Goal: Task Accomplishment & Management: Manage account settings

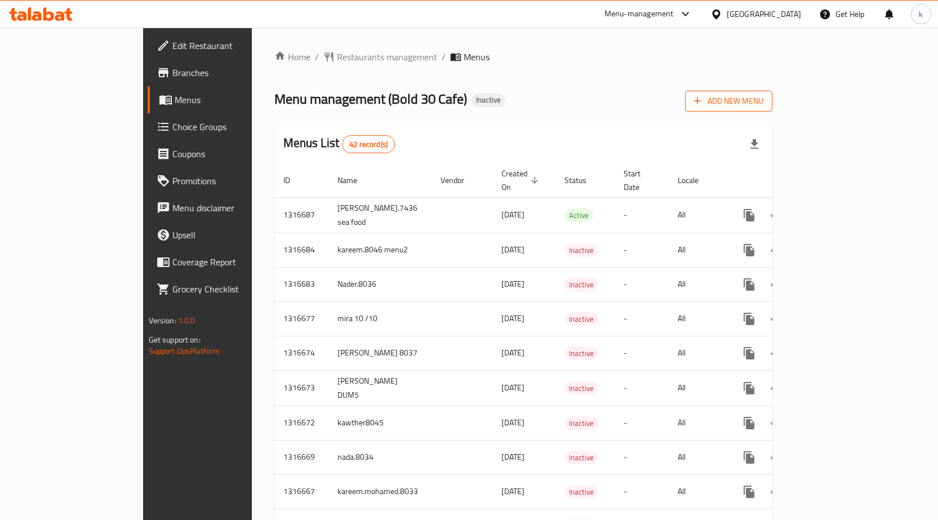
click at [763, 101] on span "Add New Menu" at bounding box center [728, 101] width 69 height 14
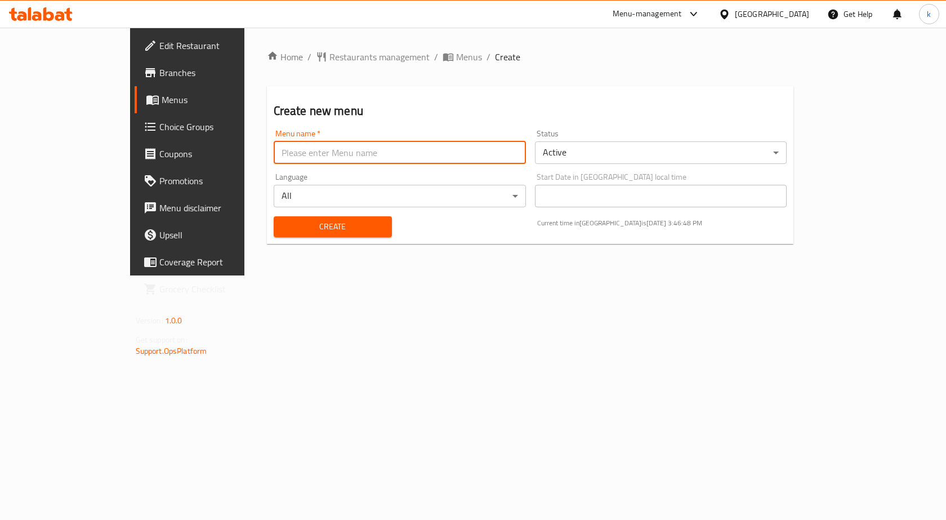
click at [318, 153] on input "text" at bounding box center [400, 152] width 252 height 23
type input "kareem.mohamed.8033"
click at [297, 235] on button "Create" at bounding box center [333, 226] width 118 height 21
click at [162, 99] on span "Menus" at bounding box center [221, 100] width 118 height 14
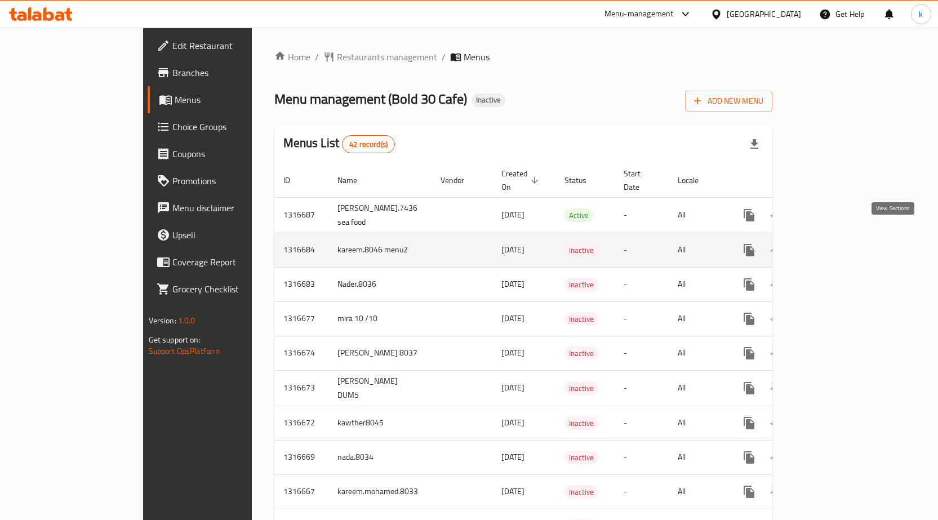
click at [835, 245] on icon "enhanced table" at bounding box center [830, 250] width 10 height 10
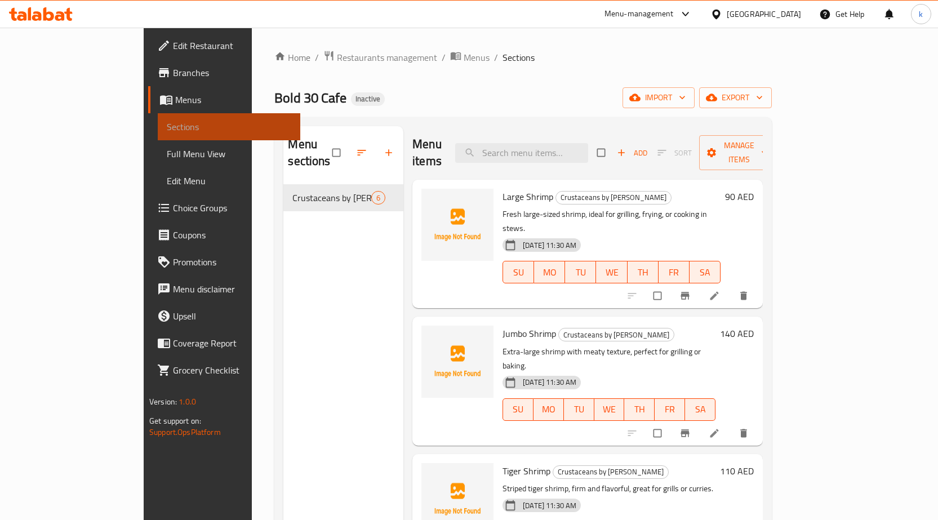
click at [167, 128] on span "Sections" at bounding box center [229, 127] width 124 height 14
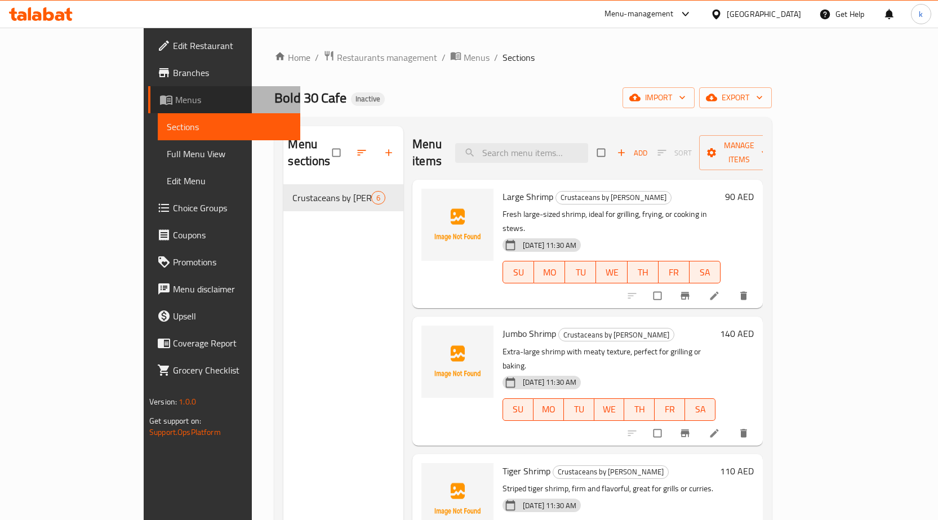
click at [148, 108] on link "Menus" at bounding box center [224, 99] width 152 height 27
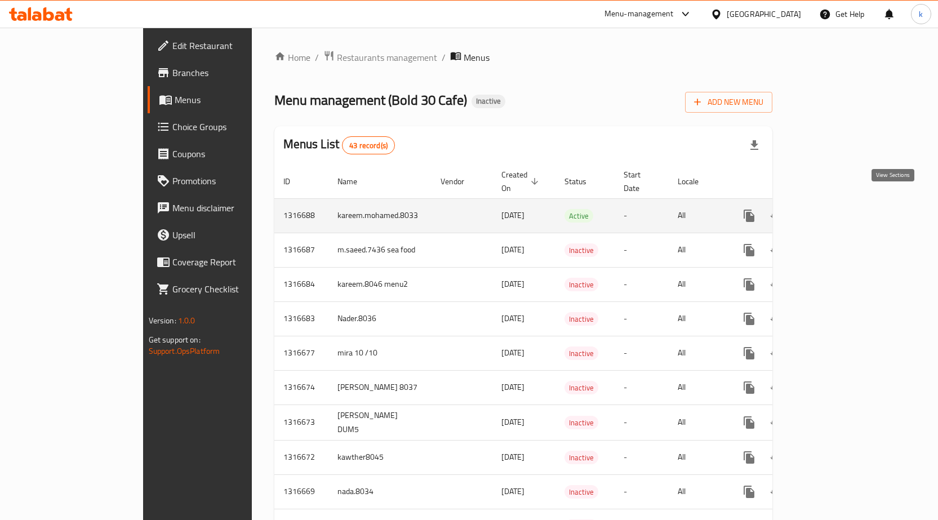
click at [844, 202] on link "enhanced table" at bounding box center [830, 215] width 27 height 27
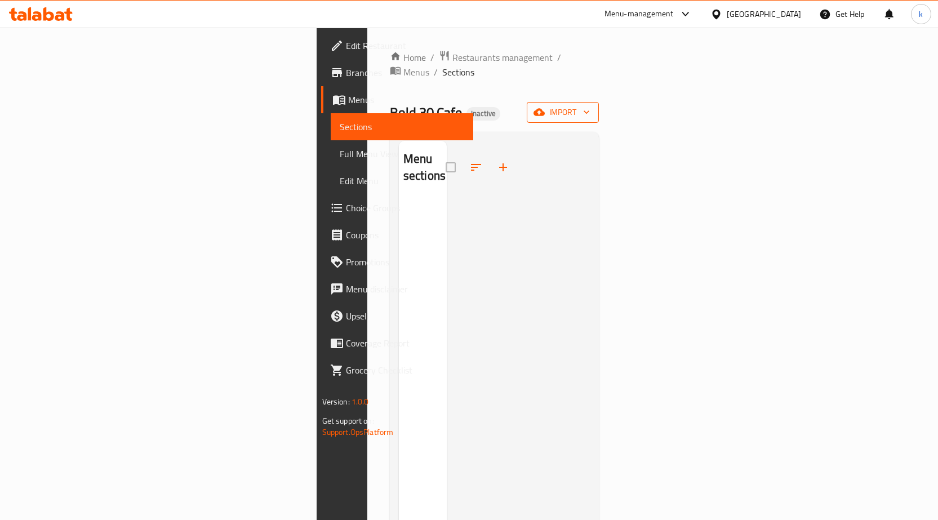
click at [590, 105] on span "import" at bounding box center [563, 112] width 54 height 14
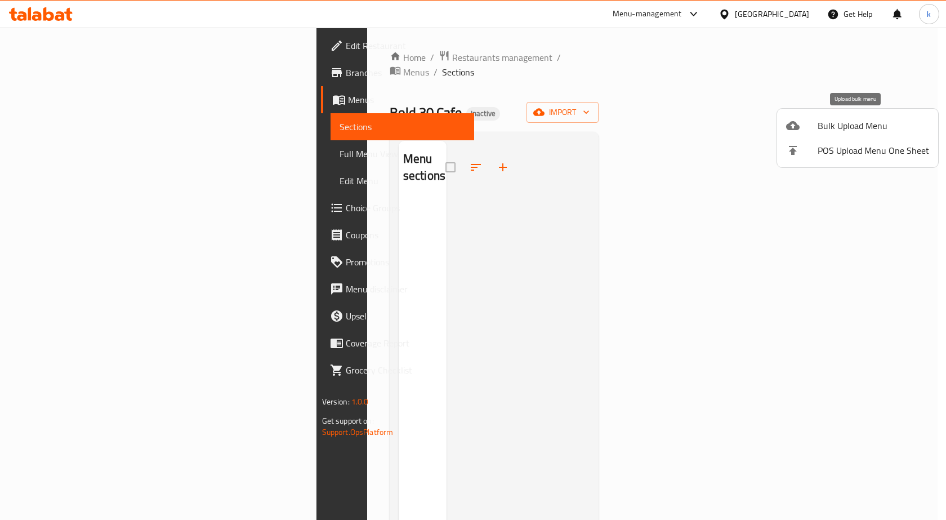
click at [805, 128] on div at bounding box center [802, 126] width 32 height 14
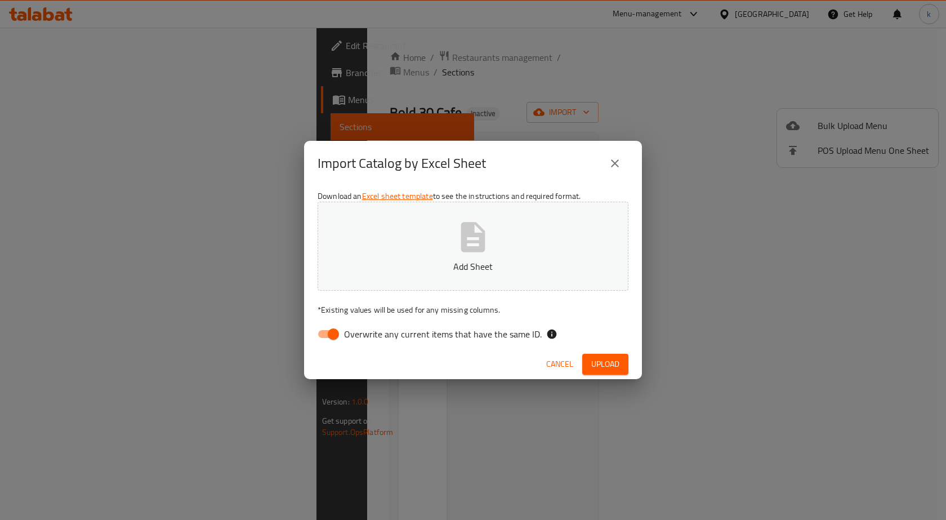
click at [338, 331] on input "Overwrite any current items that have the same ID." at bounding box center [333, 333] width 64 height 21
checkbox input "false"
click at [542, 269] on p "Add Sheet" at bounding box center [473, 267] width 276 height 14
click at [600, 363] on span "Upload" at bounding box center [605, 364] width 28 height 14
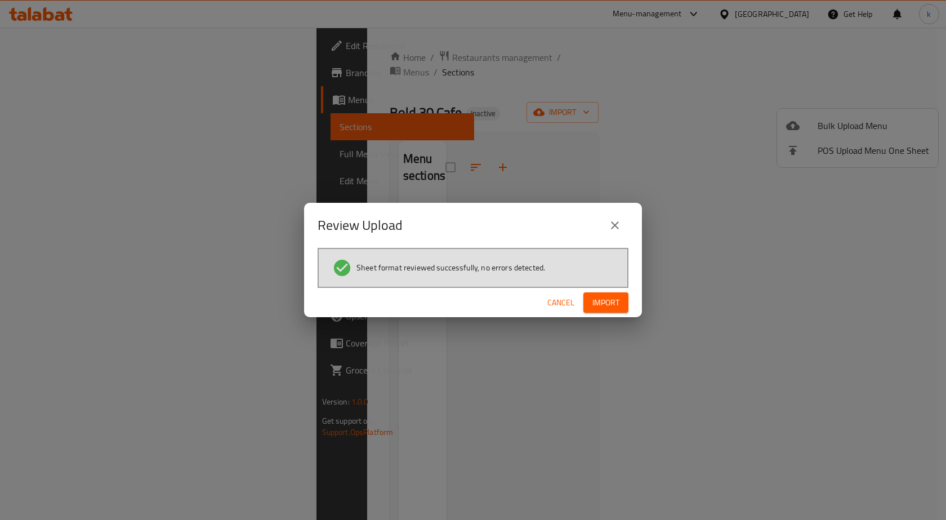
click at [590, 316] on div "Cancel Import" at bounding box center [473, 303] width 338 height 30
click at [597, 305] on span "Import" at bounding box center [605, 303] width 27 height 14
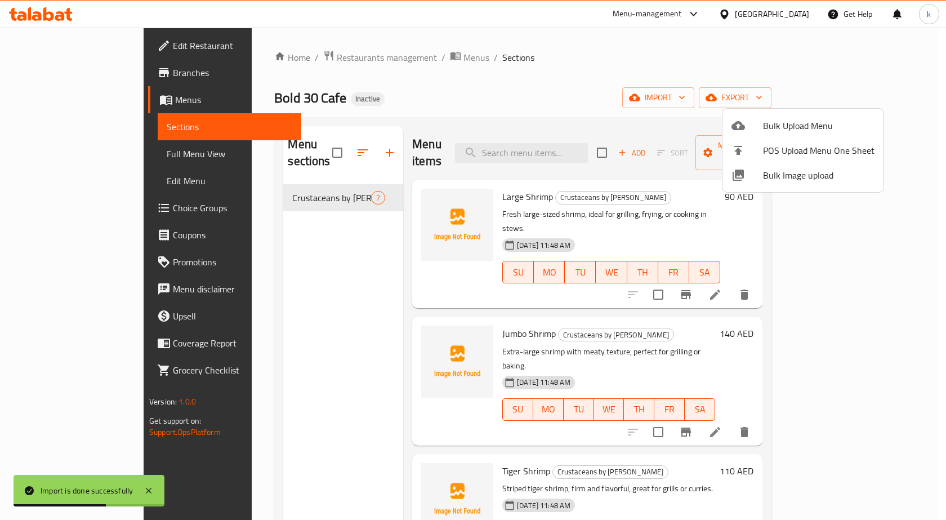
click at [545, 144] on div at bounding box center [473, 260] width 946 height 520
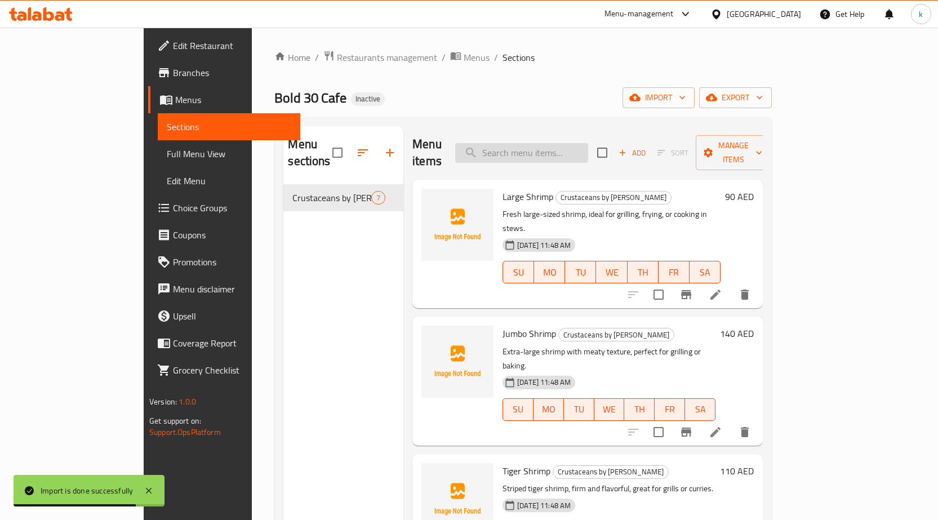
click at [547, 144] on input "search" at bounding box center [521, 153] width 133 height 20
paste input "Lobster or Prawns with Bechamel or Cheese"
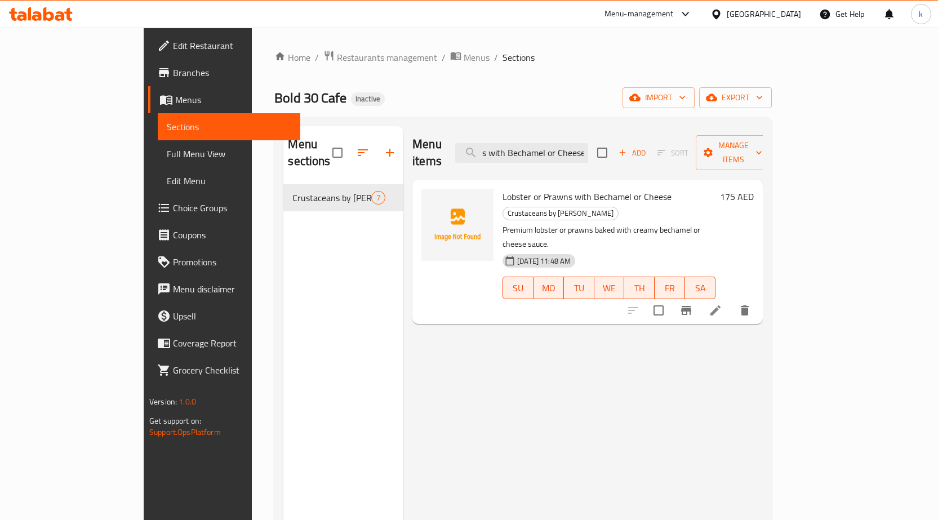
type input "Lobster or Prawns with Bechamel or Cheese"
click at [722, 304] on icon at bounding box center [715, 311] width 14 height 14
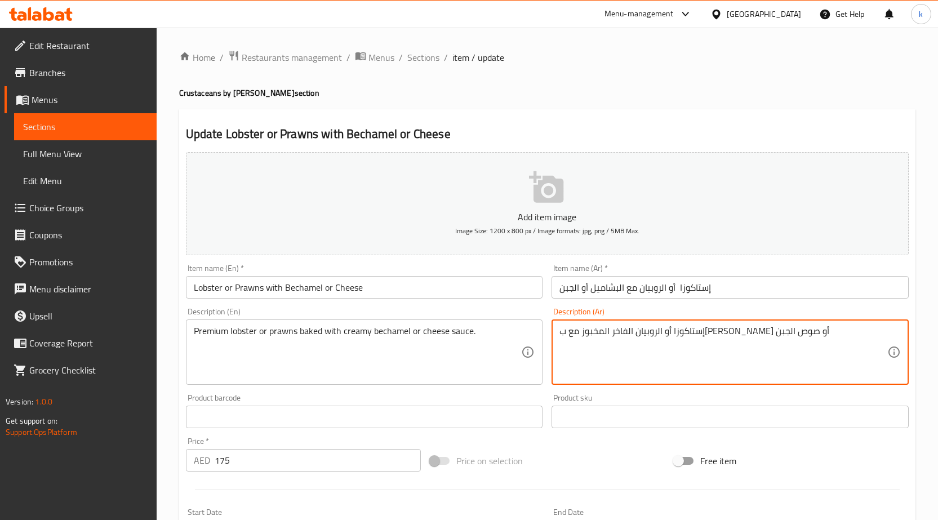
drag, startPoint x: 718, startPoint y: 332, endPoint x: 734, endPoint y: 334, distance: 15.9
drag, startPoint x: 717, startPoint y: 331, endPoint x: 738, endPoint y: 331, distance: 20.8
click at [738, 331] on textarea "إستاكوزا أو الروبيان الفاخر المخبوز مع ب[PERSON_NAME] أو صوص الجبن" at bounding box center [723, 351] width 328 height 53
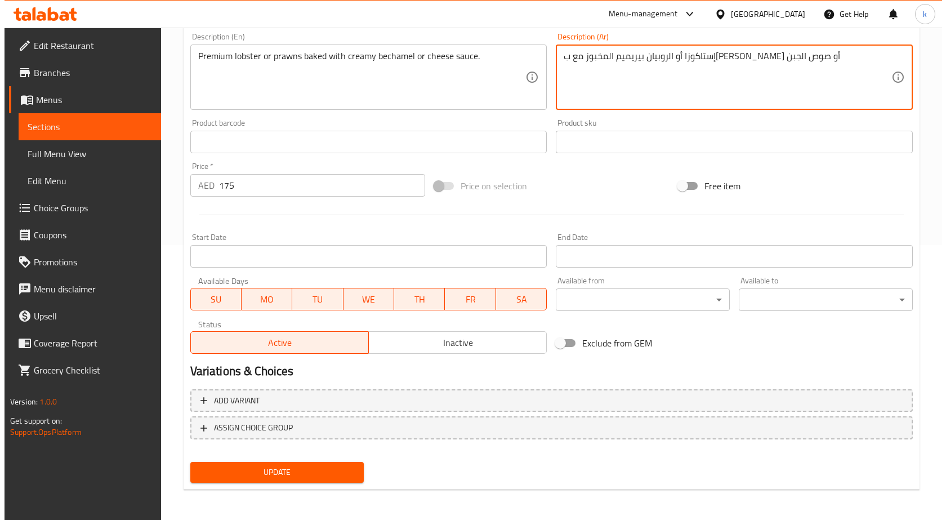
scroll to position [276, 0]
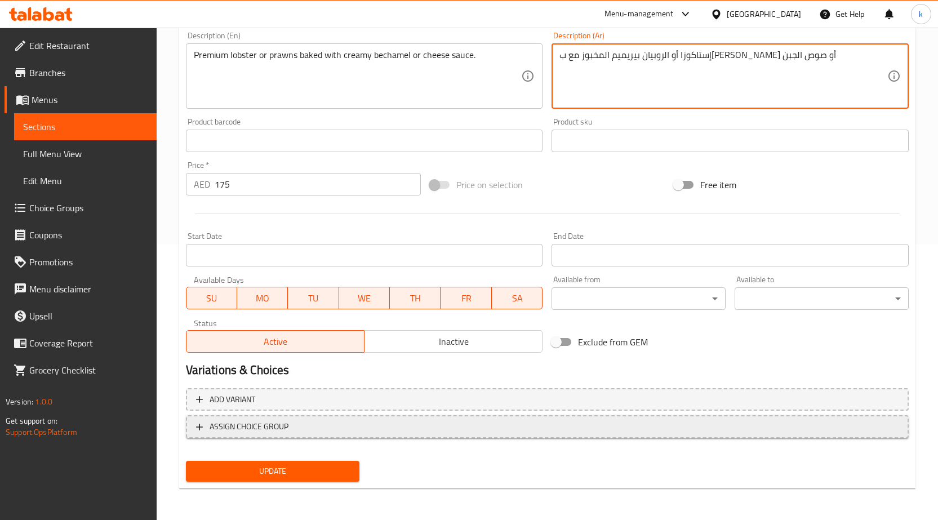
type textarea "إستاكوزا أو الروبيان بيريميم المخبوز مع بشاميل كريمي أو صوص الجبن"
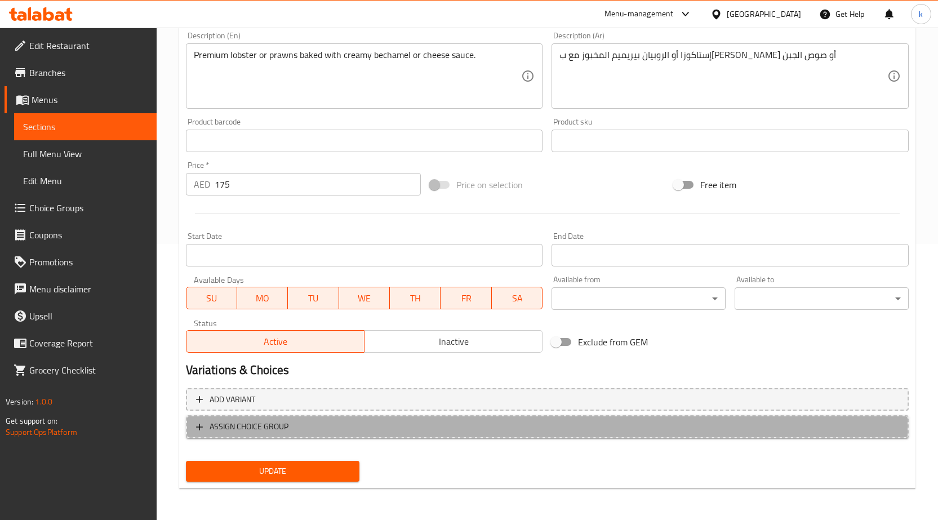
click at [413, 432] on span "ASSIGN CHOICE GROUP" at bounding box center [547, 427] width 702 height 14
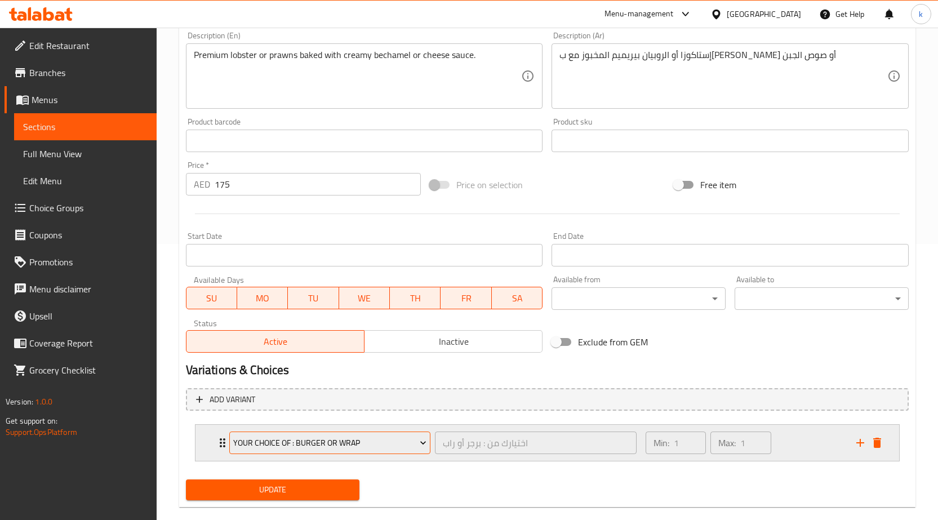
click at [385, 442] on span "your choice of : burger or wrap" at bounding box center [329, 443] width 193 height 14
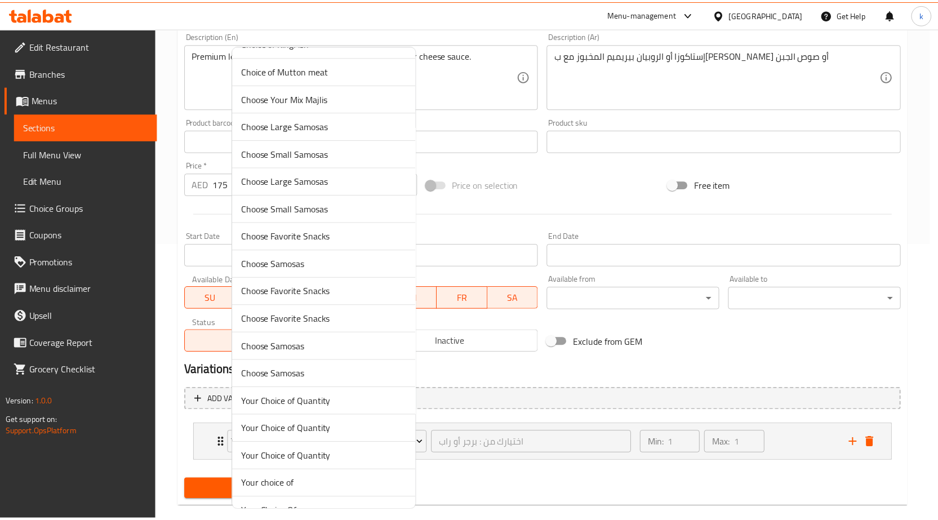
scroll to position [394, 0]
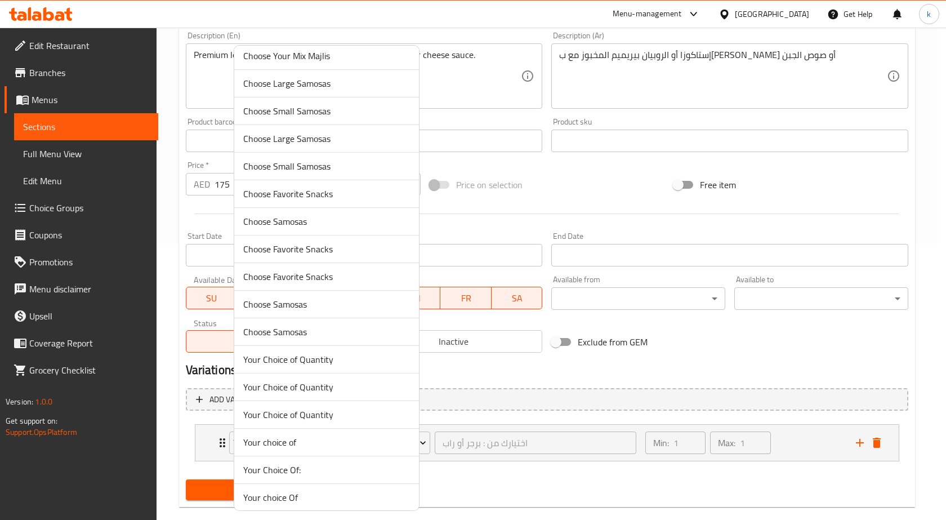
click at [315, 469] on span "Your Choice Of:" at bounding box center [326, 470] width 167 height 14
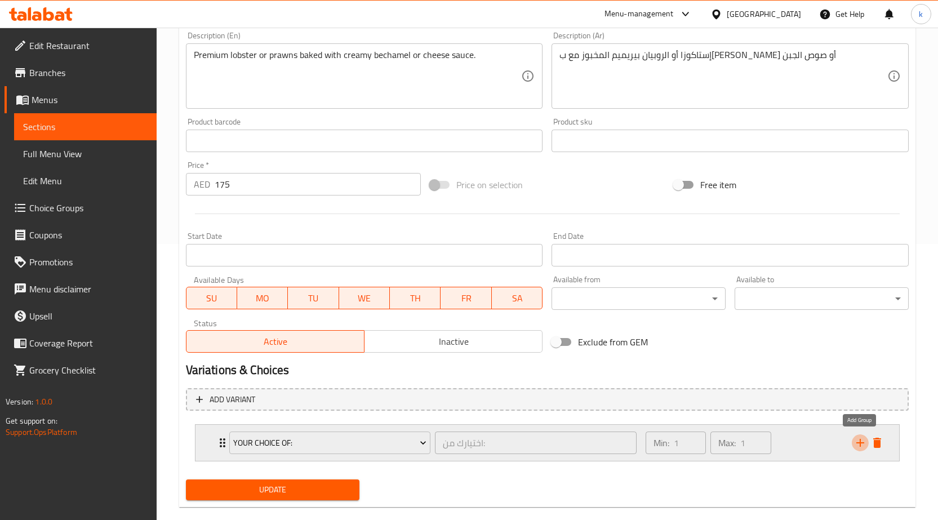
click at [864, 439] on icon "add" at bounding box center [860, 443] width 14 height 14
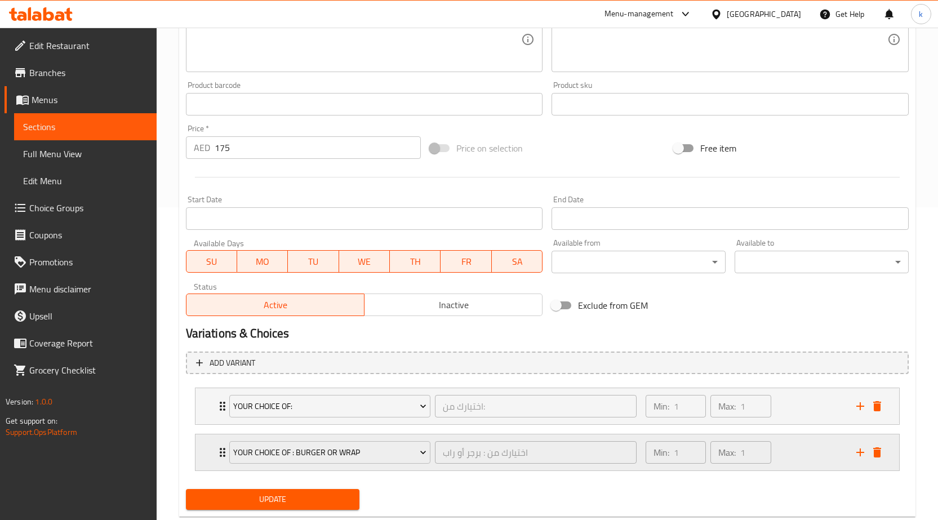
scroll to position [341, 0]
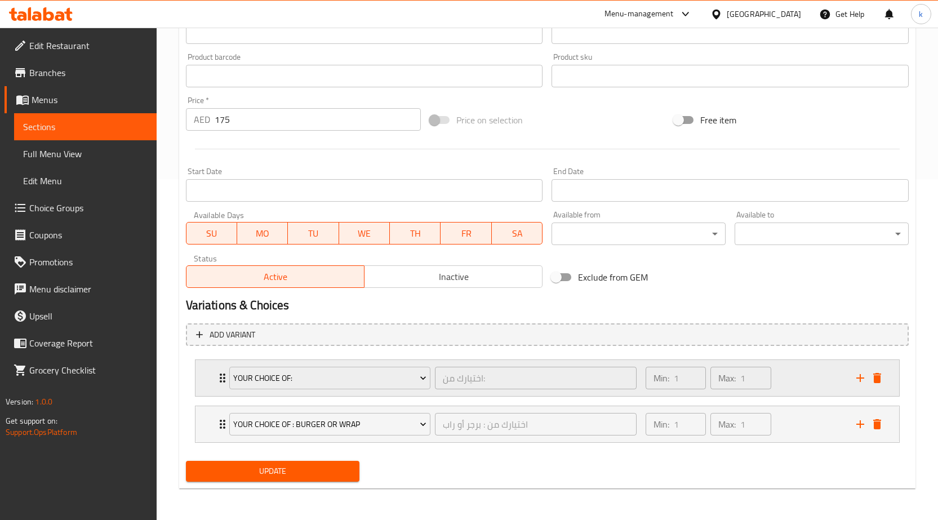
click at [877, 381] on icon "delete" at bounding box center [877, 378] width 8 height 10
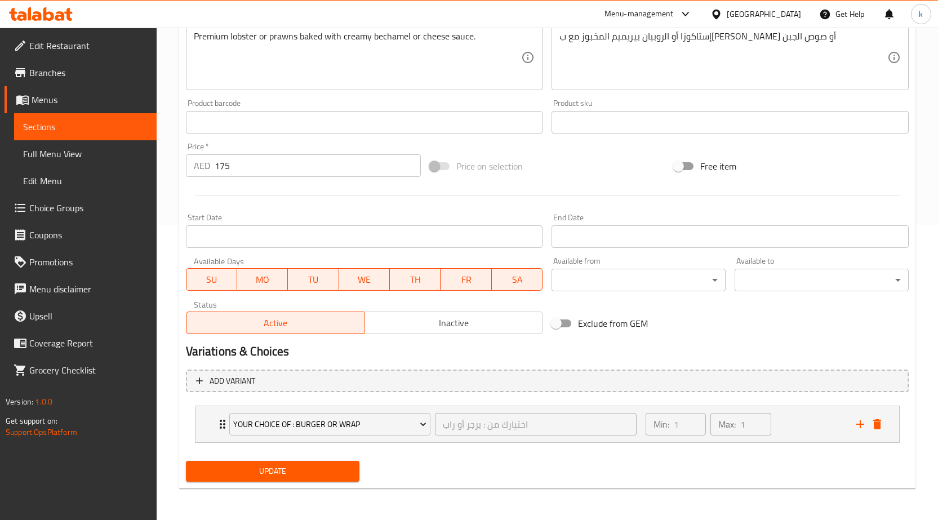
scroll to position [295, 0]
click at [877, 381] on span "Add variant" at bounding box center [547, 381] width 702 height 14
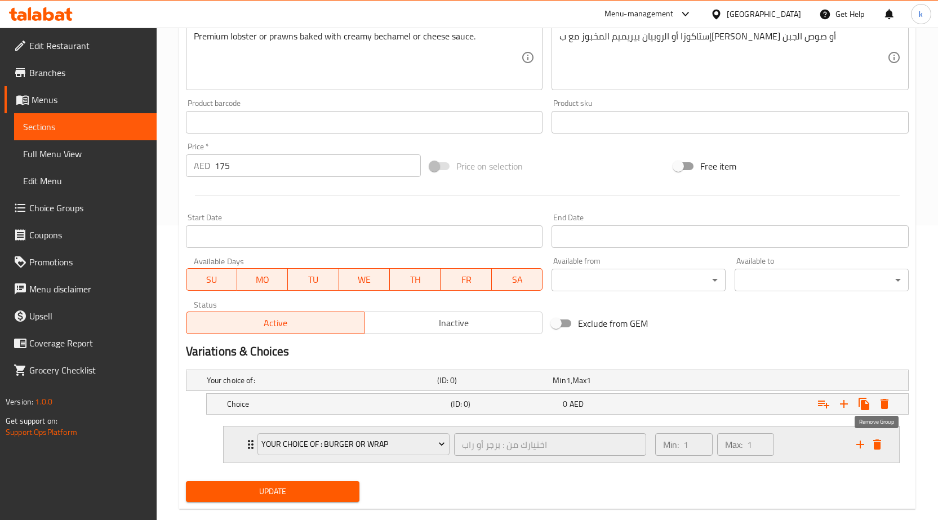
click at [877, 438] on icon "delete" at bounding box center [877, 445] width 14 height 14
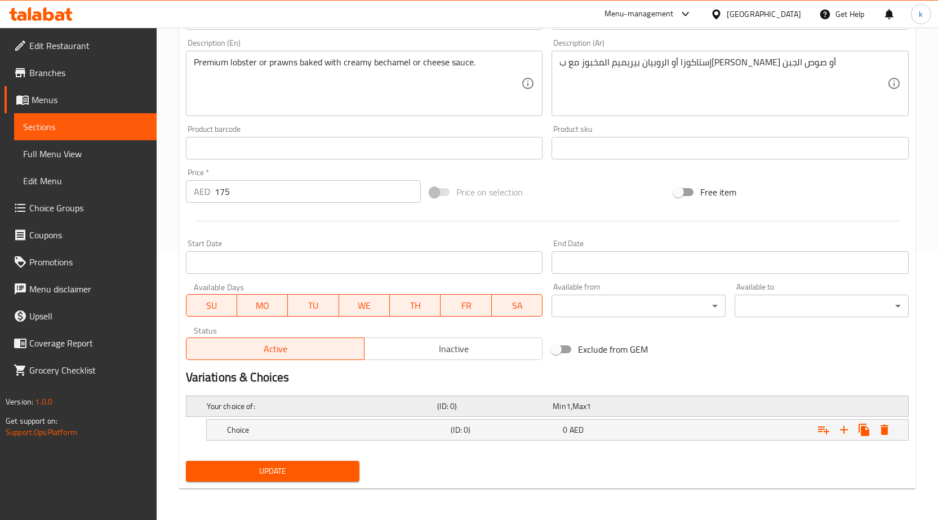
click at [223, 407] on h5 "Your choice of:" at bounding box center [320, 405] width 226 height 11
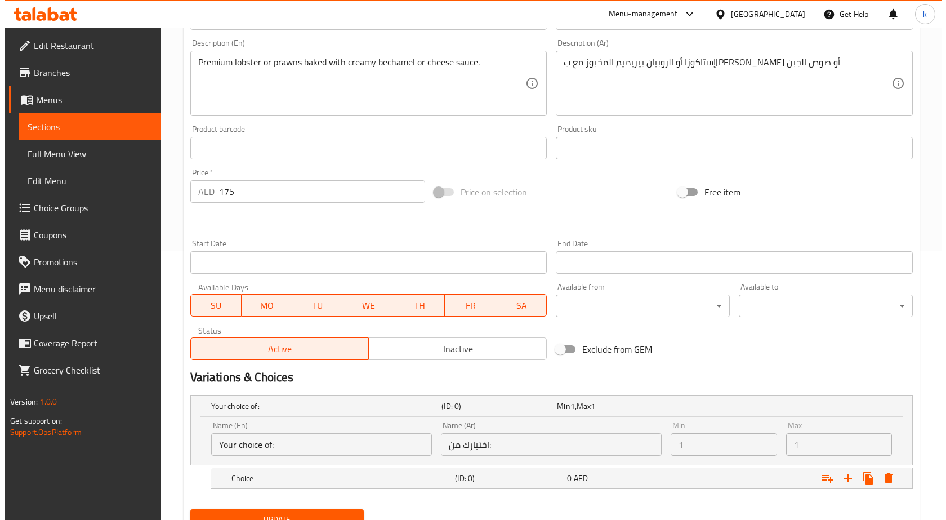
scroll to position [317, 0]
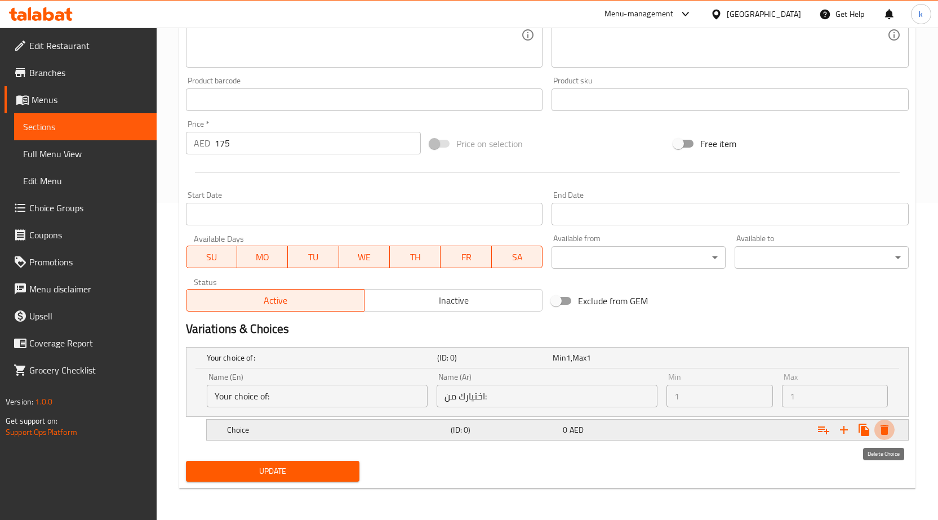
click at [887, 425] on icon "Expand" at bounding box center [884, 430] width 8 height 10
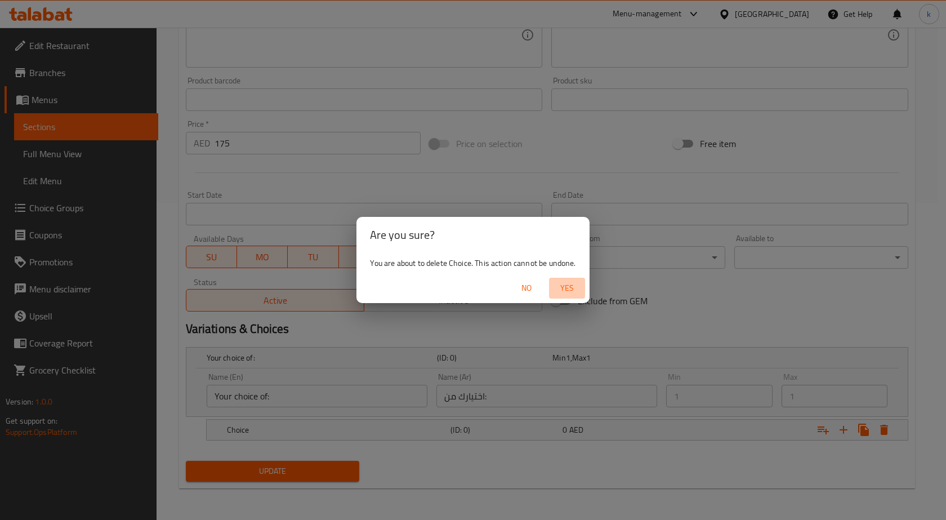
click at [564, 289] on span "Yes" at bounding box center [567, 288] width 27 height 14
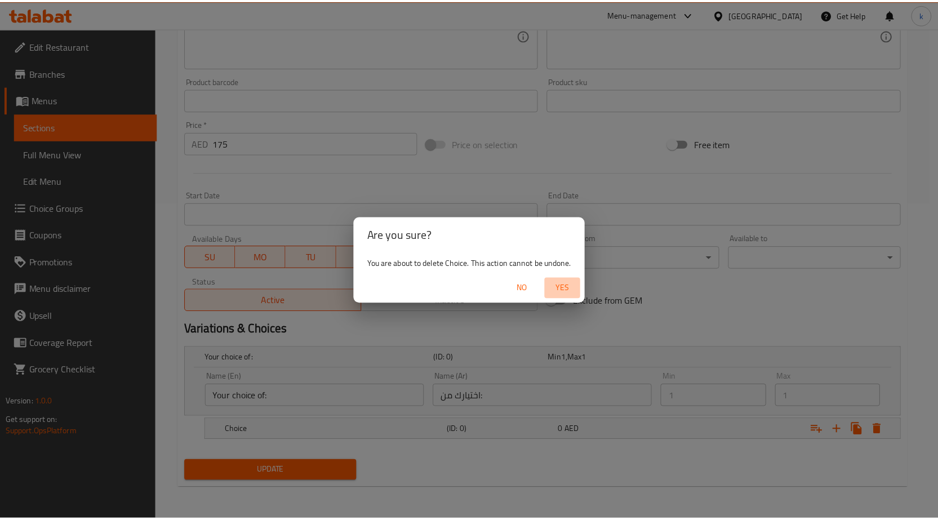
scroll to position [265, 0]
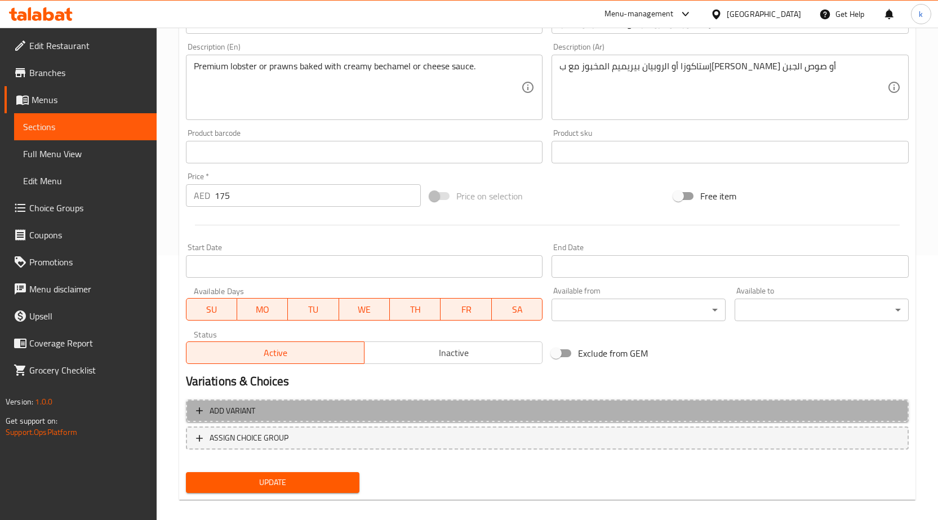
click at [369, 409] on span "Add variant" at bounding box center [547, 411] width 702 height 14
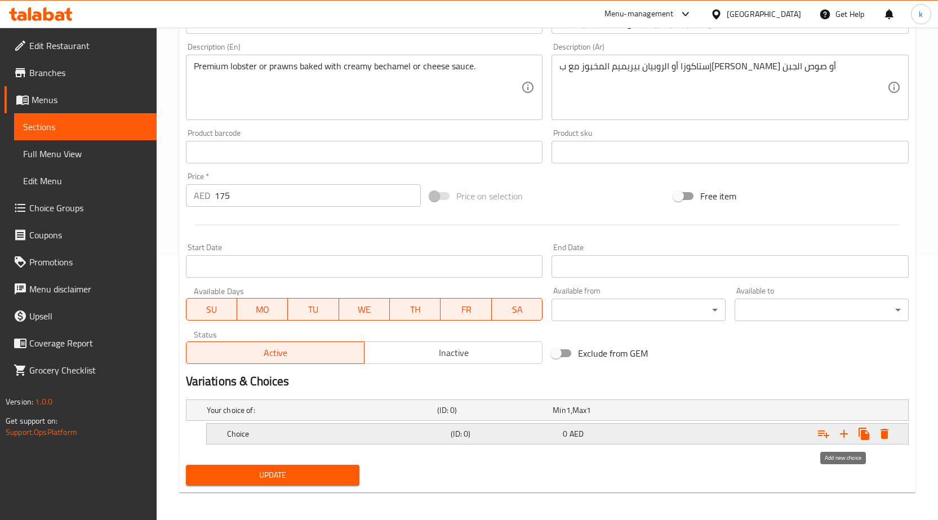
click at [841, 431] on icon "Expand" at bounding box center [844, 434] width 14 height 14
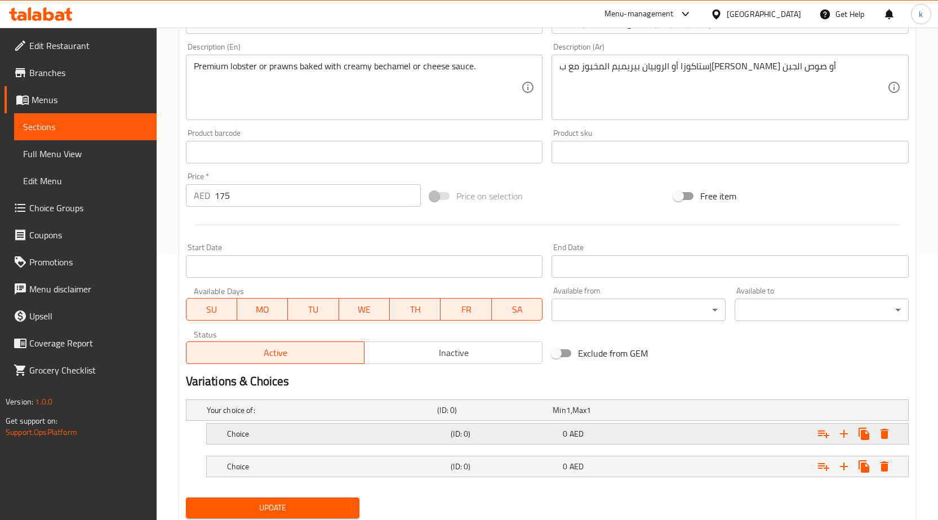
click at [429, 439] on h5 "Choice" at bounding box center [337, 433] width 220 height 11
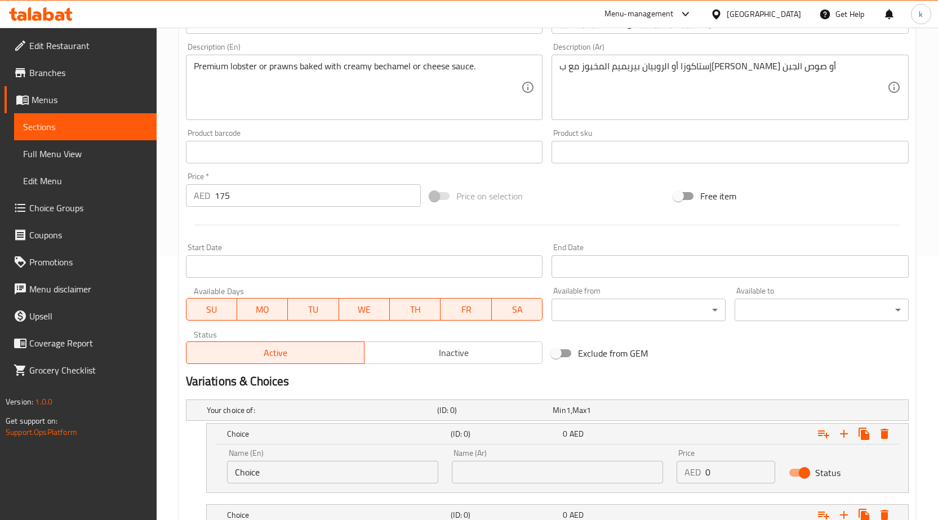
click at [371, 471] on input "Choice" at bounding box center [332, 472] width 211 height 23
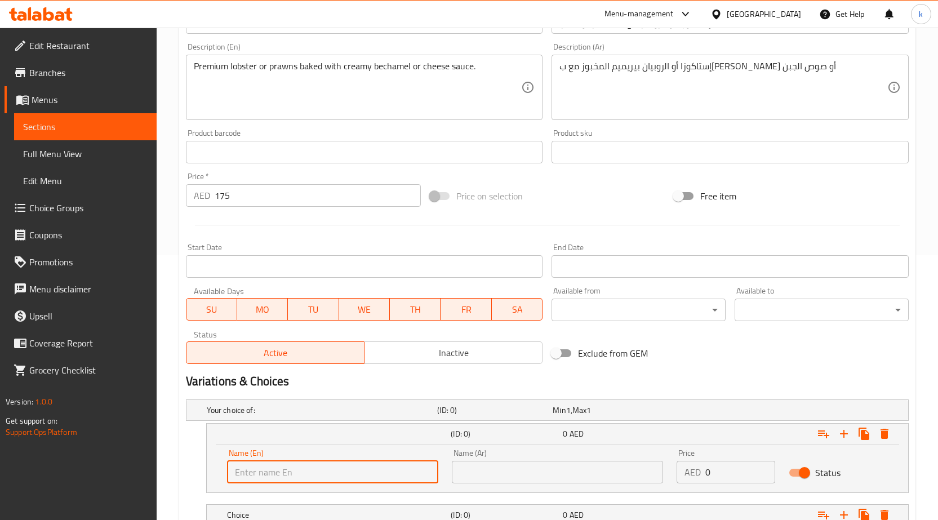
paste input "Lobster"
type input "Lobster"
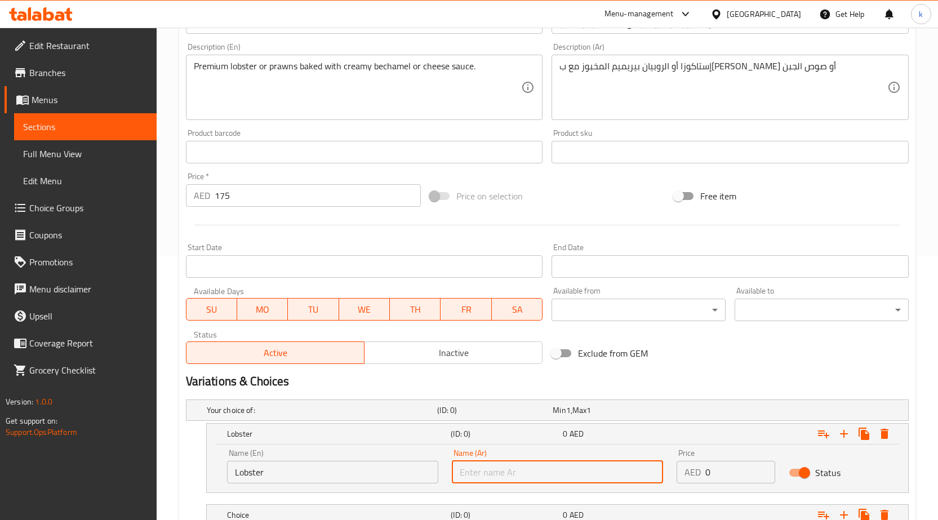
click at [500, 470] on input "text" at bounding box center [557, 472] width 211 height 23
paste input "إستاكوزا"
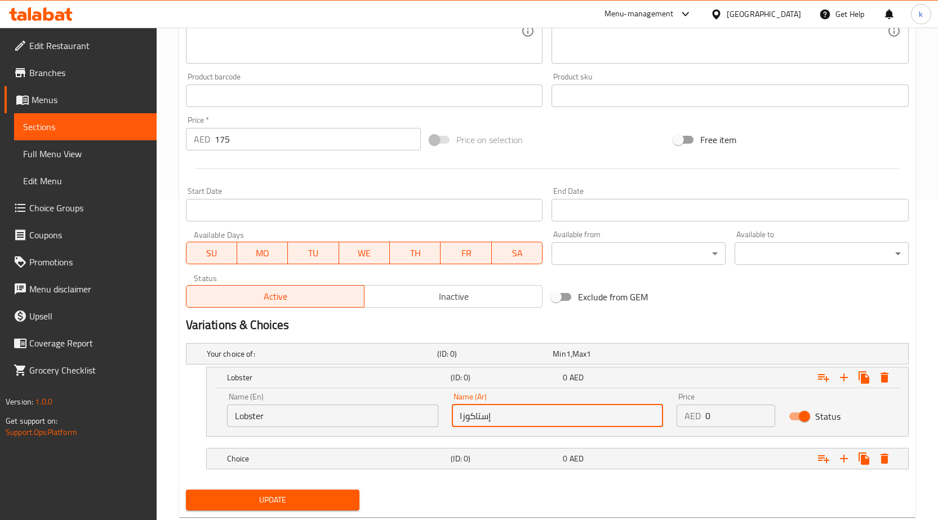
type input "إستاكوزا"
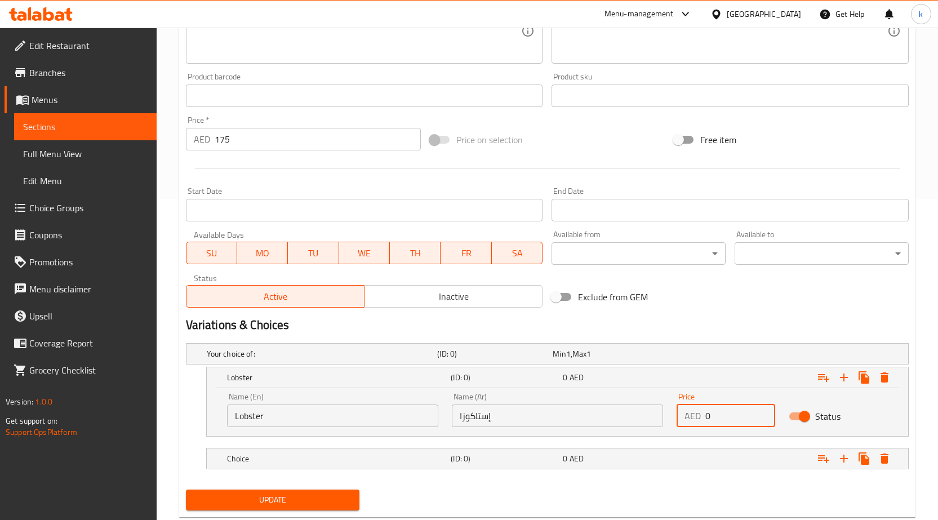
drag, startPoint x: 717, startPoint y: 414, endPoint x: 703, endPoint y: 416, distance: 13.6
click at [703, 416] on div "AED 0 Price" at bounding box center [725, 415] width 99 height 23
type input "175"
click at [819, 376] on icon "Expand" at bounding box center [823, 378] width 11 height 8
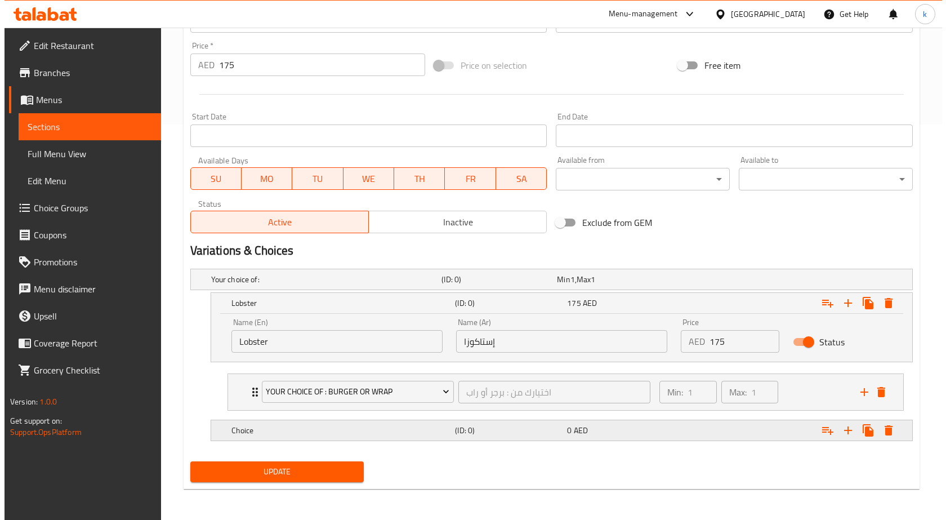
scroll to position [396, 0]
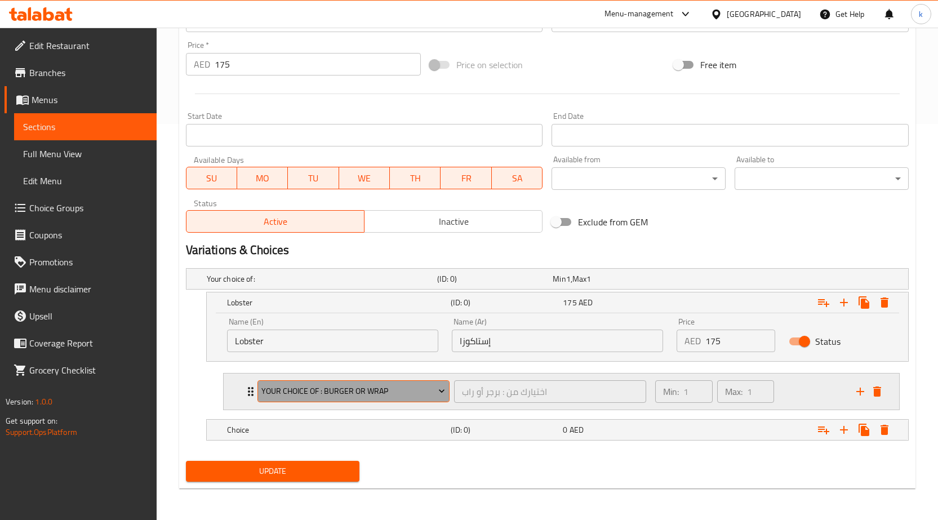
click at [419, 386] on span "your choice of : burger or wrap" at bounding box center [353, 391] width 184 height 14
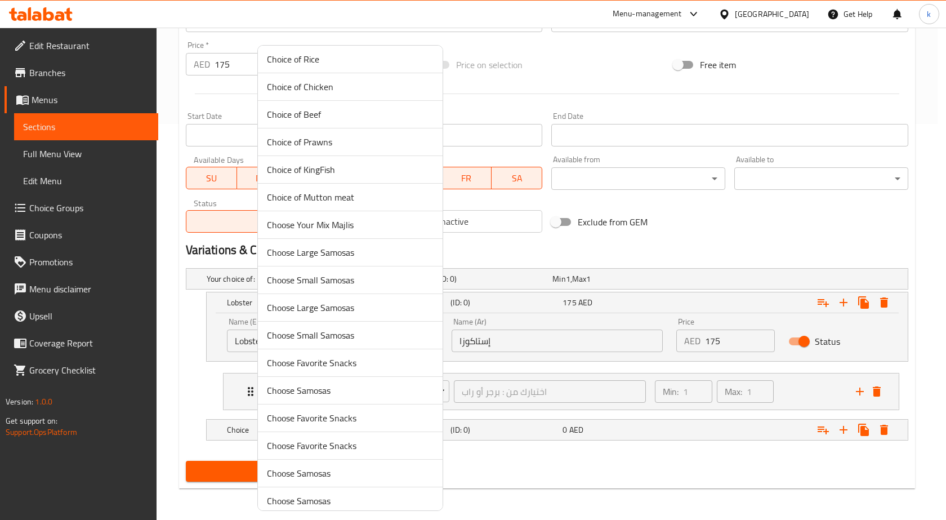
scroll to position [394, 0]
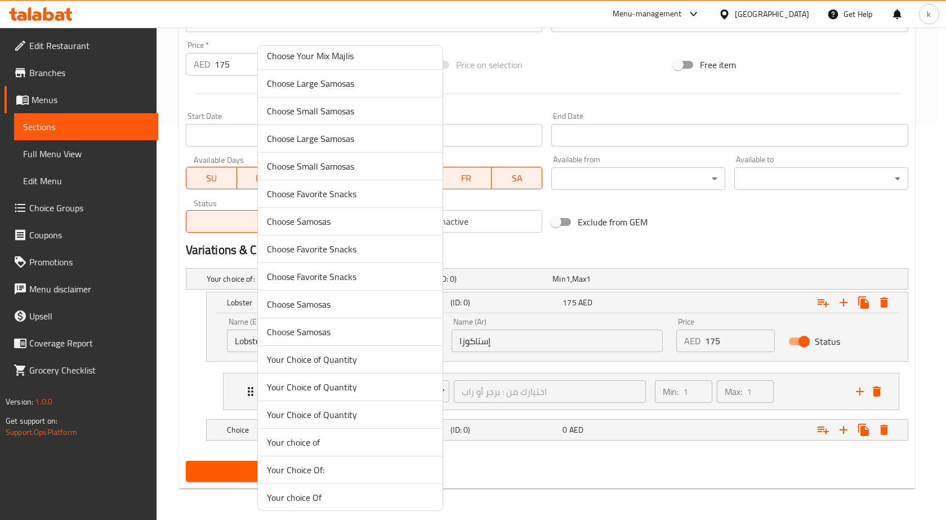
click at [514, 293] on div at bounding box center [473, 260] width 946 height 520
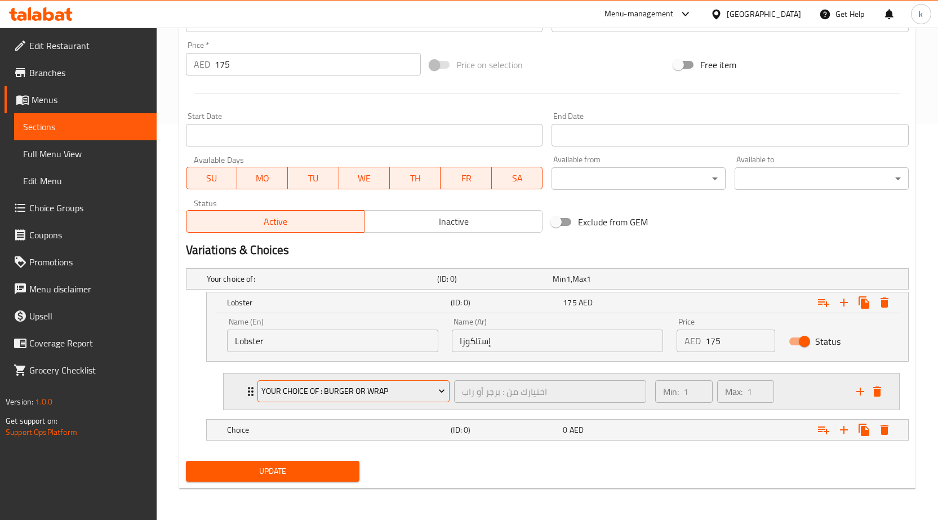
click at [416, 384] on span "your choice of : burger or wrap" at bounding box center [353, 391] width 184 height 14
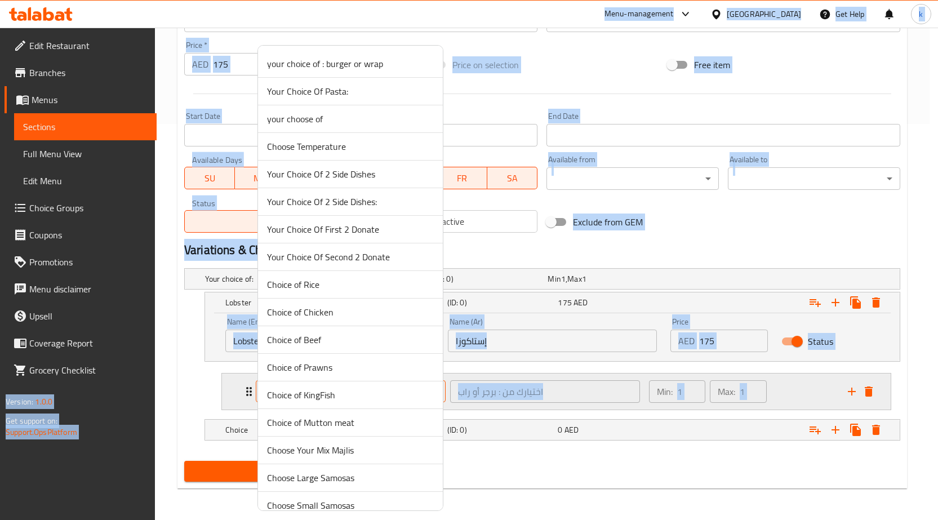
click at [416, 381] on li "Choice of Prawns" at bounding box center [350, 368] width 185 height 28
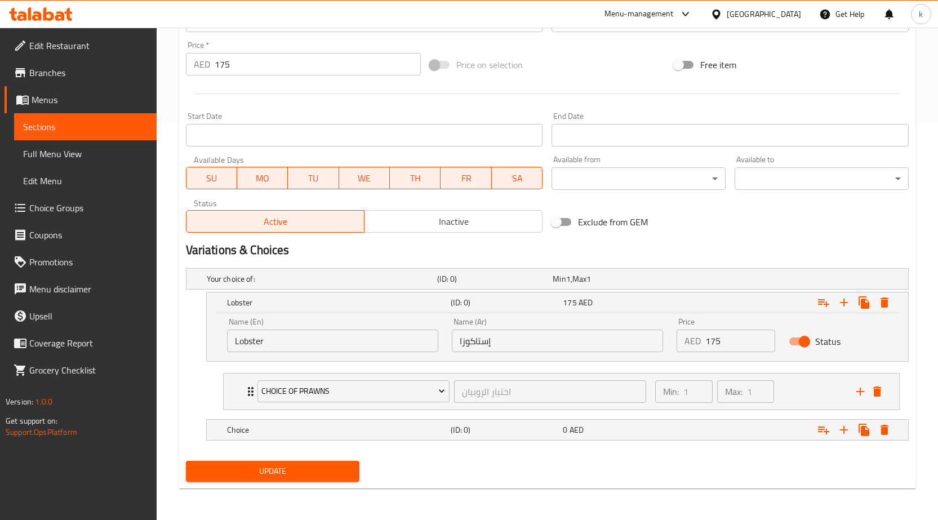
click at [412, 400] on button "Choice of Prawns" at bounding box center [353, 391] width 192 height 23
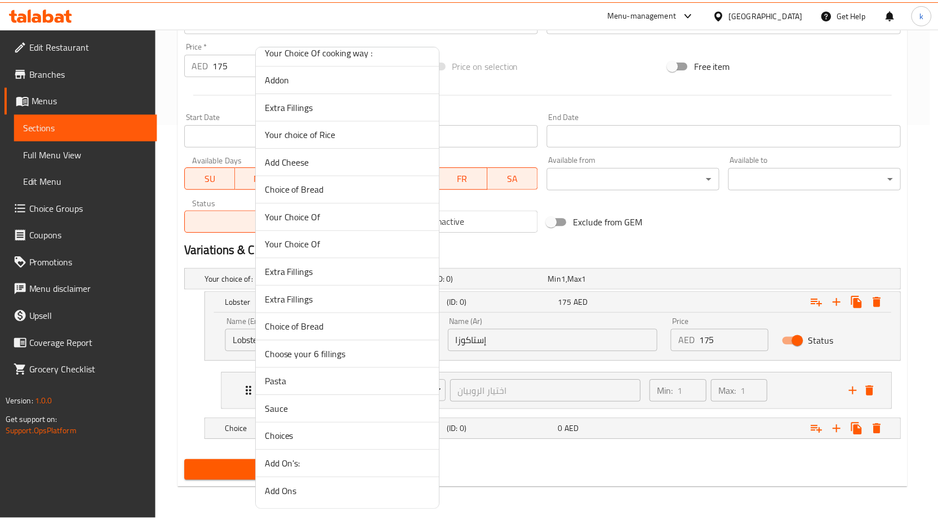
scroll to position [13600, 0]
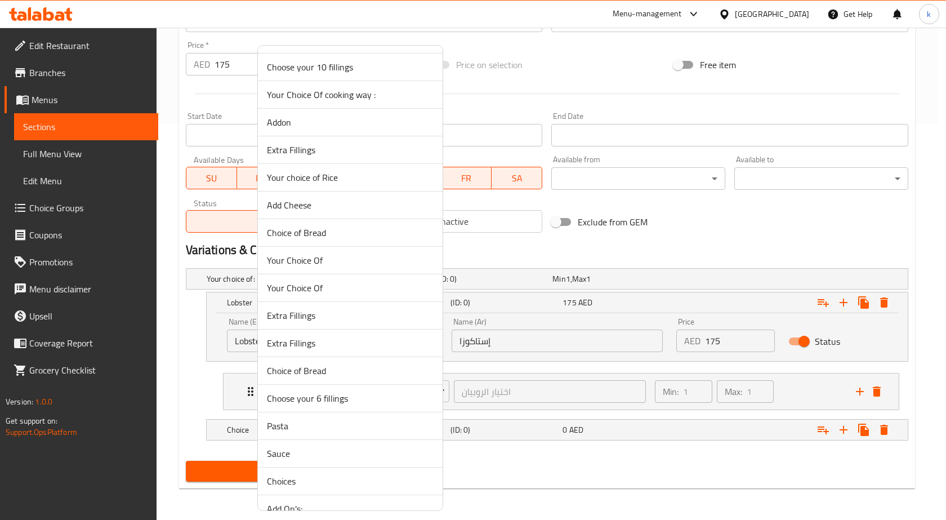
click at [503, 372] on div at bounding box center [473, 260] width 946 height 520
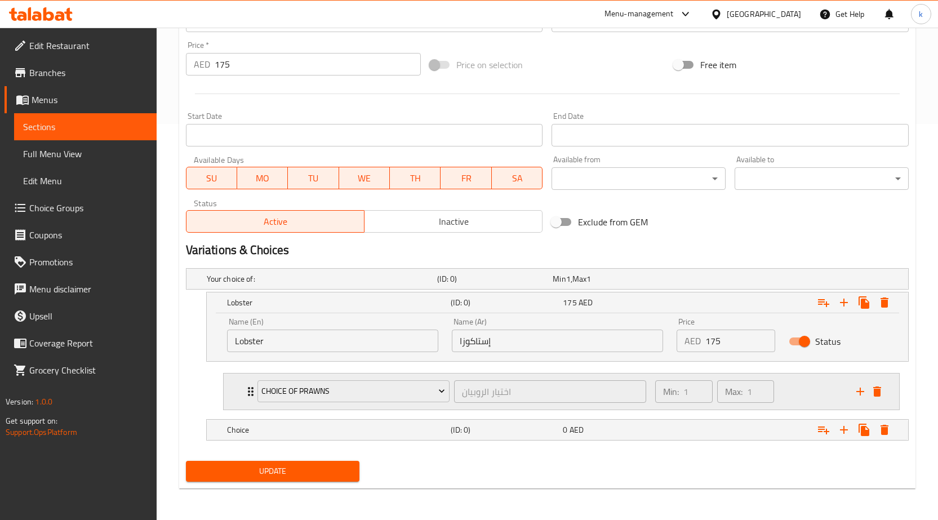
click at [510, 404] on div "اختيار الروبيان ​" at bounding box center [550, 391] width 197 height 27
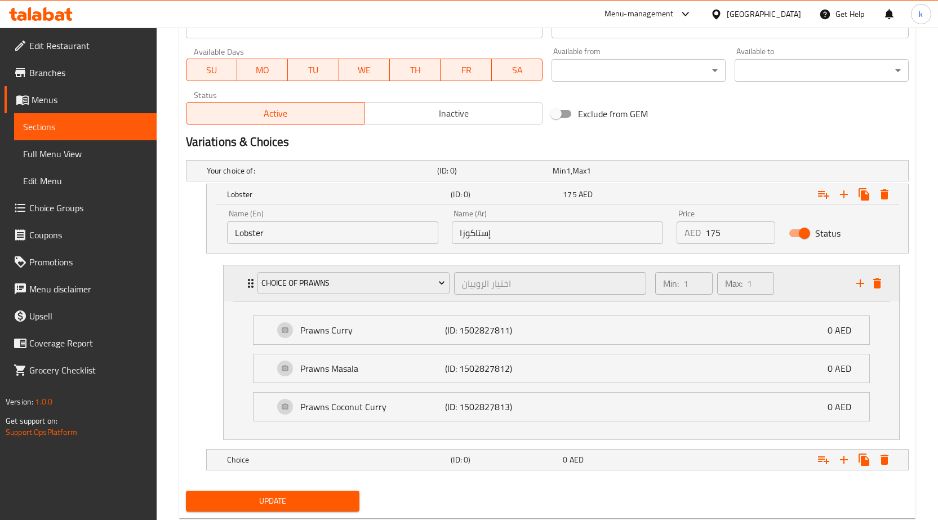
scroll to position [509, 0]
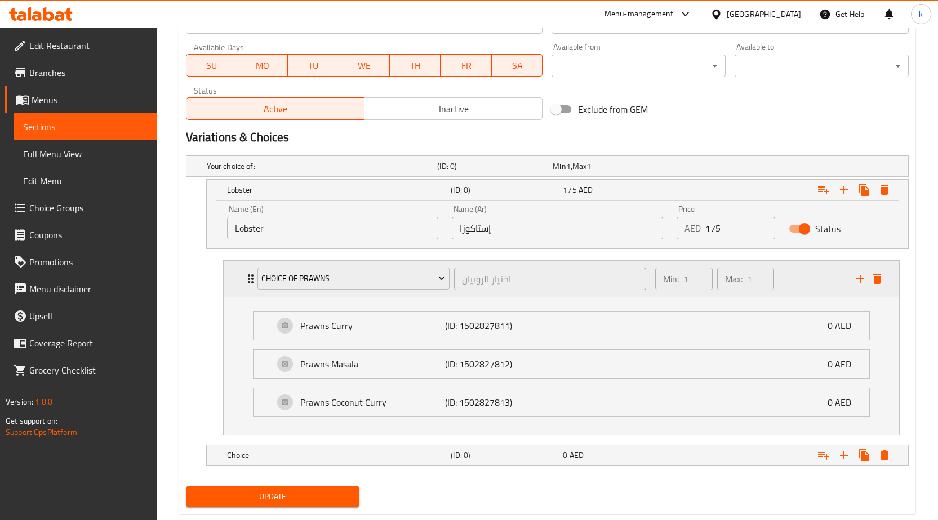
click at [248, 279] on icon "Expand" at bounding box center [251, 278] width 6 height 9
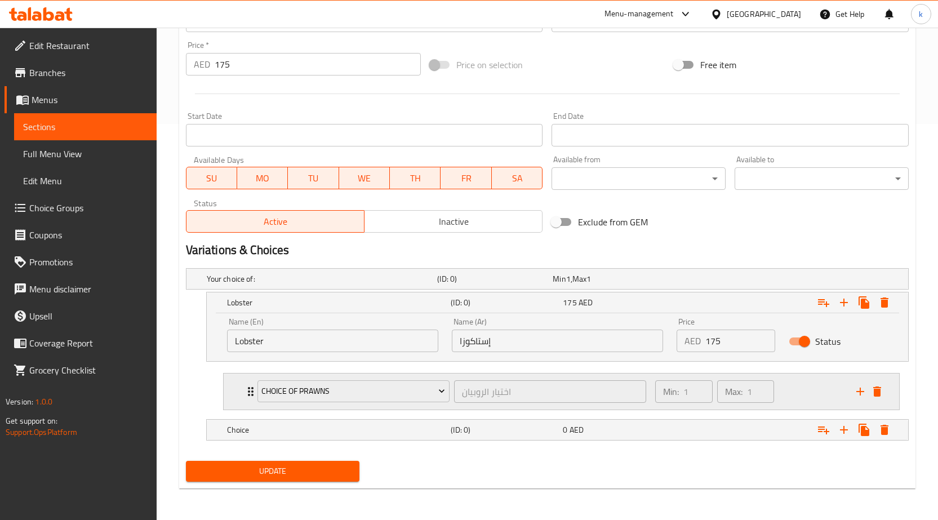
scroll to position [396, 0]
click at [252, 402] on div "Choice of Prawns اختيار الروبيان ​" at bounding box center [452, 391] width 402 height 36
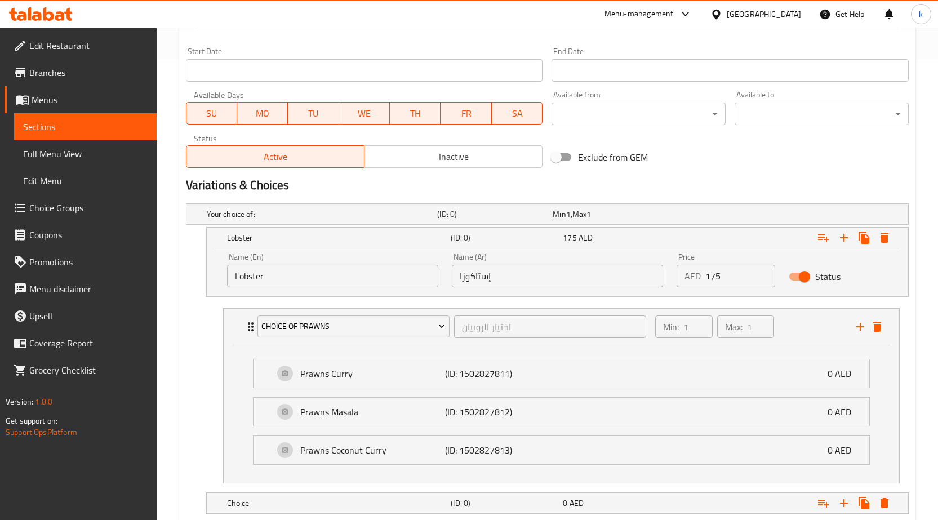
scroll to position [509, 0]
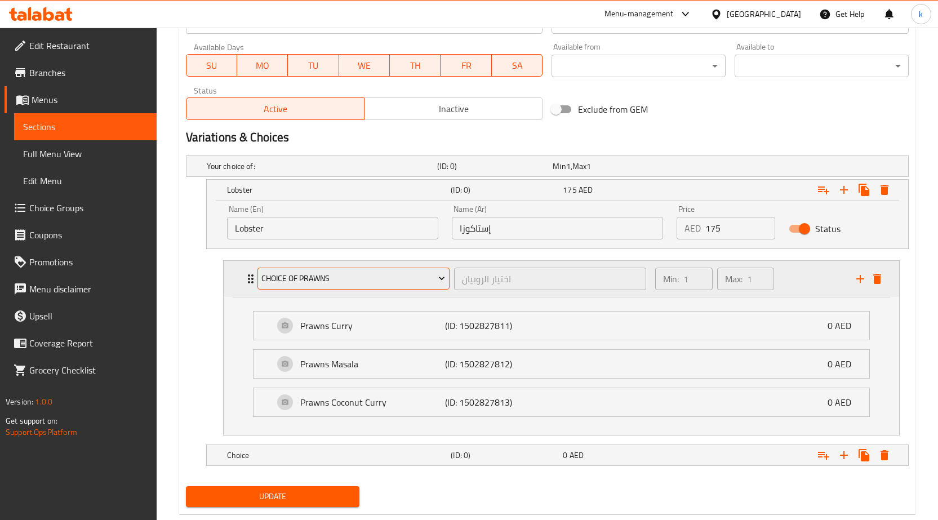
click at [372, 283] on span "Choice of Prawns" at bounding box center [353, 278] width 184 height 14
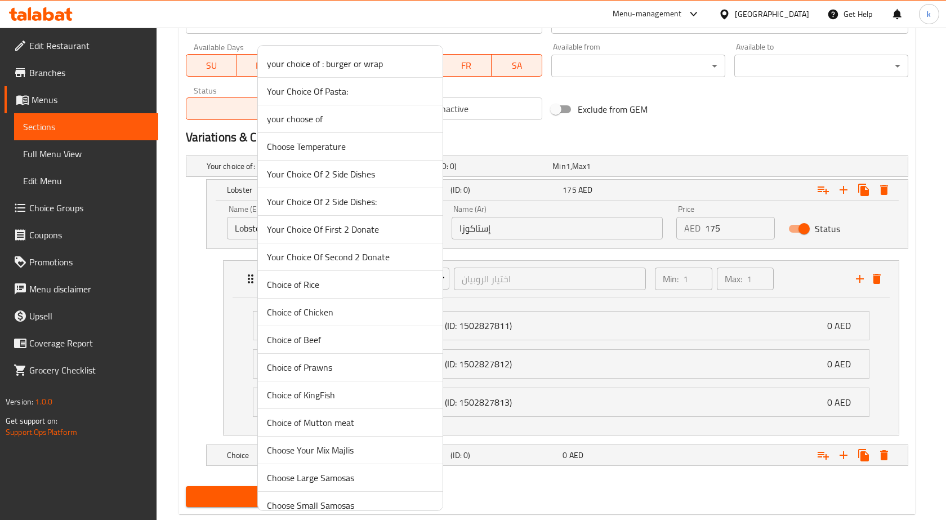
click at [497, 265] on div at bounding box center [473, 260] width 946 height 520
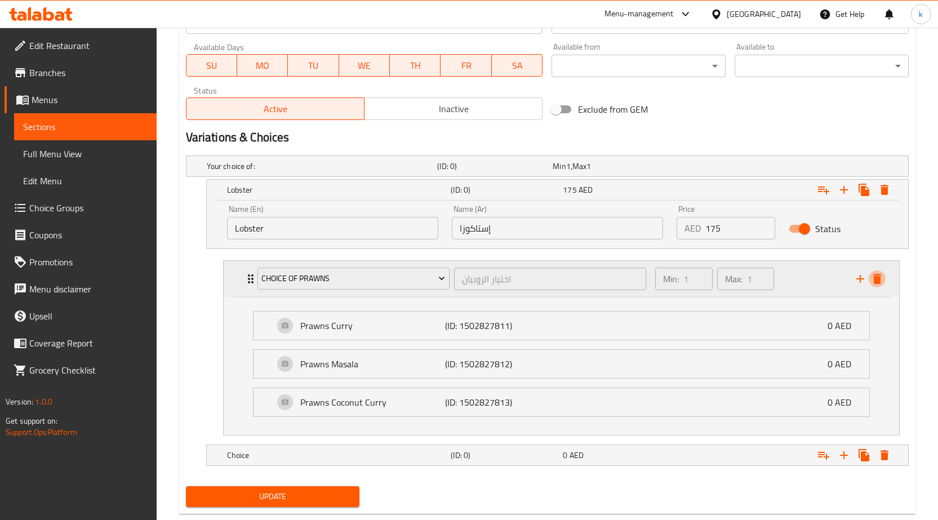
click at [880, 283] on icon "delete" at bounding box center [877, 279] width 8 height 10
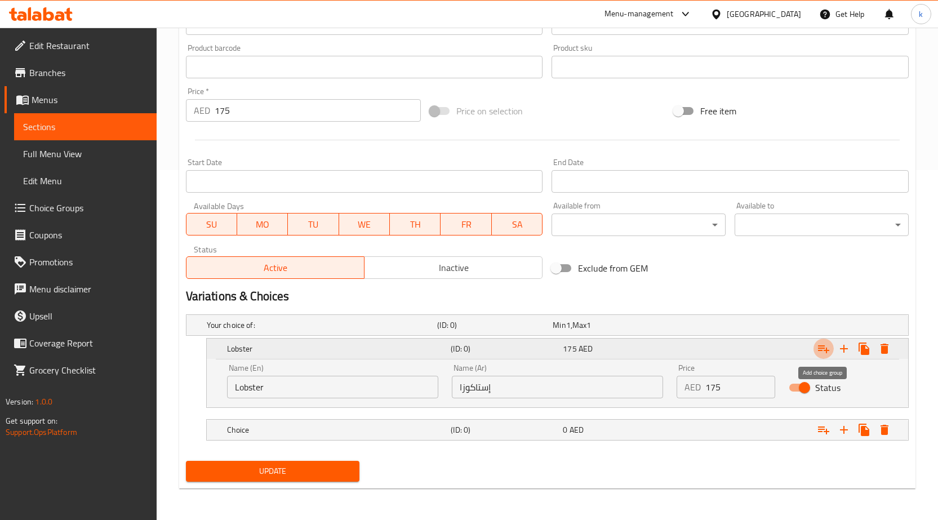
click at [822, 347] on icon "Expand" at bounding box center [824, 349] width 14 height 14
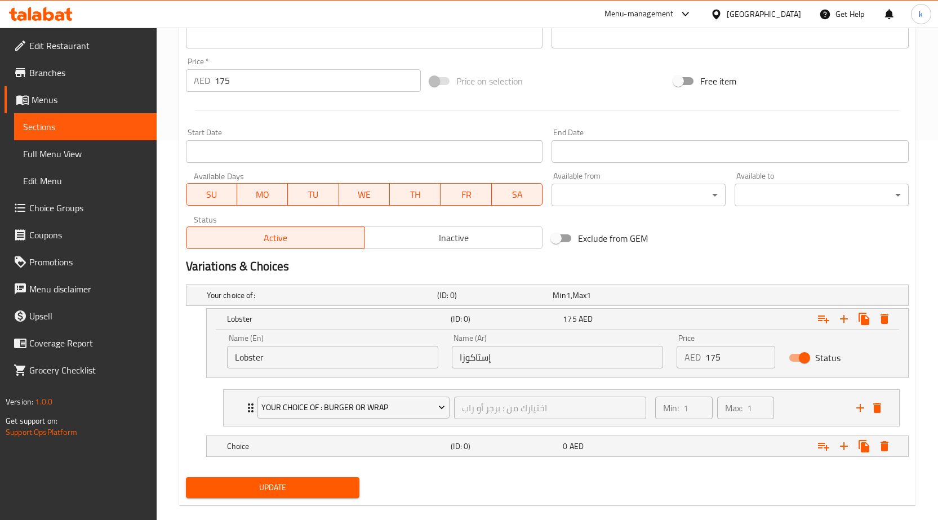
scroll to position [396, 0]
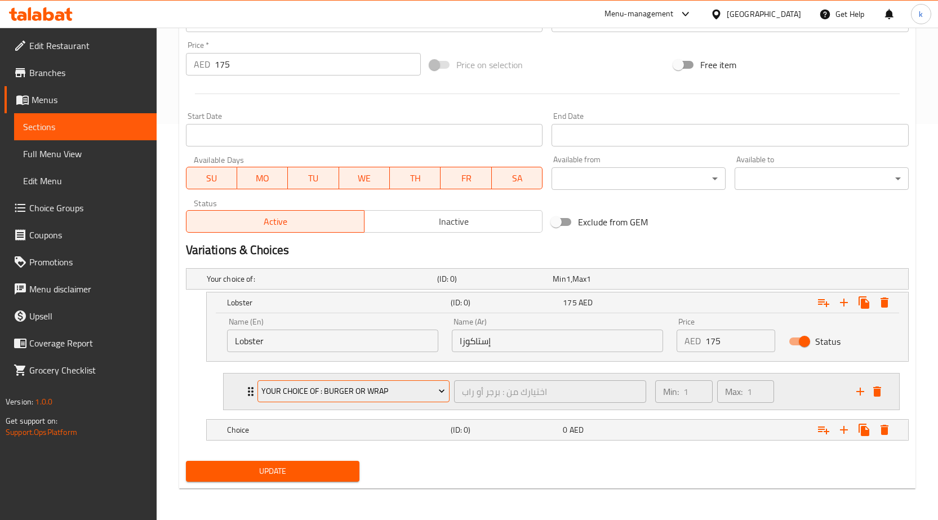
click at [431, 394] on span "your choice of : burger or wrap" at bounding box center [353, 391] width 184 height 14
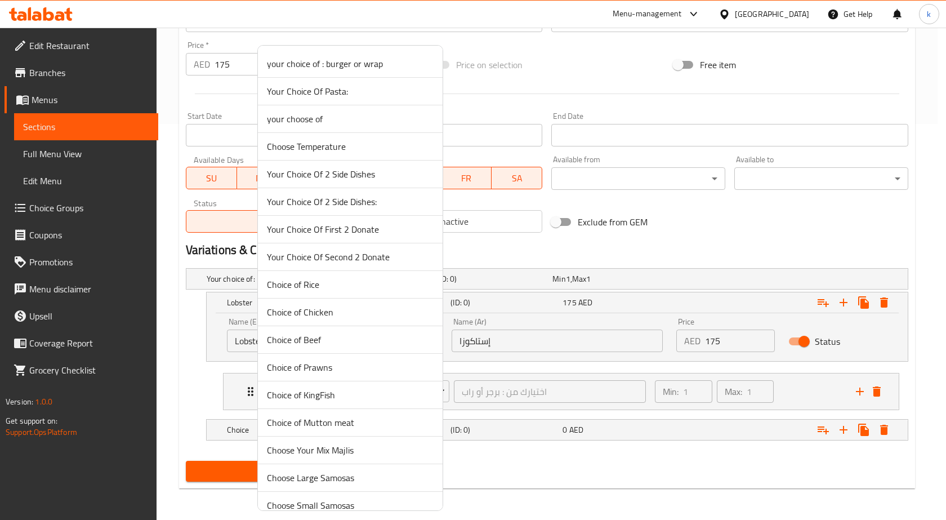
click at [915, 351] on div at bounding box center [473, 260] width 946 height 520
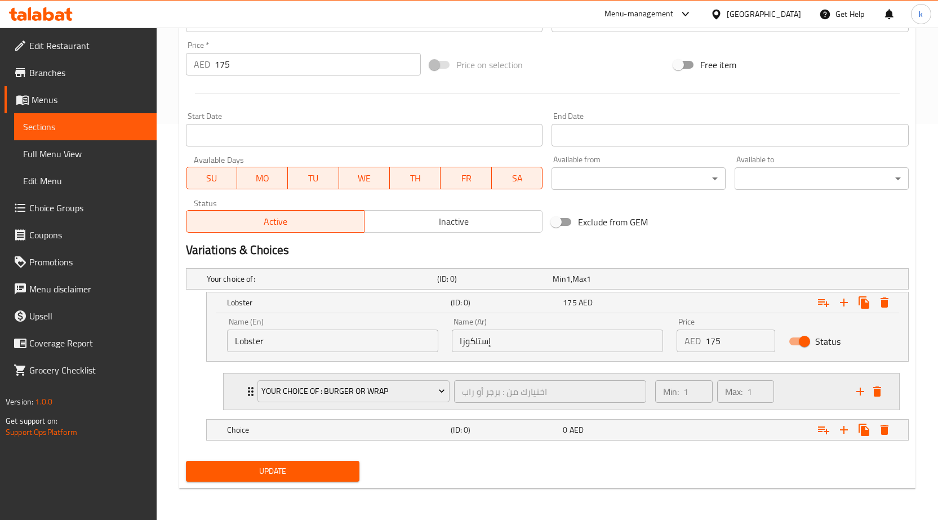
click at [885, 397] on div "your choice of : burger or wrap اختيارك من : برجر أو راب ​ Min: 1 ​ Max: 1 ​" at bounding box center [561, 391] width 675 height 36
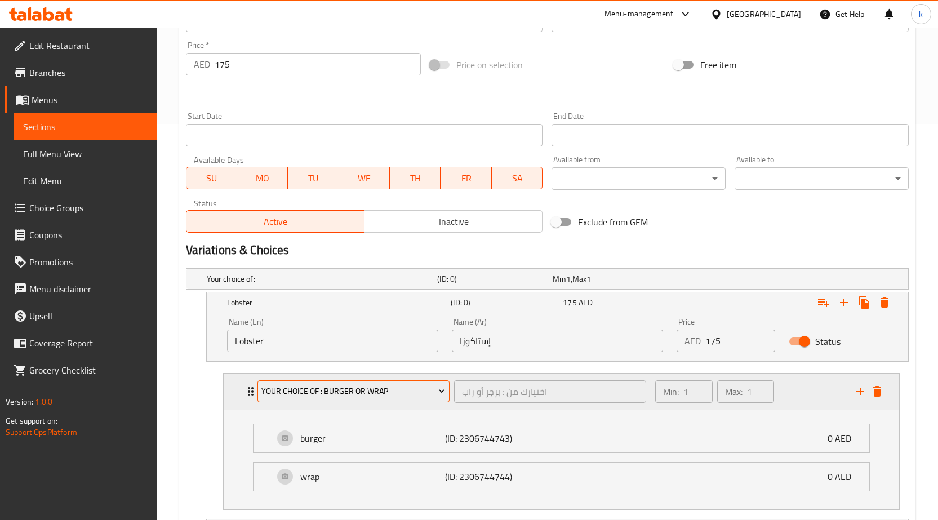
click at [351, 392] on span "your choice of : burger or wrap" at bounding box center [353, 391] width 184 height 14
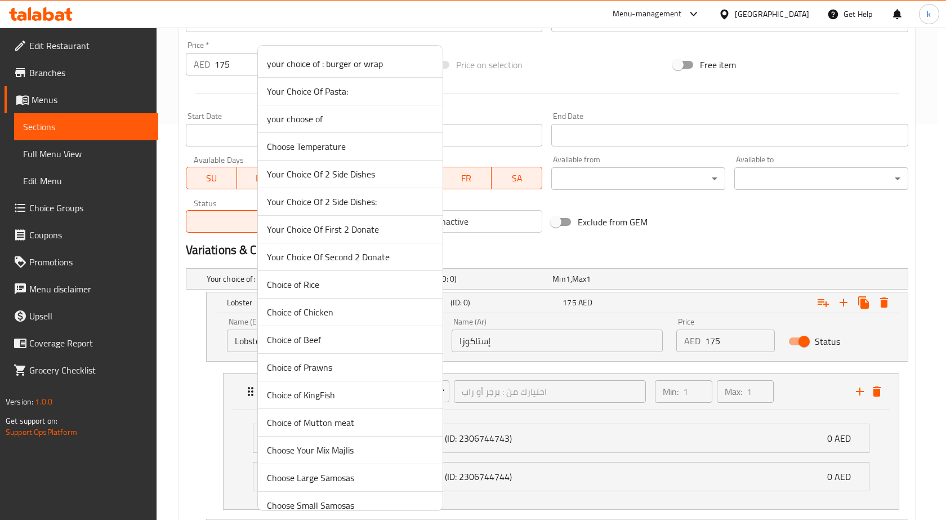
click at [281, 333] on span "Choice of Beef" at bounding box center [350, 340] width 167 height 14
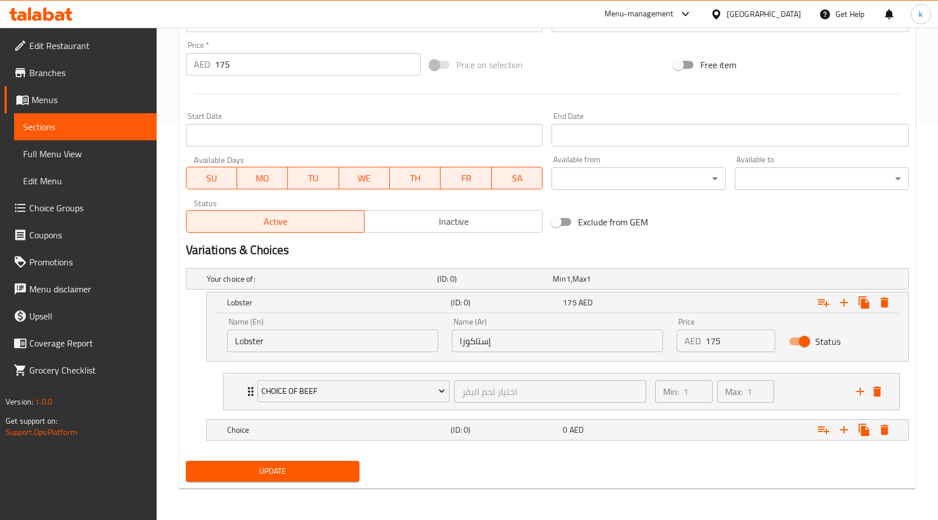
click at [253, 350] on input "Lobster" at bounding box center [332, 340] width 211 height 23
click at [253, 351] on input "Lobster" at bounding box center [332, 340] width 211 height 23
click at [520, 344] on input "إستاكوزا" at bounding box center [557, 340] width 211 height 23
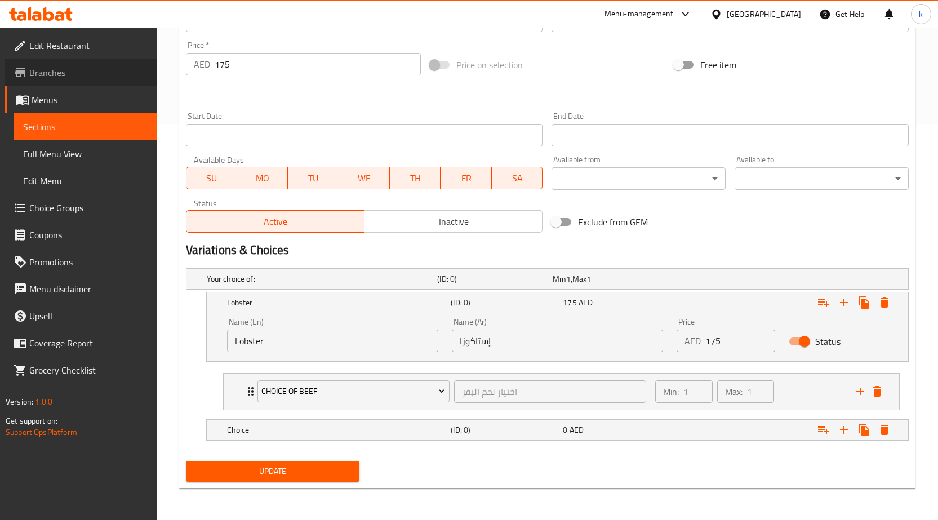
click at [134, 60] on link "Branches" at bounding box center [81, 72] width 152 height 27
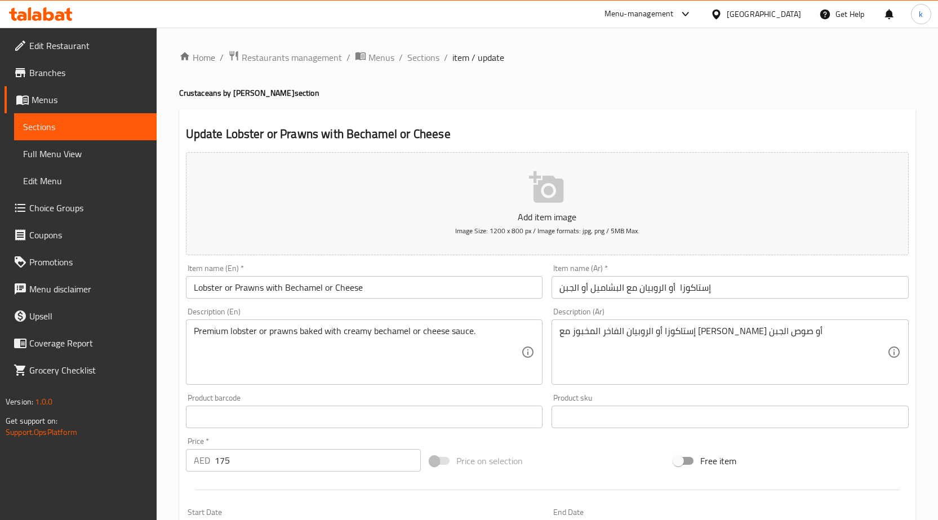
click at [64, 208] on span "Choice Groups" at bounding box center [88, 208] width 118 height 14
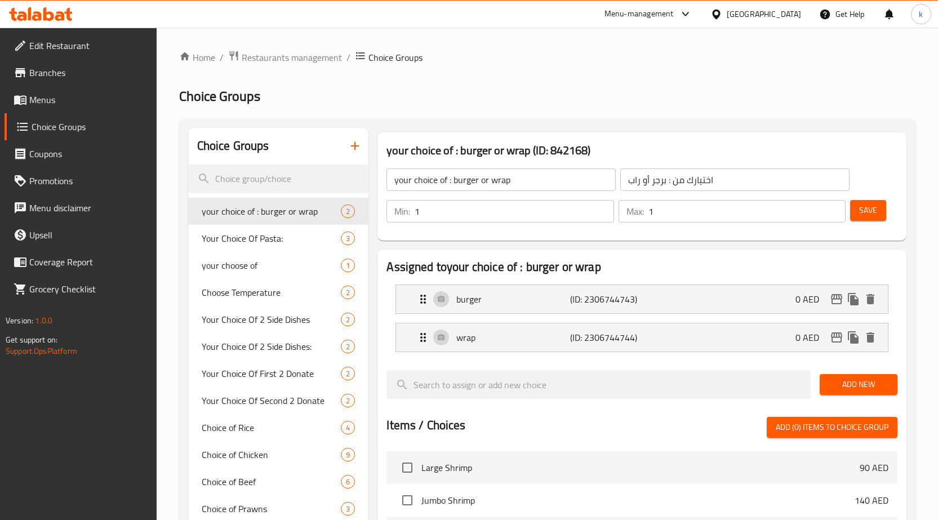
click at [362, 142] on icon "button" at bounding box center [355, 146] width 14 height 14
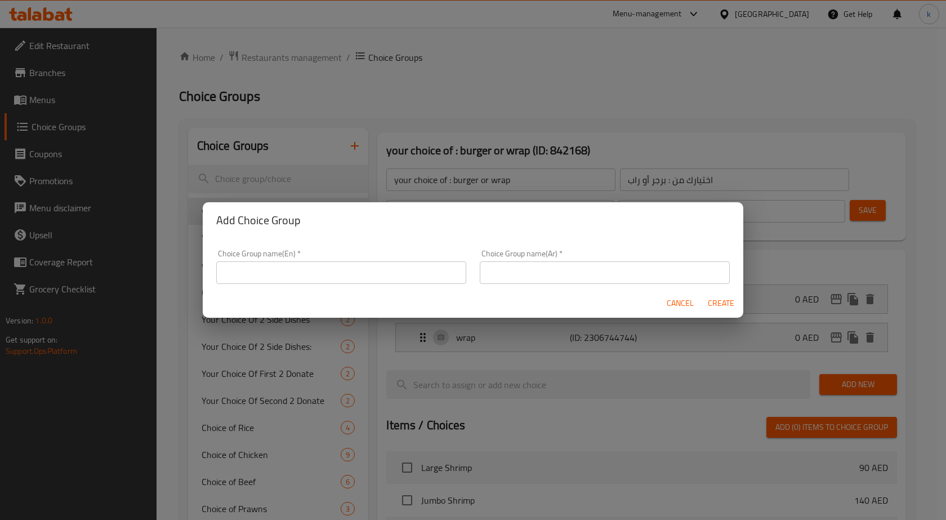
click at [315, 284] on div "Choice Group name(En)   * Choice Group name(En) *" at bounding box center [341, 267] width 264 height 48
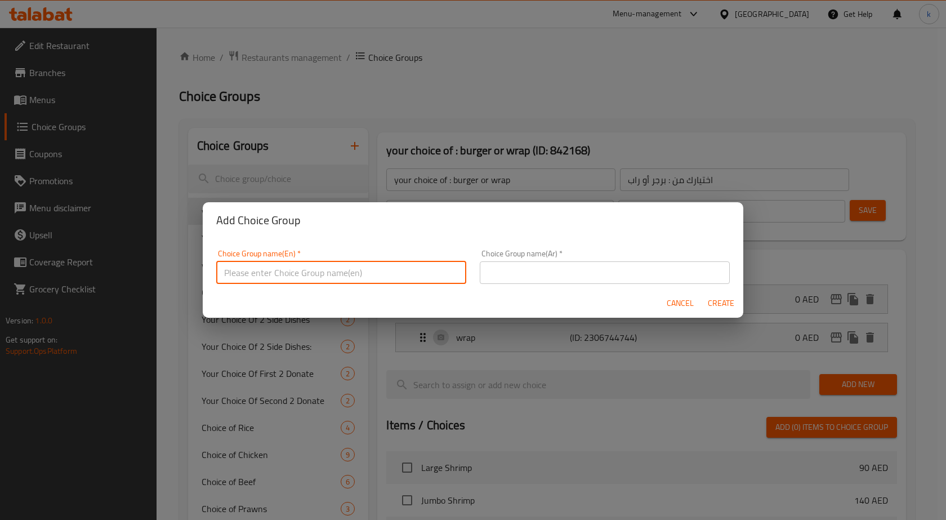
click at [307, 282] on input "text" at bounding box center [341, 272] width 250 height 23
type input "غ"
type input "Your choice of topping"
click at [528, 279] on input "text" at bounding box center [605, 272] width 250 height 23
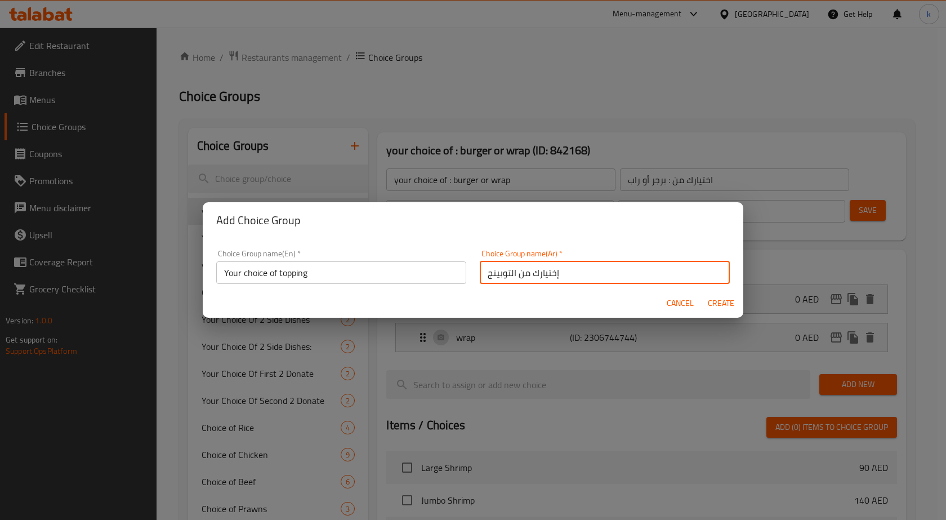
type input "إختيارك من التوبينج"
click at [724, 307] on span "Create" at bounding box center [720, 303] width 27 height 14
type input "Your choice of topping"
type input "إختيارك من التوبينج"
type input "0"
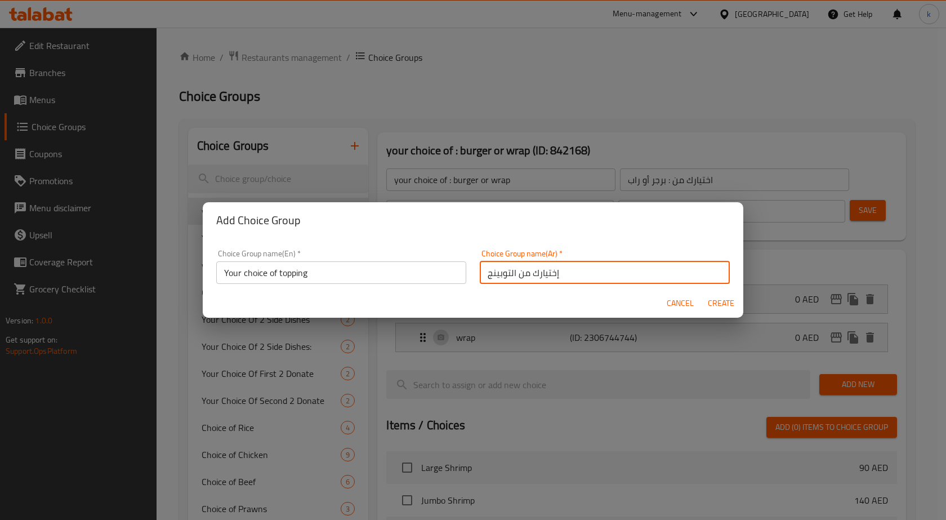
type input "0"
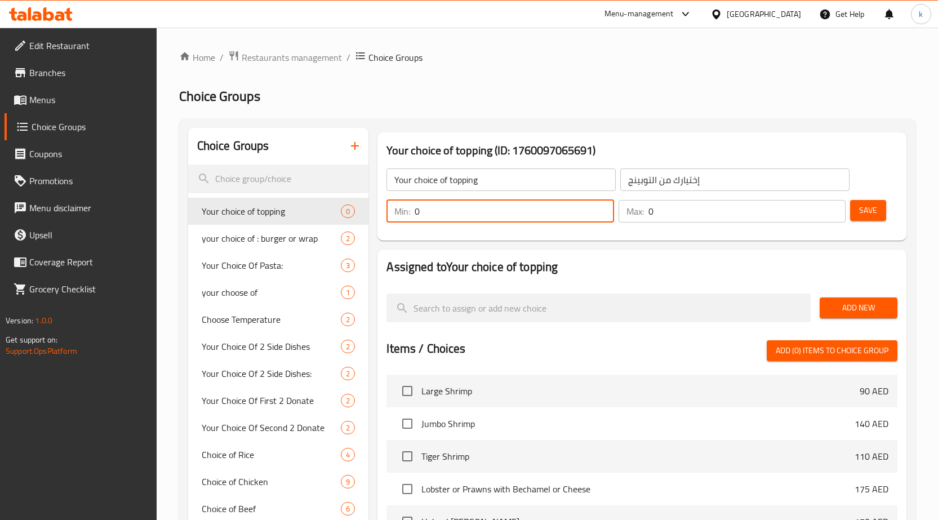
click at [490, 208] on input "0" at bounding box center [513, 211] width 199 height 23
drag, startPoint x: 484, startPoint y: 218, endPoint x: 372, endPoint y: 224, distance: 112.8
type input "1"
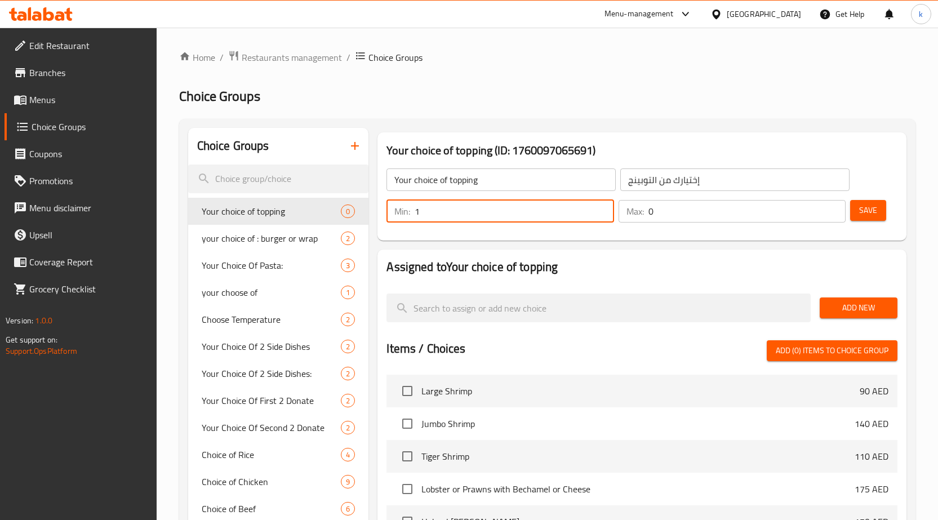
click at [703, 217] on input "0" at bounding box center [747, 211] width 198 height 23
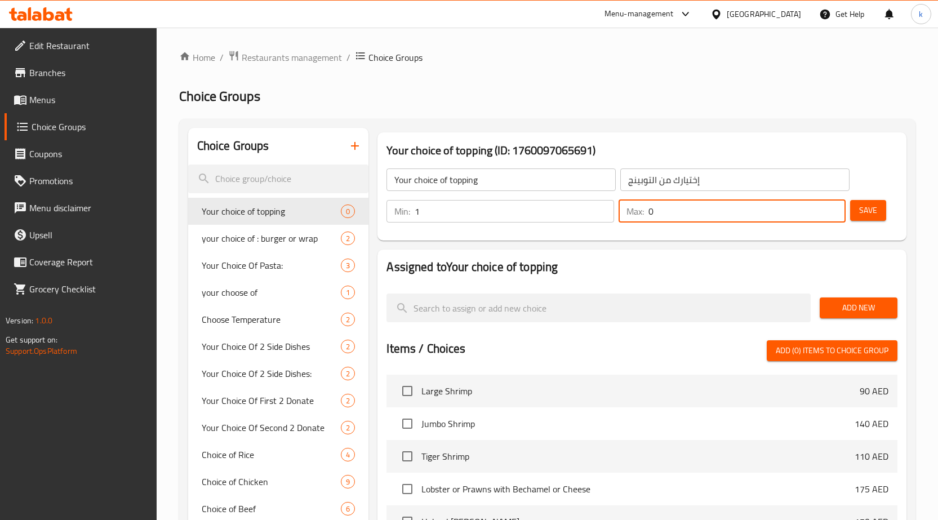
click at [703, 217] on input "0" at bounding box center [747, 211] width 198 height 23
drag, startPoint x: 703, startPoint y: 217, endPoint x: 587, endPoint y: 236, distance: 117.6
click at [590, 236] on div "Your choice of topping (ID: 1760097065691) Your choice of topping ​ إختيارك من …" at bounding box center [641, 186] width 529 height 108
type input "1"
click at [869, 219] on button "Save" at bounding box center [868, 210] width 36 height 21
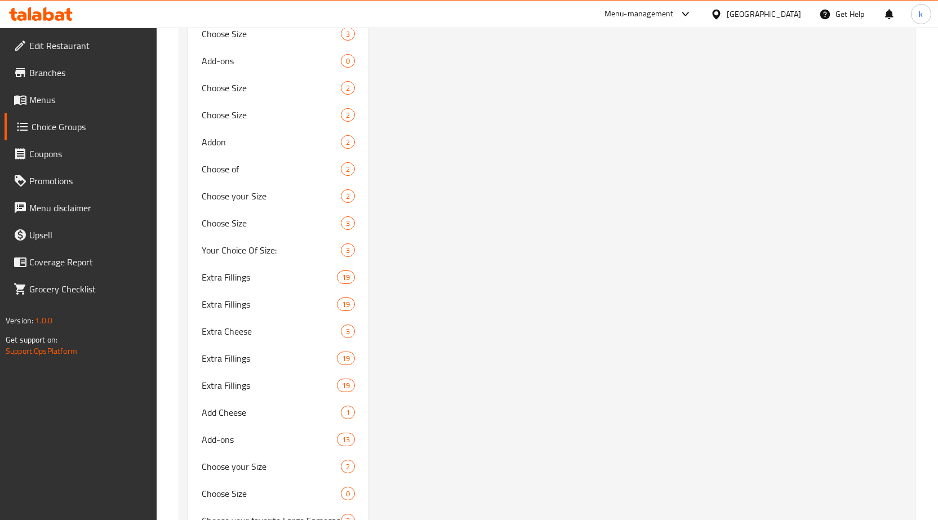
scroll to position [13567, 0]
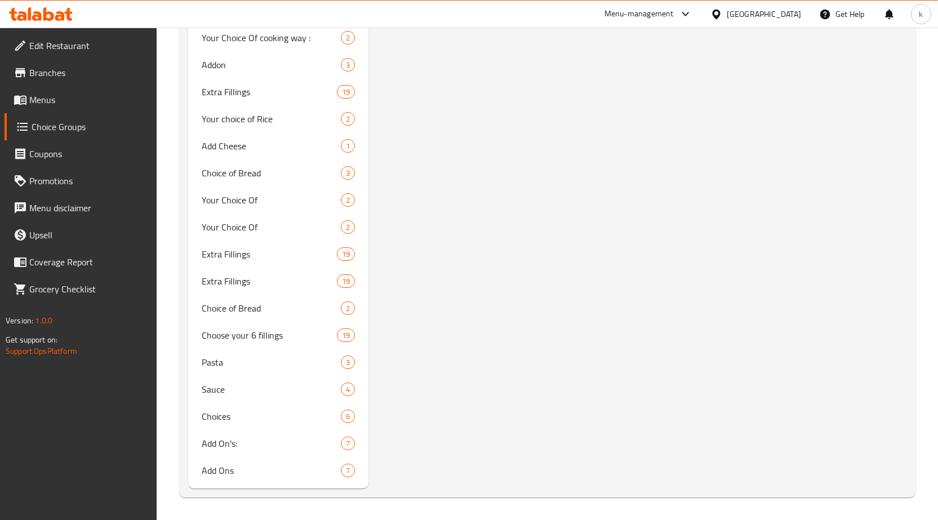
drag, startPoint x: 936, startPoint y: 497, endPoint x: 942, endPoint y: 497, distance: 6.2
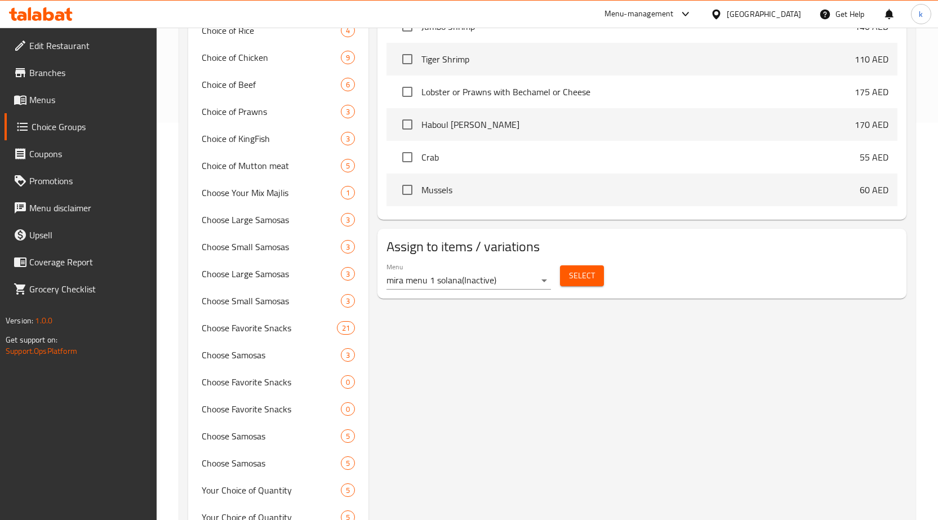
scroll to position [127, 0]
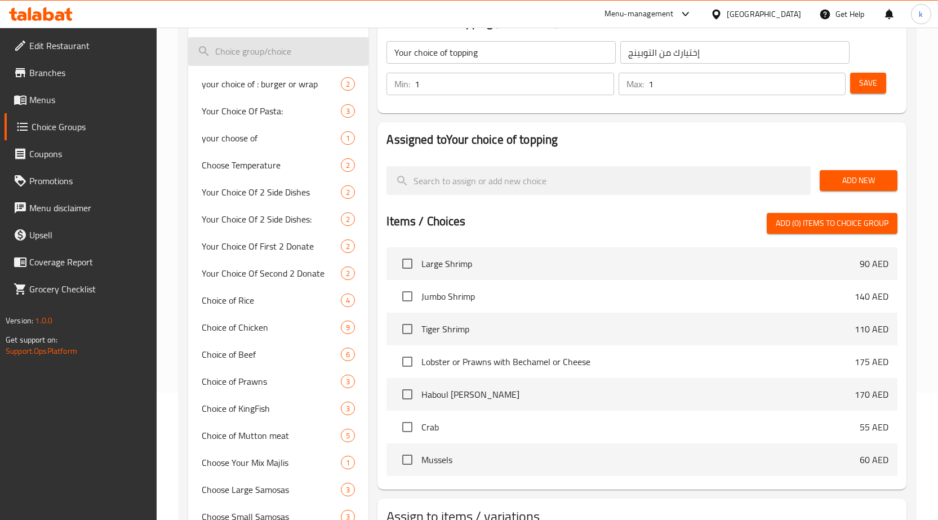
click at [222, 51] on input "search" at bounding box center [278, 51] width 181 height 29
type input "ف"
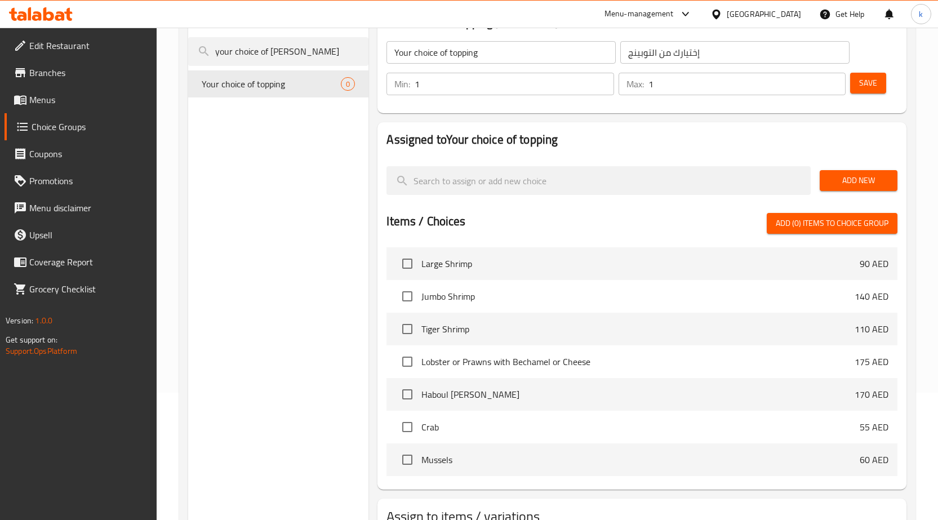
type input "your choice of topp"
click at [254, 91] on span "Your choice of topping" at bounding box center [255, 84] width 106 height 14
click at [331, 66] on nav "Your choice of topping 0" at bounding box center [278, 84] width 181 height 36
click at [269, 86] on span "Your choice of topping" at bounding box center [255, 84] width 106 height 14
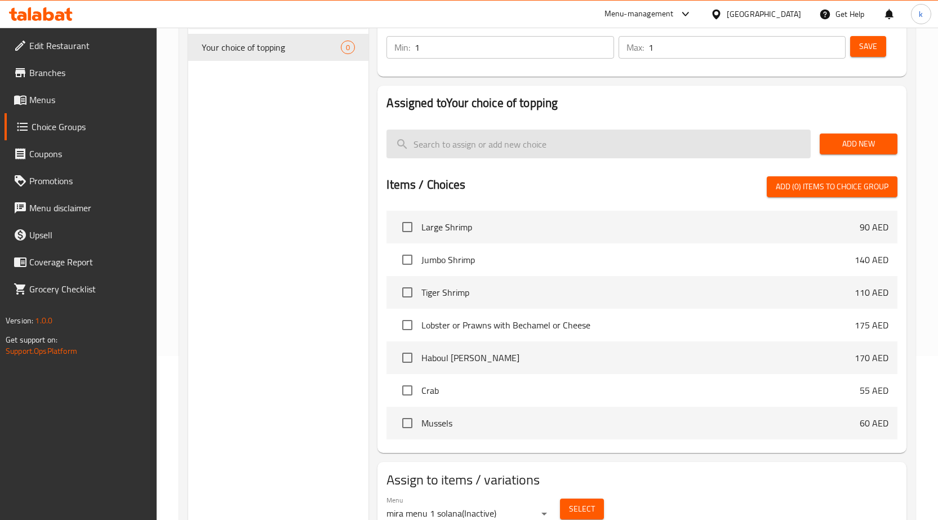
scroll to position [184, 0]
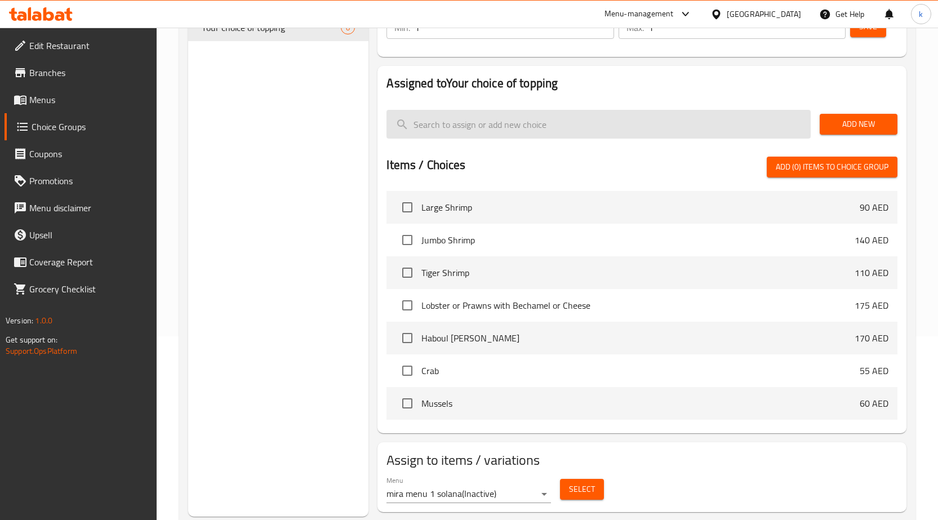
click at [480, 127] on input "search" at bounding box center [598, 124] width 424 height 29
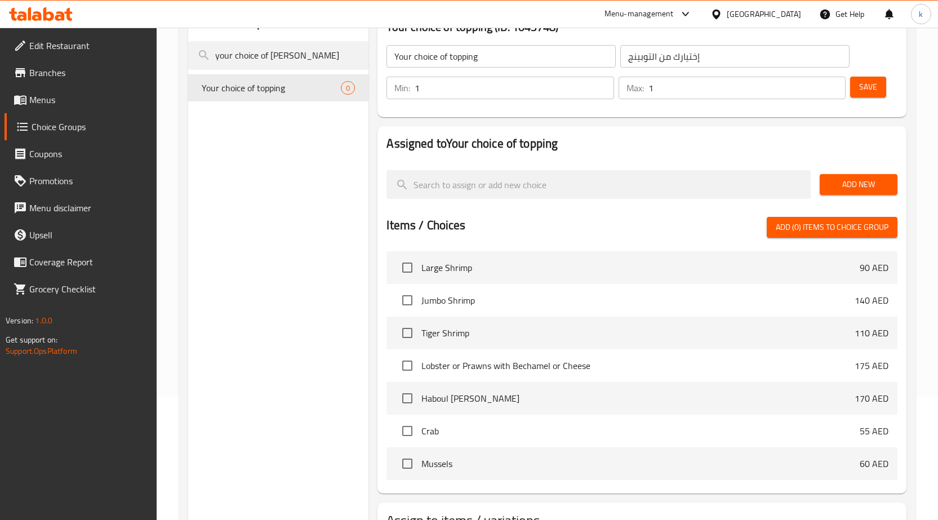
scroll to position [0, 0]
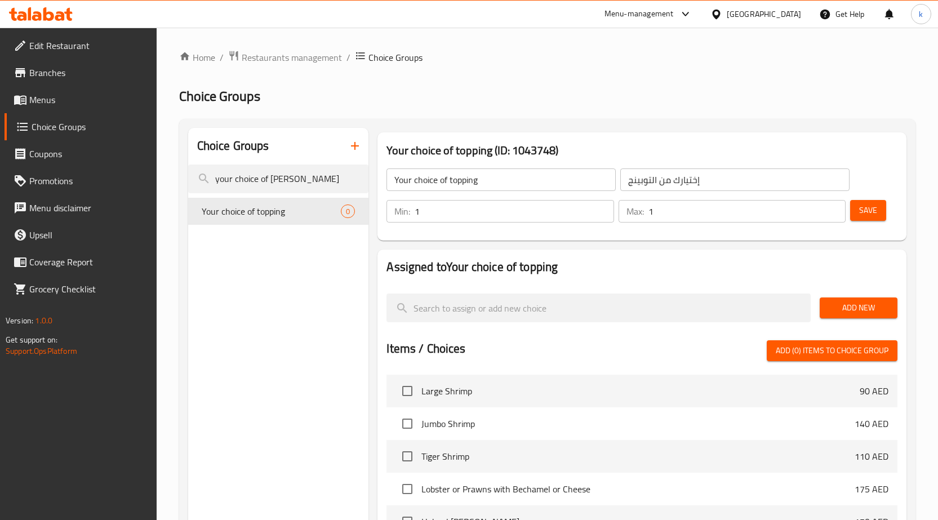
click at [51, 70] on span "Branches" at bounding box center [88, 73] width 118 height 14
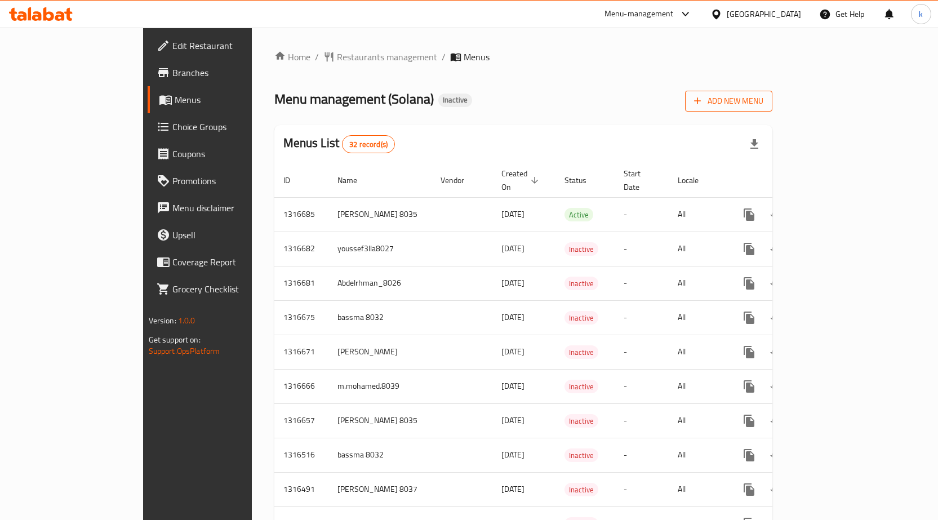
click at [763, 97] on span "Add New Menu" at bounding box center [728, 101] width 69 height 14
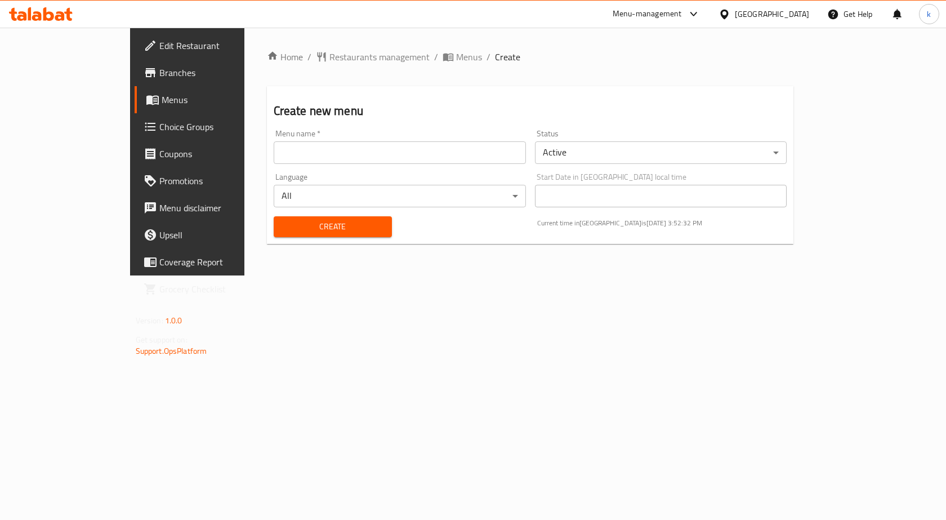
click at [486, 151] on input "text" at bounding box center [400, 152] width 252 height 23
type input "kareem.mohamed.8033"
click at [283, 229] on span "Create" at bounding box center [333, 227] width 100 height 14
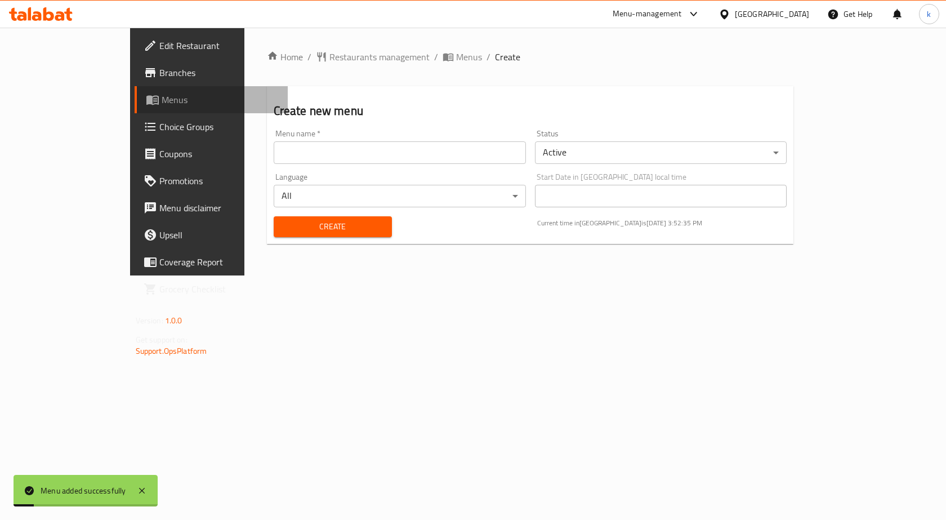
click at [162, 104] on span "Menus" at bounding box center [221, 100] width 118 height 14
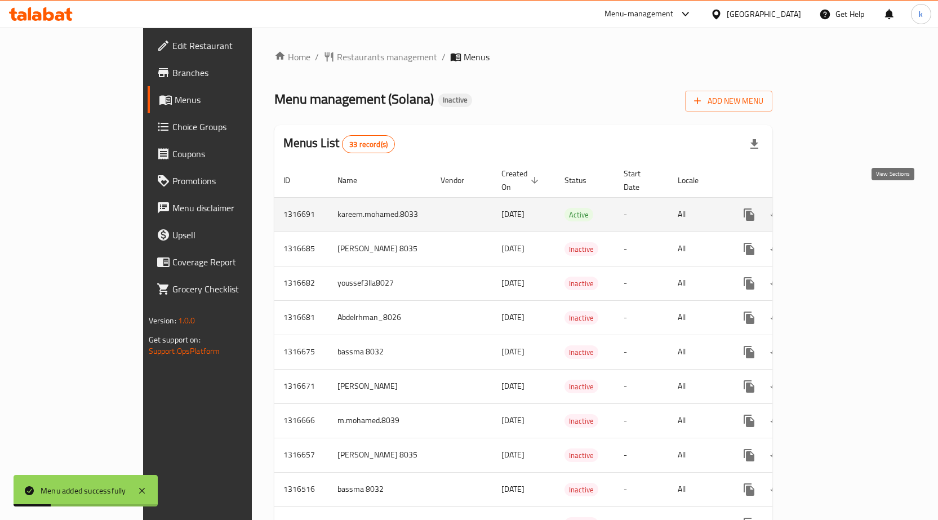
click at [837, 208] on icon "enhanced table" at bounding box center [830, 215] width 14 height 14
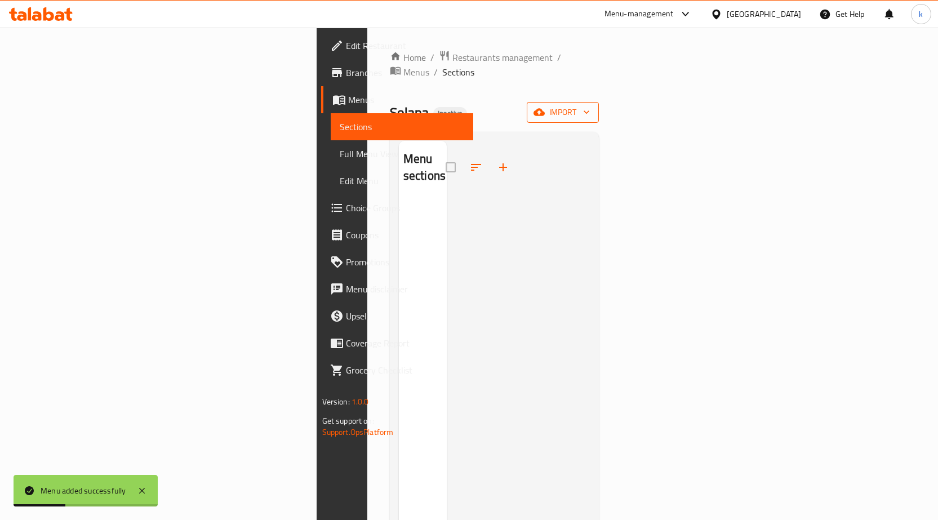
click at [545, 106] on icon "button" at bounding box center [538, 111] width 11 height 11
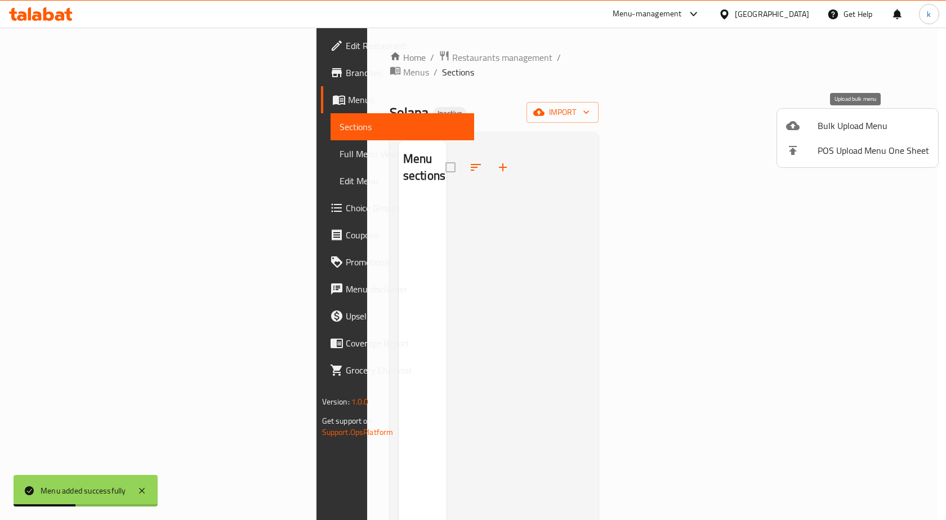
click at [834, 127] on span "Bulk Upload Menu" at bounding box center [874, 126] width 112 height 14
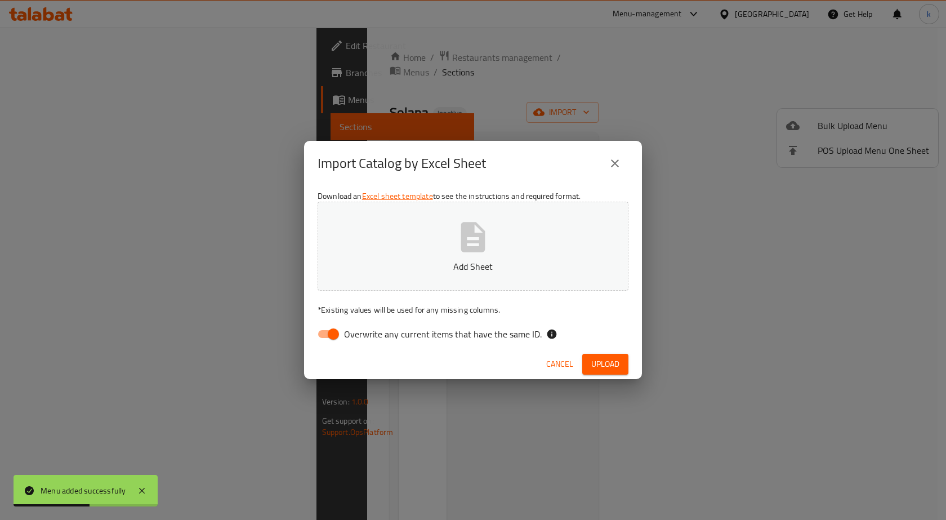
click at [351, 336] on span "Overwrite any current items that have the same ID." at bounding box center [443, 334] width 198 height 14
click at [351, 336] on input "Overwrite any current items that have the same ID." at bounding box center [333, 333] width 64 height 21
checkbox input "false"
click at [427, 244] on button "Add Sheet" at bounding box center [473, 246] width 311 height 89
click at [622, 372] on button "Upload" at bounding box center [605, 364] width 46 height 21
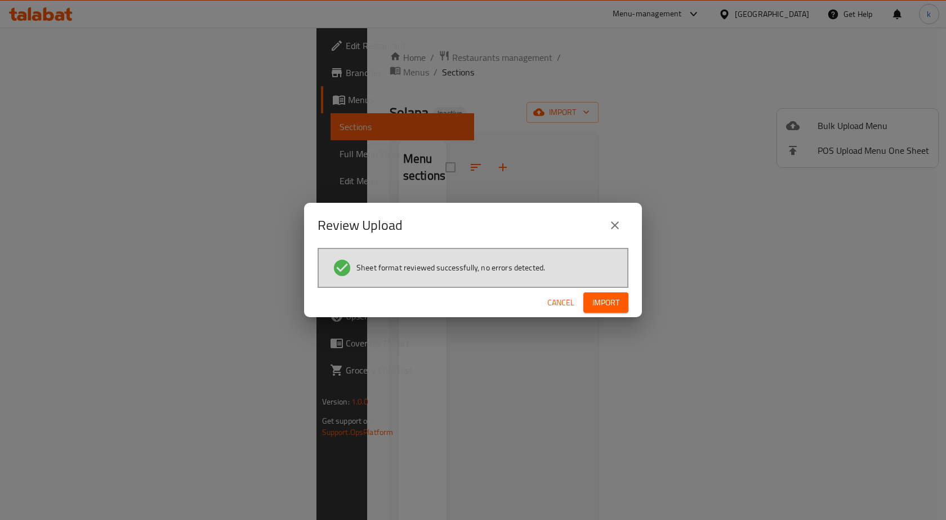
click at [601, 297] on span "Import" at bounding box center [605, 303] width 27 height 14
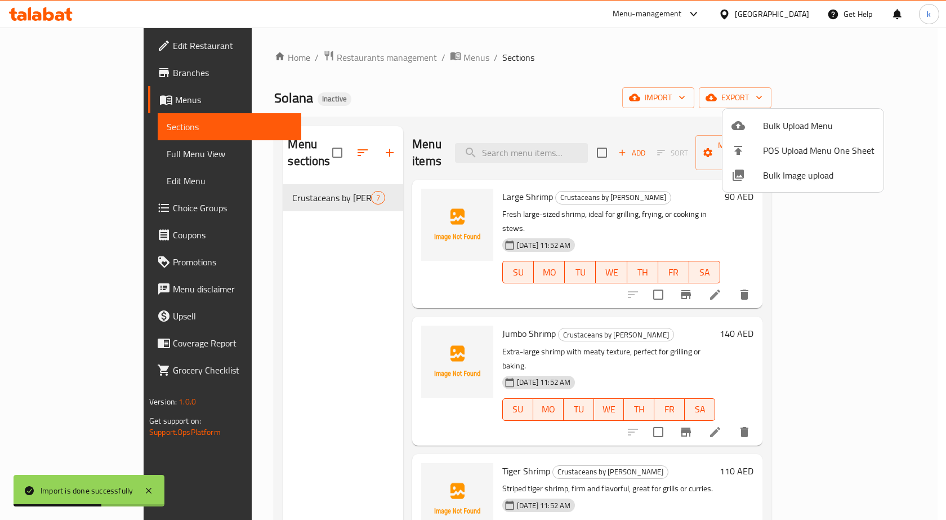
click at [250, 398] on div at bounding box center [473, 260] width 946 height 520
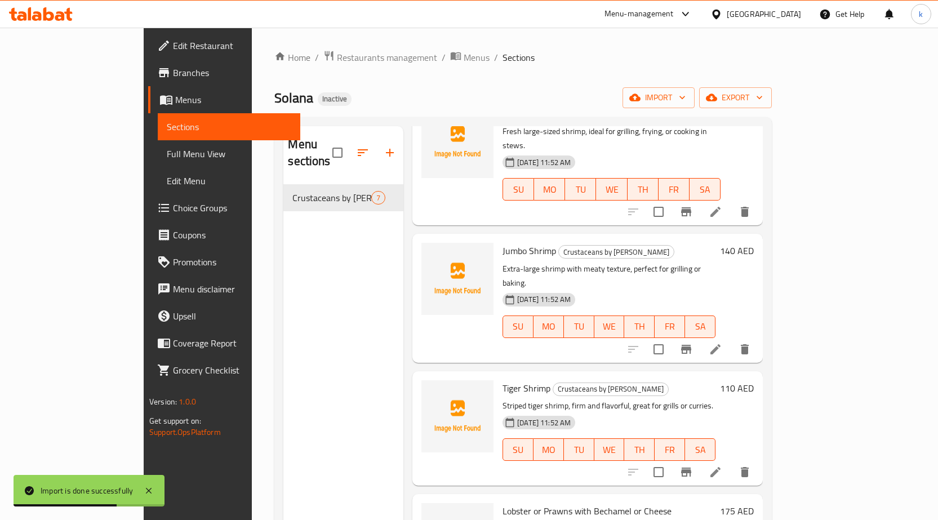
scroll to position [225, 0]
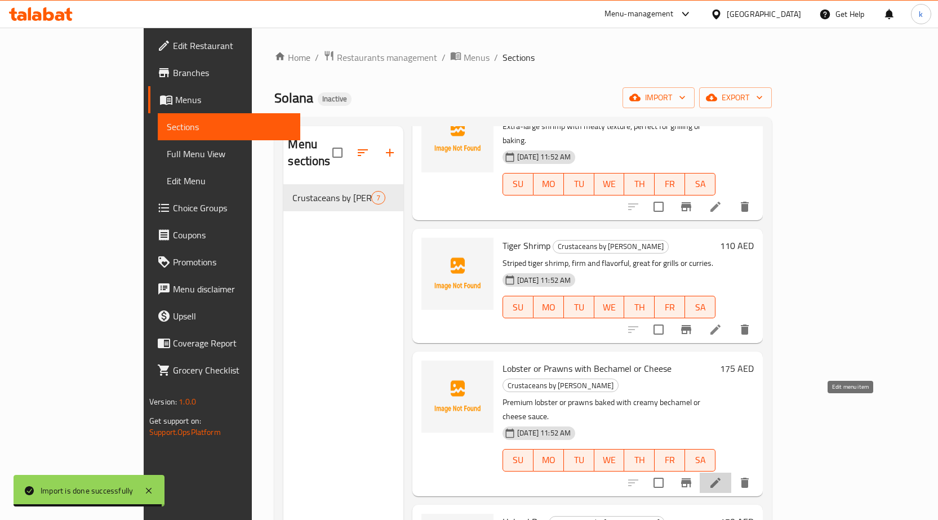
click at [722, 476] on icon at bounding box center [715, 483] width 14 height 14
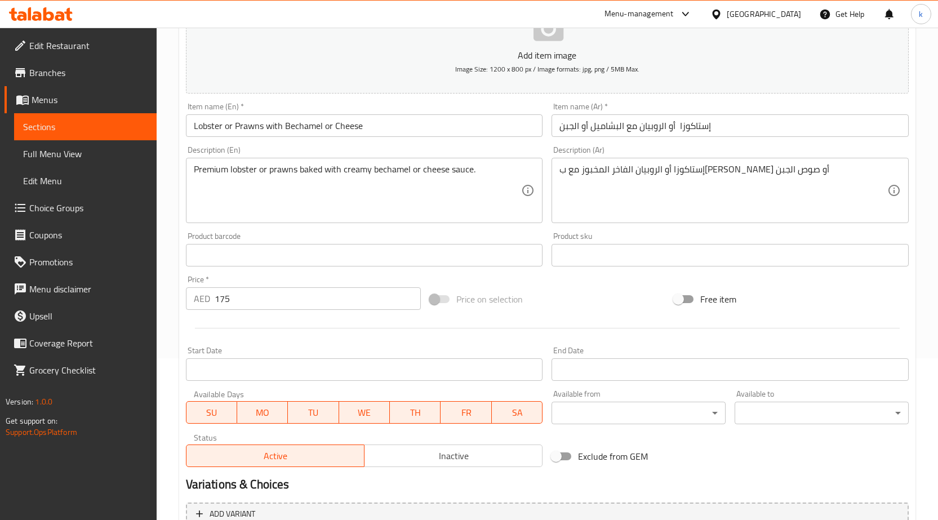
scroll to position [154, 0]
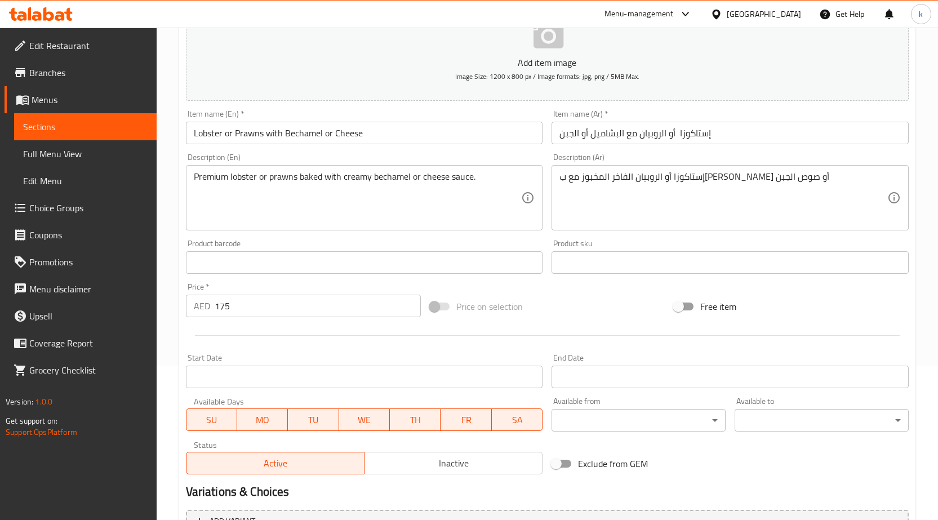
click at [282, 314] on input "175" at bounding box center [318, 306] width 206 height 23
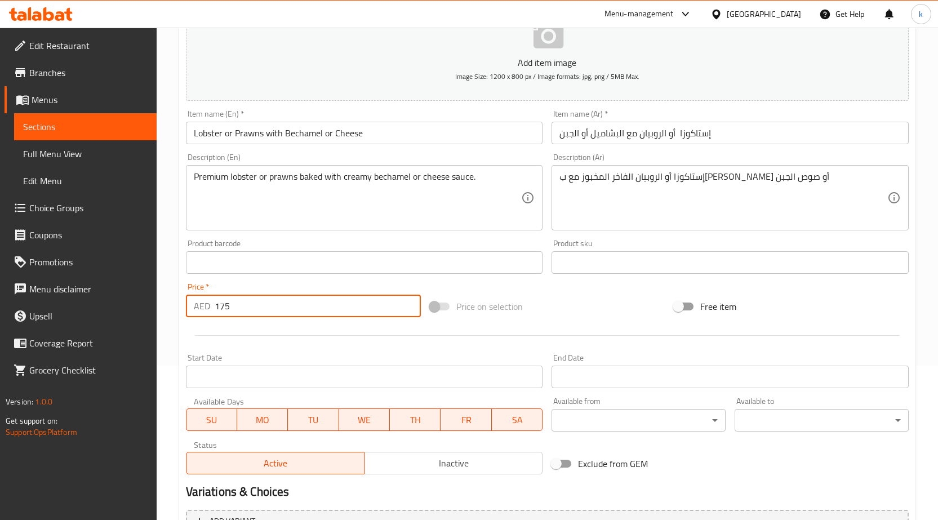
click at [282, 314] on input "175" at bounding box center [318, 306] width 206 height 23
drag, startPoint x: 282, startPoint y: 314, endPoint x: 221, endPoint y: 316, distance: 60.8
click at [221, 316] on input "175" at bounding box center [318, 306] width 206 height 23
type input "1"
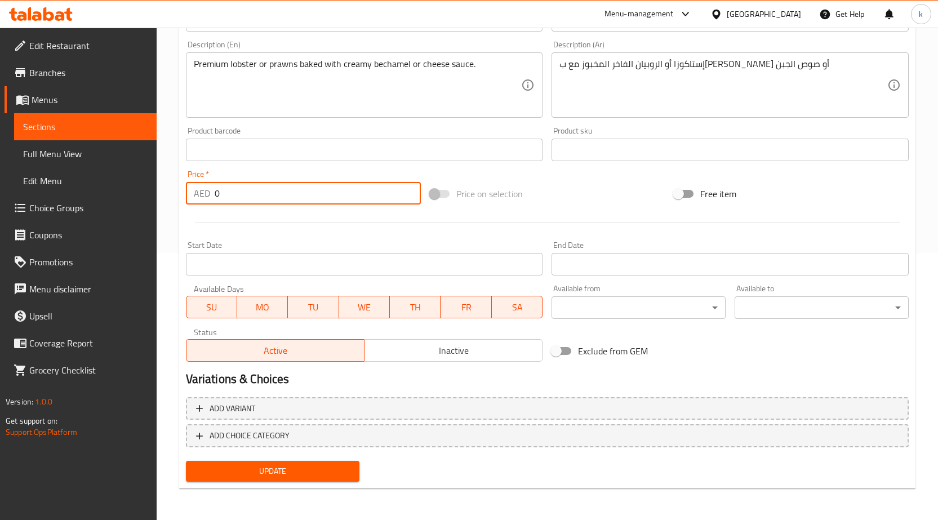
type input "0"
click at [246, 386] on h2 "Variations & Choices" at bounding box center [547, 379] width 723 height 17
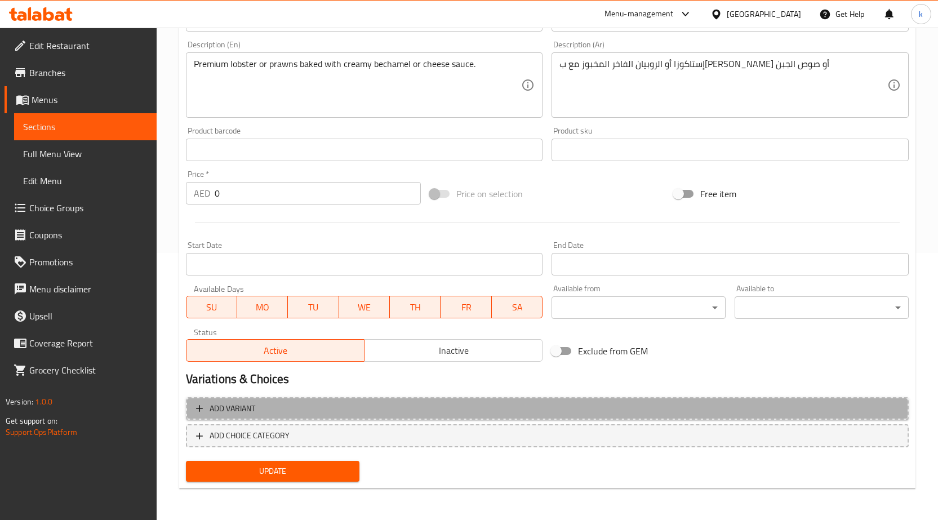
click at [246, 403] on span "Add variant" at bounding box center [232, 409] width 46 height 14
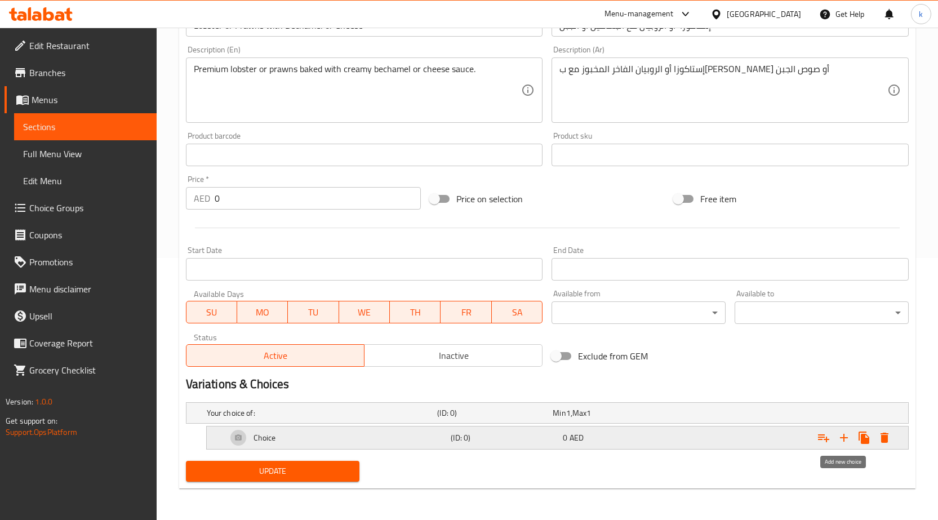
click at [846, 437] on icon "Expand" at bounding box center [844, 438] width 8 height 8
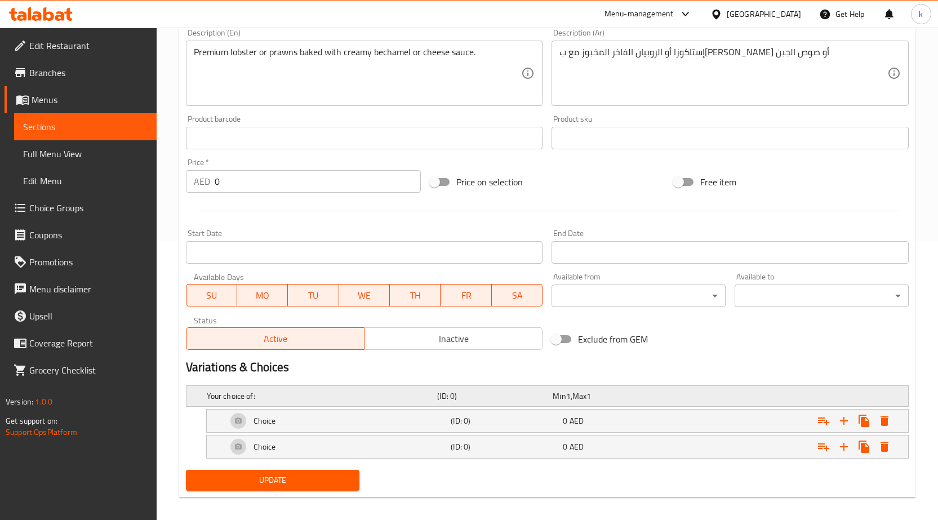
scroll to position [288, 0]
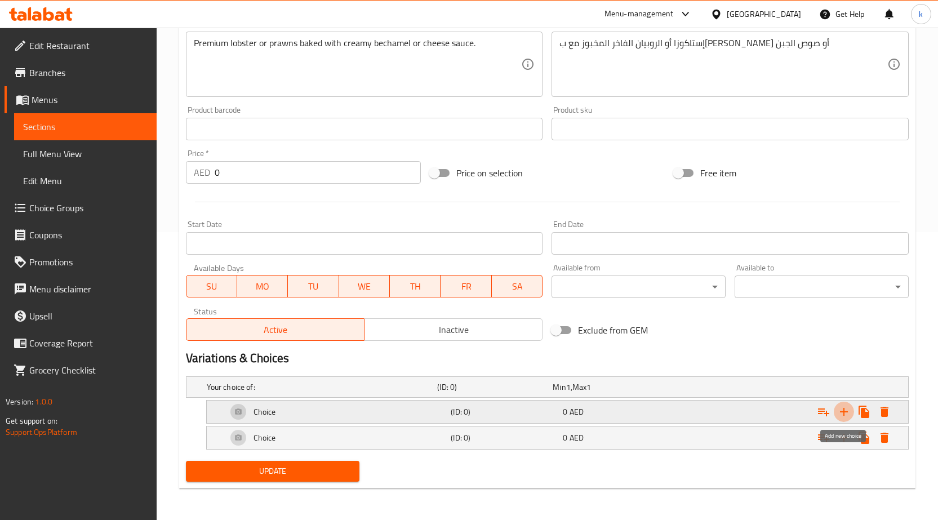
click at [833, 413] on button "Expand" at bounding box center [843, 412] width 20 height 20
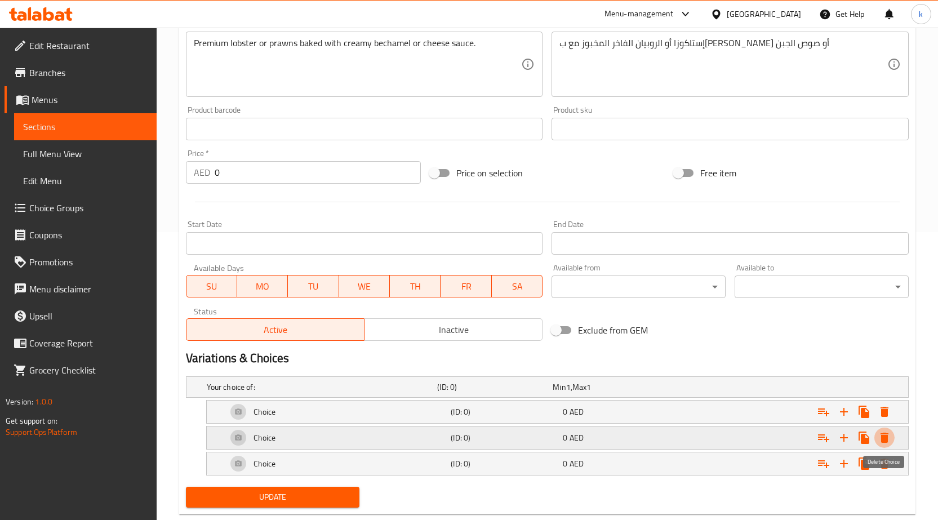
click at [881, 443] on icon "Expand" at bounding box center [884, 438] width 14 height 14
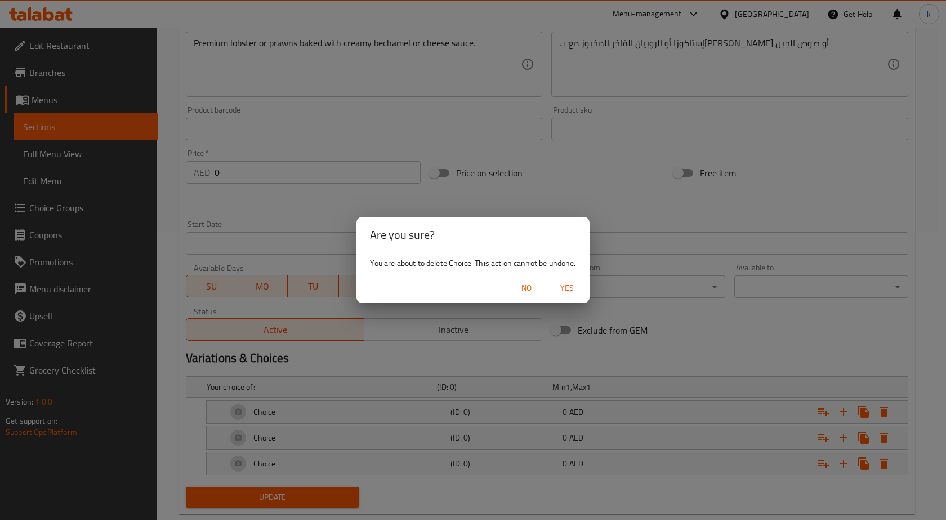
click at [561, 288] on span "Yes" at bounding box center [567, 288] width 27 height 14
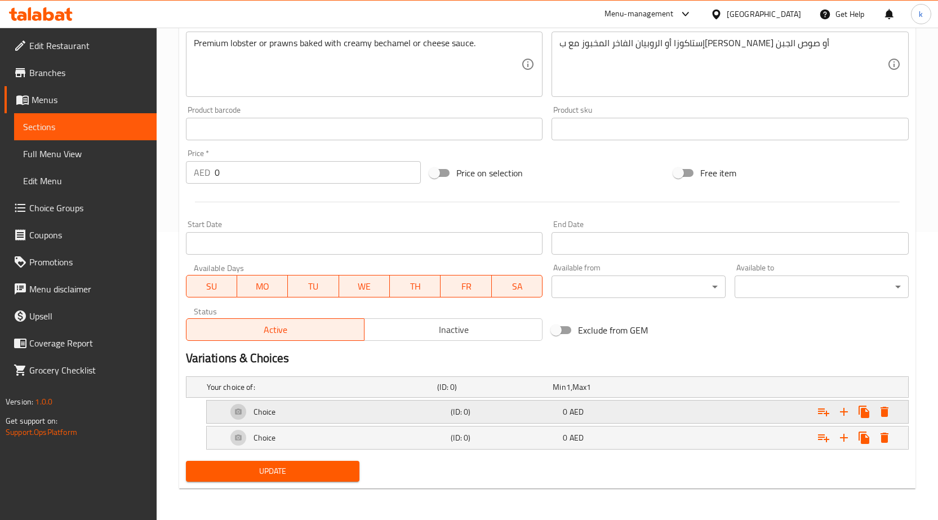
click at [822, 411] on icon "Expand" at bounding box center [823, 412] width 11 height 8
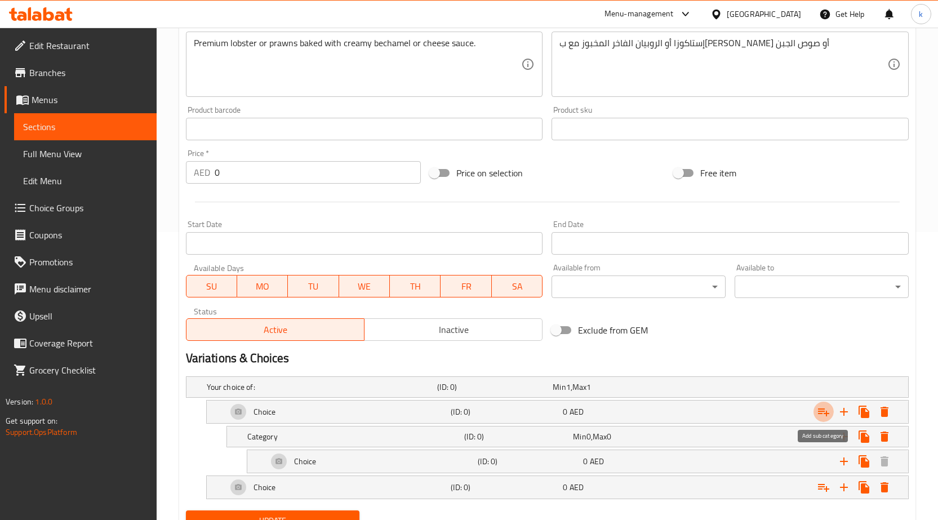
click at [822, 411] on icon "Expand" at bounding box center [823, 412] width 11 height 8
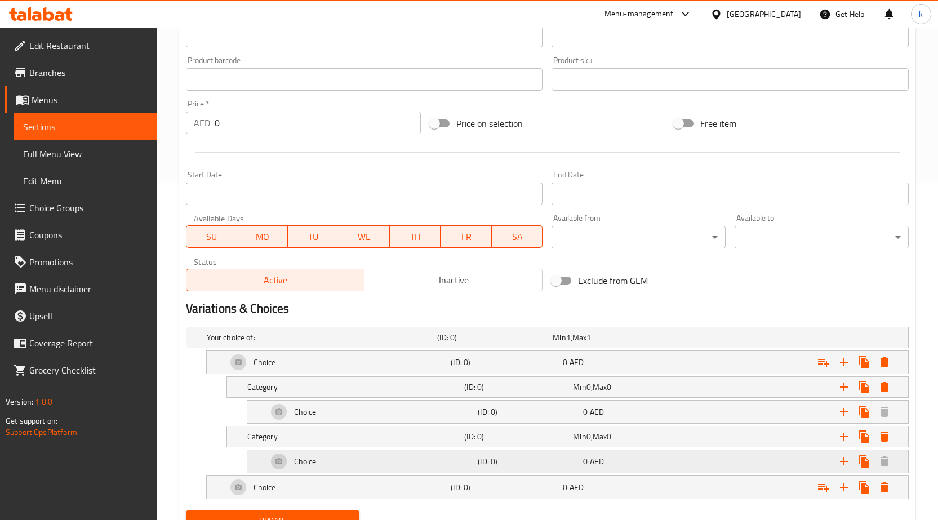
scroll to position [387, 0]
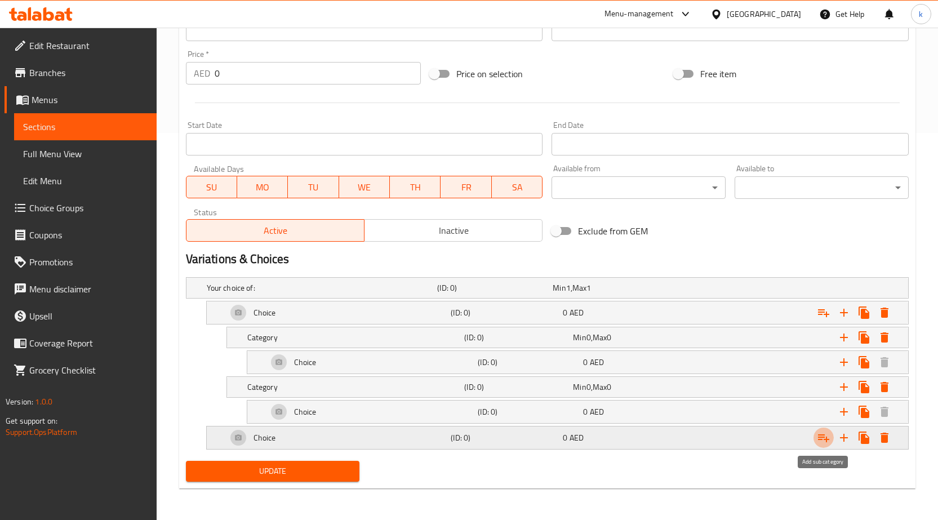
click at [815, 441] on button "Expand" at bounding box center [823, 437] width 20 height 20
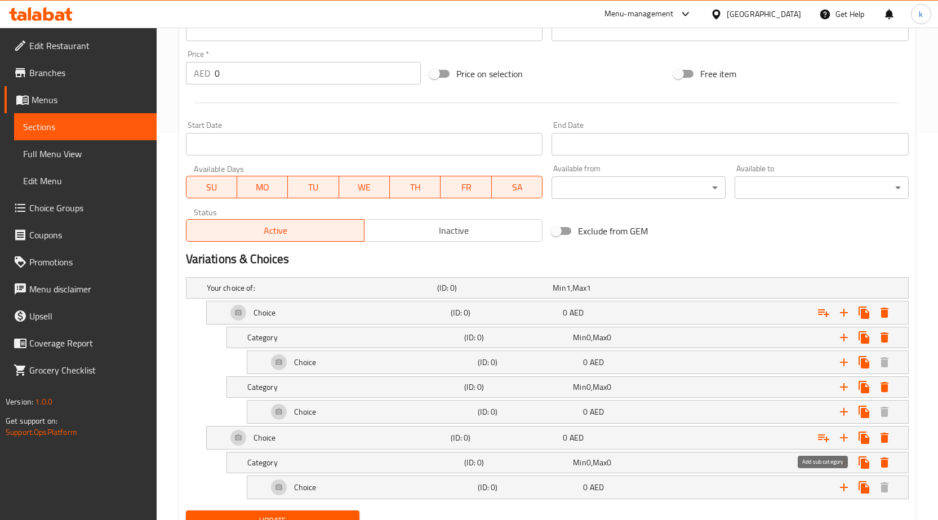
click at [818, 441] on icon "Expand" at bounding box center [824, 438] width 14 height 14
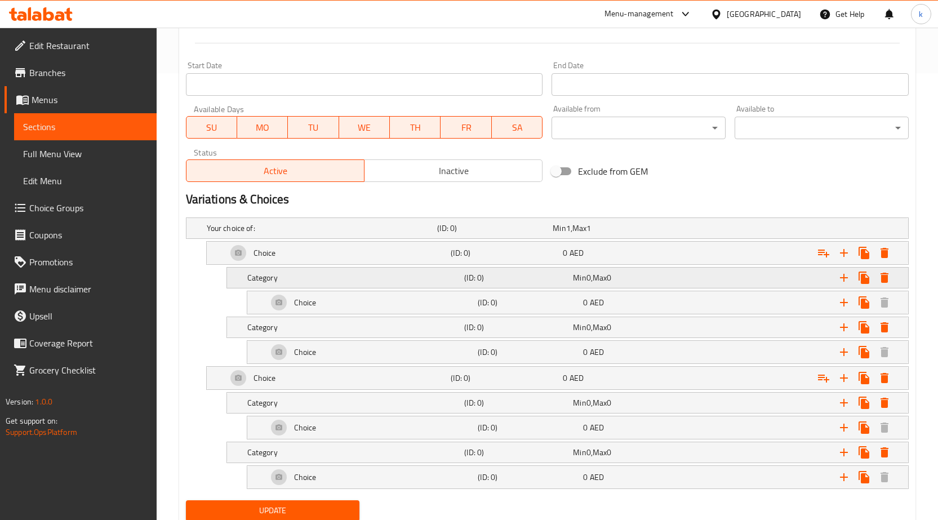
scroll to position [486, 0]
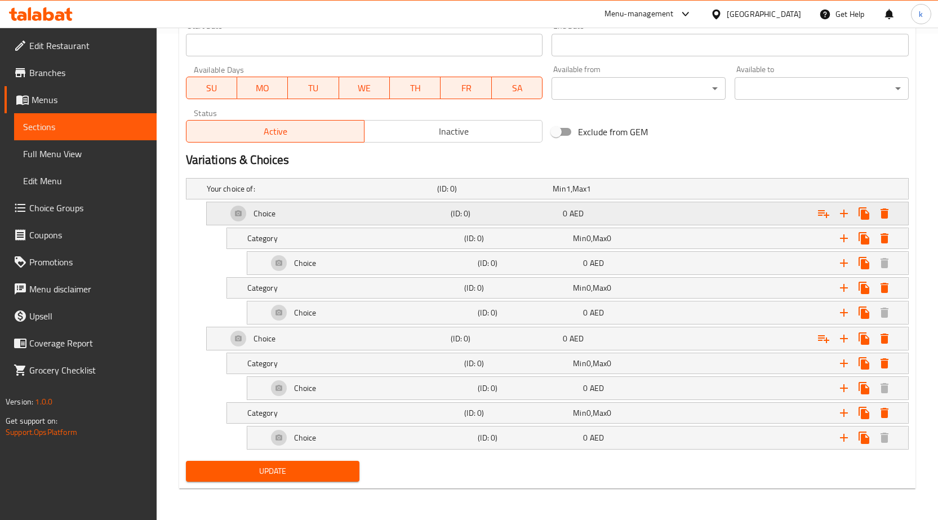
click at [281, 215] on div "Choice" at bounding box center [337, 213] width 224 height 27
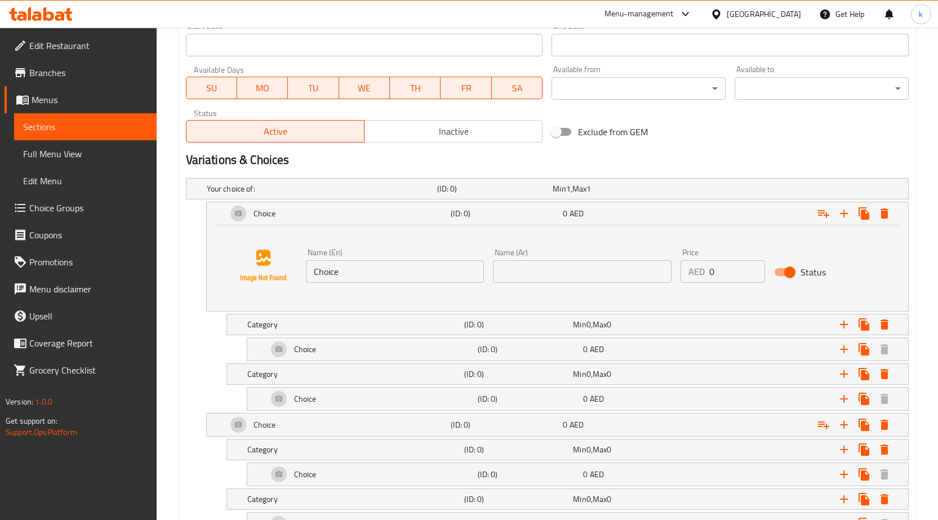
click at [374, 276] on input "Choice" at bounding box center [395, 271] width 179 height 23
click at [375, 277] on input "Choice" at bounding box center [395, 271] width 179 height 23
click at [384, 272] on input "Choice" at bounding box center [395, 271] width 179 height 23
paste input "Lobster"
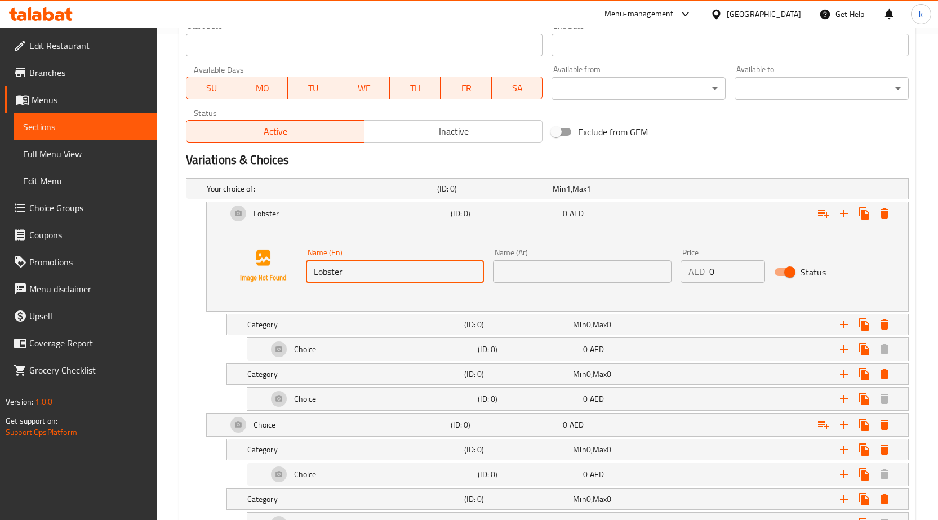
type input "Lobster"
click at [568, 267] on input "text" at bounding box center [582, 271] width 179 height 23
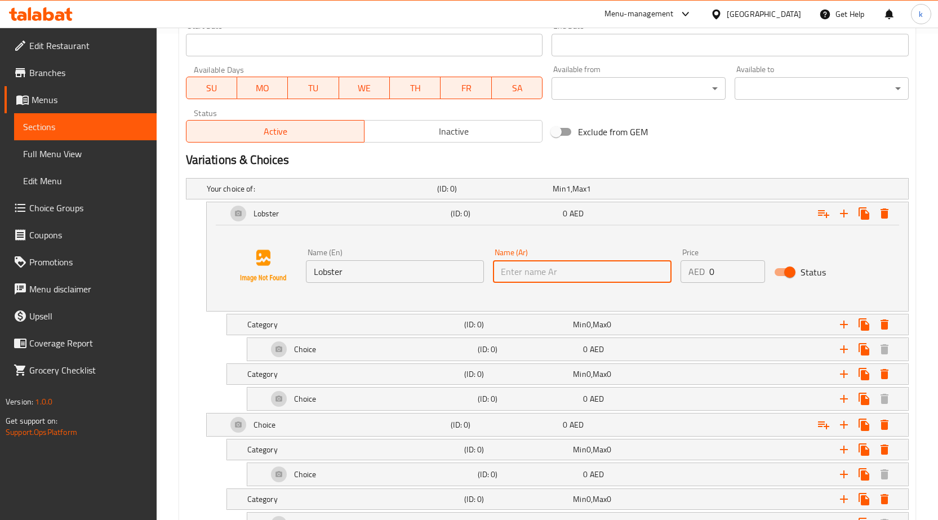
paste input "إستاكوزا"
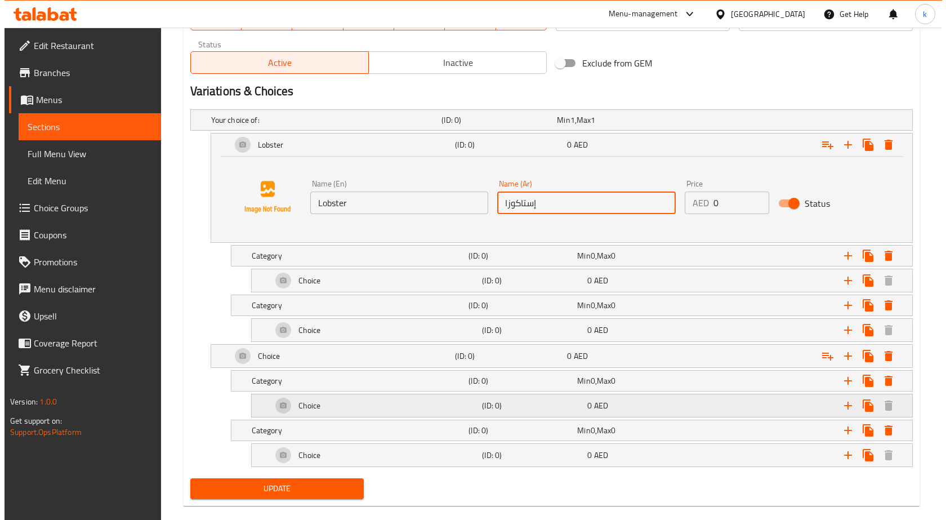
scroll to position [572, 0]
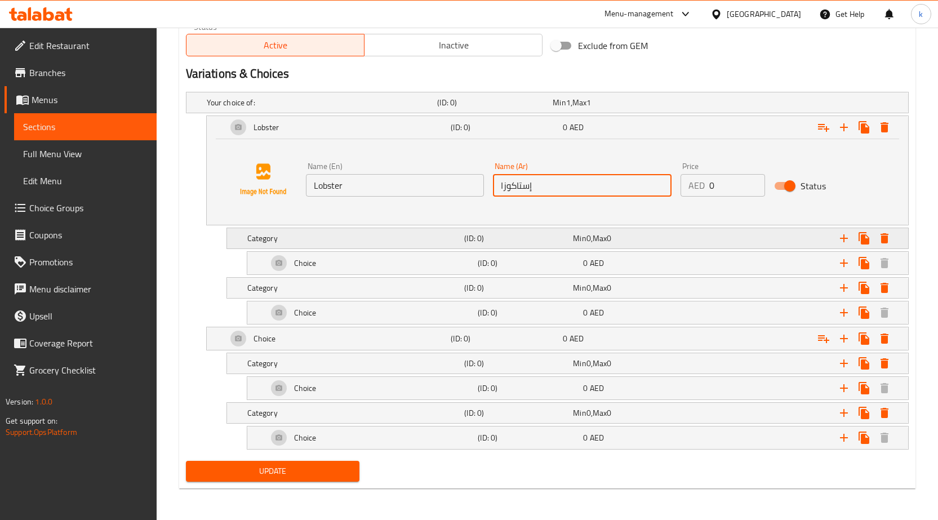
type input "إستاكوزا"
click at [332, 242] on h5 "Category" at bounding box center [353, 238] width 213 height 11
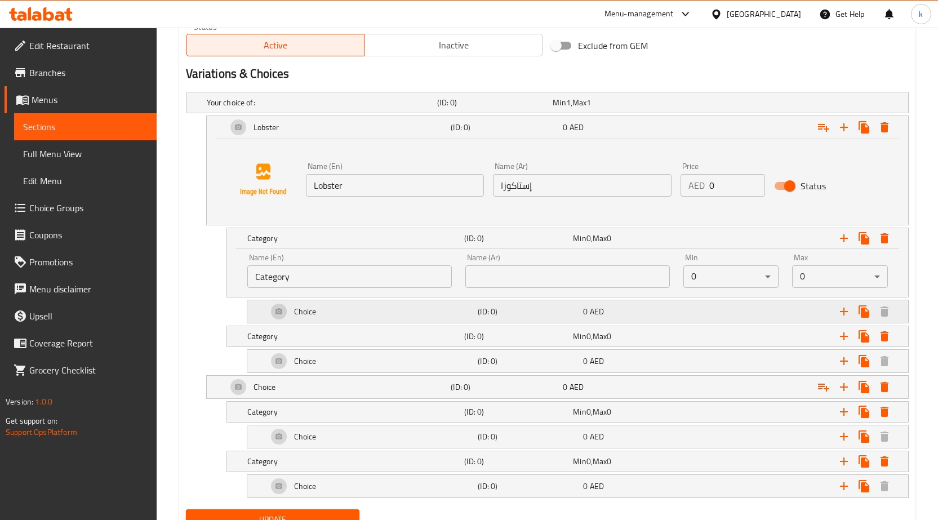
click at [340, 309] on div "Choice" at bounding box center [370, 311] width 211 height 27
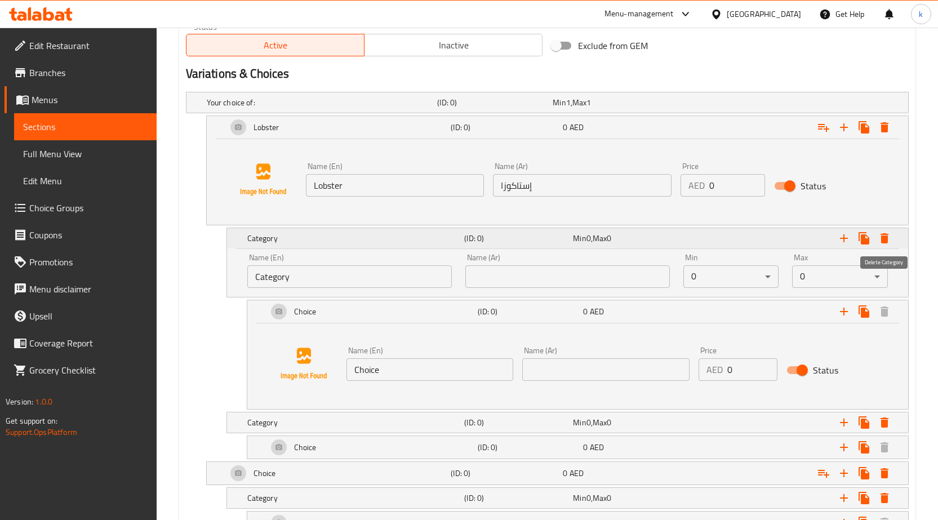
click at [890, 238] on icon "Expand" at bounding box center [884, 238] width 14 height 14
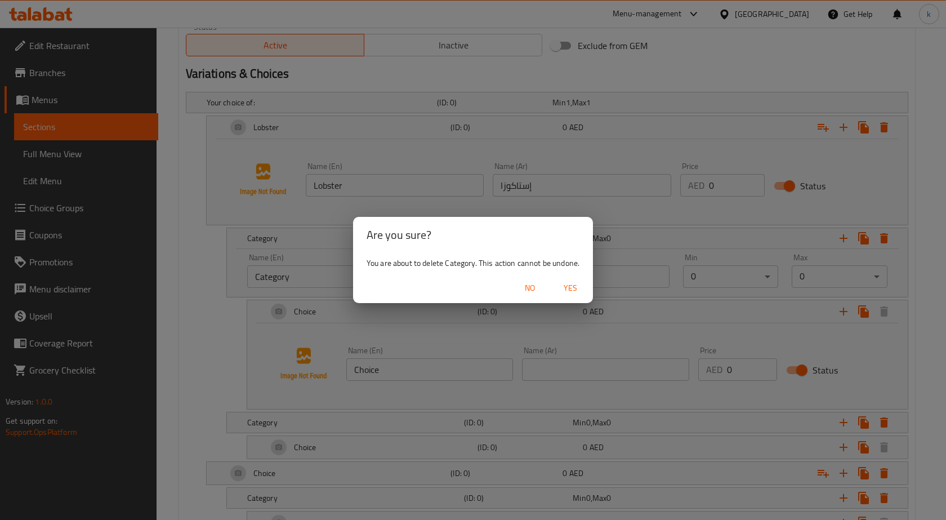
click at [572, 291] on span "Yes" at bounding box center [570, 288] width 27 height 14
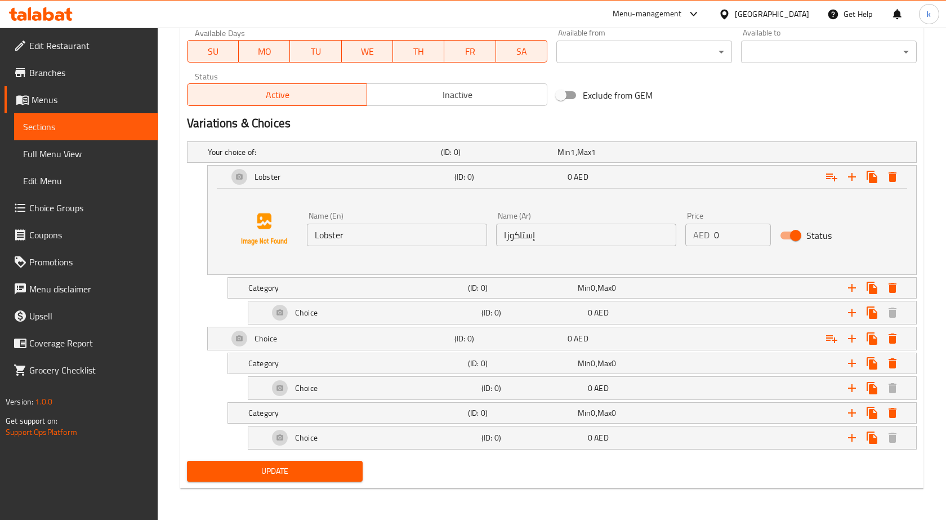
scroll to position [523, 0]
click at [882, 289] on icon "Expand" at bounding box center [884, 288] width 8 height 10
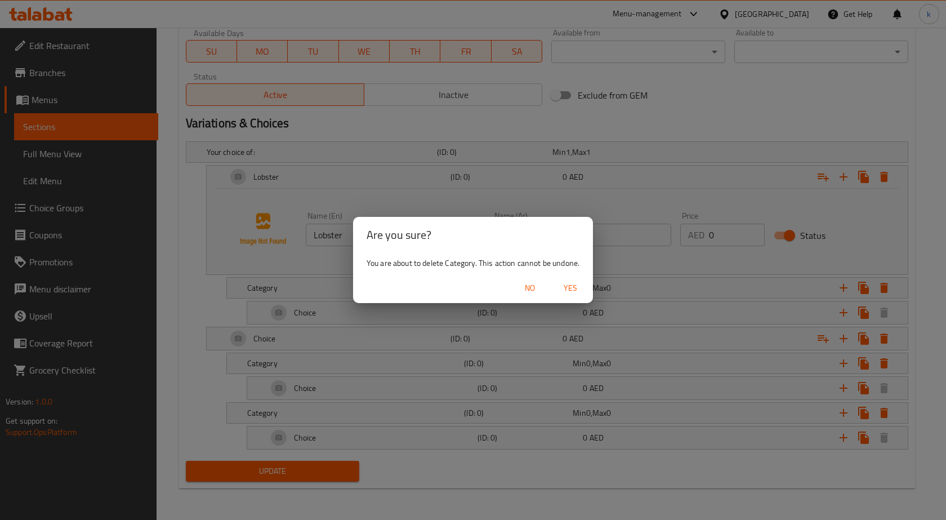
click at [574, 286] on span "Yes" at bounding box center [570, 288] width 27 height 14
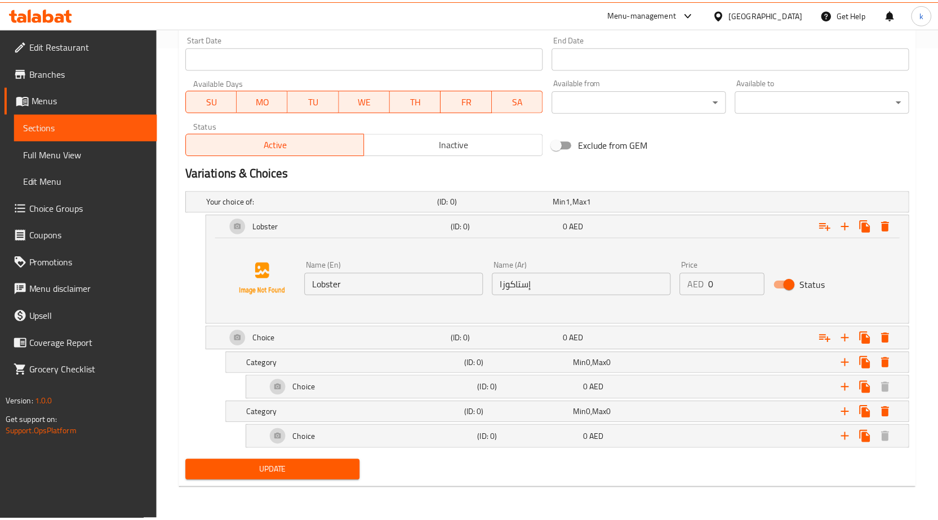
scroll to position [473, 0]
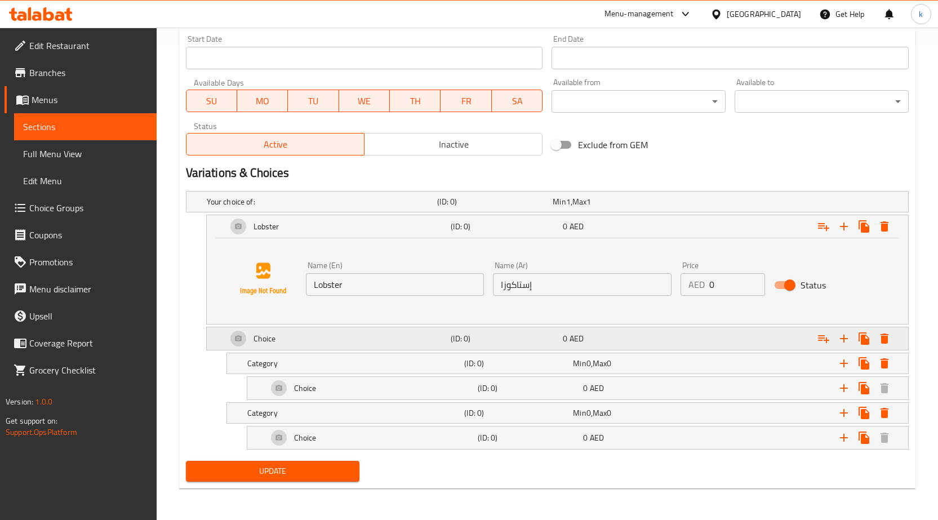
click at [894, 330] on div "Expand" at bounding box center [784, 338] width 224 height 25
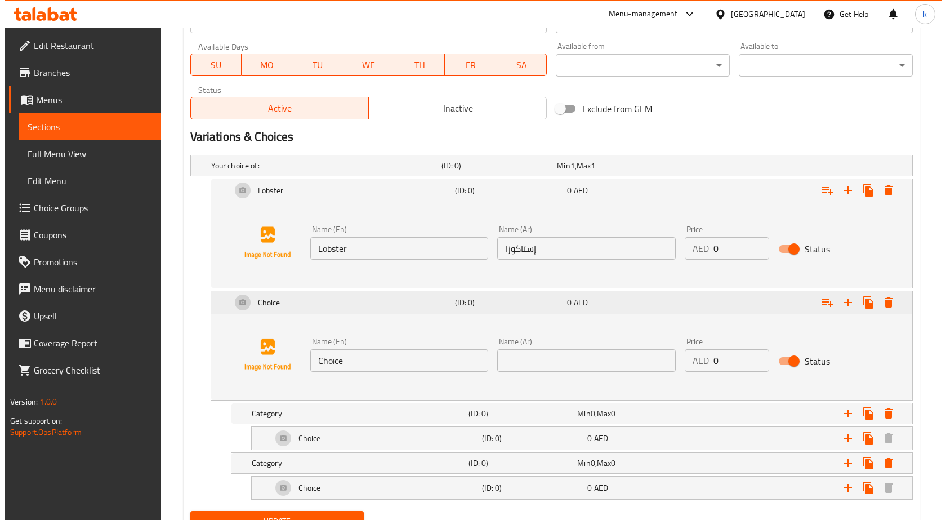
scroll to position [529, 0]
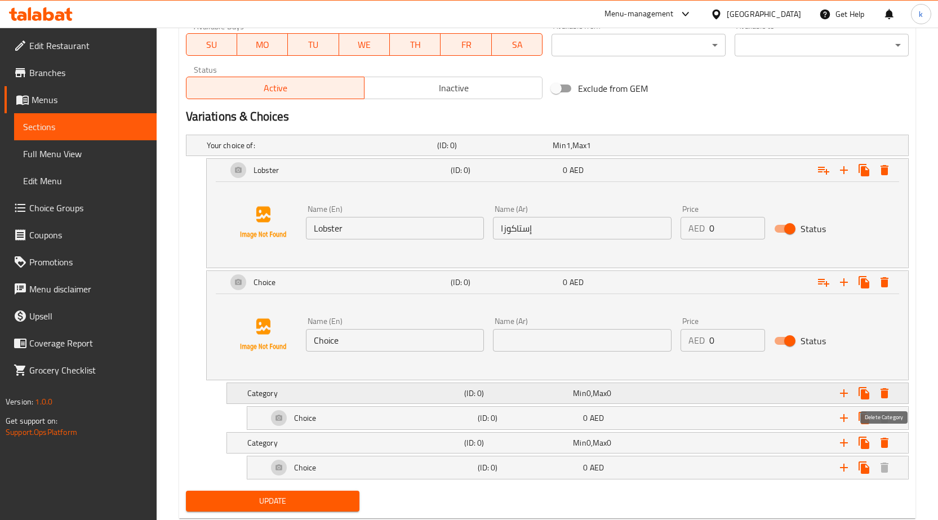
click at [885, 390] on icon "Expand" at bounding box center [884, 393] width 14 height 14
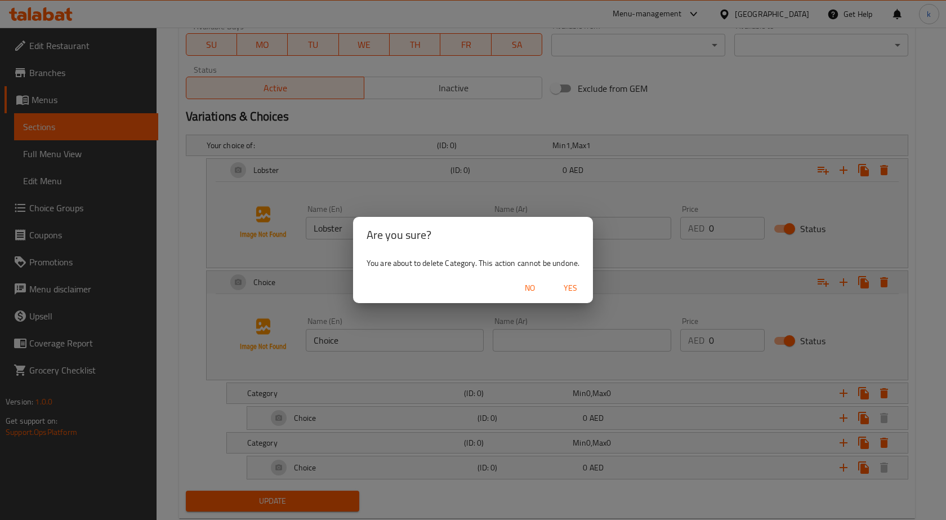
click at [576, 287] on span "Yes" at bounding box center [570, 288] width 27 height 14
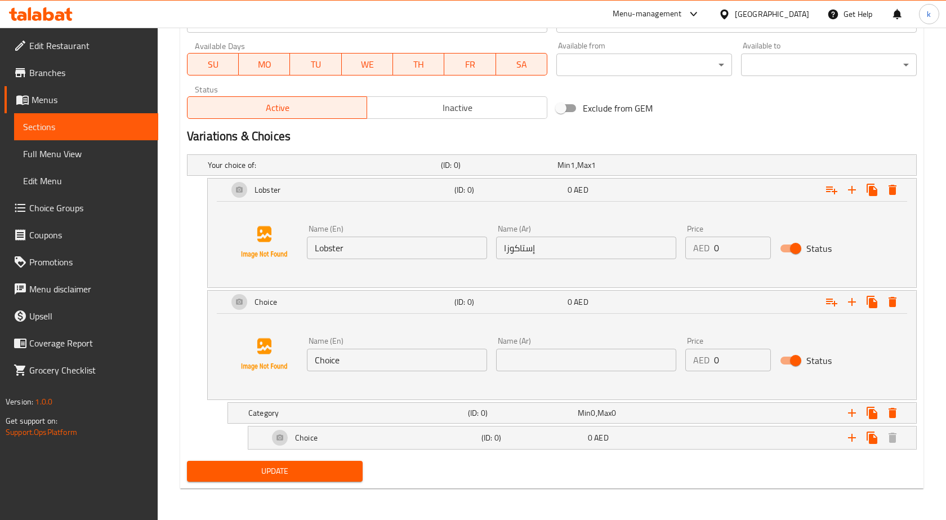
scroll to position [510, 0]
click at [880, 410] on icon "Expand" at bounding box center [884, 413] width 14 height 14
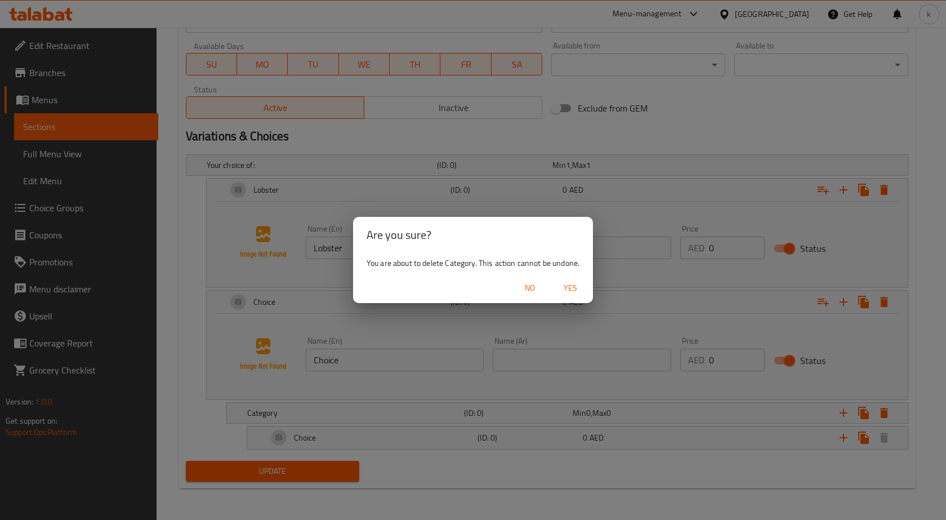
click at [568, 288] on span "Yes" at bounding box center [570, 288] width 27 height 14
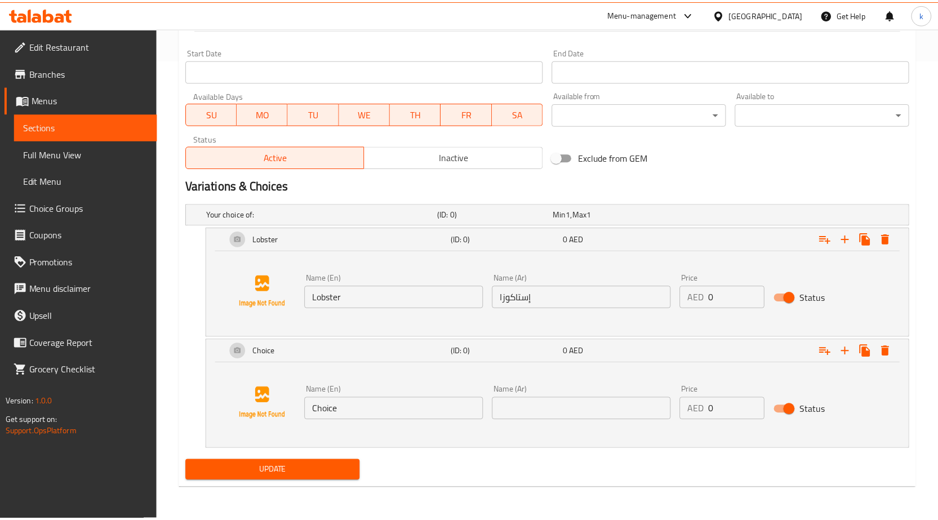
scroll to position [460, 0]
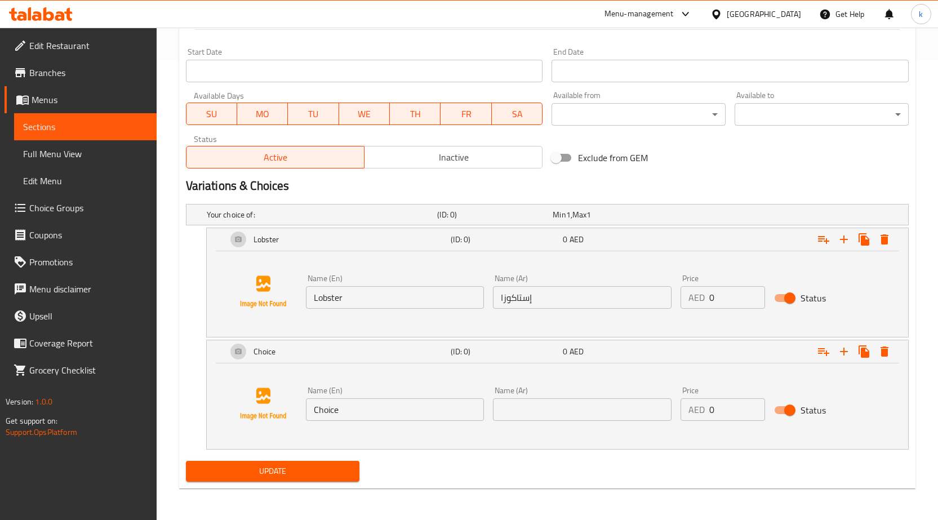
click at [426, 406] on input "Choice" at bounding box center [395, 409] width 179 height 23
type input "a"
type input "prawns"
click at [564, 409] on input "text" at bounding box center [582, 409] width 179 height 23
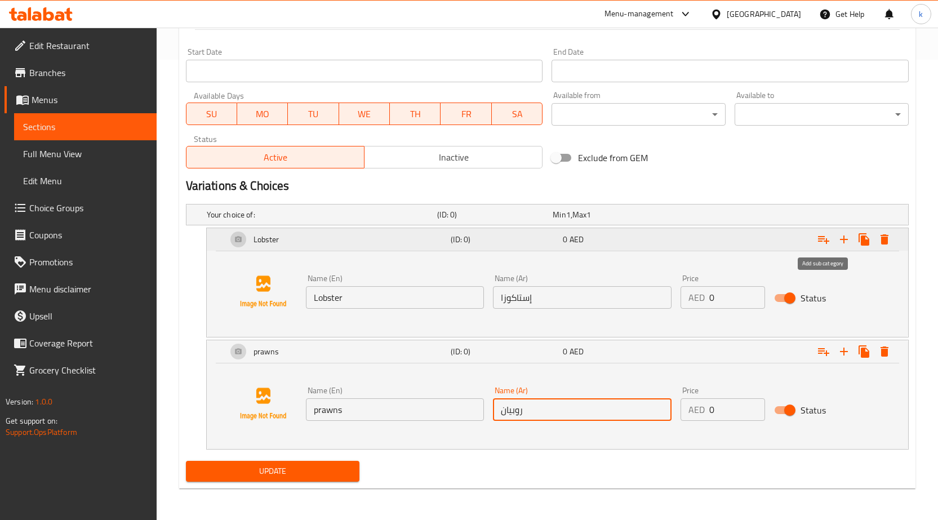
type input "روبيان"
click at [821, 243] on icon "Expand" at bounding box center [824, 240] width 14 height 14
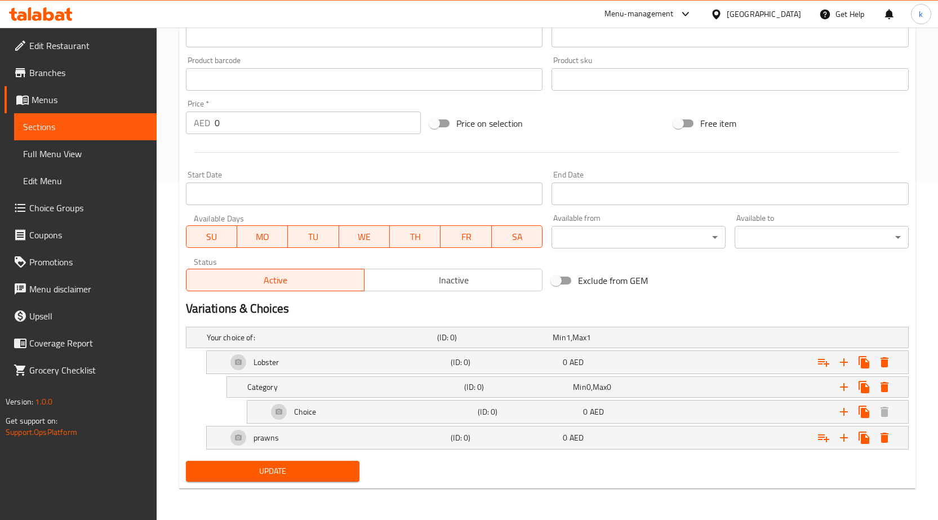
scroll to position [337, 0]
click at [310, 396] on div "Category (ID: 0) Min 0 , Max 0" at bounding box center [571, 386] width 652 height 25
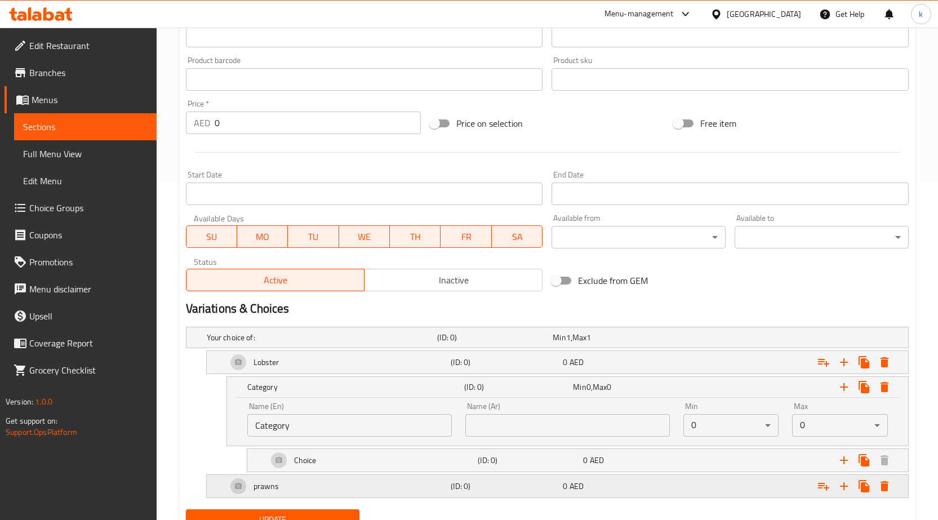
scroll to position [386, 0]
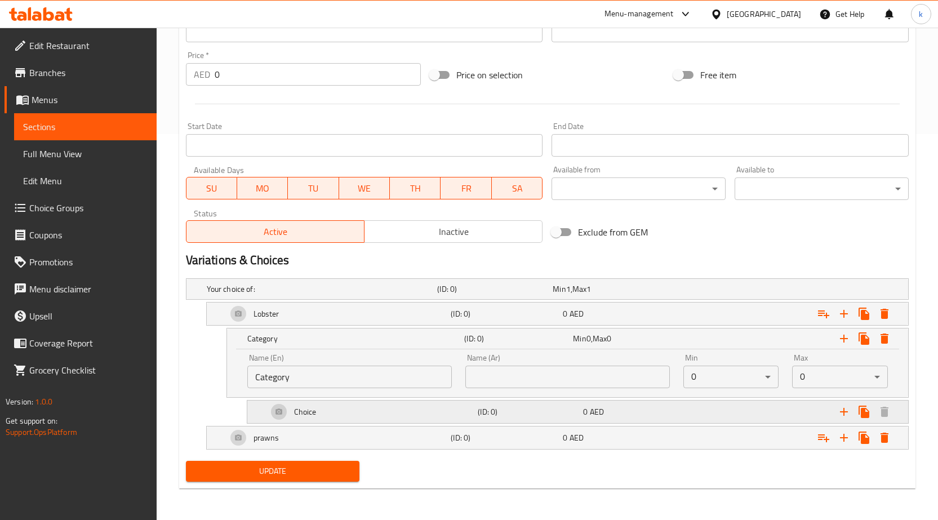
click at [368, 402] on div "Choice" at bounding box center [370, 411] width 211 height 27
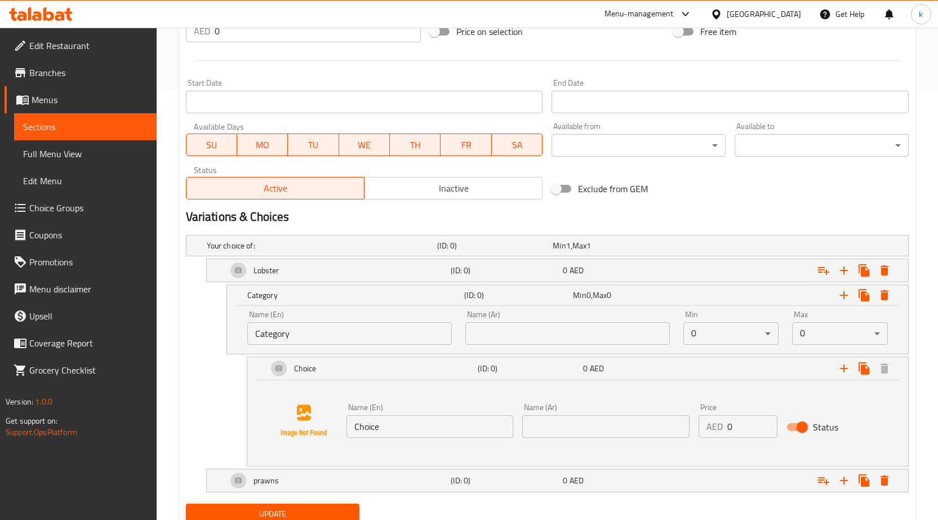
scroll to position [472, 0]
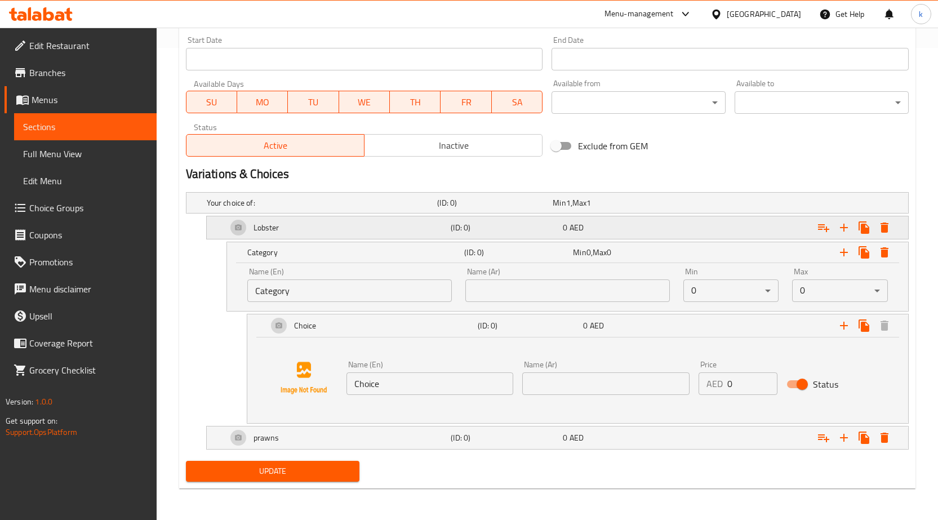
click at [337, 228] on div "Lobster" at bounding box center [337, 227] width 224 height 27
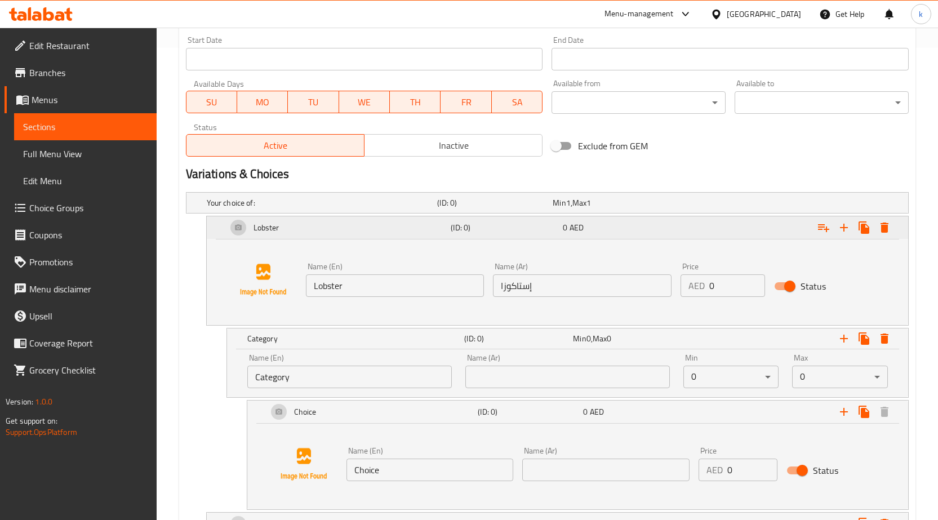
click at [337, 228] on div "Lobster" at bounding box center [337, 227] width 224 height 27
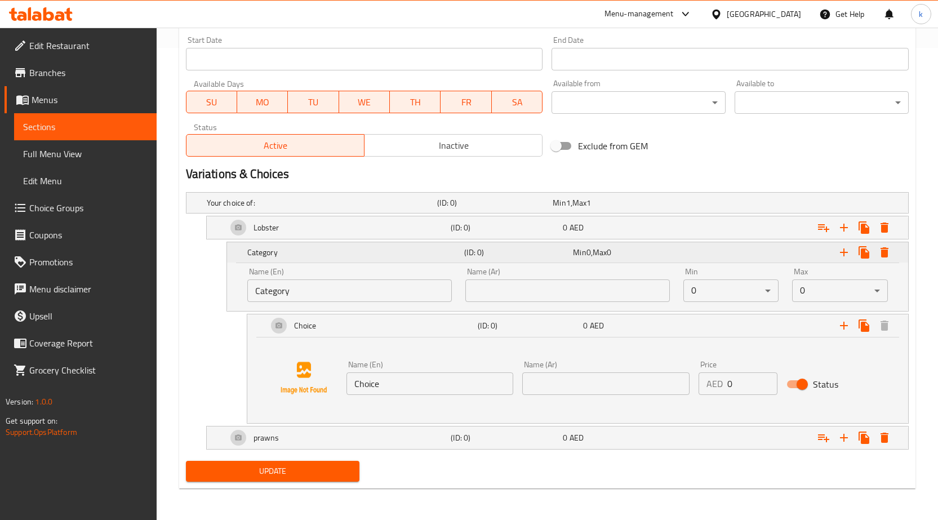
click at [332, 259] on div "Category" at bounding box center [353, 252] width 217 height 16
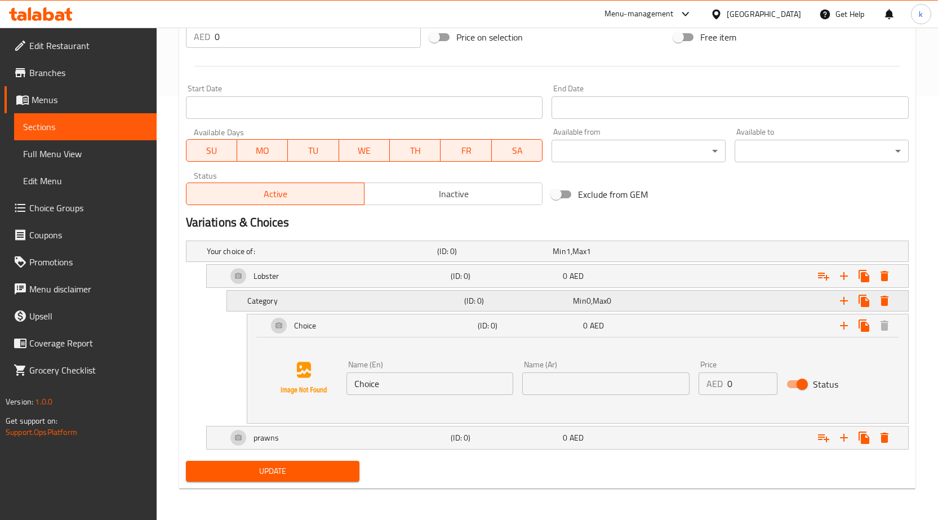
scroll to position [423, 0]
click at [333, 324] on div "Choice" at bounding box center [370, 325] width 211 height 27
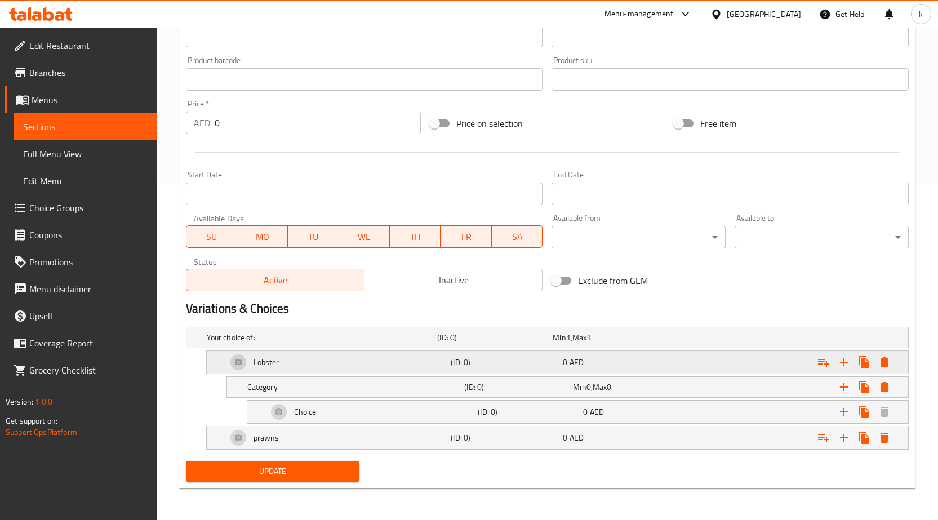
scroll to position [337, 0]
click at [558, 387] on h5 "(ID: 0)" at bounding box center [516, 386] width 104 height 11
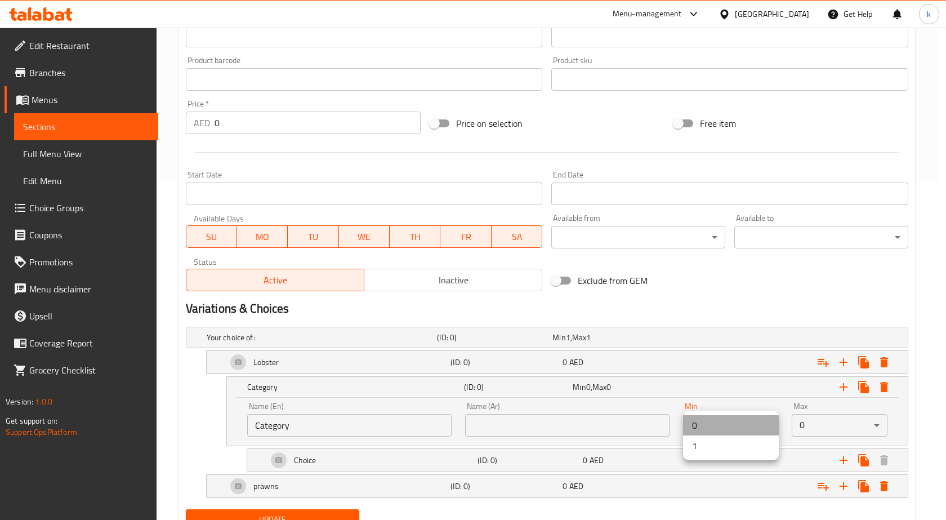
click at [714, 430] on li "0" at bounding box center [731, 425] width 96 height 20
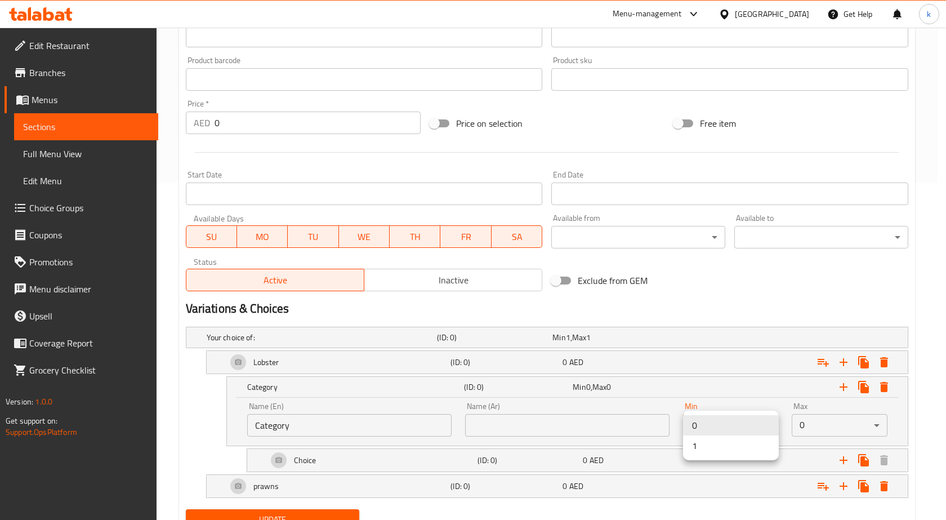
click at [717, 447] on li "1" at bounding box center [731, 445] width 96 height 20
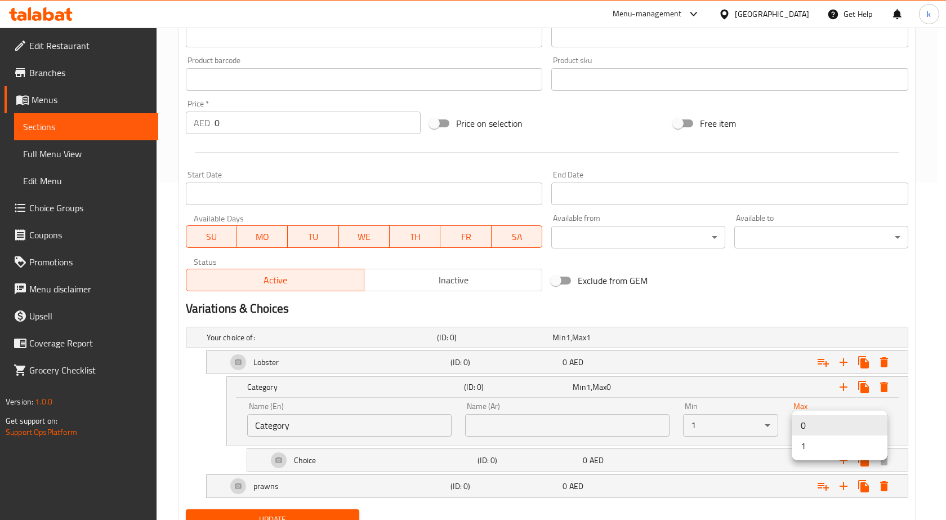
click at [819, 445] on li "1" at bounding box center [840, 445] width 96 height 20
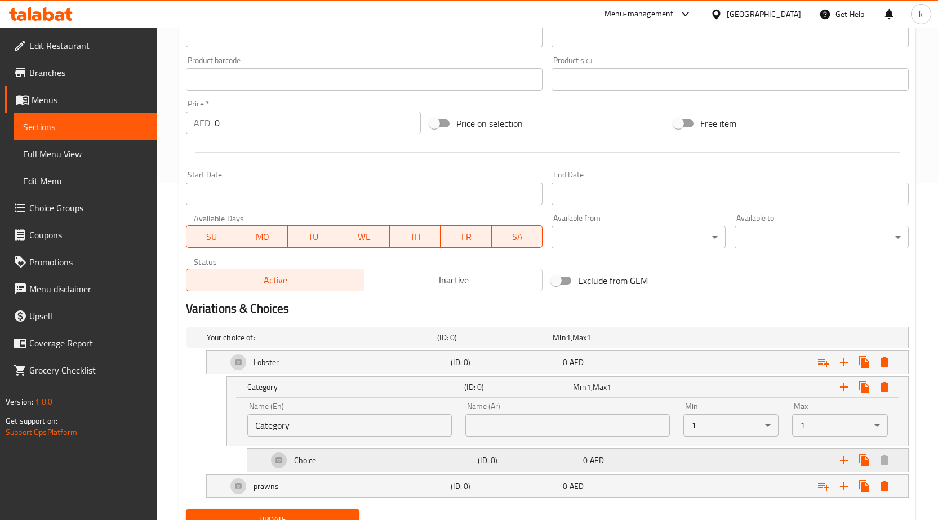
click at [311, 449] on div "Choice" at bounding box center [370, 460] width 211 height 27
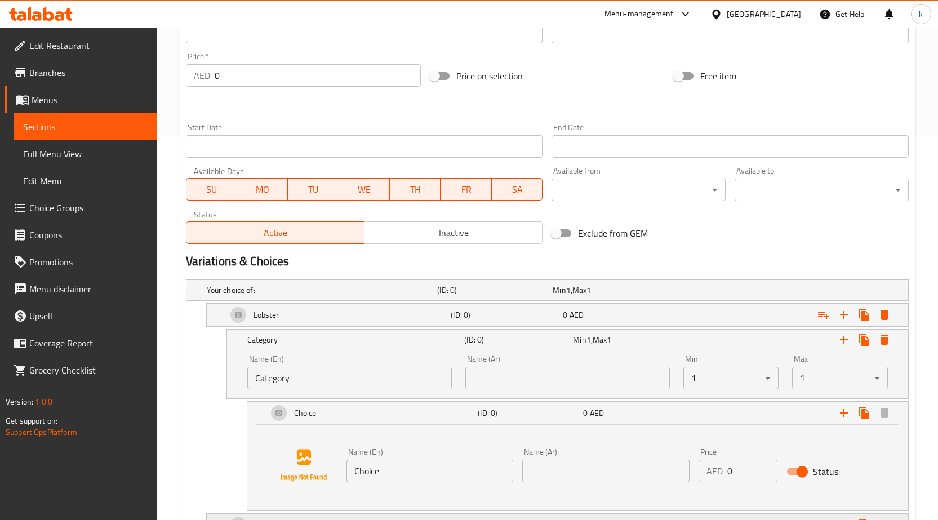
scroll to position [472, 0]
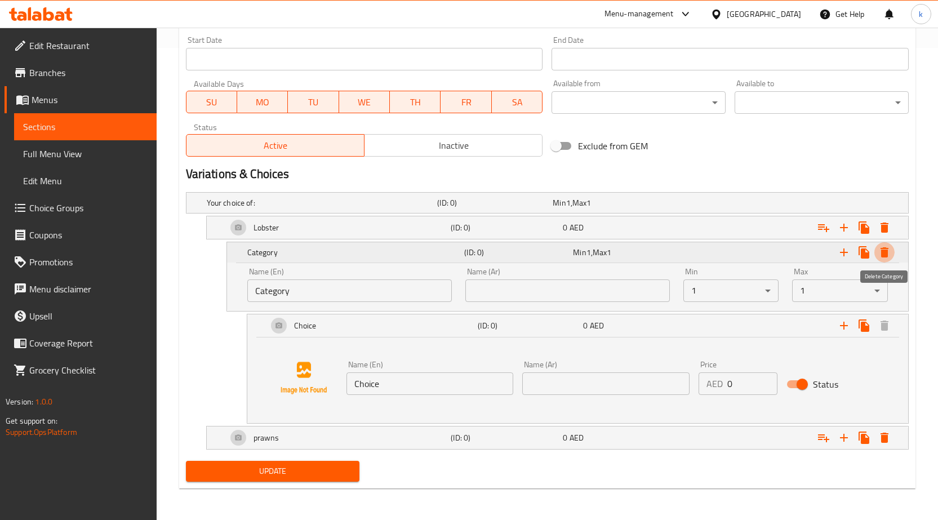
click at [886, 244] on button "Expand" at bounding box center [884, 252] width 20 height 20
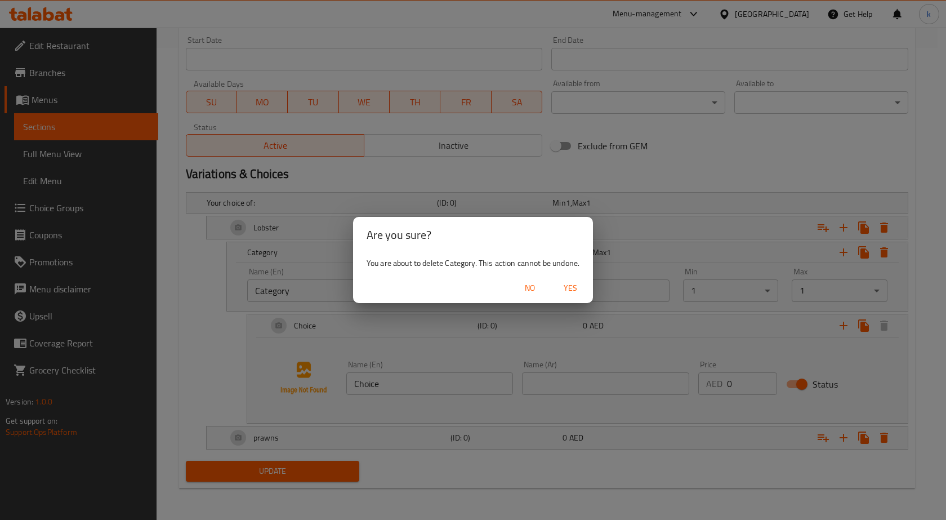
click at [525, 289] on span "No" at bounding box center [529, 288] width 27 height 14
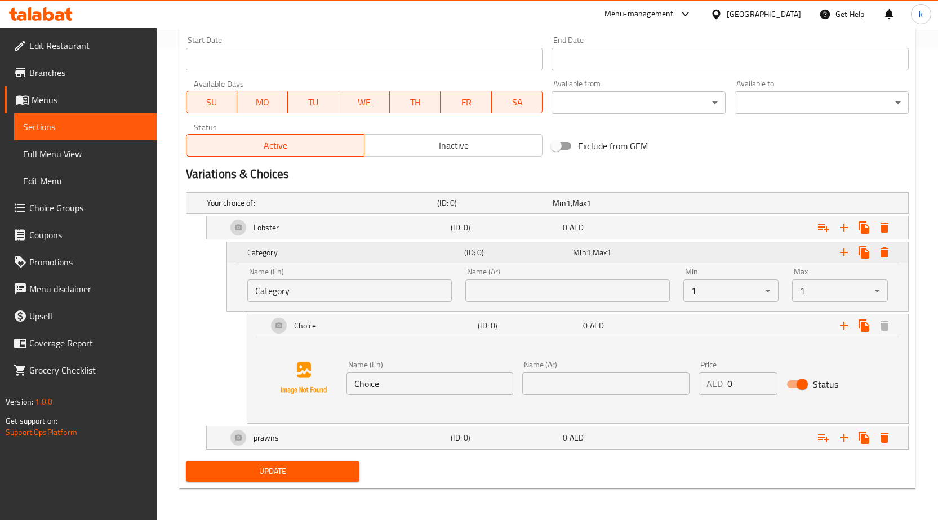
click at [286, 257] on h5 "Category" at bounding box center [353, 252] width 213 height 11
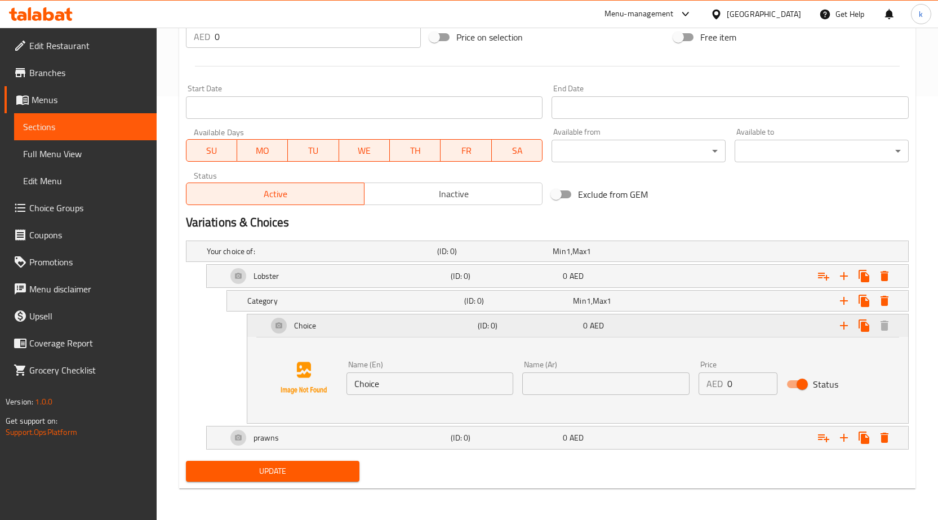
click at [315, 336] on div "Choice" at bounding box center [370, 325] width 211 height 27
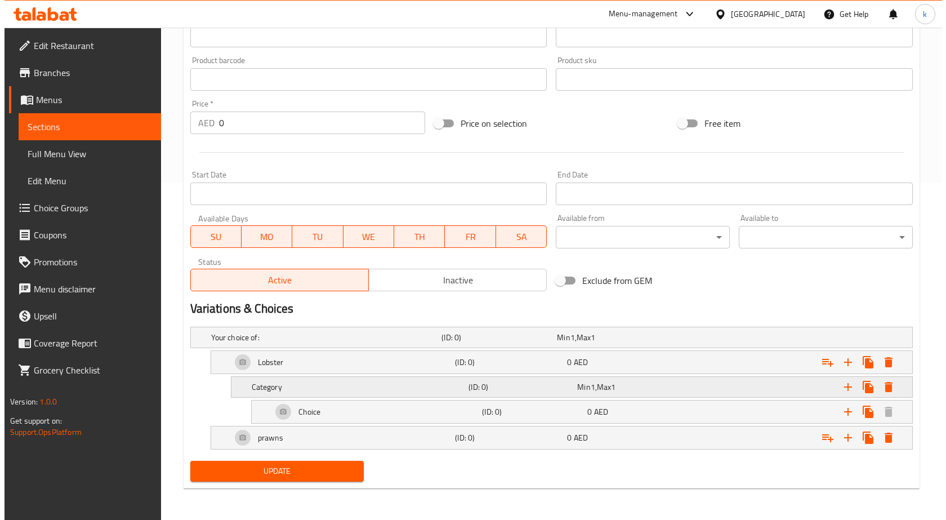
scroll to position [337, 0]
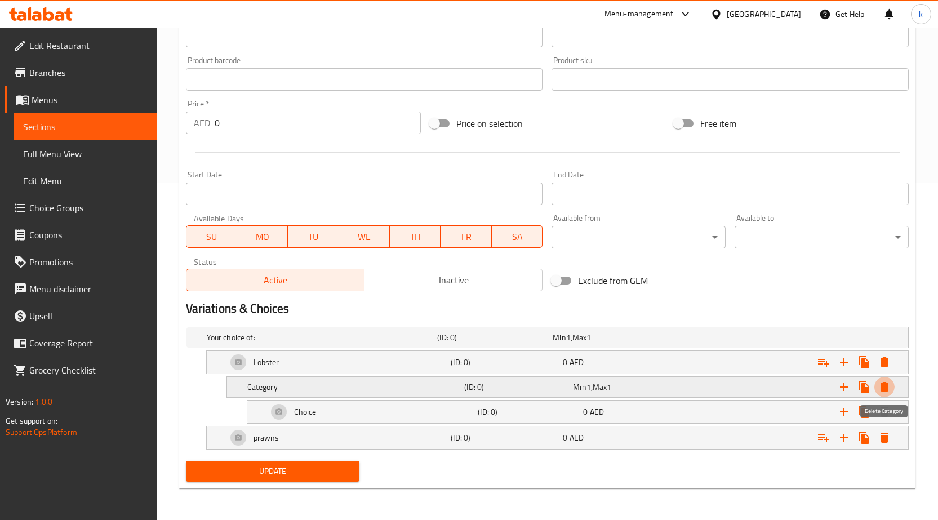
click at [886, 385] on icon "Expand" at bounding box center [884, 387] width 8 height 10
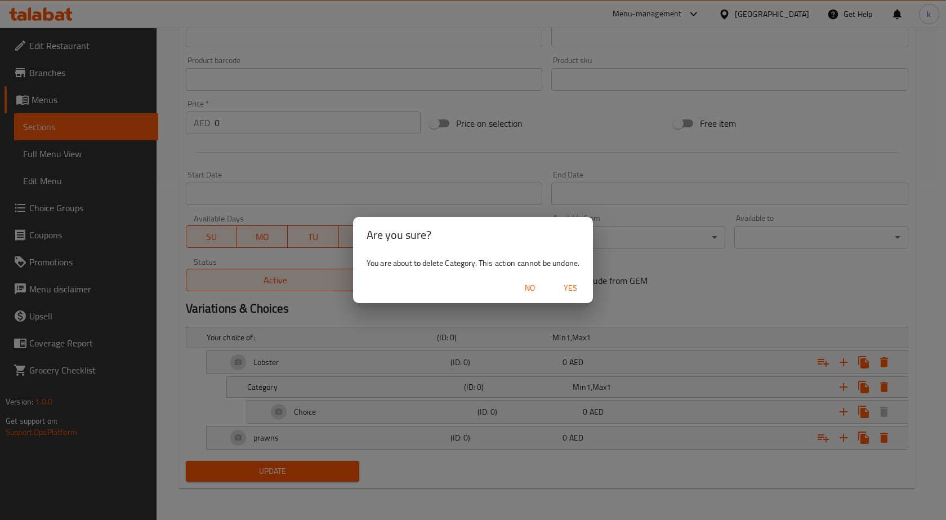
click at [568, 286] on span "Yes" at bounding box center [570, 288] width 27 height 14
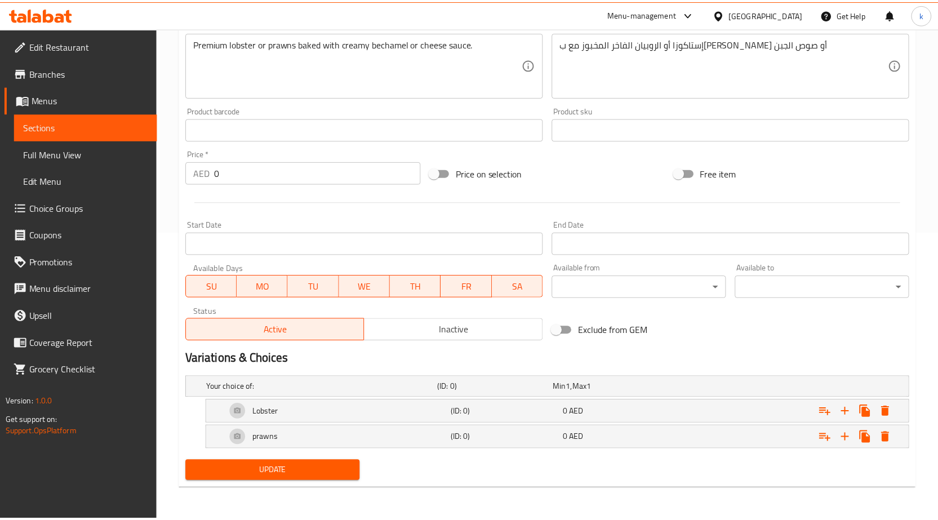
scroll to position [288, 0]
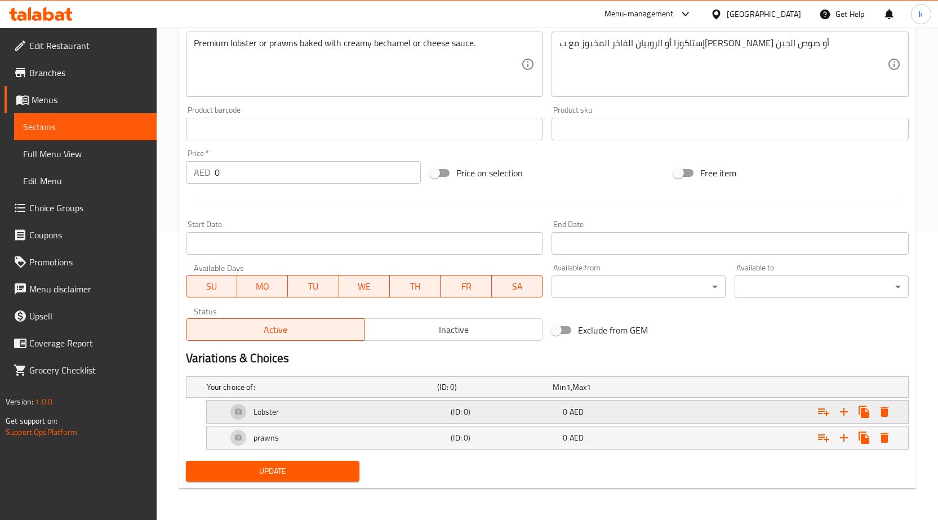
click at [368, 417] on div "Lobster" at bounding box center [337, 411] width 224 height 27
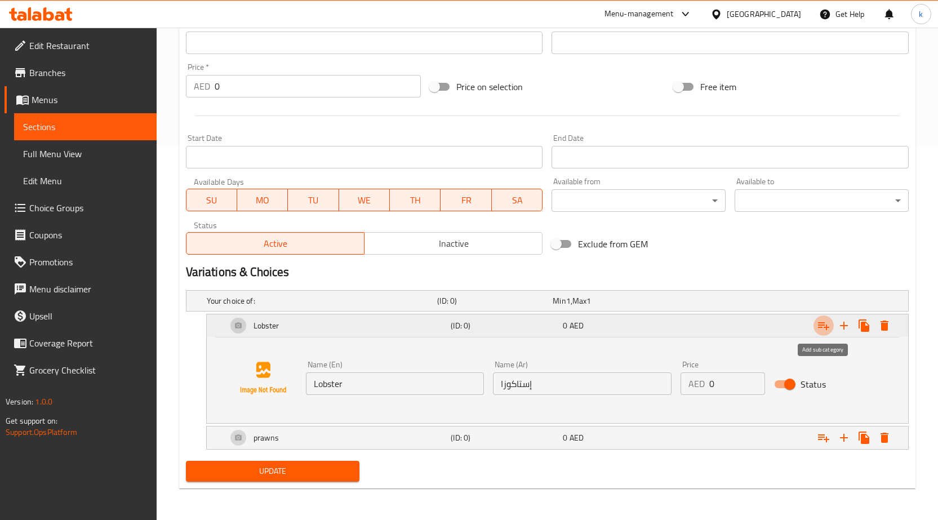
click at [827, 328] on icon "Expand" at bounding box center [824, 326] width 14 height 14
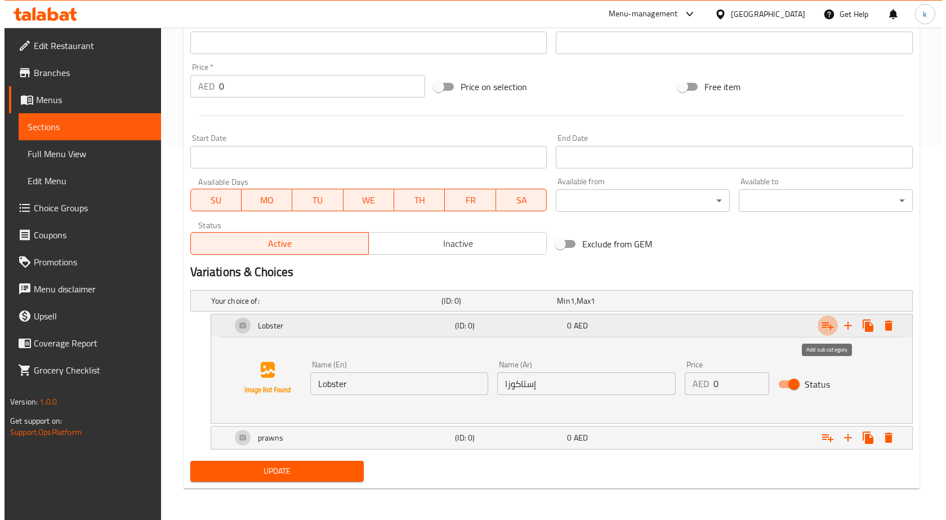
scroll to position [337, 0]
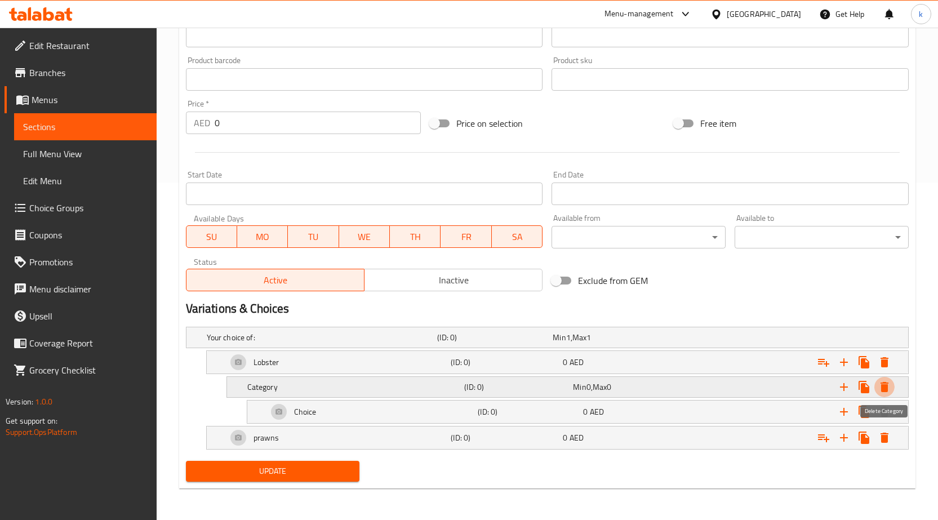
click at [891, 386] on button "Expand" at bounding box center [884, 387] width 20 height 20
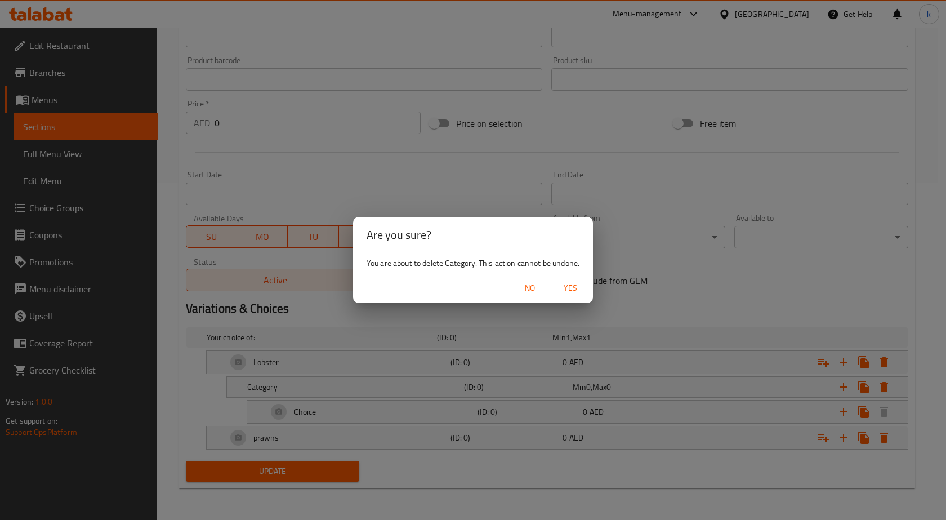
click at [569, 289] on span "Yes" at bounding box center [570, 288] width 27 height 14
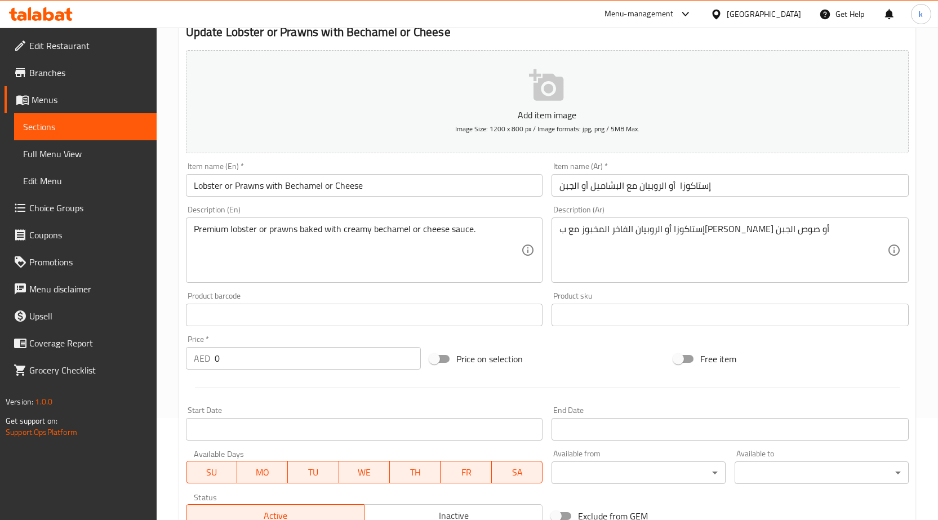
scroll to position [288, 0]
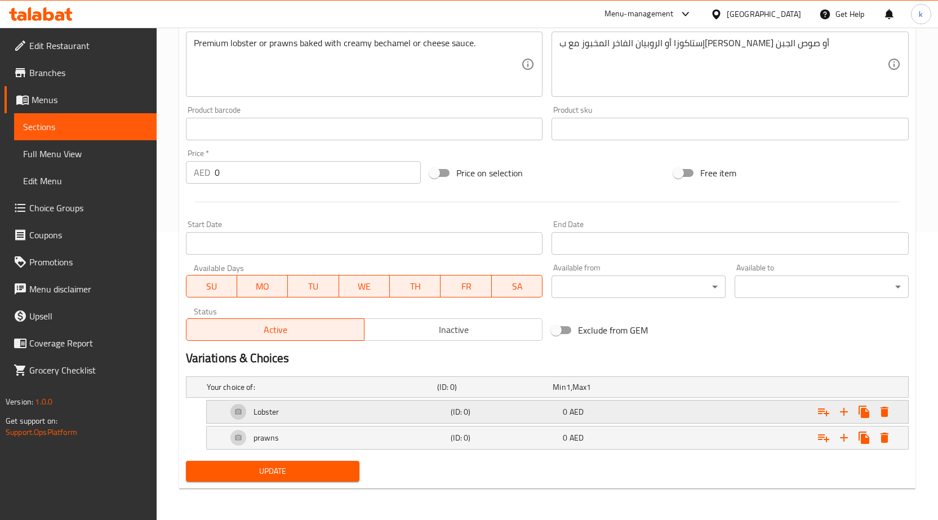
click at [785, 418] on div "Expand" at bounding box center [784, 411] width 224 height 25
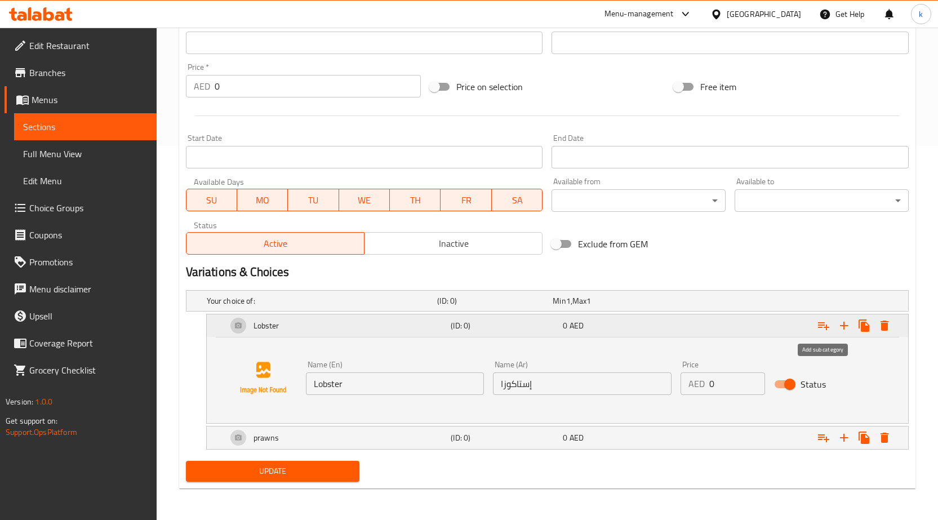
click at [827, 324] on icon "Expand" at bounding box center [824, 326] width 14 height 14
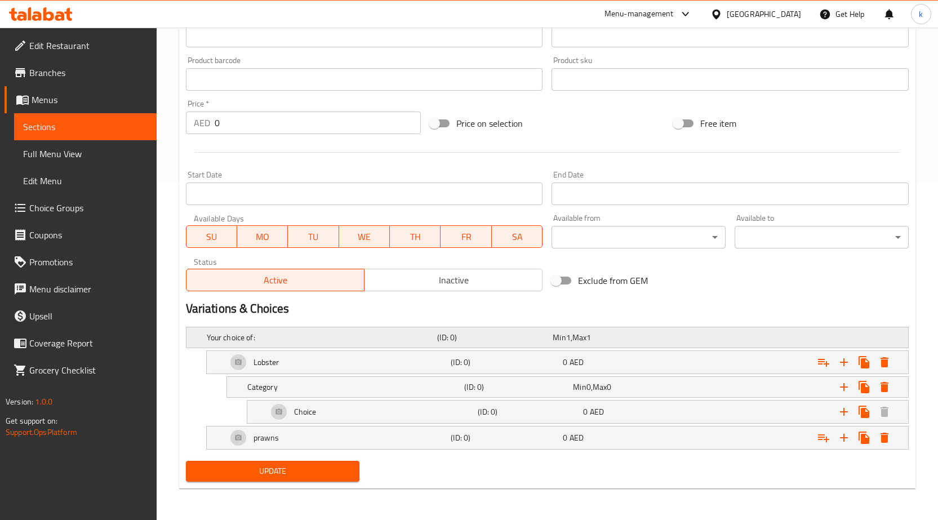
scroll to position [337, 0]
click at [312, 382] on h5 "Category" at bounding box center [353, 386] width 213 height 11
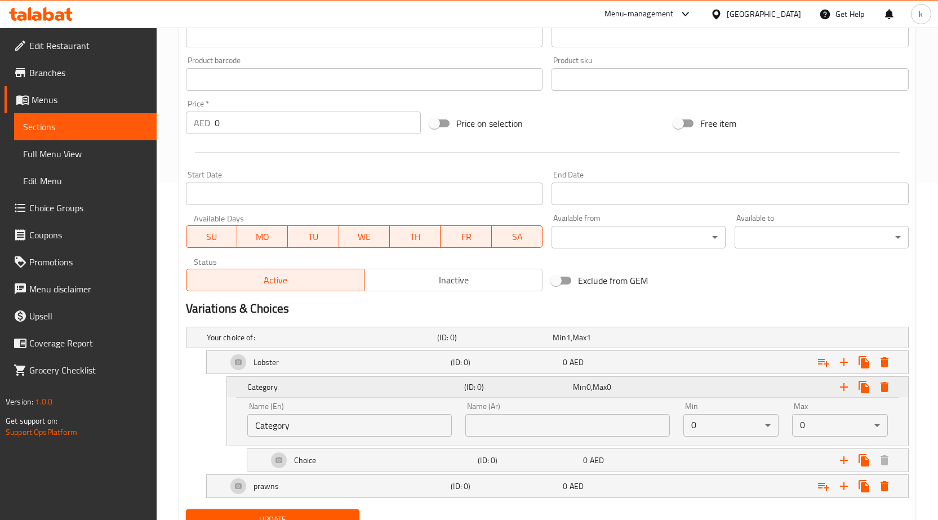
click at [312, 382] on h5 "Category" at bounding box center [353, 386] width 213 height 11
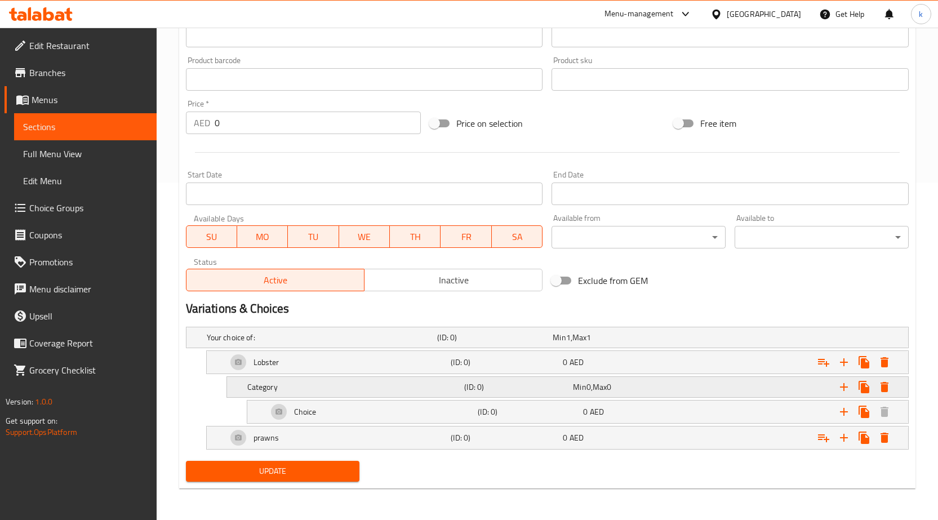
click at [311, 391] on h5 "Category" at bounding box center [353, 386] width 213 height 11
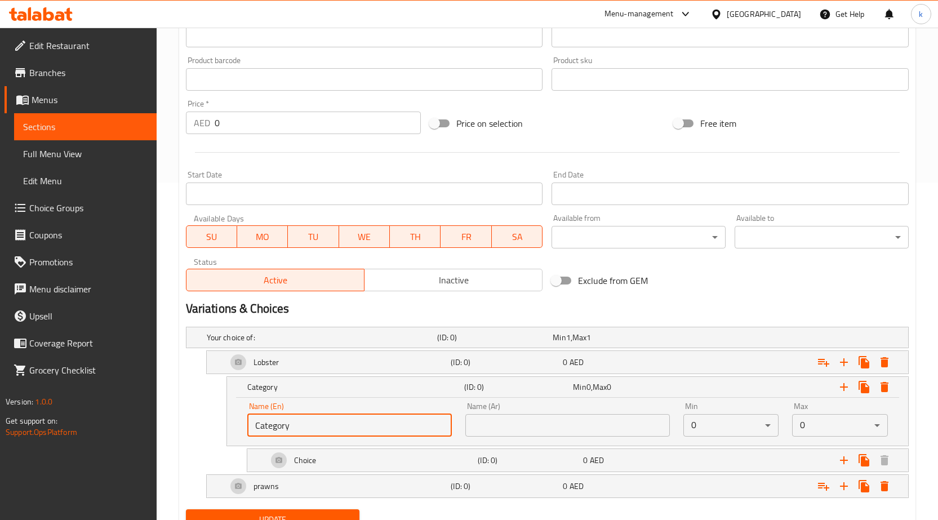
click at [323, 429] on input "Category" at bounding box center [349, 425] width 204 height 23
click at [422, 435] on input "Category" at bounding box center [349, 425] width 204 height 23
type input "C"
type input "your choice of topping"
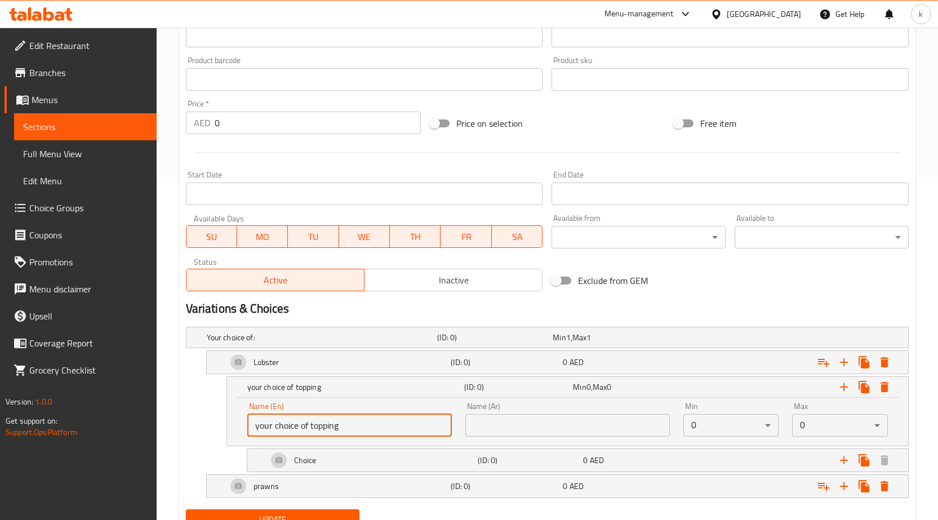
click at [558, 435] on input "text" at bounding box center [567, 425] width 204 height 23
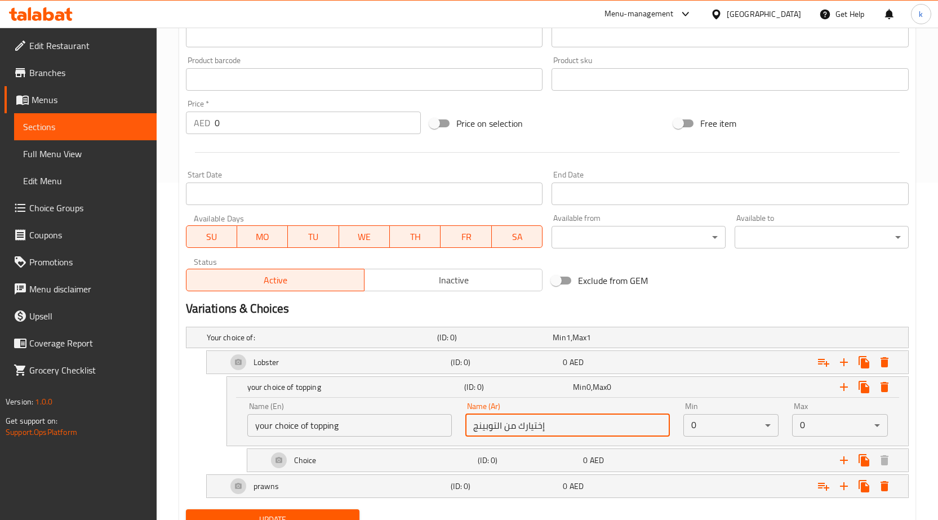
type input "إختيارك من التوبينج"
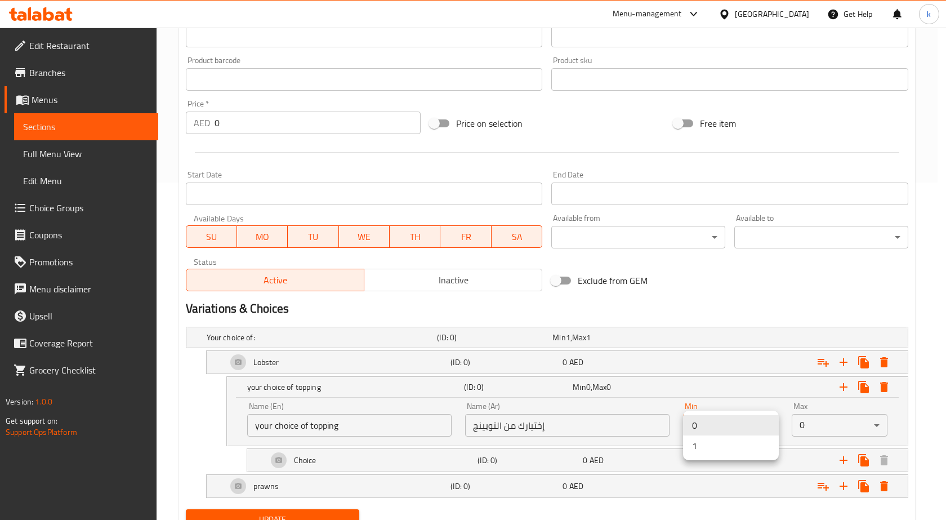
click at [728, 446] on li "1" at bounding box center [731, 445] width 96 height 20
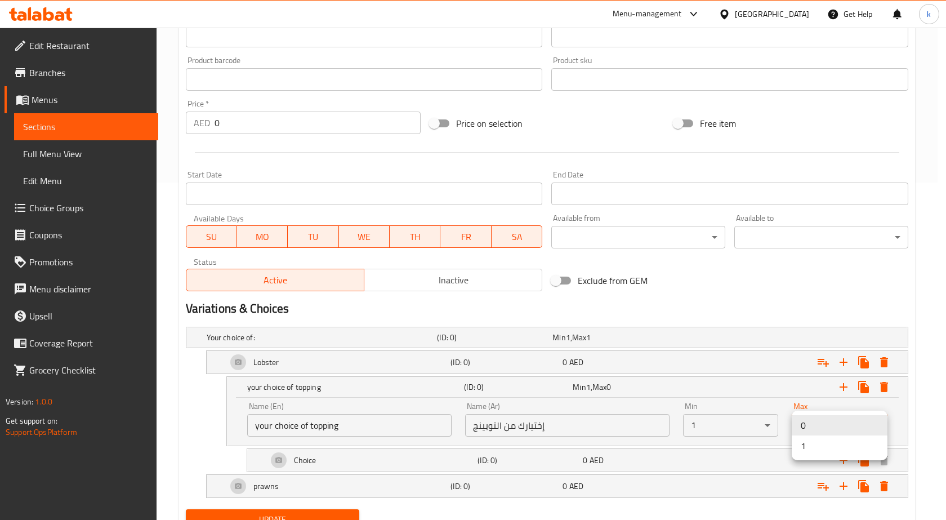
click at [813, 451] on li "1" at bounding box center [840, 445] width 96 height 20
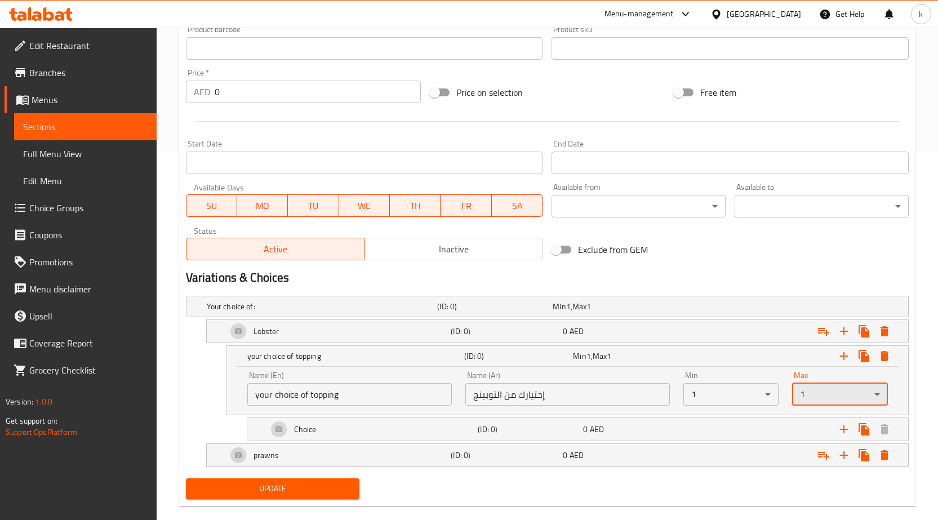
scroll to position [386, 0]
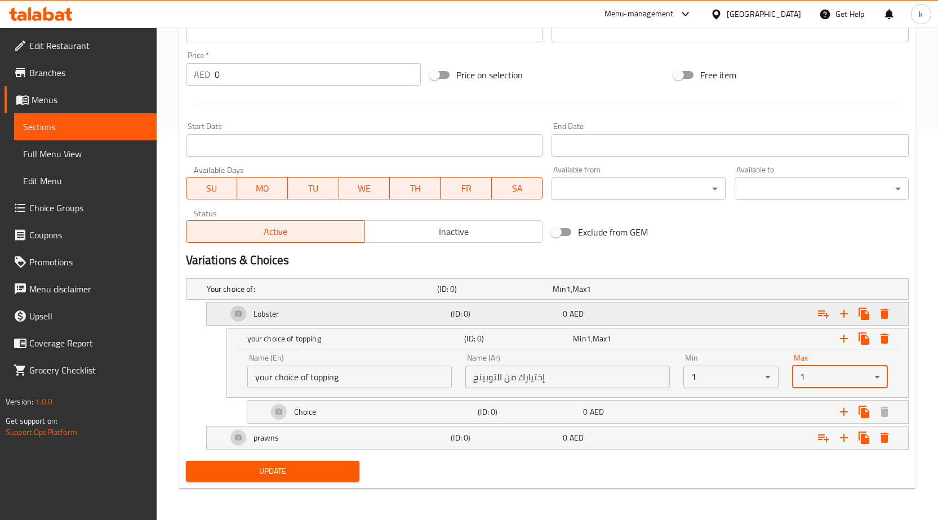
click at [257, 313] on h5 "Lobster" at bounding box center [266, 313] width 26 height 11
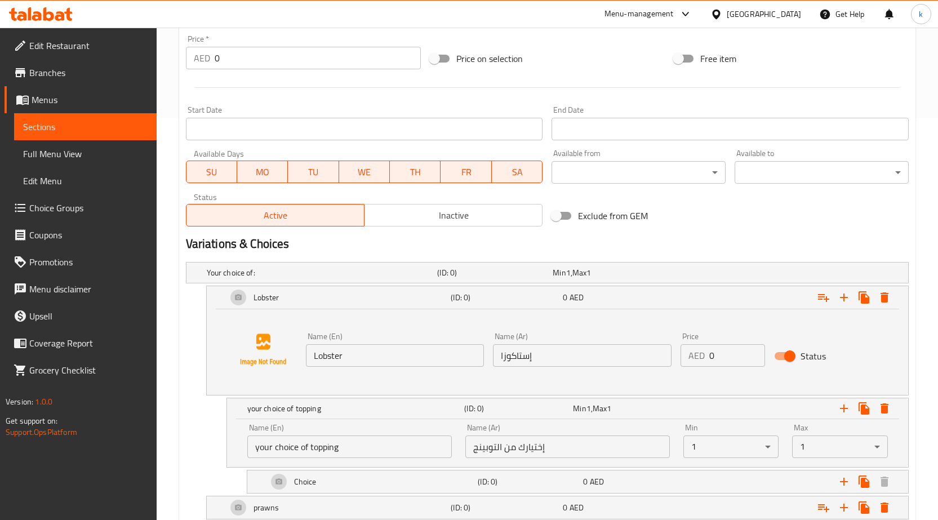
scroll to position [472, 0]
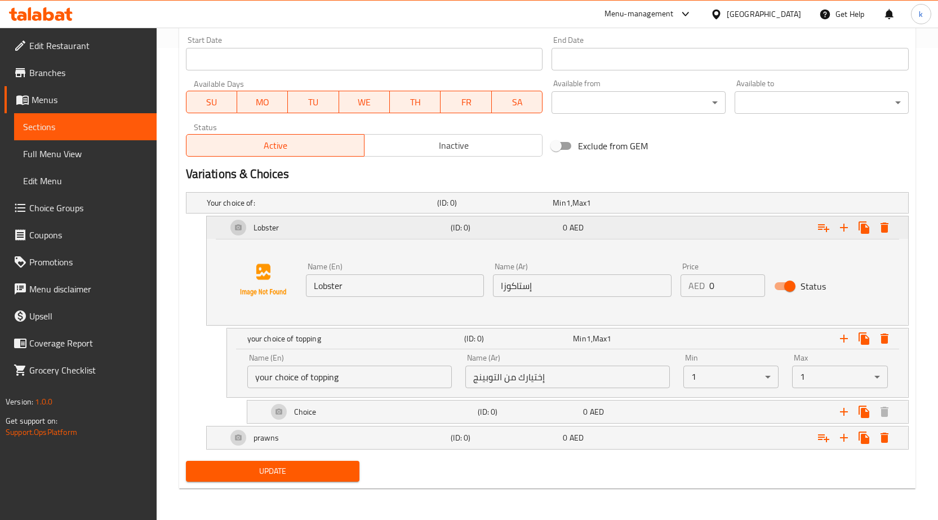
click at [311, 228] on div "Lobster" at bounding box center [337, 227] width 224 height 27
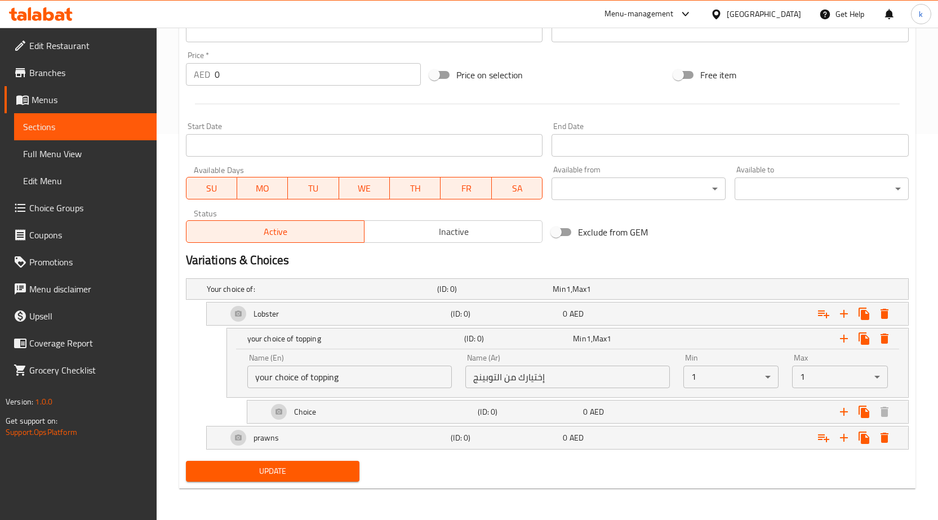
scroll to position [386, 0]
click at [341, 415] on div "Choice" at bounding box center [370, 411] width 211 height 27
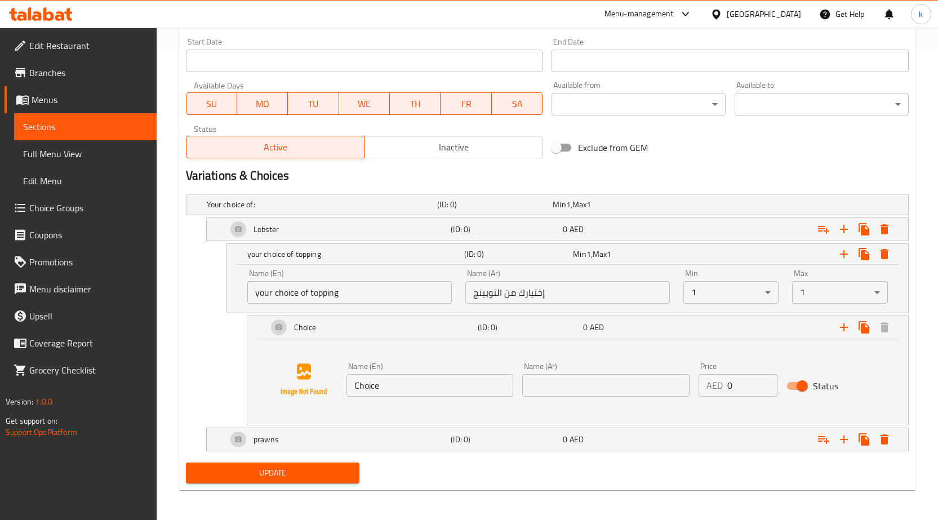
scroll to position [472, 0]
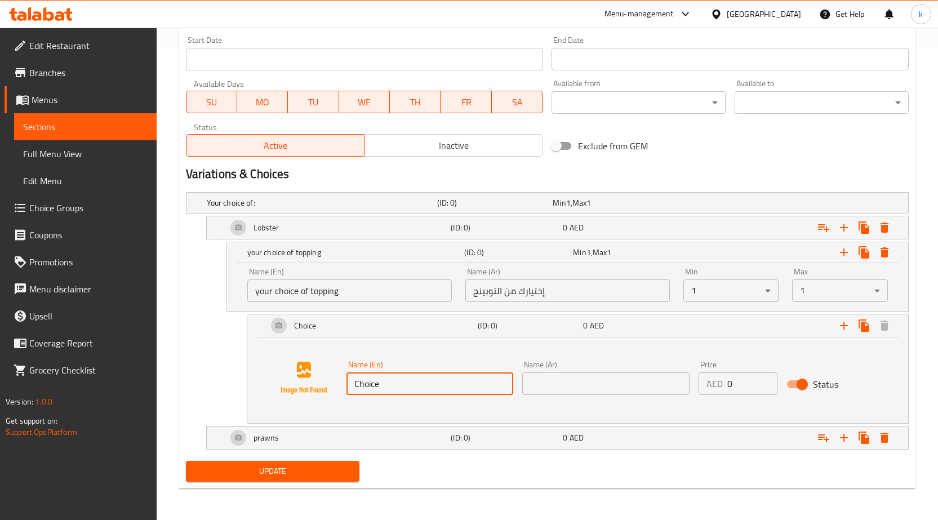
click at [419, 377] on input "Choice" at bounding box center [429, 383] width 167 height 23
type input "س"
drag, startPoint x: 518, startPoint y: 366, endPoint x: 530, endPoint y: 357, distance: 15.3
click at [524, 361] on div "Name (Ar) Name (Ar)" at bounding box center [606, 377] width 176 height 43
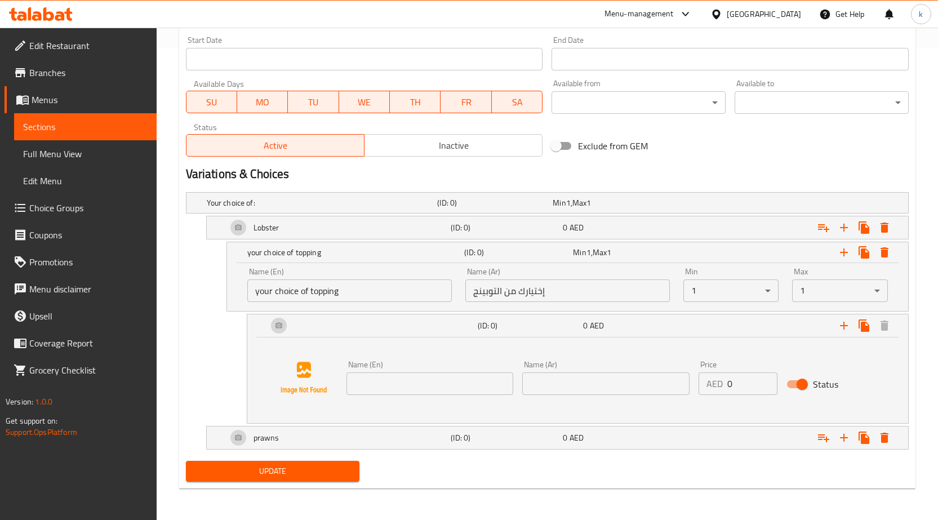
click at [585, 374] on div "Name (Ar) Name (Ar)" at bounding box center [605, 377] width 167 height 34
click at [585, 374] on input "text" at bounding box center [605, 383] width 167 height 23
type input "بشاميل"
click at [843, 316] on button "Expand" at bounding box center [843, 325] width 20 height 20
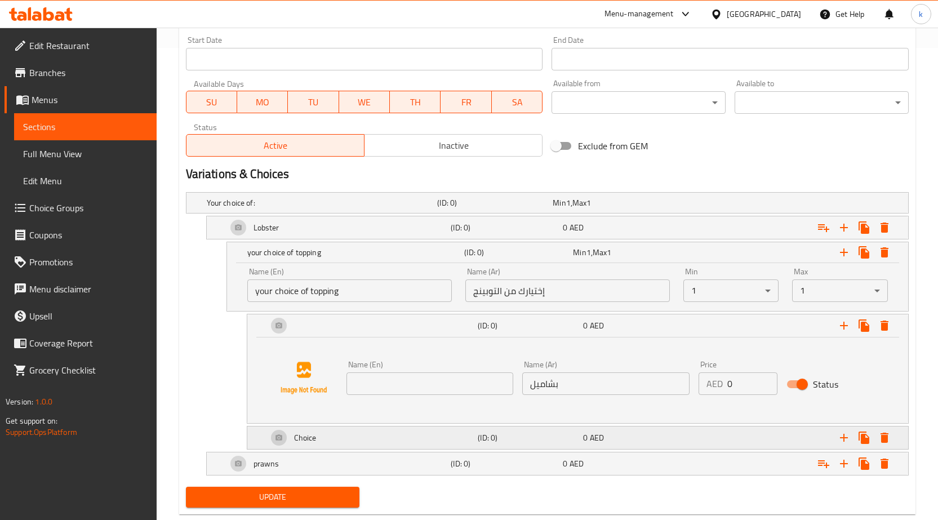
click at [555, 435] on h5 "(ID: 0)" at bounding box center [528, 437] width 101 height 11
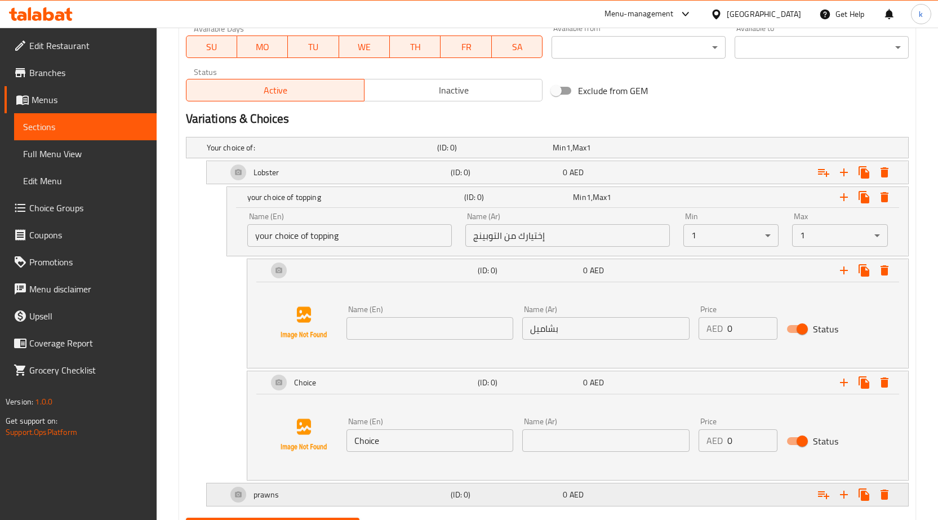
scroll to position [584, 0]
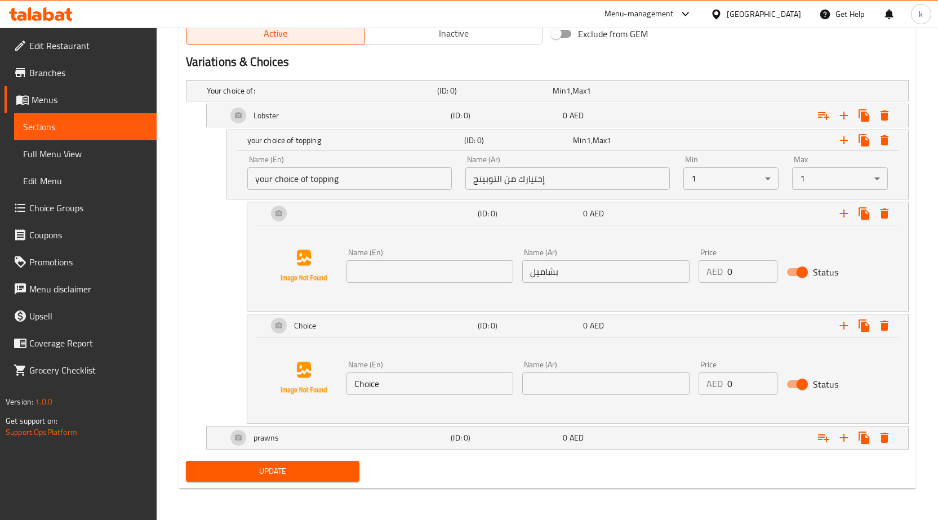
click at [595, 378] on input "text" at bounding box center [605, 383] width 167 height 23
type input "جبن"
click at [425, 272] on input "text" at bounding box center [429, 271] width 167 height 23
click at [409, 381] on input "Choice" at bounding box center [429, 383] width 167 height 23
click at [412, 434] on div "prawns" at bounding box center [337, 437] width 224 height 27
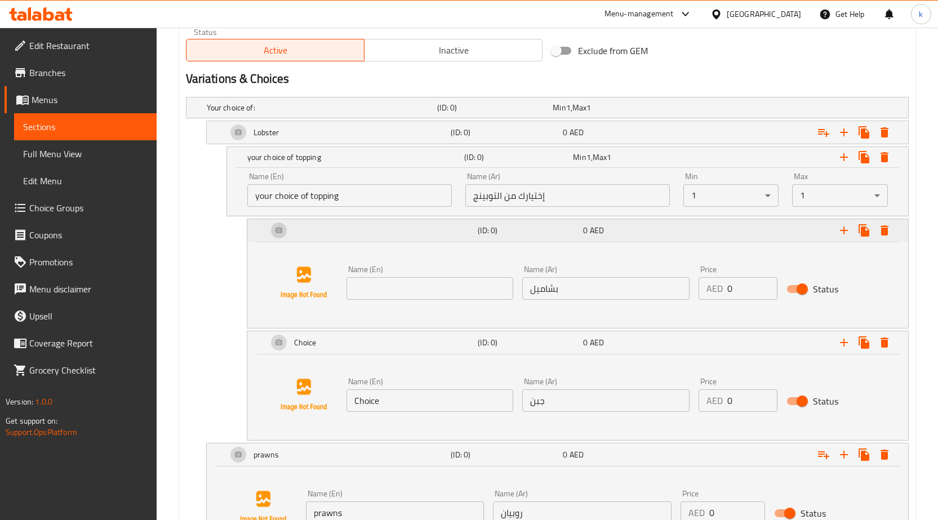
scroll to position [558, 0]
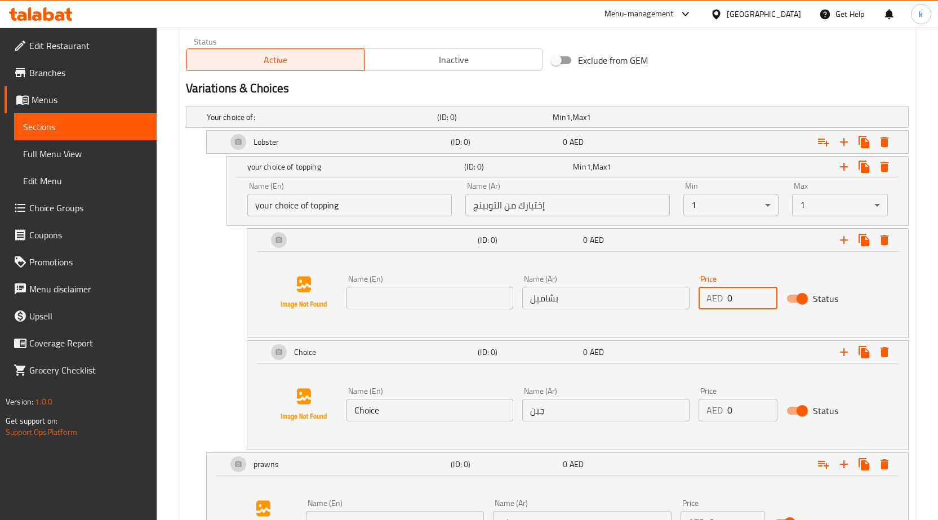
click at [742, 291] on input "0" at bounding box center [752, 298] width 50 height 23
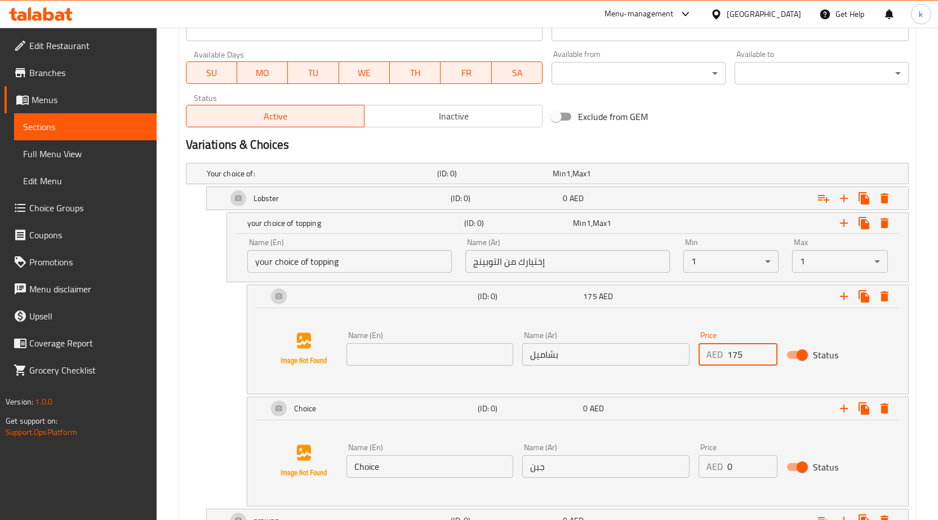
type input "175"
click at [744, 472] on input "0" at bounding box center [752, 466] width 50 height 23
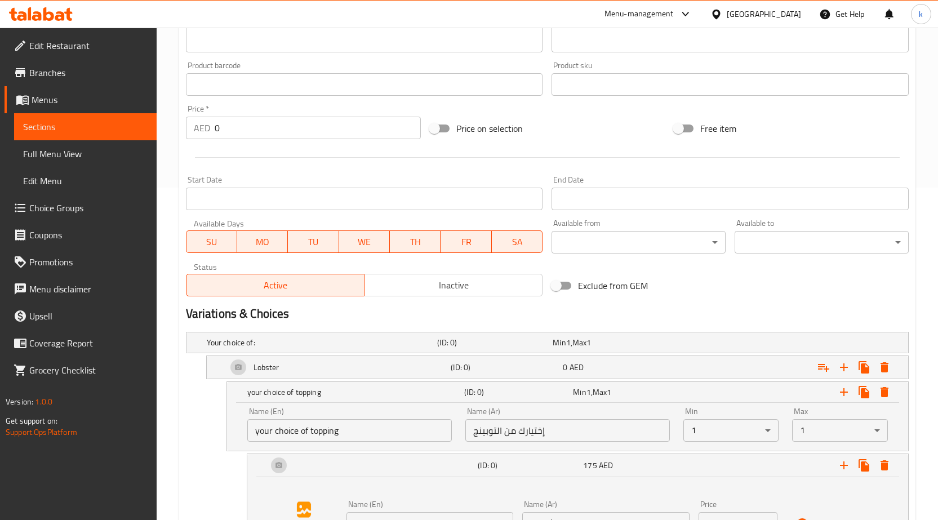
scroll to position [614, 0]
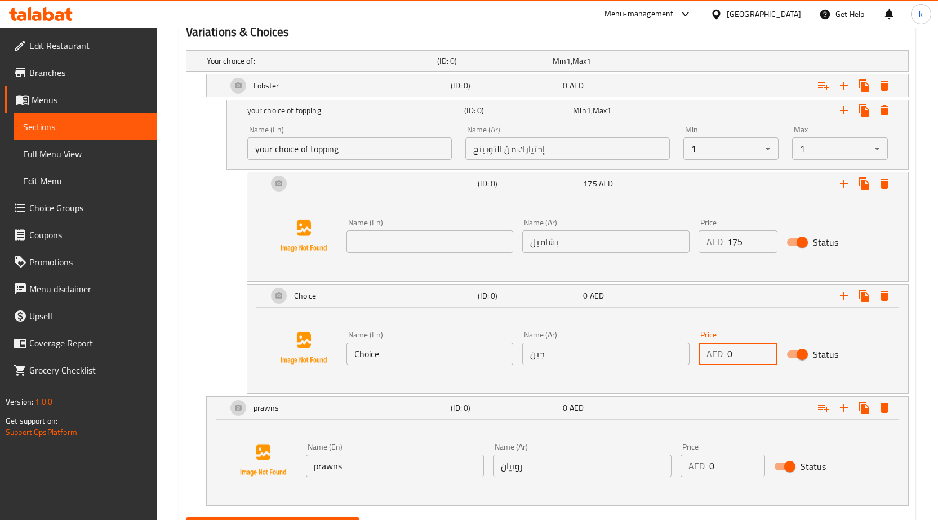
drag, startPoint x: 741, startPoint y: 360, endPoint x: 716, endPoint y: 360, distance: 24.8
click at [716, 360] on div "AED 0 Price" at bounding box center [737, 353] width 79 height 23
type input "175"
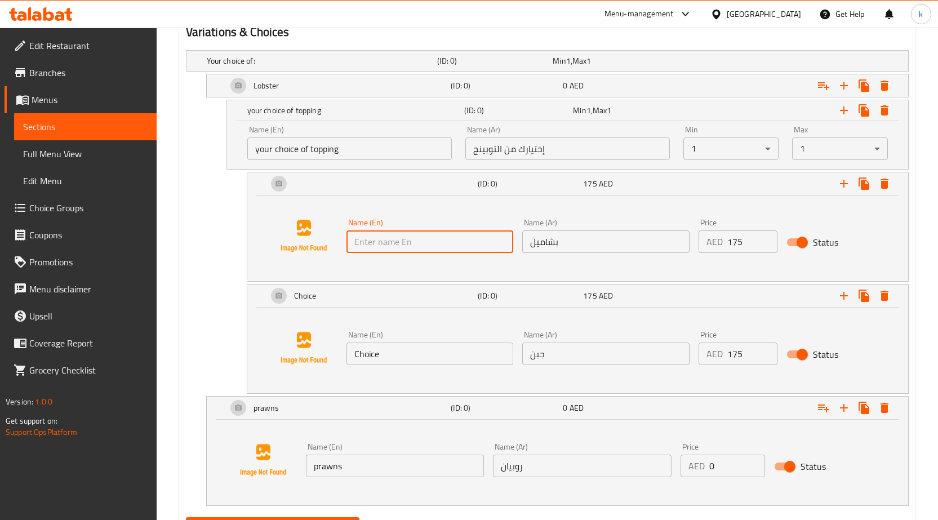
click at [429, 249] on input "text" at bounding box center [429, 241] width 167 height 23
paste input "bechamel"
type input "bechamel"
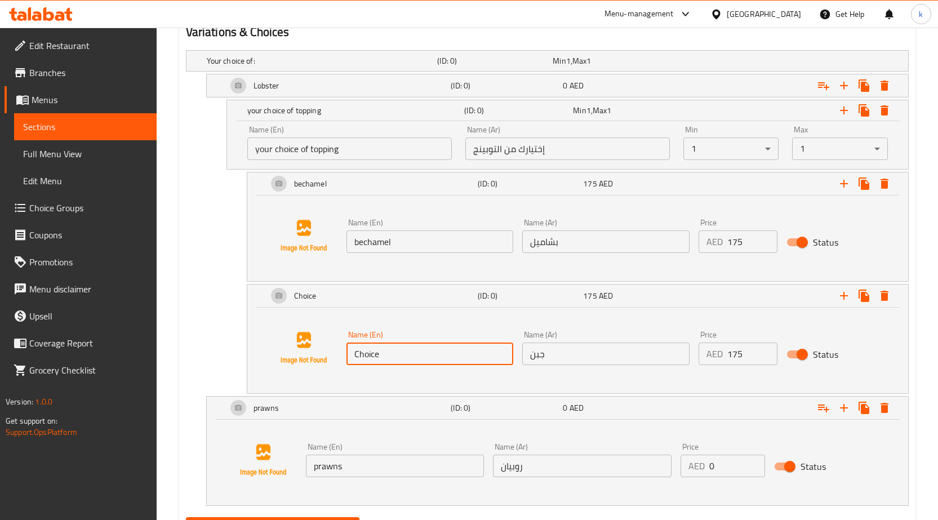
drag, startPoint x: 431, startPoint y: 360, endPoint x: 208, endPoint y: 350, distance: 223.2
click at [208, 350] on div "Choice (ID: 0) 175 AED Name (En) Choice Name (En) Name (Ar) جبن Name (Ar) Price…" at bounding box center [547, 339] width 723 height 110
click at [490, 354] on input "text" at bounding box center [429, 353] width 167 height 23
paste input "cheese"
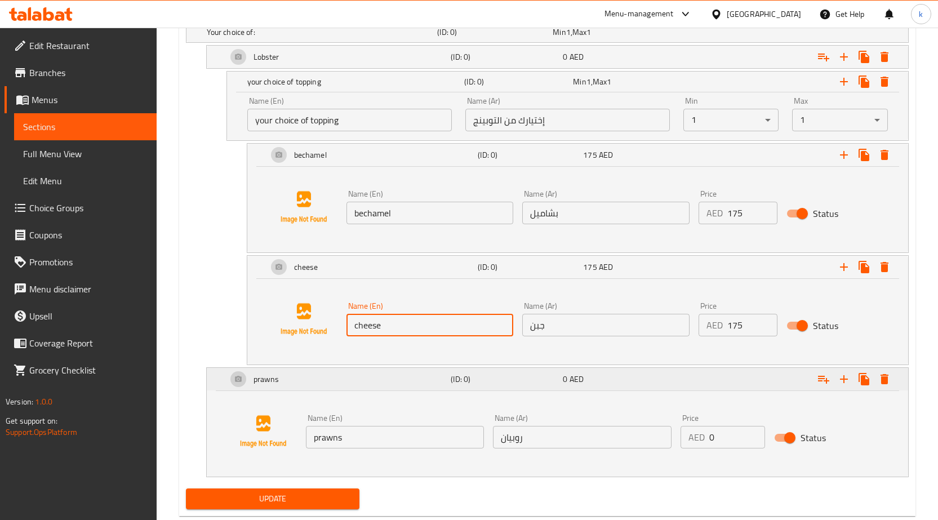
scroll to position [670, 0]
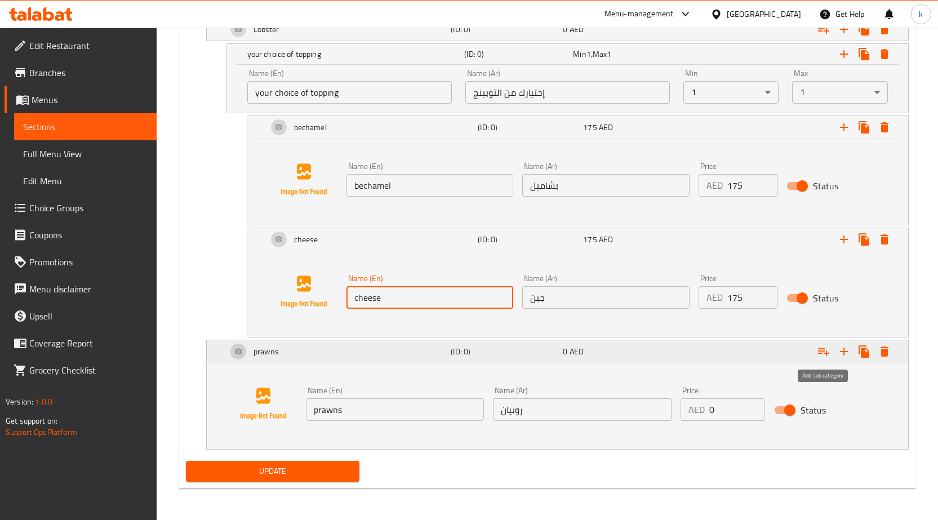
type input "cheese"
click at [822, 352] on icon "Expand" at bounding box center [824, 352] width 14 height 14
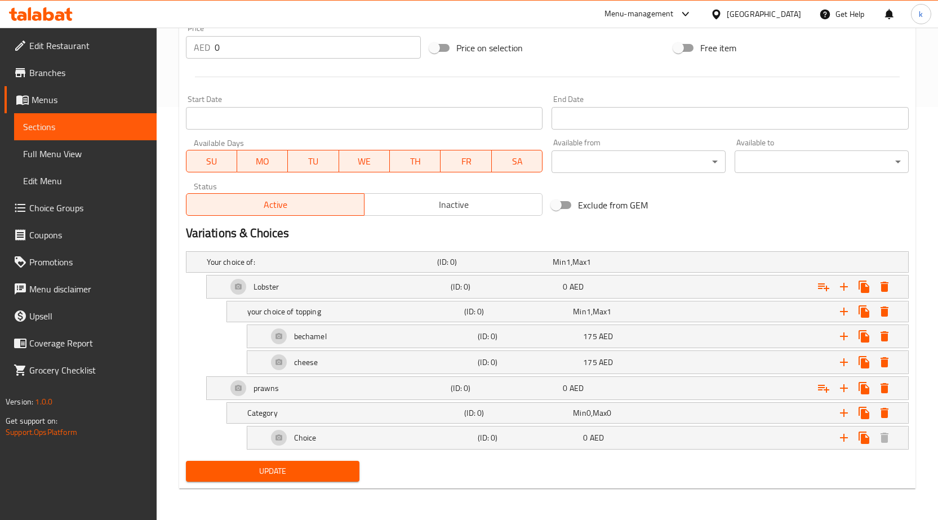
scroll to position [413, 0]
click at [398, 407] on h5 "Category" at bounding box center [353, 412] width 213 height 11
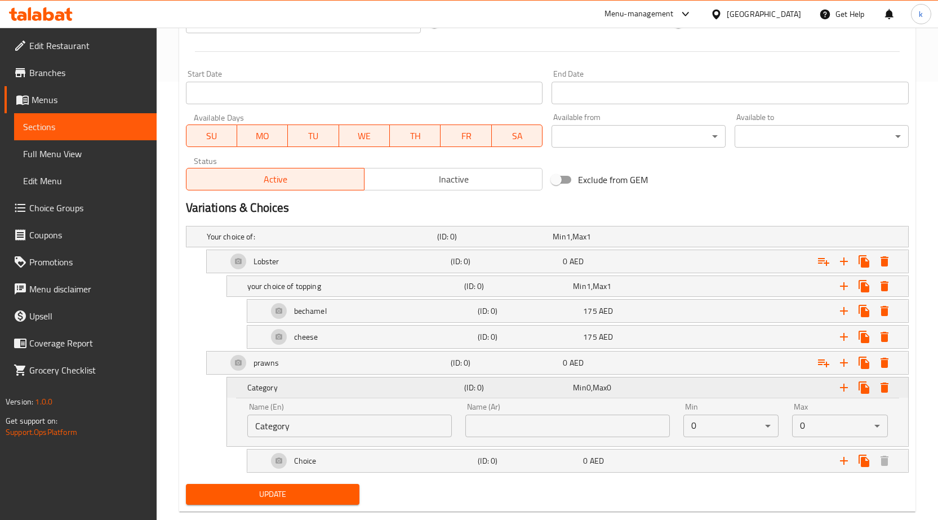
scroll to position [461, 0]
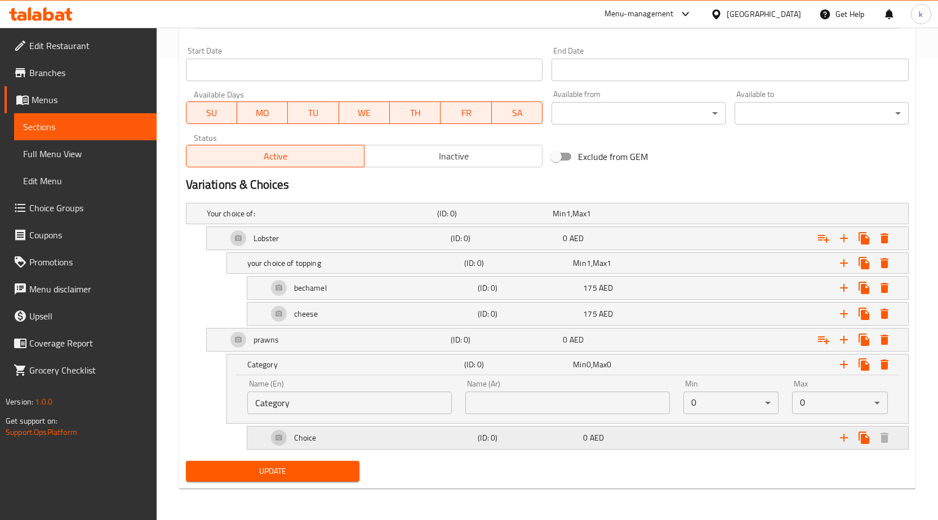
click at [413, 443] on div "Choice" at bounding box center [370, 437] width 211 height 27
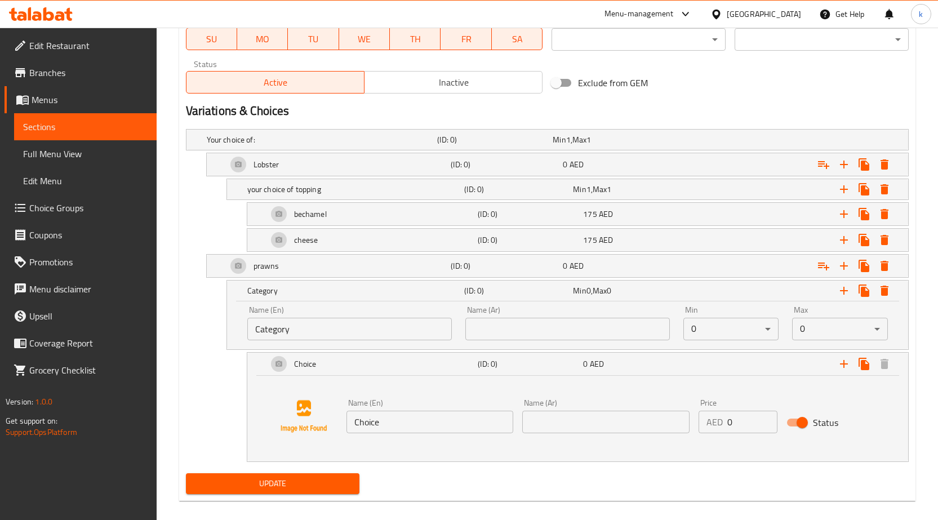
scroll to position [547, 0]
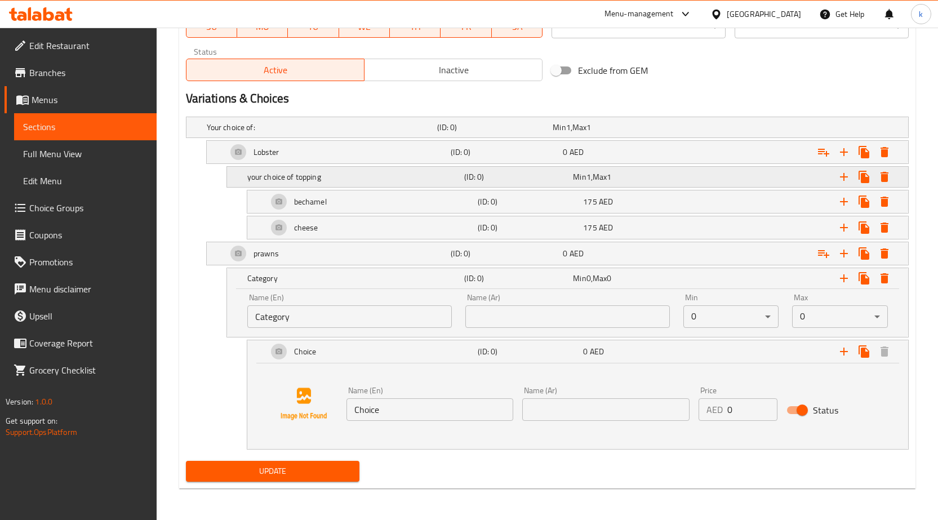
click at [339, 177] on h5 "your choice of topping" at bounding box center [353, 176] width 213 height 11
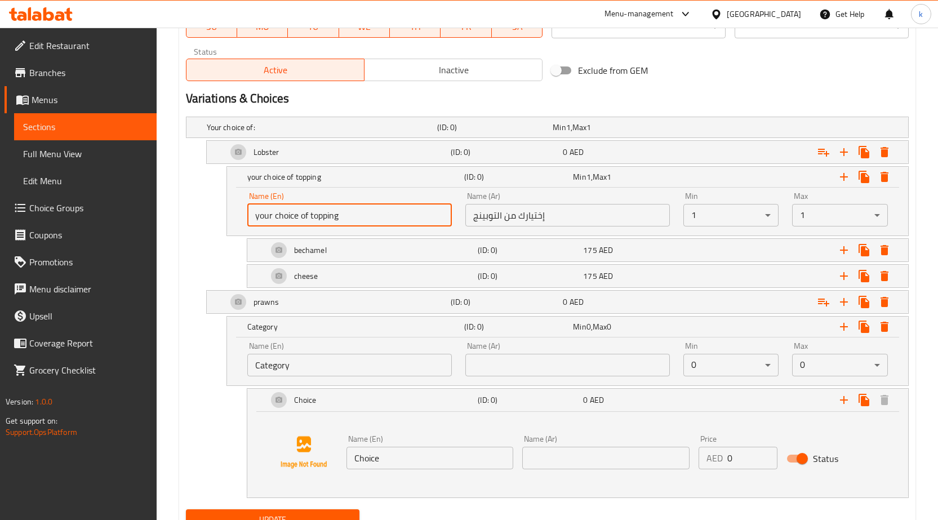
drag, startPoint x: 358, startPoint y: 214, endPoint x: 173, endPoint y: 190, distance: 186.8
click at [173, 190] on div "Home / Restaurants management / Menus / Sections / item / update Crustaceans by…" at bounding box center [547, 24] width 781 height 1088
click at [330, 371] on input "Category" at bounding box center [349, 365] width 204 height 23
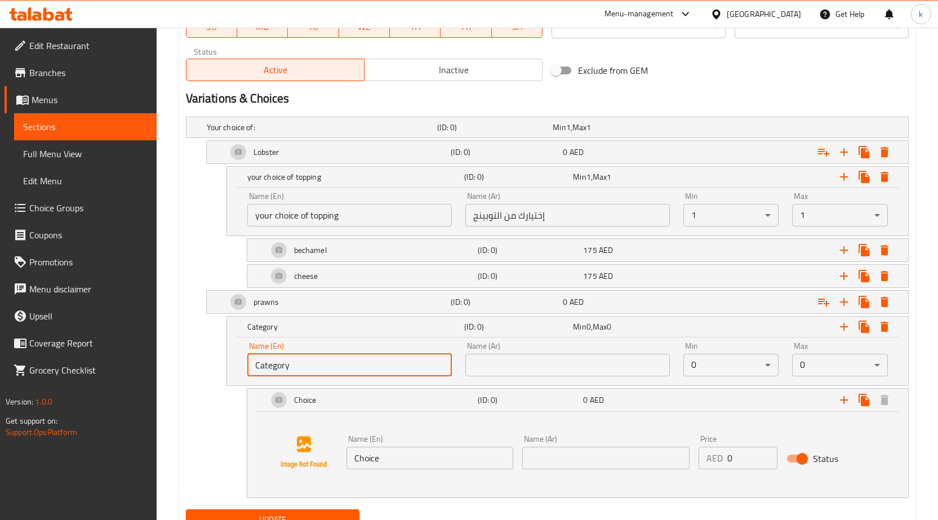
click at [330, 371] on input "Category" at bounding box center [349, 365] width 204 height 23
paste input "your choice of topping"
type input "your choice of topping"
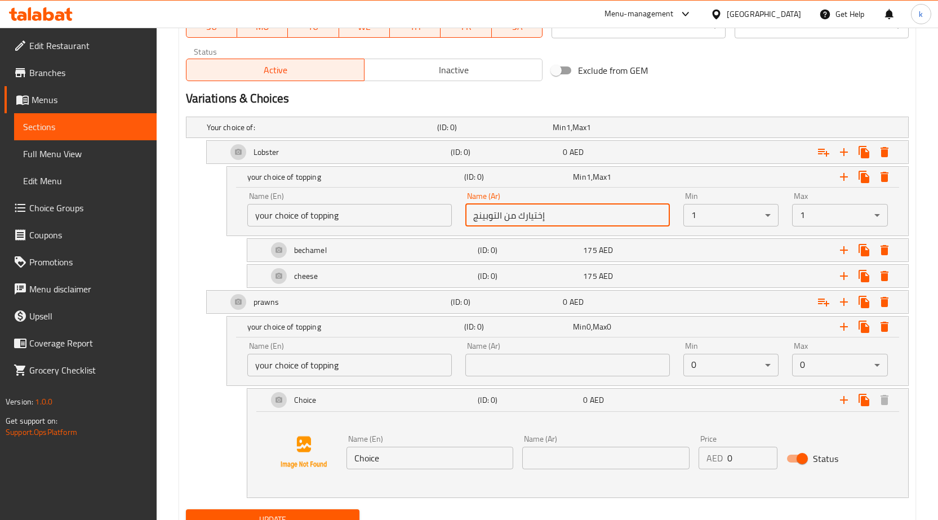
drag, startPoint x: 551, startPoint y: 212, endPoint x: 389, endPoint y: 213, distance: 162.2
click at [389, 213] on div "Name (En) your choice of topping Name (En) Name (Ar) إختيارك من التوبينج Name (…" at bounding box center [567, 209] width 654 height 48
paste input "your choice of topping"
type input "إختيارك من التوبينج"
click at [518, 366] on input "text" at bounding box center [567, 365] width 204 height 23
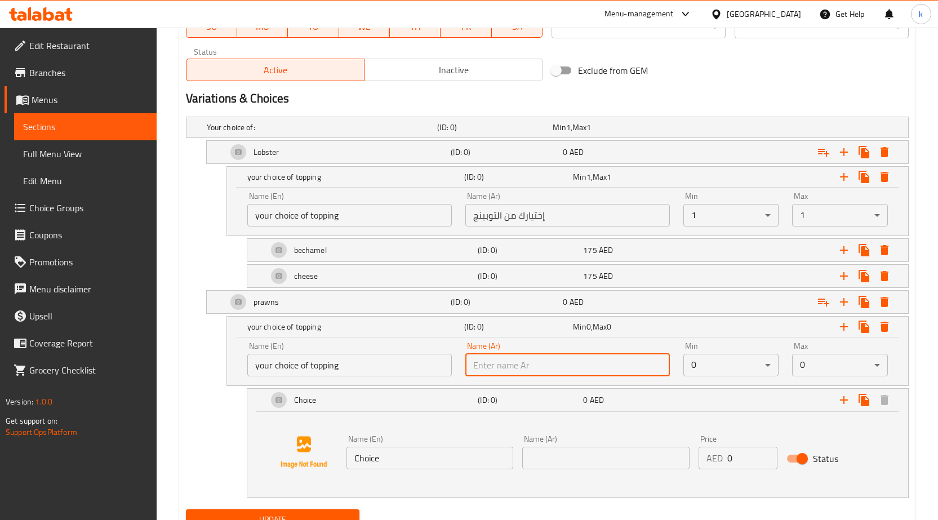
paste input "إختيارك من التوبينج"
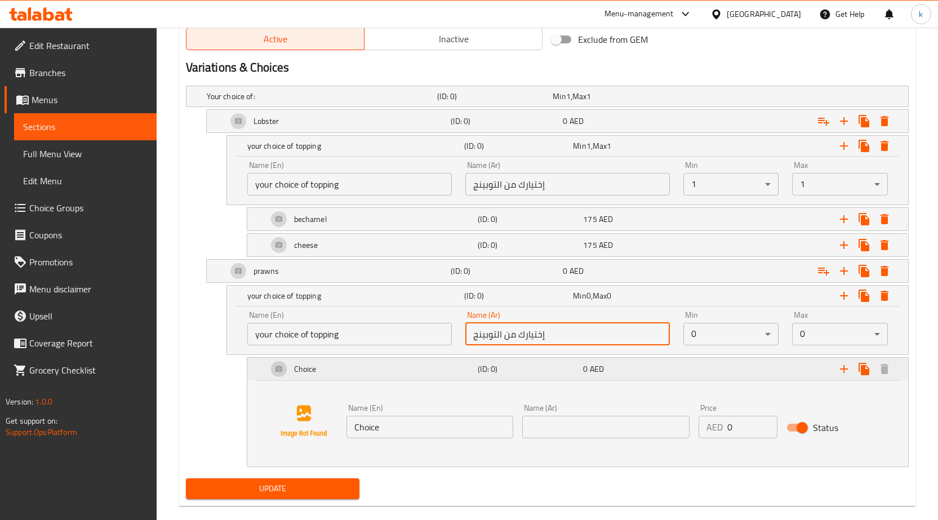
scroll to position [596, 0]
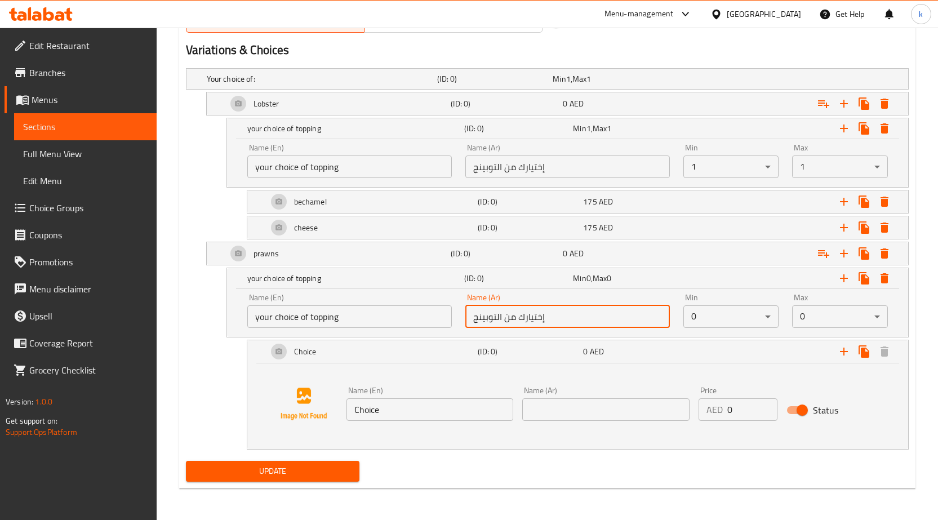
type input "إختيارك من التوبينج"
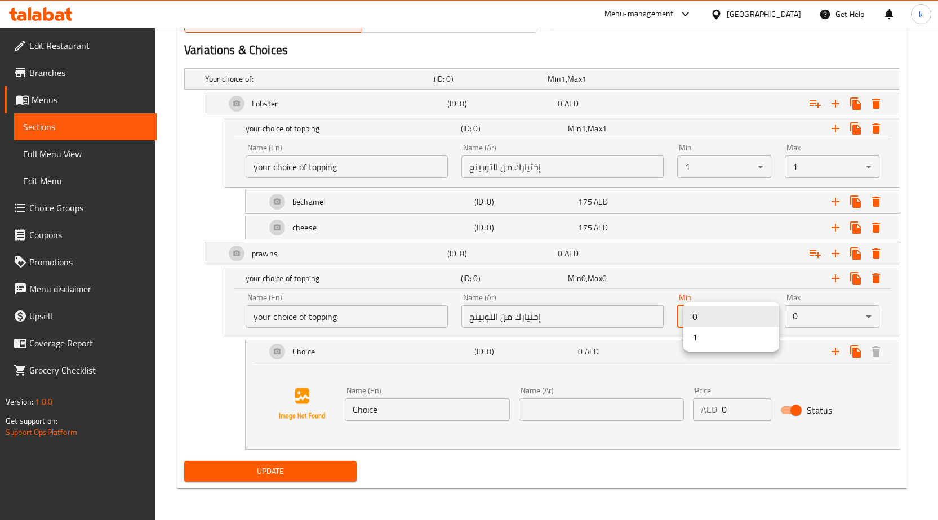
click at [698, 338] on li "1" at bounding box center [731, 337] width 96 height 20
click at [824, 340] on li "1" at bounding box center [840, 337] width 96 height 20
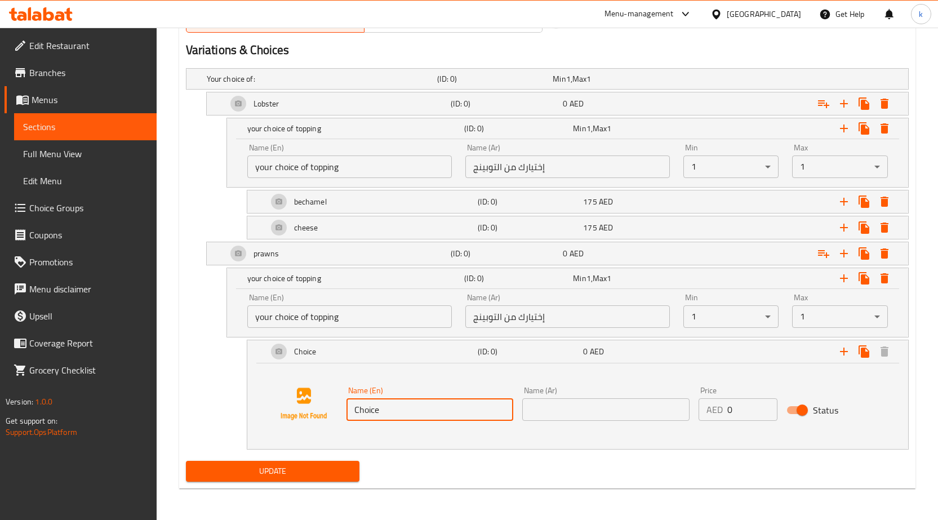
click at [455, 411] on input "Choice" at bounding box center [429, 409] width 167 height 23
paste input "cheese"
type input "cheese"
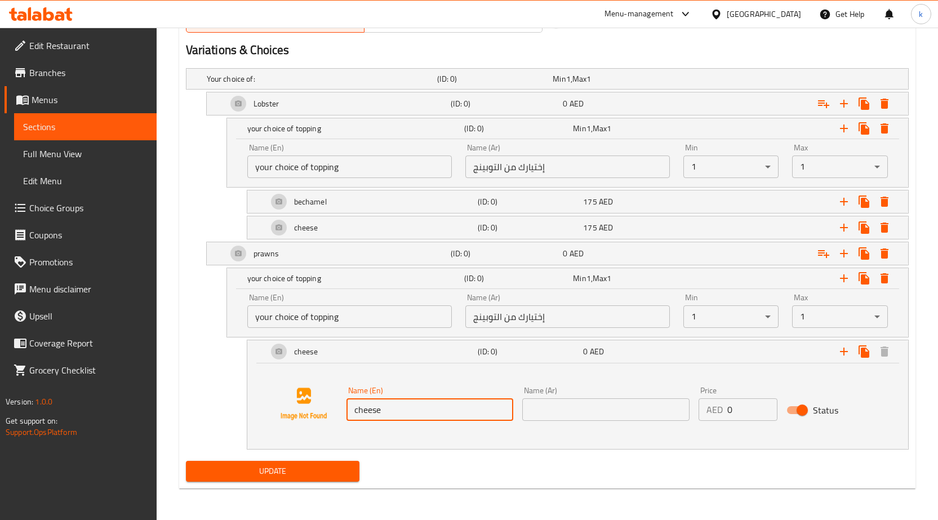
click at [552, 404] on input "text" at bounding box center [605, 409] width 167 height 23
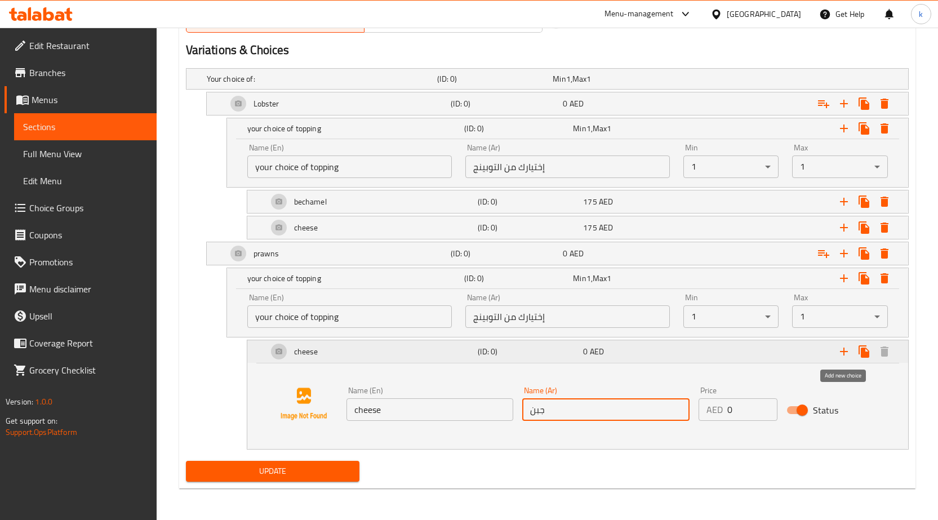
type input "جبن"
click at [846, 347] on icon "Expand" at bounding box center [844, 352] width 14 height 14
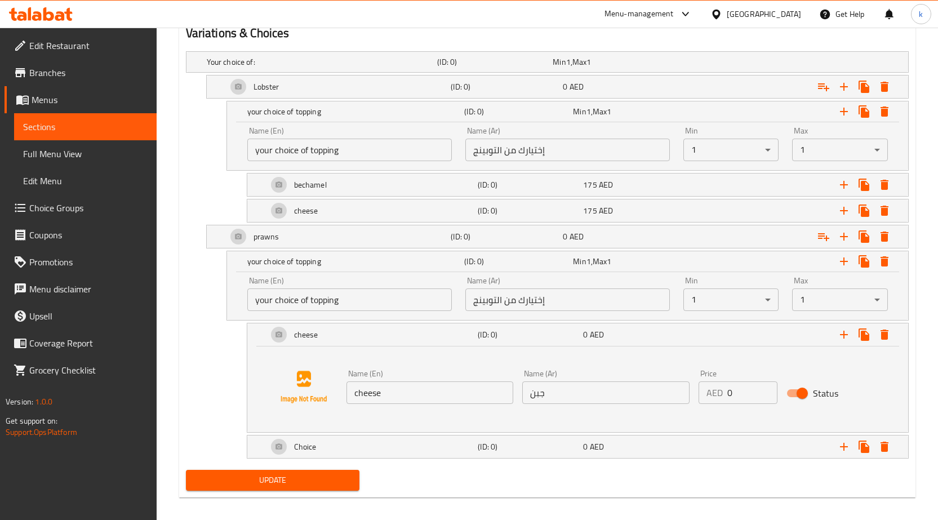
scroll to position [622, 0]
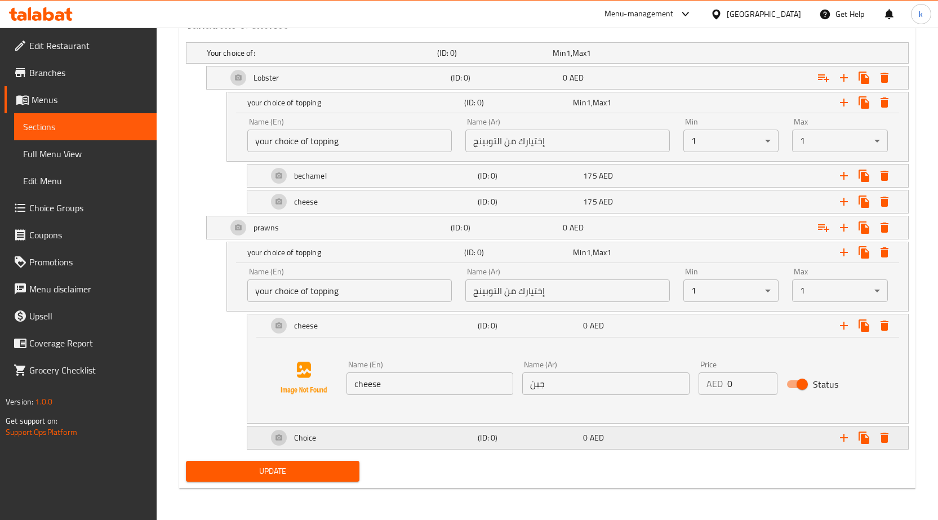
click at [448, 445] on div "Choice" at bounding box center [370, 437] width 211 height 27
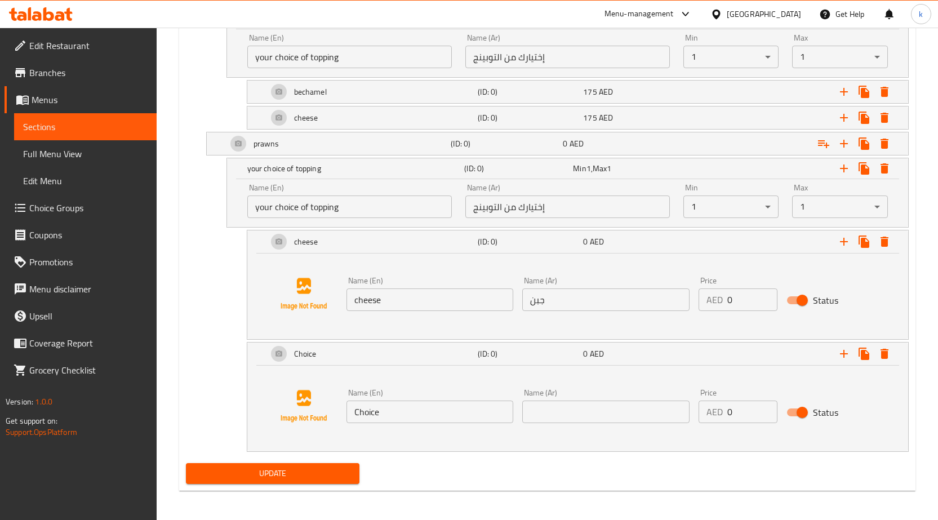
scroll to position [708, 0]
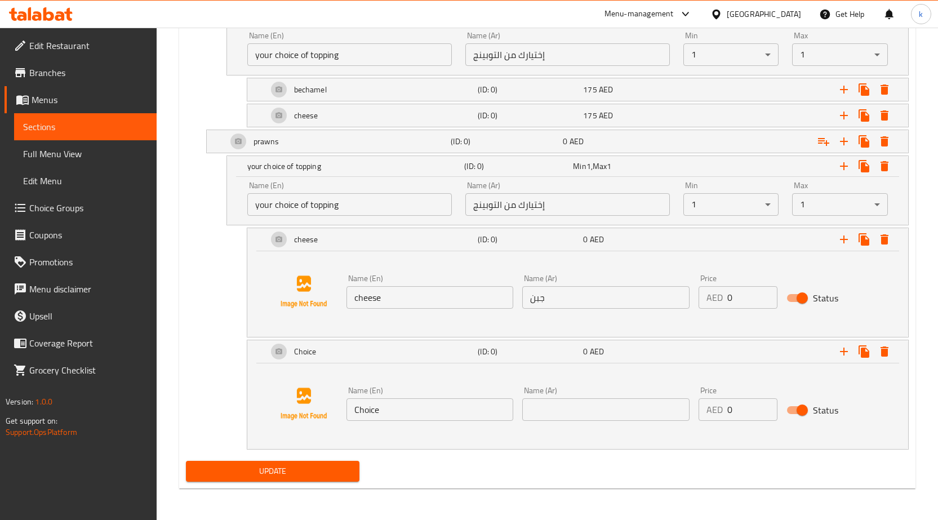
click at [734, 283] on div "Price AED 0 Price" at bounding box center [737, 291] width 79 height 34
drag, startPoint x: 739, startPoint y: 294, endPoint x: 737, endPoint y: 283, distance: 11.5
click at [738, 286] on input "0" at bounding box center [752, 297] width 50 height 23
click at [737, 283] on div "Price AED 0 Price" at bounding box center [737, 291] width 79 height 34
drag, startPoint x: 741, startPoint y: 289, endPoint x: 685, endPoint y: 302, distance: 56.8
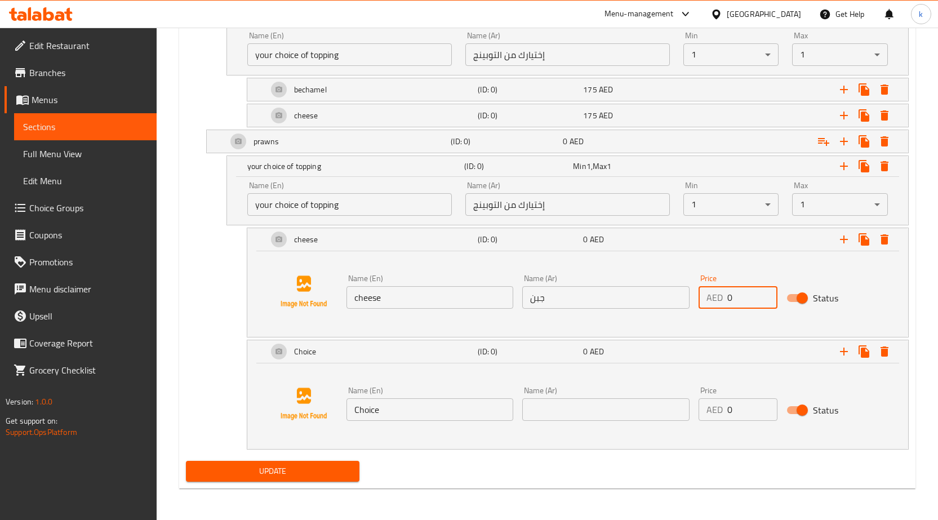
click at [685, 302] on div "Name (En) cheese Name (En) Name (Ar) جبن Name (Ar) Price AED 0 Price Status" at bounding box center [606, 291] width 528 height 43
type input "175"
click at [742, 412] on input "0" at bounding box center [752, 409] width 50 height 23
click at [741, 413] on input "0" at bounding box center [752, 409] width 50 height 23
drag, startPoint x: 741, startPoint y: 413, endPoint x: 726, endPoint y: 416, distance: 15.5
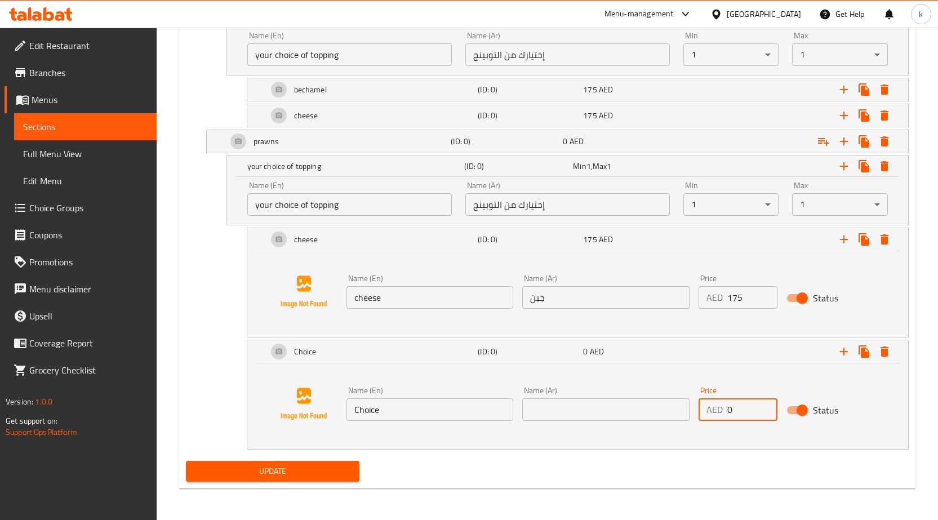
click at [723, 416] on div "AED 0 Price" at bounding box center [737, 409] width 79 height 23
type input "175"
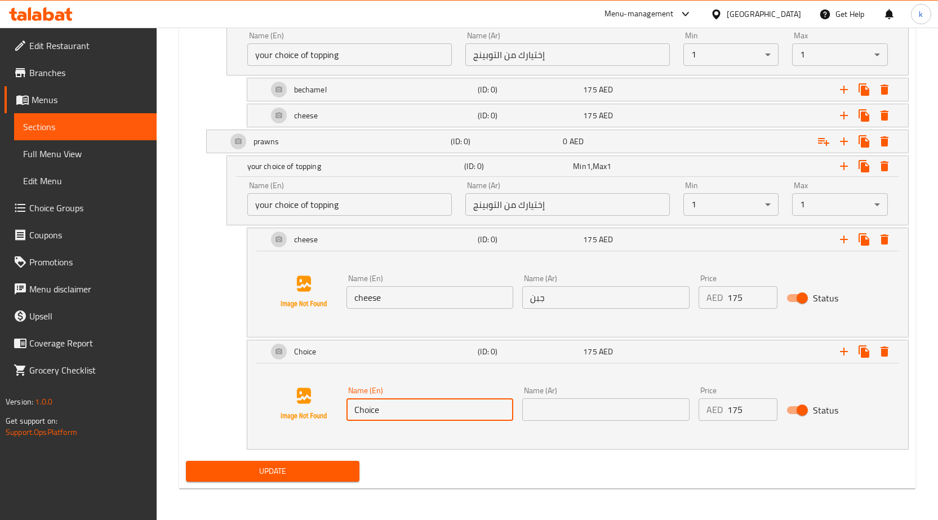
click at [497, 407] on input "Choice" at bounding box center [429, 409] width 167 height 23
drag, startPoint x: 452, startPoint y: 407, endPoint x: 241, endPoint y: 434, distance: 212.8
click at [241, 434] on div "Choice (ID: 0) 175 AED Name (En) Choice Name (En) Name (Ar) Name (Ar) Price AED…" at bounding box center [547, 395] width 723 height 110
paste input "bechamel"
type input "bechamel"
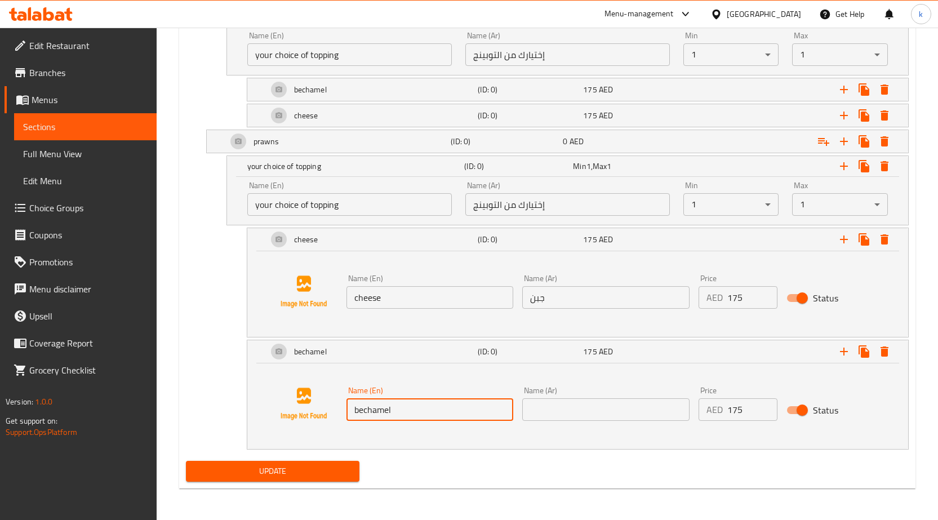
click at [554, 402] on input "text" at bounding box center [605, 409] width 167 height 23
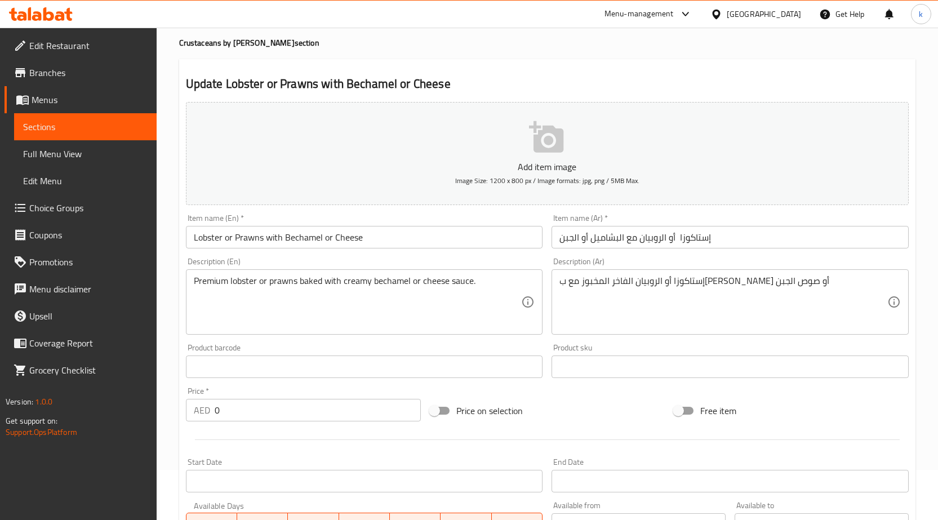
scroll to position [32, 0]
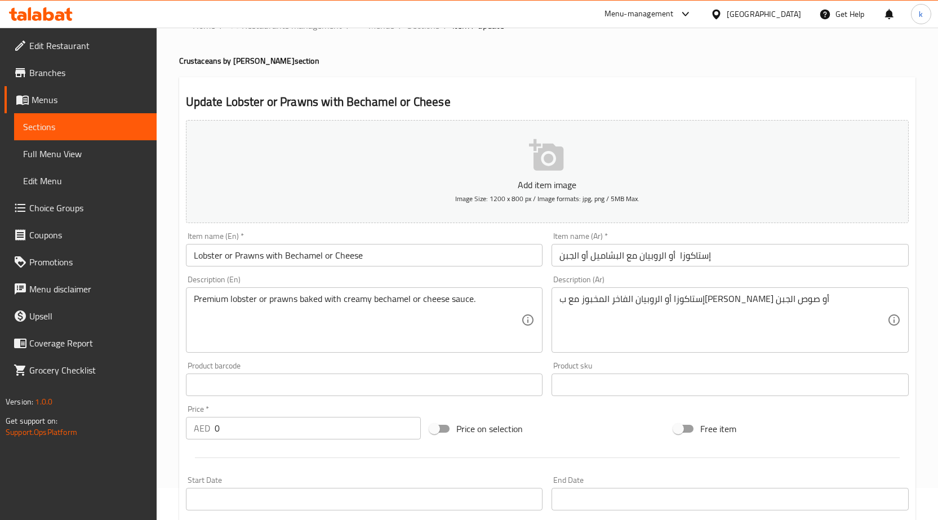
type input "بشاميل"
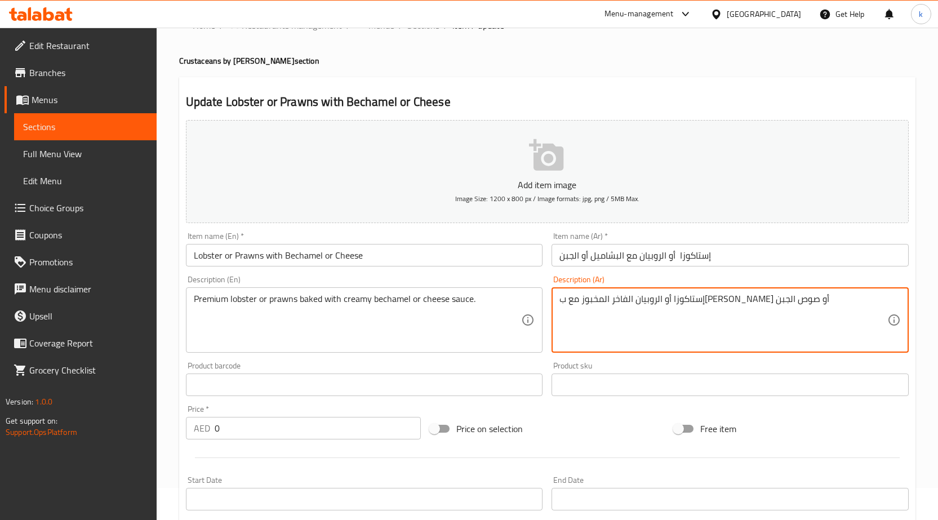
drag, startPoint x: 716, startPoint y: 298, endPoint x: 739, endPoint y: 300, distance: 22.6
click at [728, 300] on textarea "إستاكوزا أو الروبيان الفاخر المخبوز مع ب[PERSON_NAME] أو صوص الجبن" at bounding box center [723, 319] width 328 height 53
drag, startPoint x: 714, startPoint y: 297, endPoint x: 720, endPoint y: 297, distance: 5.7
click at [720, 297] on textarea "إستاكوزا أو الروبيان الفاخر المخبوز مع ب[PERSON_NAME] أو صوص الجبن" at bounding box center [723, 319] width 328 height 53
click at [716, 300] on textarea "إستاكوزا أو الروبيان الفاخر المخبوز مع ب[PERSON_NAME] أو صوص الجبن" at bounding box center [723, 319] width 328 height 53
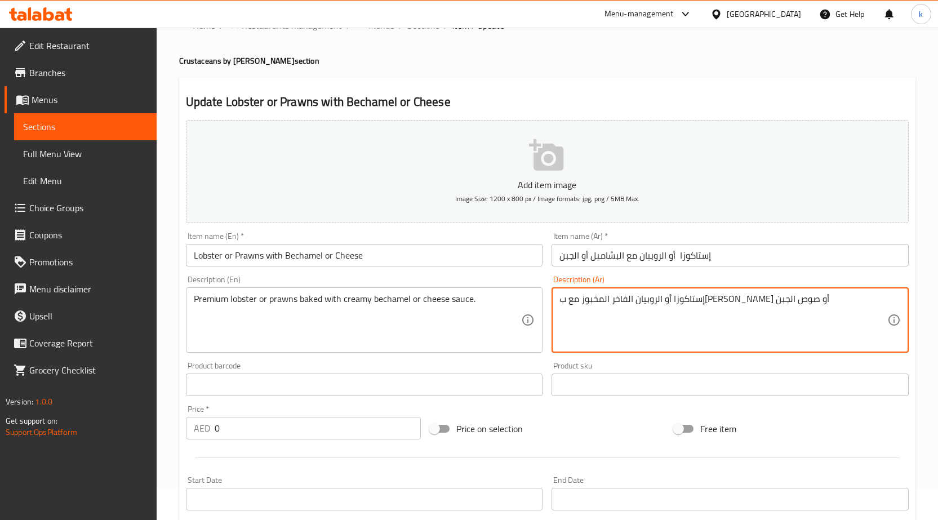
click at [728, 309] on textarea "إستاكوزا أو الروبيان الفاخر المخبوز مع ب[PERSON_NAME] أو صوص الجبن" at bounding box center [723, 319] width 328 height 53
click at [734, 300] on textarea "إستاكوزا أو الروبيان الفاخر المخبوز مع ب[PERSON_NAME] أو صوص الجبن" at bounding box center [723, 319] width 328 height 53
drag, startPoint x: 717, startPoint y: 299, endPoint x: 736, endPoint y: 299, distance: 19.1
click at [736, 299] on textarea "إستاكوزا أو الروبيان الفاخر المخبوز مع ب[PERSON_NAME] أو صوص الجبن" at bounding box center [723, 319] width 328 height 53
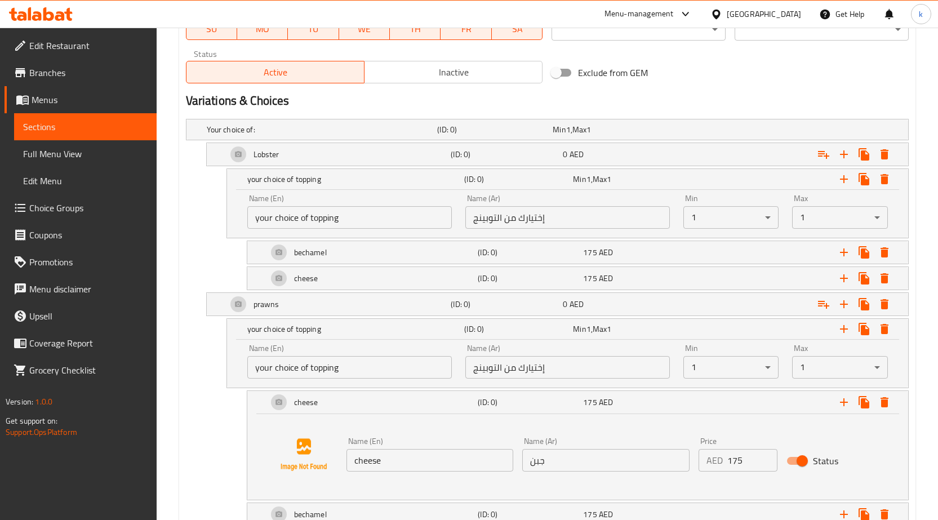
scroll to position [539, 0]
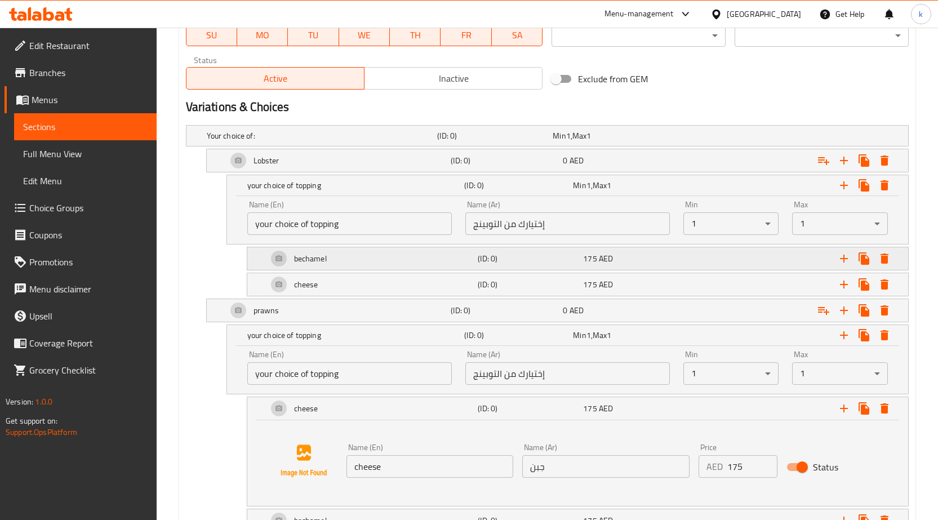
type textarea "إستاكوزا أو الروبيان بيربيم المخبوز مع ب[PERSON_NAME] أو صوص الجبن"
click at [378, 267] on div "bechamel" at bounding box center [370, 258] width 211 height 27
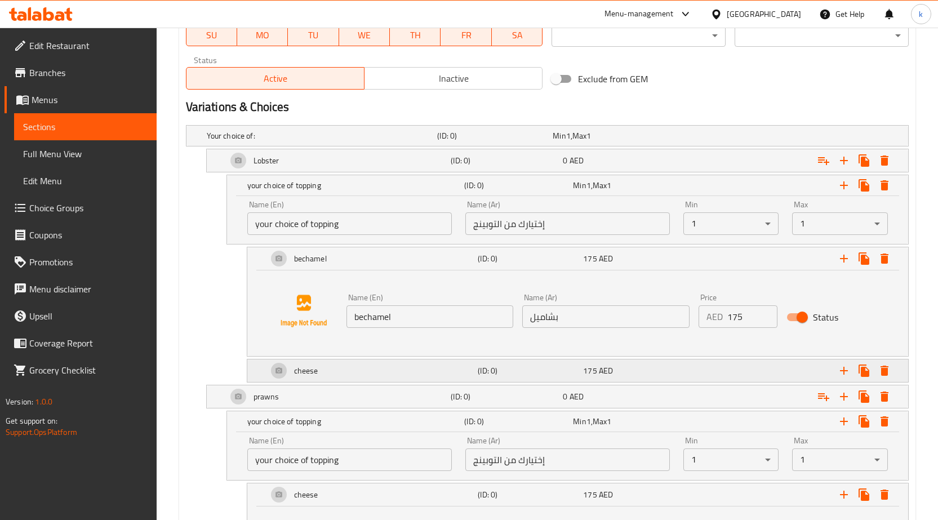
click at [349, 371] on div "cheese" at bounding box center [370, 370] width 211 height 27
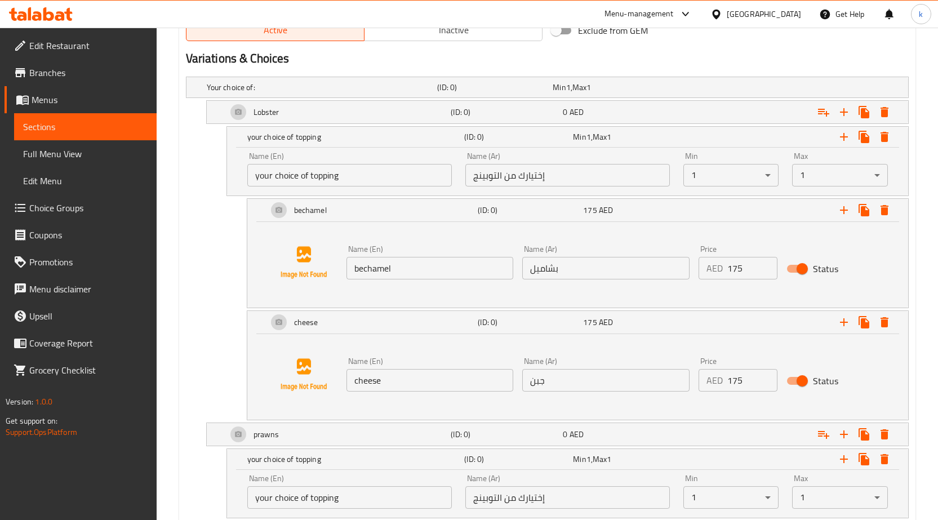
scroll to position [652, 0]
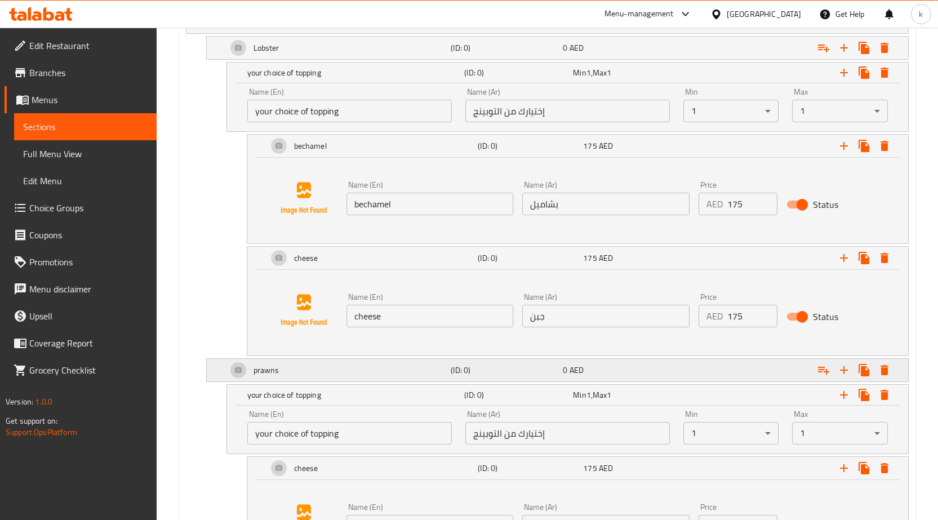
click at [341, 375] on div "prawns" at bounding box center [337, 369] width 224 height 27
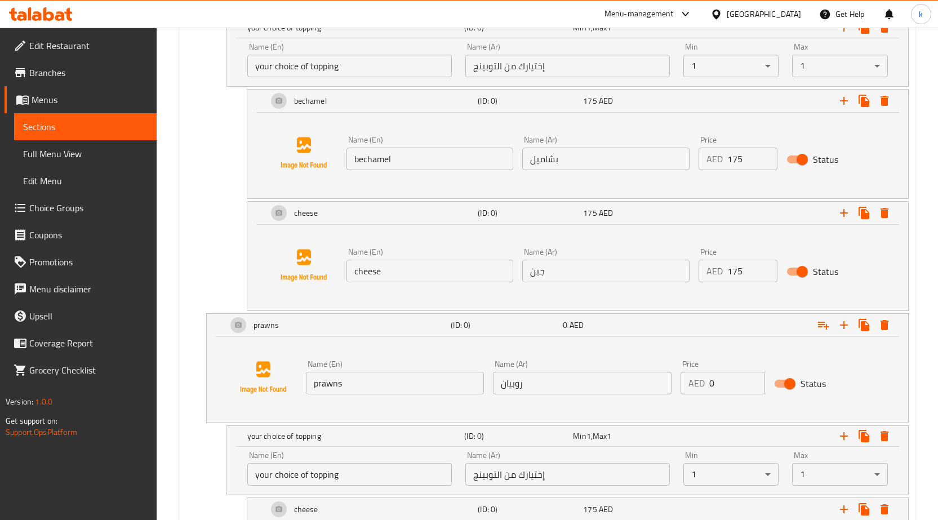
scroll to position [764, 0]
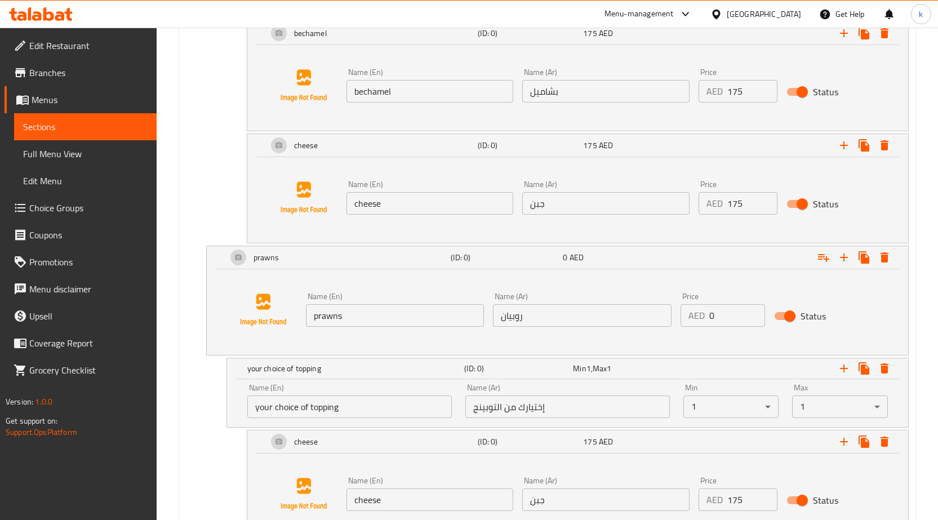
click at [737, 322] on input "0" at bounding box center [737, 315] width 56 height 23
drag, startPoint x: 737, startPoint y: 322, endPoint x: 710, endPoint y: 321, distance: 27.0
click at [710, 321] on input "0" at bounding box center [737, 315] width 56 height 23
drag, startPoint x: 752, startPoint y: 197, endPoint x: 714, endPoint y: 200, distance: 38.4
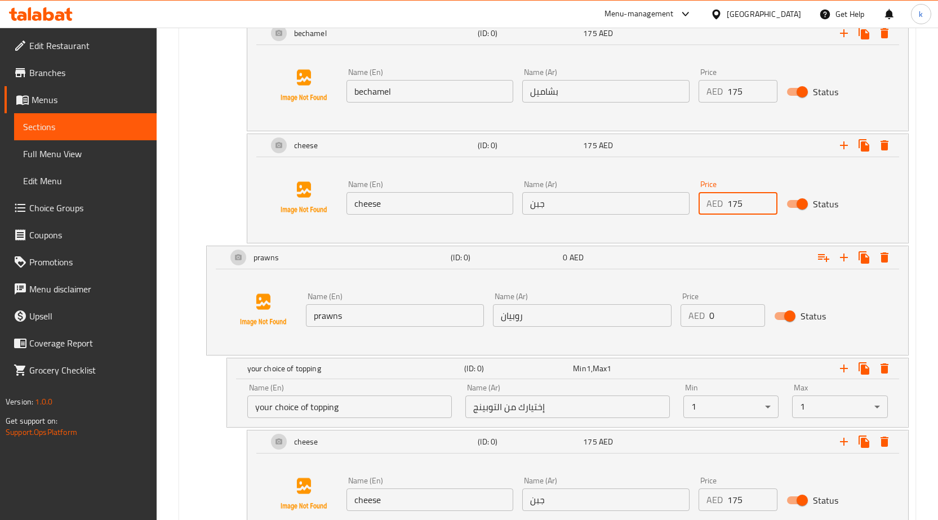
click at [714, 200] on div "AED 175 Price" at bounding box center [737, 203] width 79 height 23
drag, startPoint x: 752, startPoint y: 95, endPoint x: 706, endPoint y: 90, distance: 45.8
click at [706, 90] on div "AED 175 Price" at bounding box center [737, 91] width 79 height 23
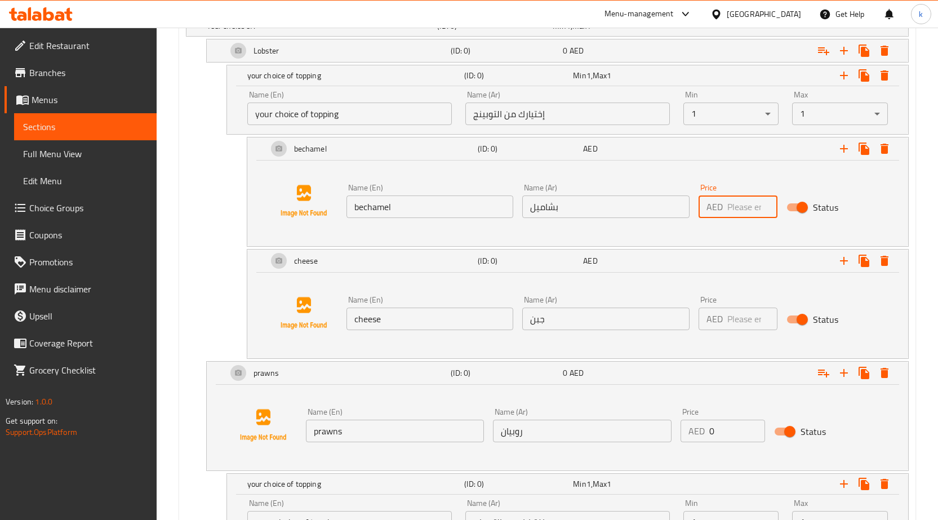
scroll to position [652, 0]
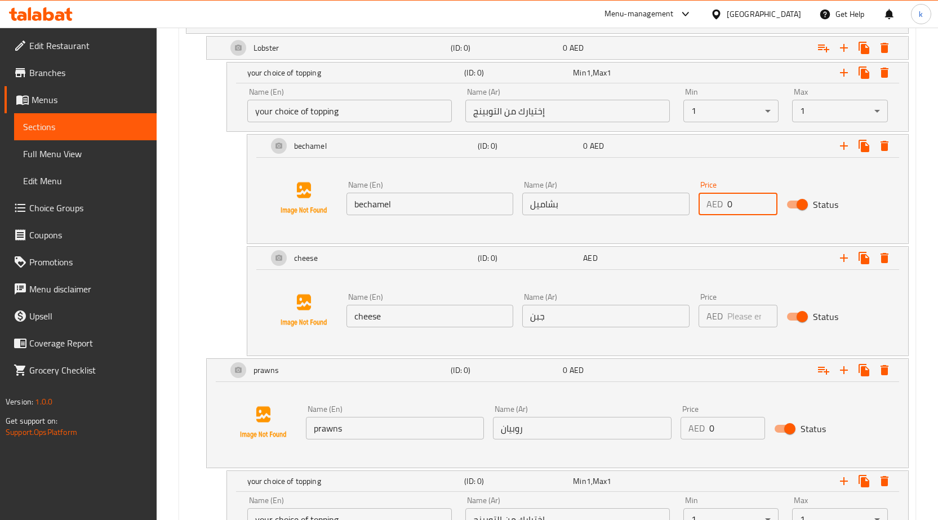
type input "0"
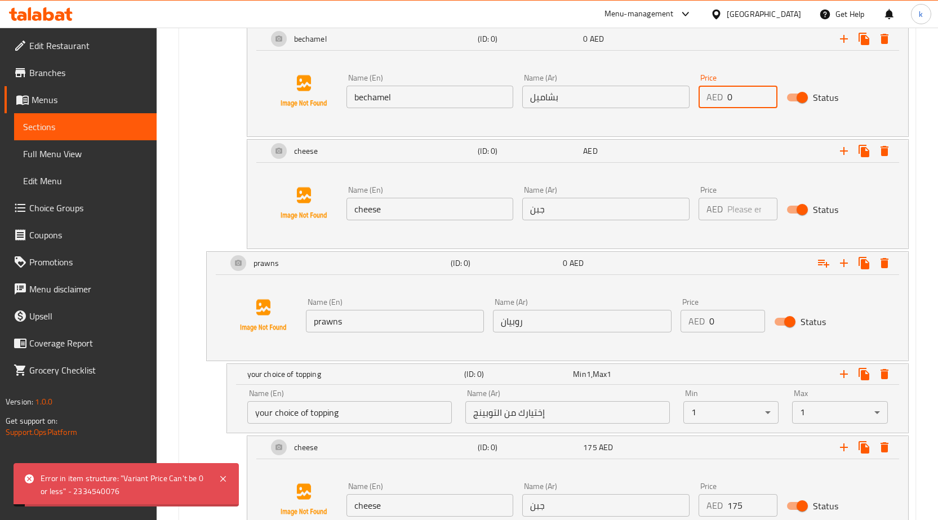
scroll to position [820, 0]
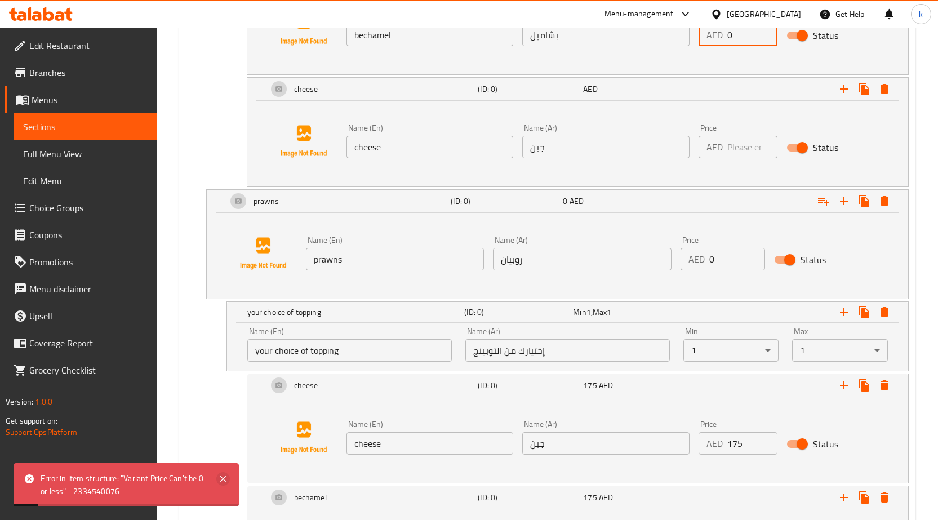
click at [220, 475] on icon at bounding box center [223, 479] width 14 height 14
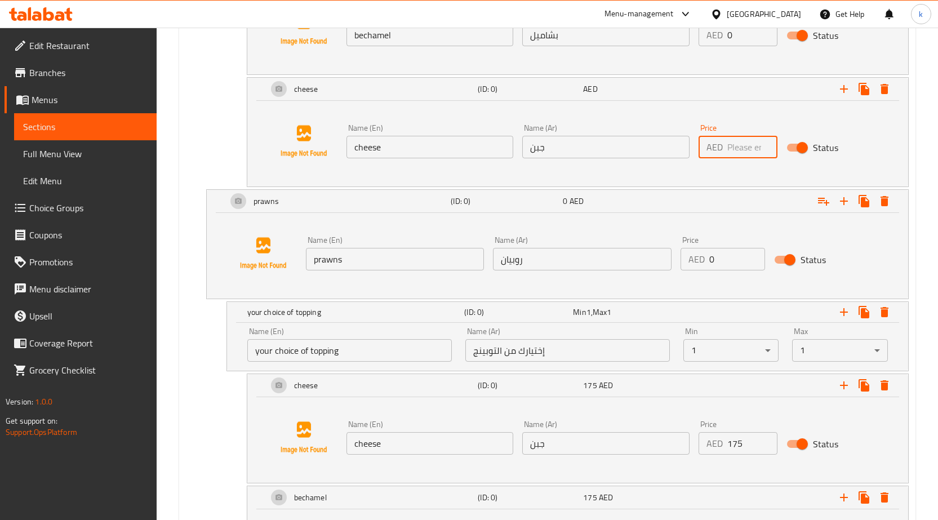
click at [738, 147] on input "number" at bounding box center [752, 147] width 50 height 23
type input "0"
drag, startPoint x: 729, startPoint y: 267, endPoint x: 637, endPoint y: 267, distance: 91.8
click at [638, 267] on div "Name (En) prawns Name (En) Name (Ar) روبيان Name (Ar) Price AED 0 Price Status" at bounding box center [582, 252] width 562 height 43
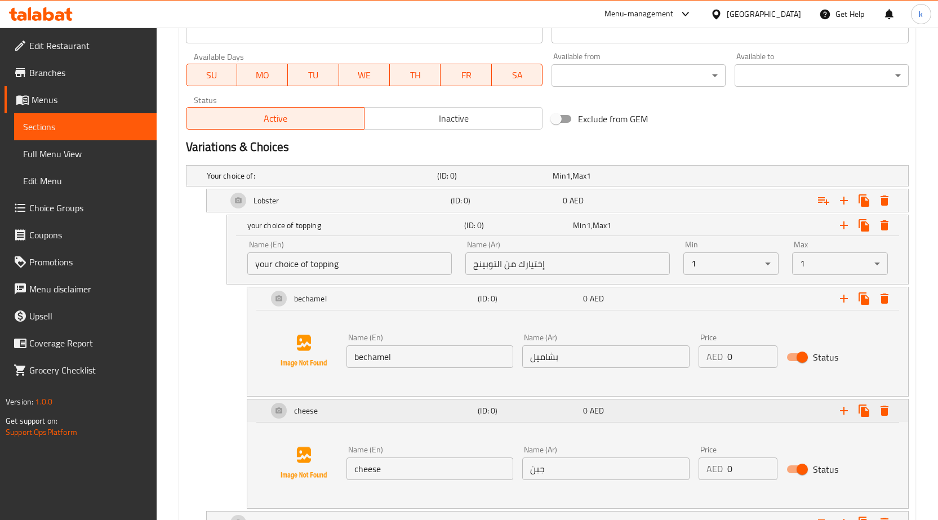
scroll to position [483, 0]
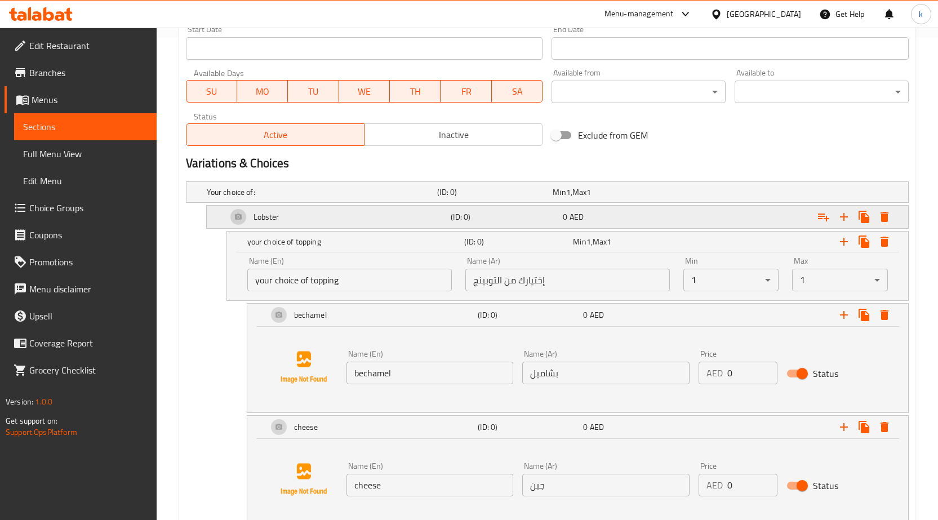
type input "175"
click at [614, 213] on div "0 AED" at bounding box center [617, 216] width 108 height 11
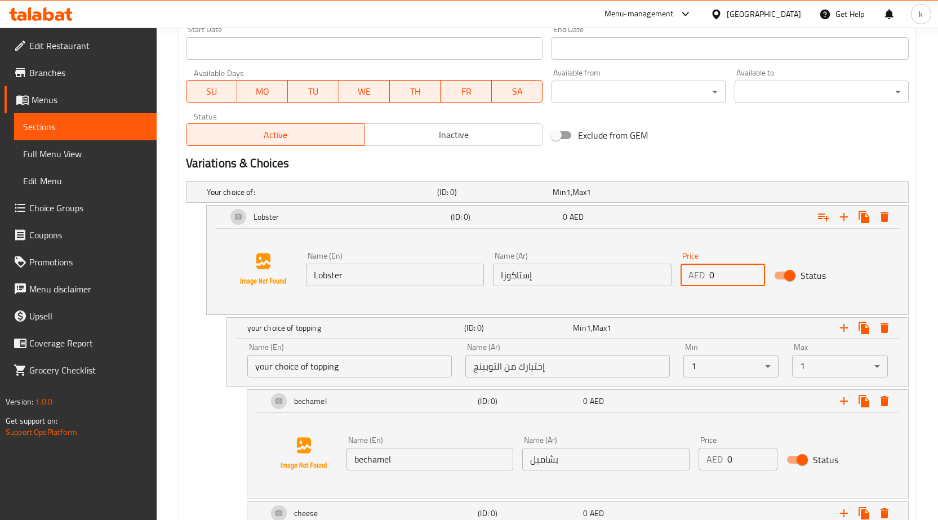
drag, startPoint x: 712, startPoint y: 270, endPoint x: 706, endPoint y: 270, distance: 6.2
click at [706, 270] on div "AED 0 Price" at bounding box center [722, 275] width 84 height 23
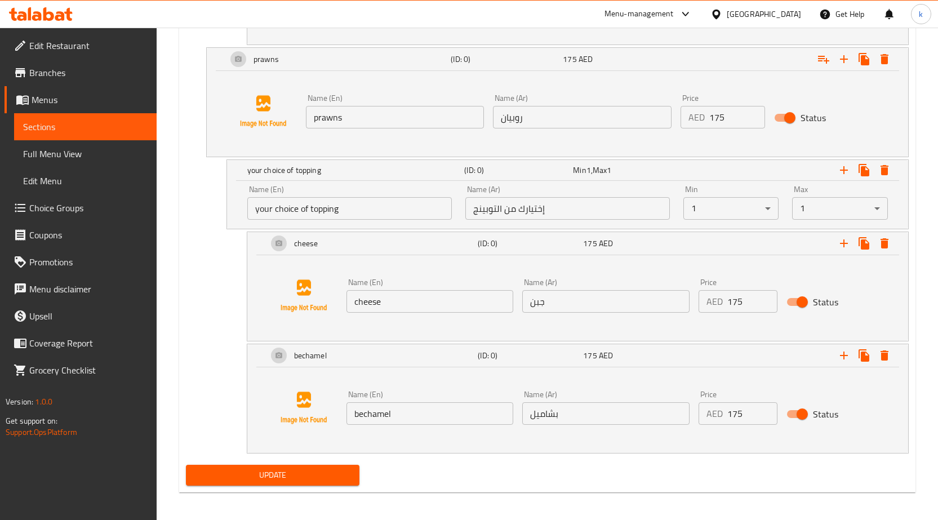
scroll to position [1053, 0]
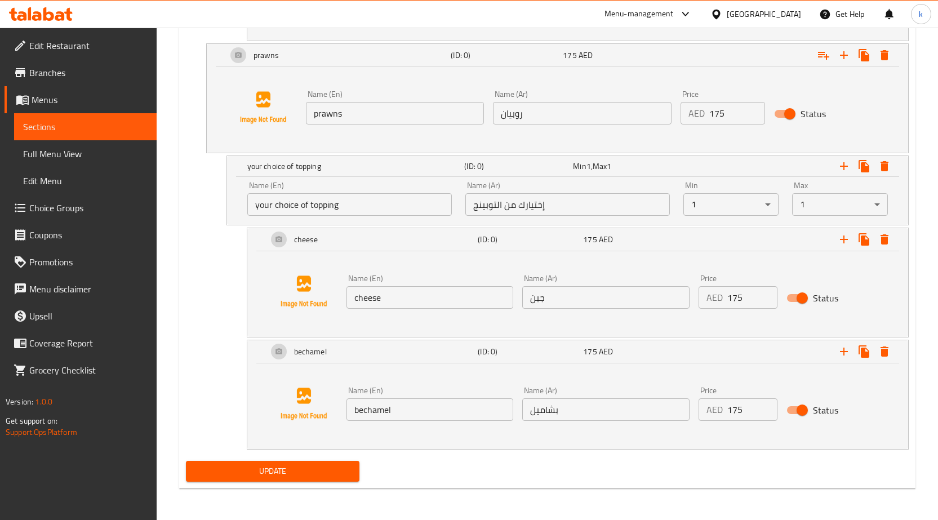
type input "175"
drag, startPoint x: 746, startPoint y: 403, endPoint x: 723, endPoint y: 405, distance: 23.8
click at [723, 405] on div "AED 175 Price" at bounding box center [737, 409] width 79 height 23
type input "0"
drag, startPoint x: 753, startPoint y: 307, endPoint x: 730, endPoint y: 306, distance: 23.7
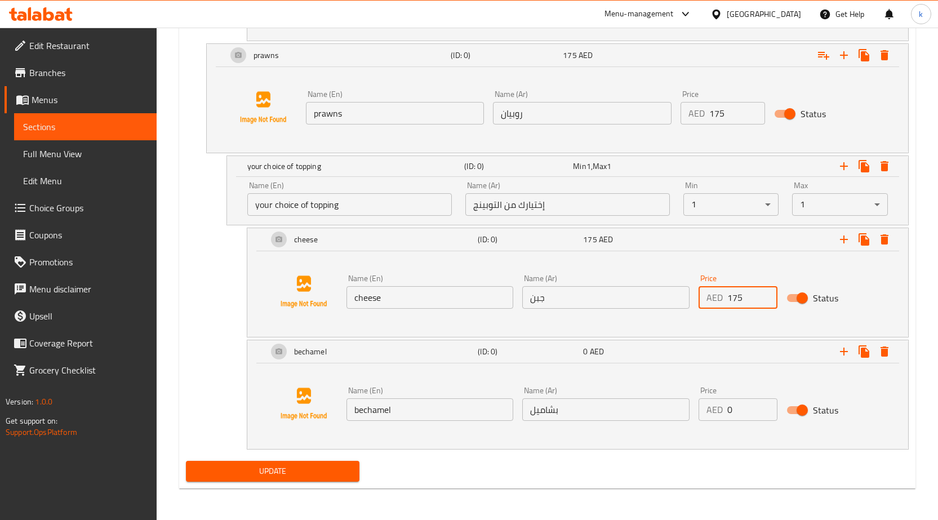
click at [730, 306] on input "175" at bounding box center [752, 297] width 50 height 23
drag, startPoint x: 739, startPoint y: 299, endPoint x: 722, endPoint y: 297, distance: 17.0
click at [722, 297] on div "AED 10 Price" at bounding box center [737, 297] width 79 height 23
type input "0"
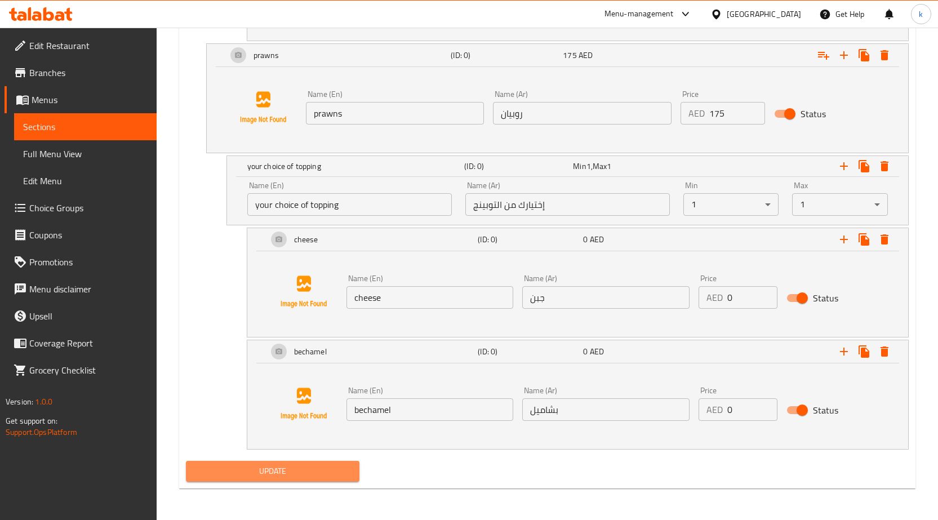
click at [334, 469] on span "Update" at bounding box center [273, 471] width 156 height 14
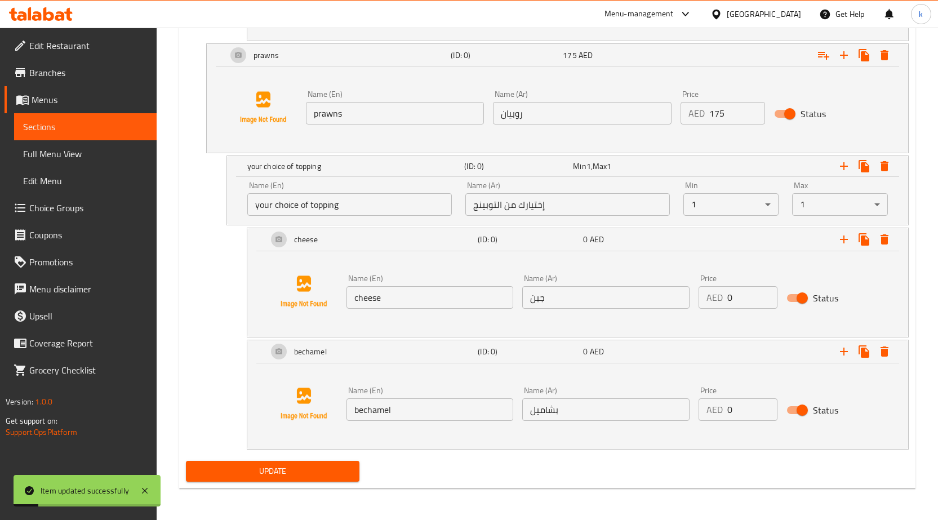
click at [85, 124] on span "Sections" at bounding box center [85, 127] width 124 height 14
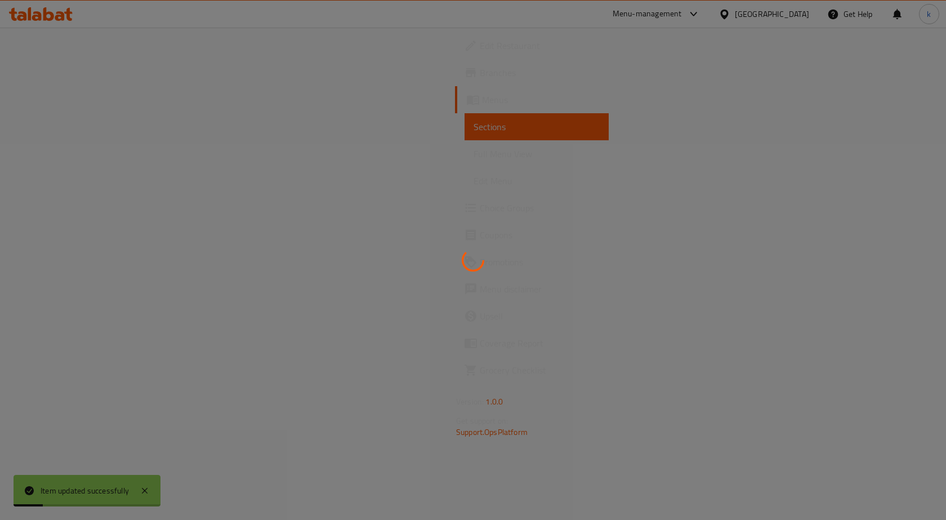
click at [85, 124] on div at bounding box center [473, 260] width 946 height 520
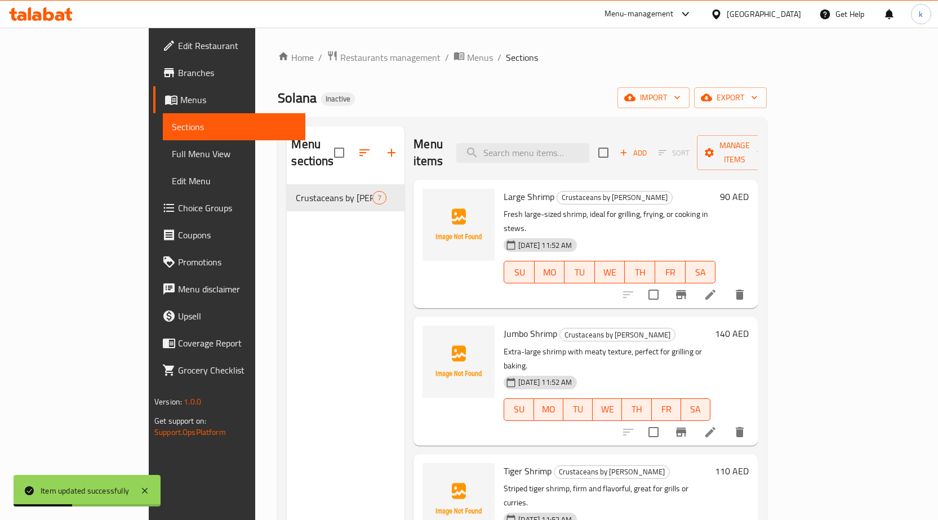
click at [607, 131] on div "Menu items Add Sort Manage items" at bounding box center [585, 152] width 344 height 53
click at [589, 143] on input "search" at bounding box center [522, 153] width 133 height 20
click at [172, 155] on span "Full Menu View" at bounding box center [234, 154] width 124 height 14
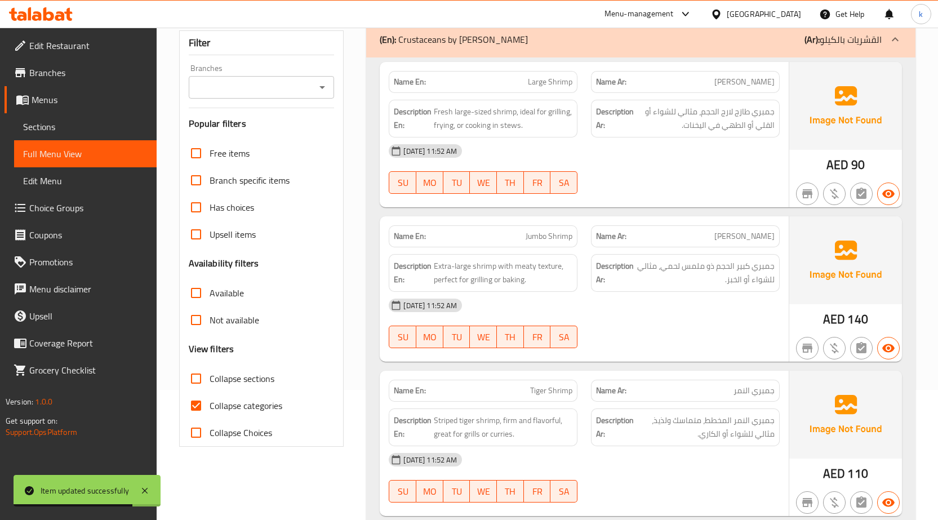
scroll to position [169, 0]
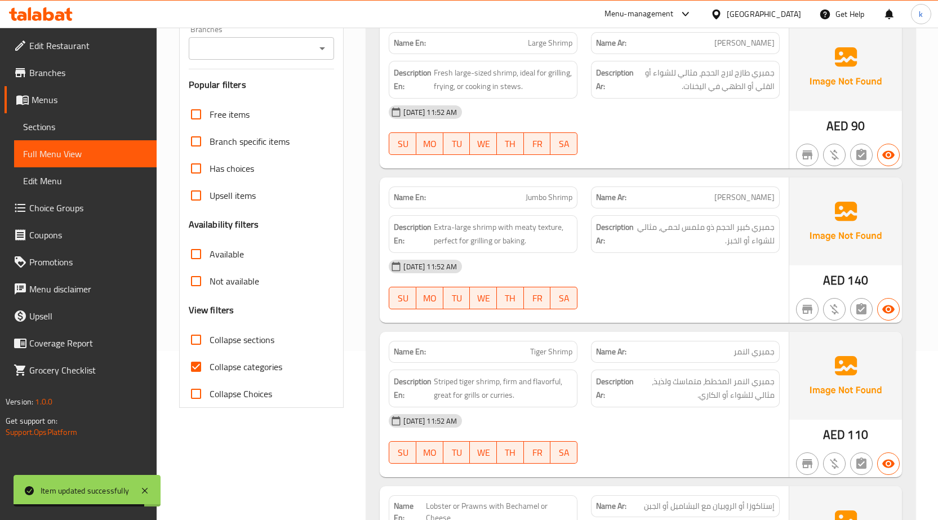
click at [221, 362] on span "Collapse categories" at bounding box center [245, 367] width 73 height 14
click at [209, 362] on input "Collapse categories" at bounding box center [195, 366] width 27 height 27
checkbox input "false"
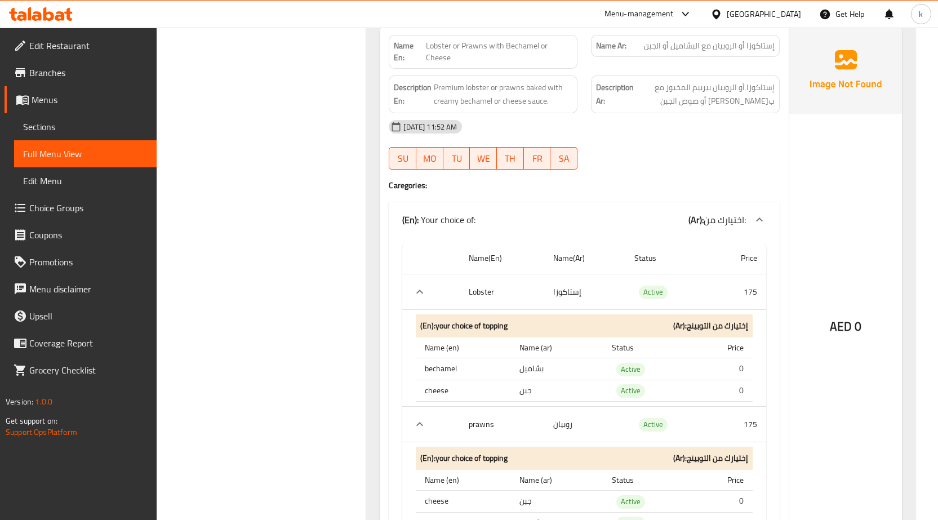
scroll to position [619, 0]
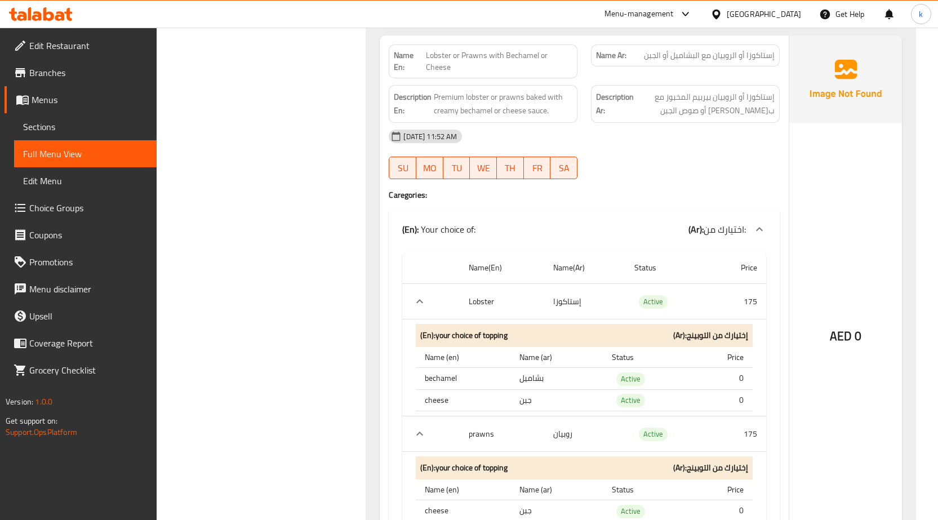
drag, startPoint x: 803, startPoint y: 188, endPoint x: 325, endPoint y: 229, distance: 479.3
click at [325, 229] on div "Filter Branches Branches Popular filters Free items Branch specific items Has c…" at bounding box center [266, 310] width 188 height 1570
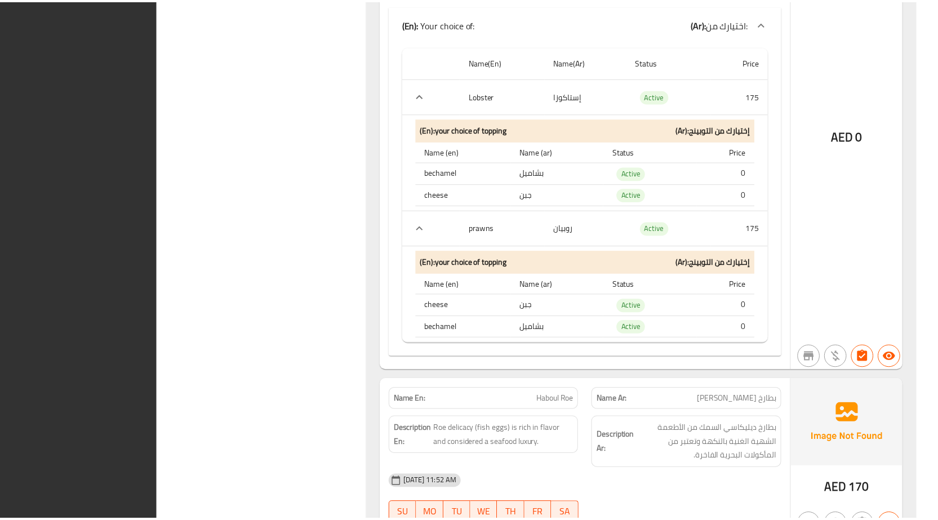
scroll to position [1199, 0]
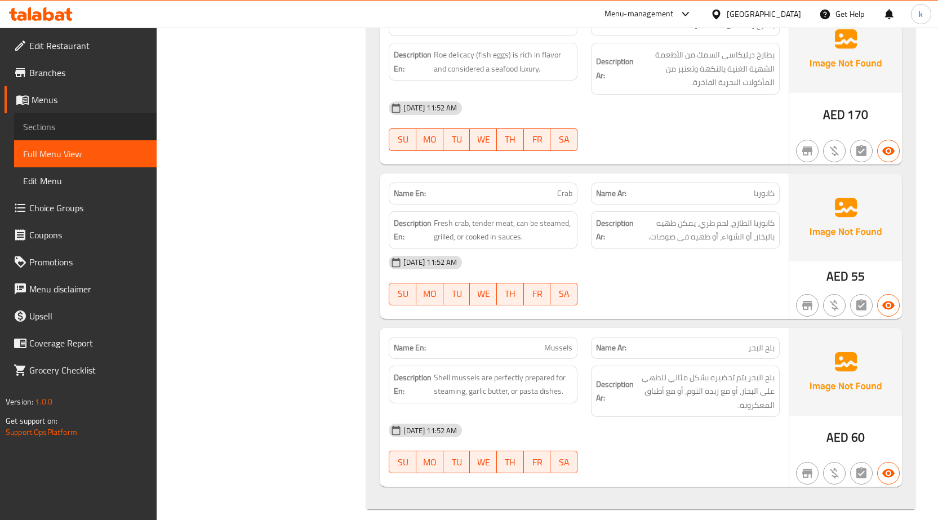
click at [87, 123] on span "Sections" at bounding box center [85, 127] width 124 height 14
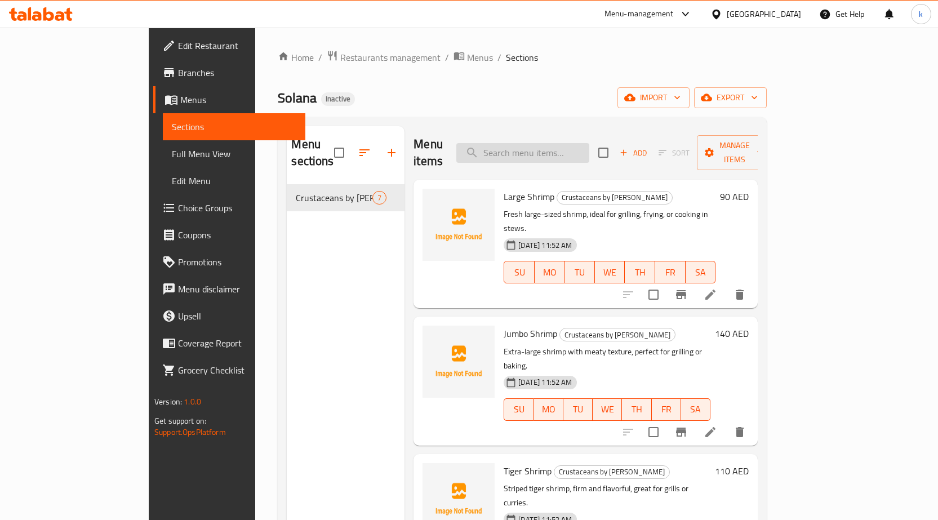
click at [589, 143] on input "search" at bounding box center [522, 153] width 133 height 20
paste input "Mussels"
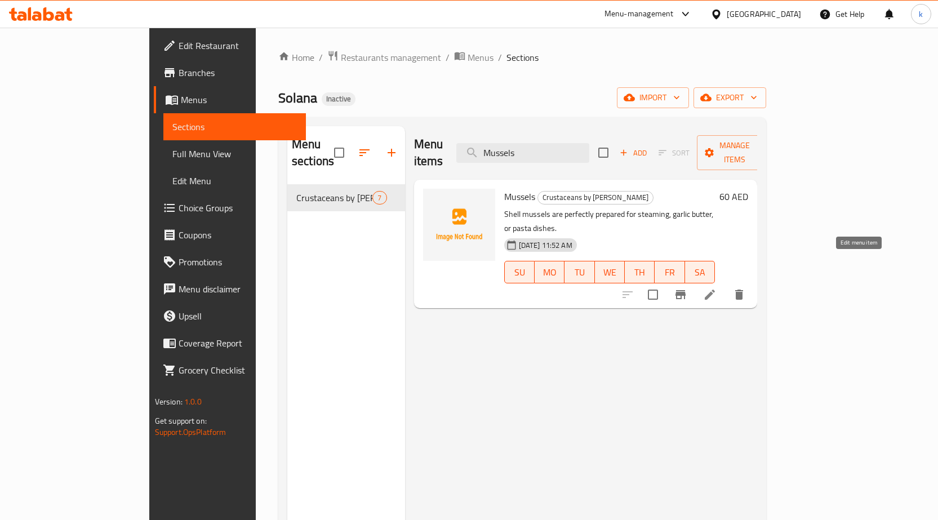
type input "Mussels"
click at [716, 288] on icon at bounding box center [710, 295] width 14 height 14
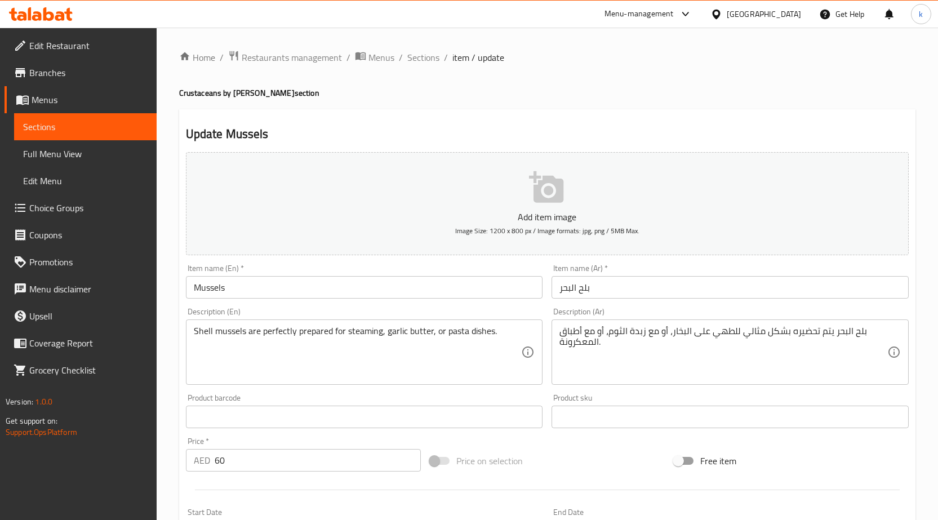
click at [117, 130] on span "Sections" at bounding box center [85, 127] width 124 height 14
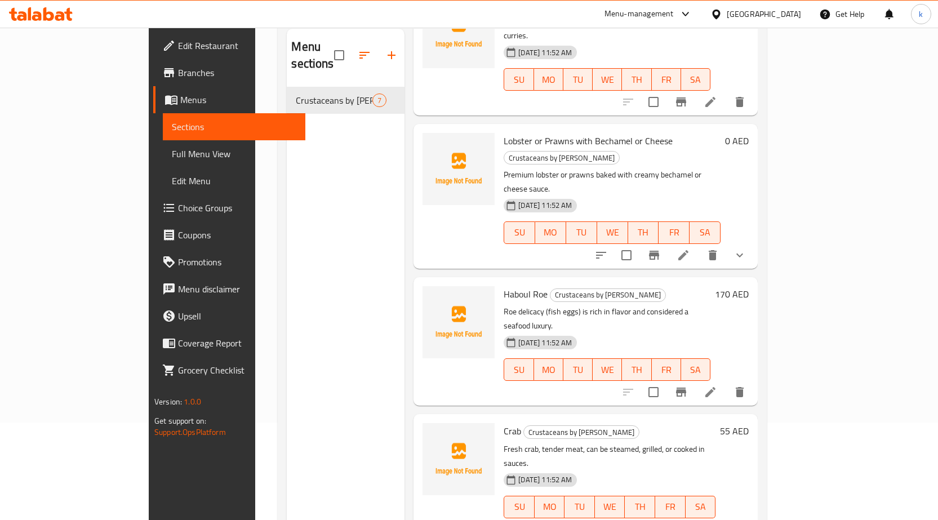
scroll to position [158, 0]
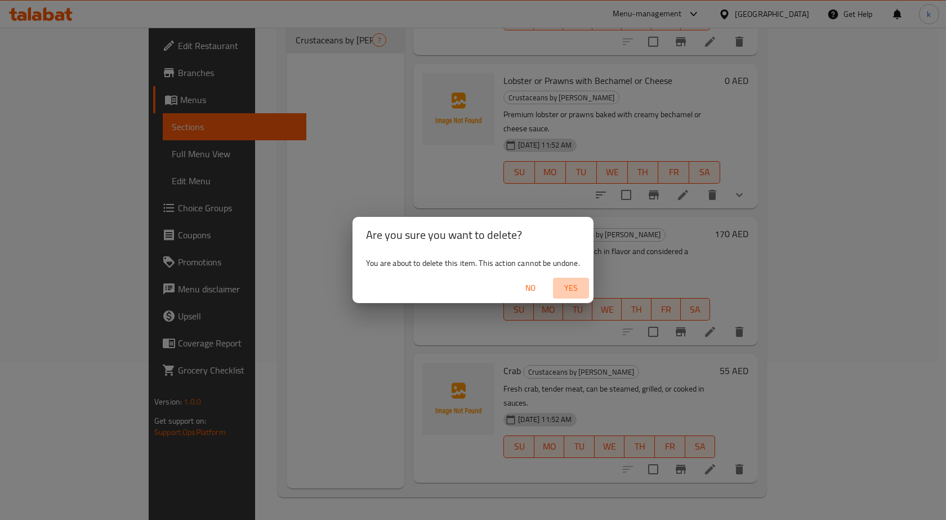
click at [578, 291] on span "Yes" at bounding box center [571, 288] width 27 height 14
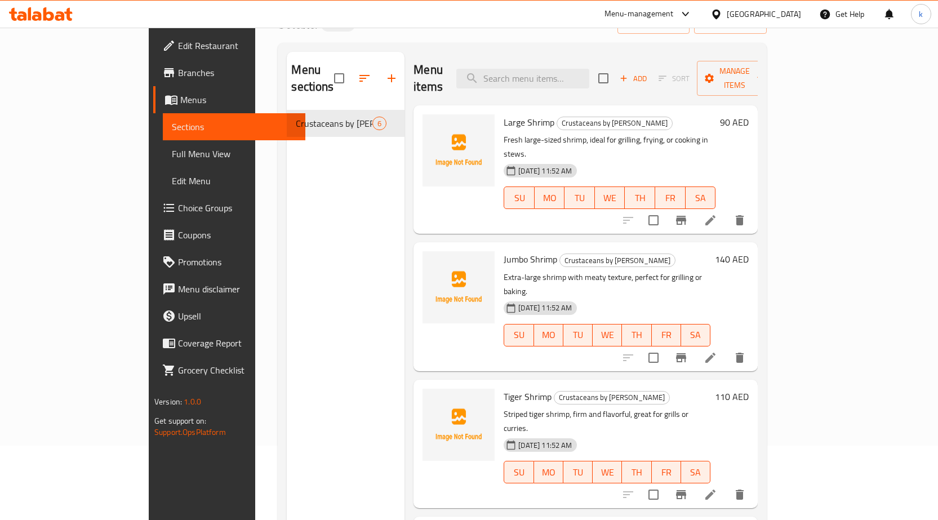
scroll to position [0, 0]
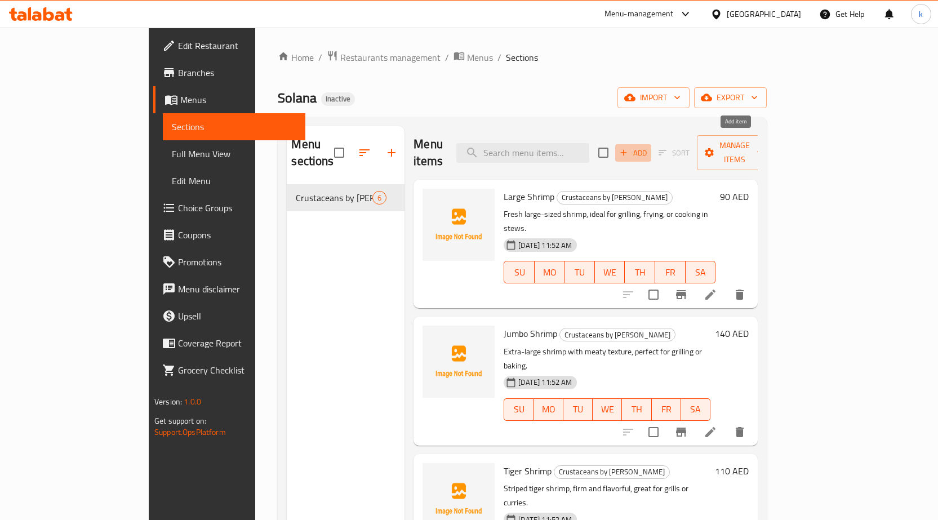
click at [628, 148] on icon "button" at bounding box center [623, 153] width 10 height 10
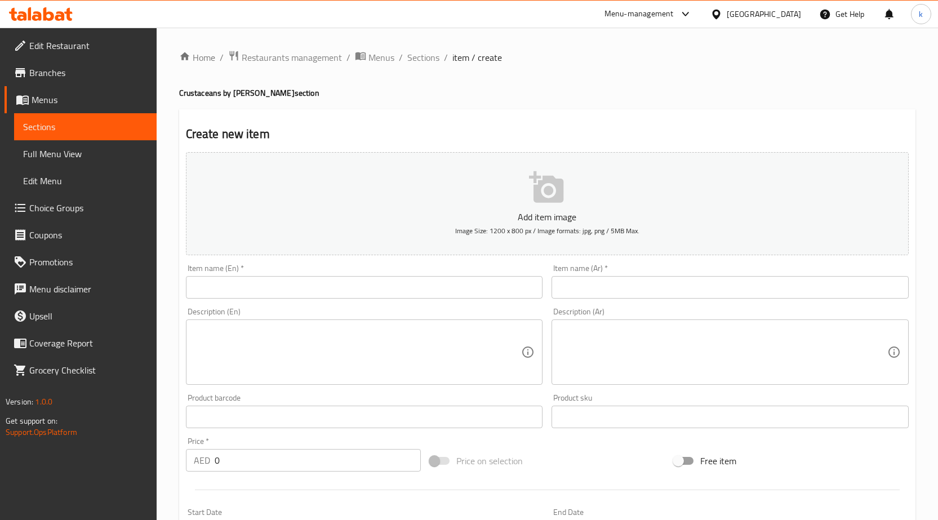
click at [426, 273] on div "Item name (En)   * Item name (En) *" at bounding box center [364, 281] width 357 height 34
click at [422, 286] on input "text" at bounding box center [364, 287] width 357 height 23
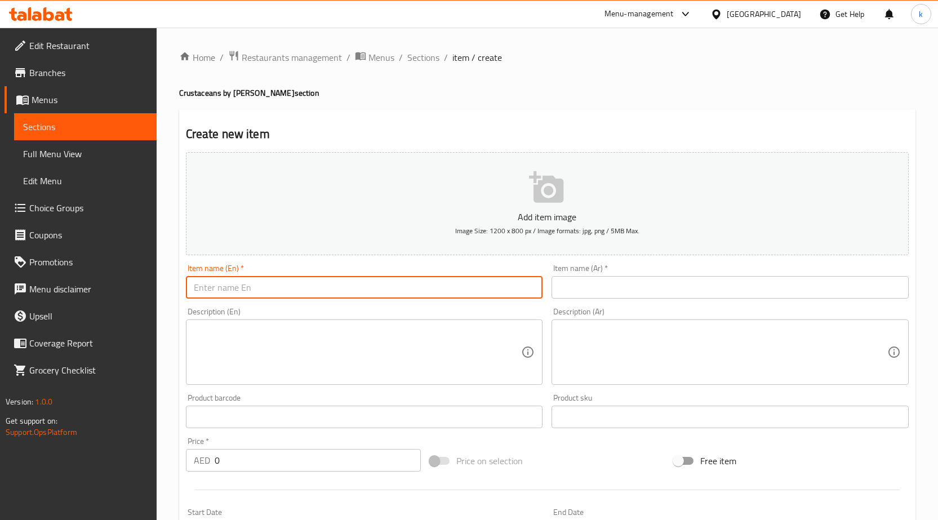
paste input "Mussels"
type input "Mussels"
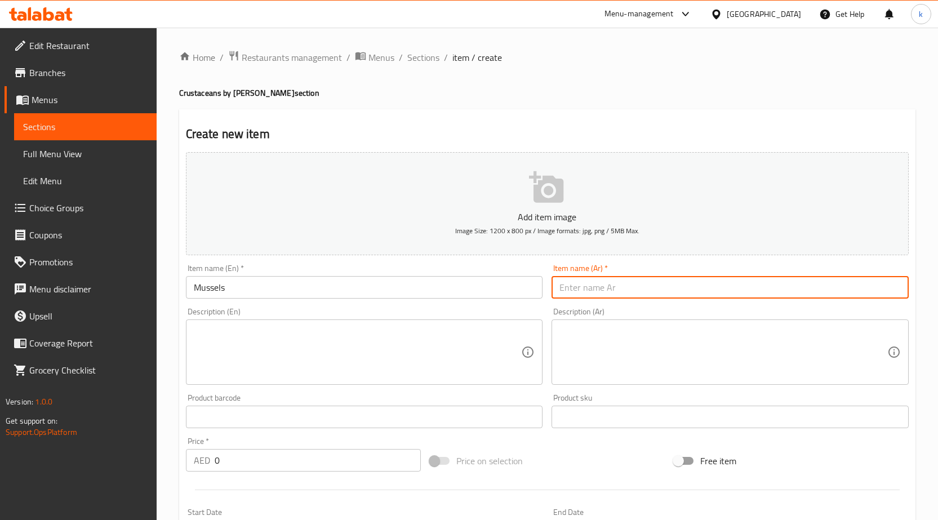
click at [676, 293] on input "text" at bounding box center [729, 287] width 357 height 23
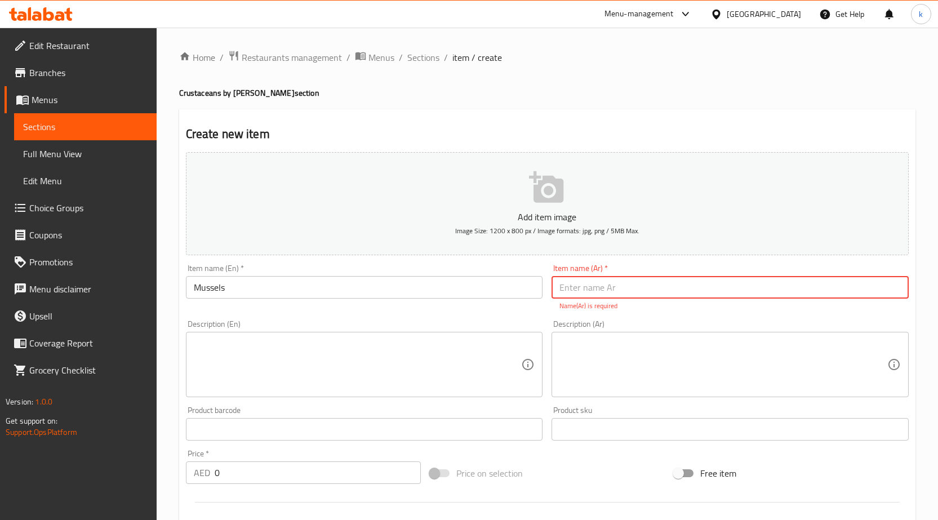
click at [593, 294] on input "text" at bounding box center [729, 287] width 357 height 23
paste input "بلح البحر"
type input "بلح البحر"
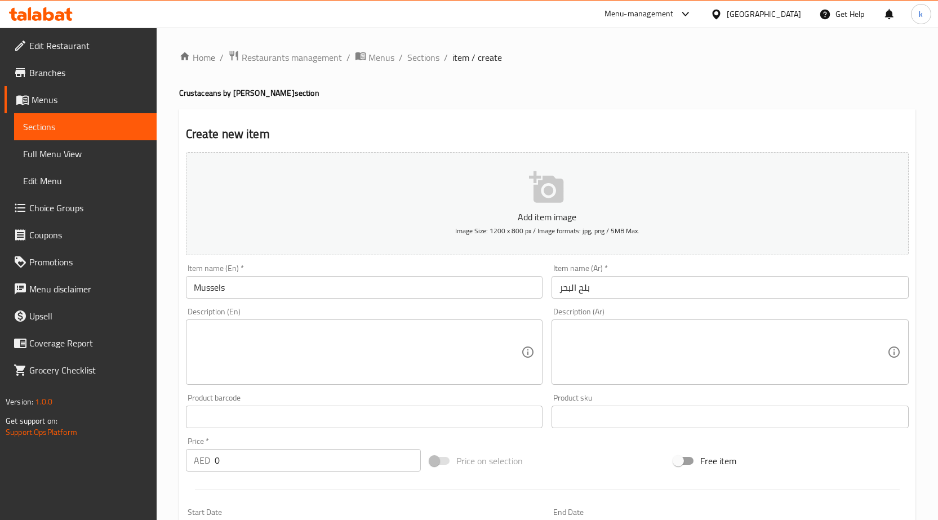
click at [349, 353] on textarea at bounding box center [358, 351] width 328 height 53
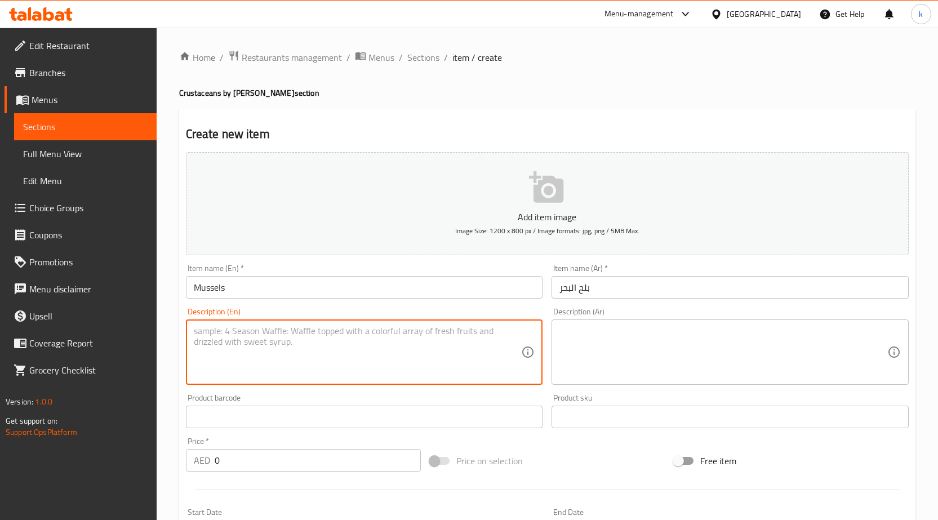
paste textarea "Shell mussels are perfectly prepared for steaming, garlic butter, or pasta dish…"
type textarea "Shell mussels are perfectly prepared for steaming, garlic butter, or pasta dish…"
click at [728, 327] on textarea at bounding box center [723, 351] width 328 height 53
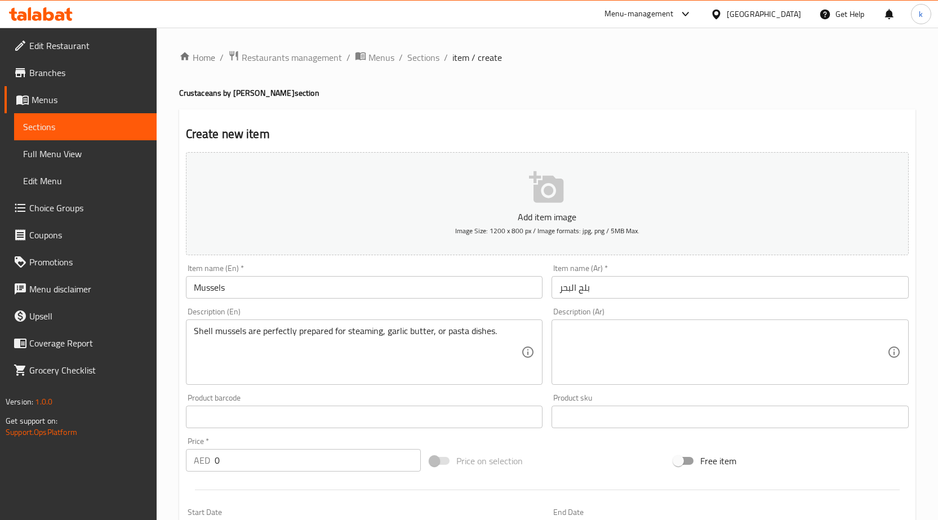
click at [654, 348] on textarea at bounding box center [723, 351] width 328 height 53
paste textarea "بلح البحر يتم تحضيره بشكل مثالي للطهي على البخار، أو مع زبدة الثوم، أو مع أطباق…"
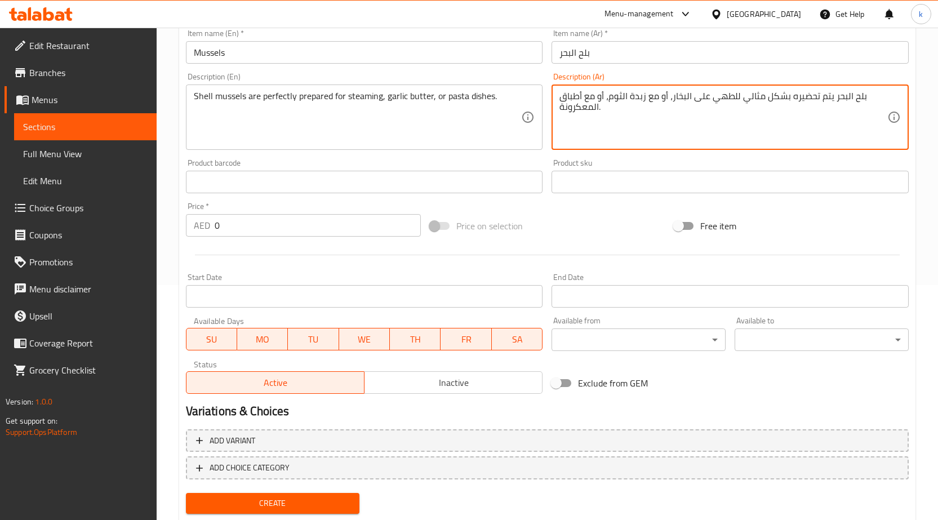
scroll to position [267, 0]
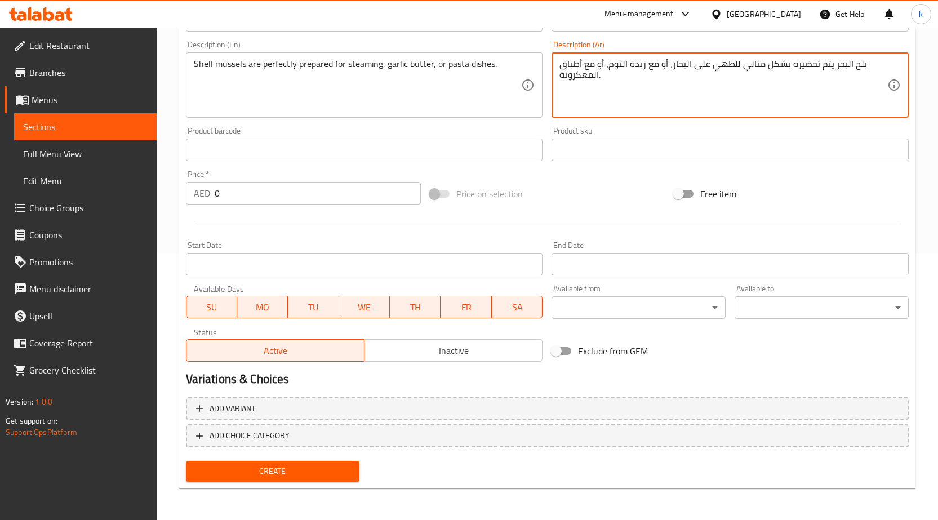
type textarea "بلح البحر يتم تحضيره بشكل مثالي للطهي على البخار، أو مع زبدة الثوم، أو مع أطباق…"
click at [310, 188] on input "0" at bounding box center [318, 193] width 206 height 23
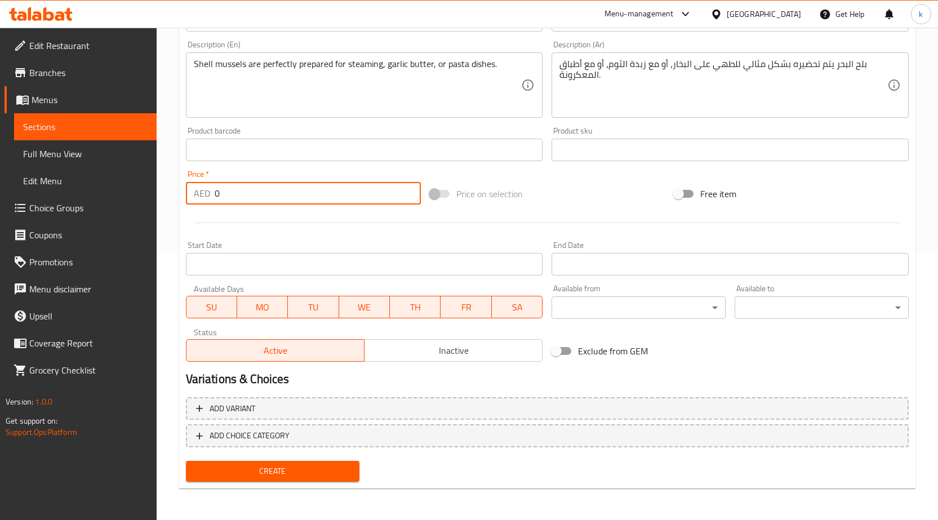
click at [247, 200] on input "0" at bounding box center [318, 193] width 206 height 23
type input "60"
click at [273, 470] on span "Create" at bounding box center [273, 471] width 156 height 14
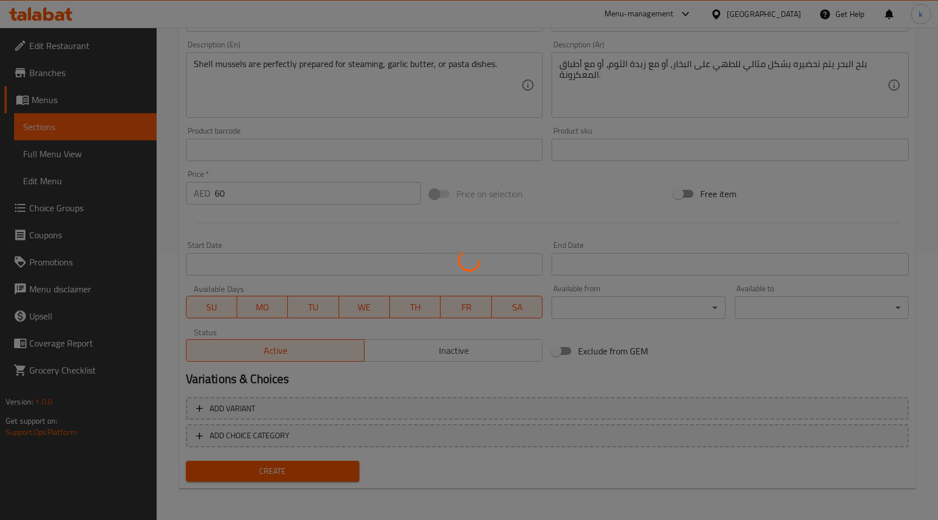
type input "0"
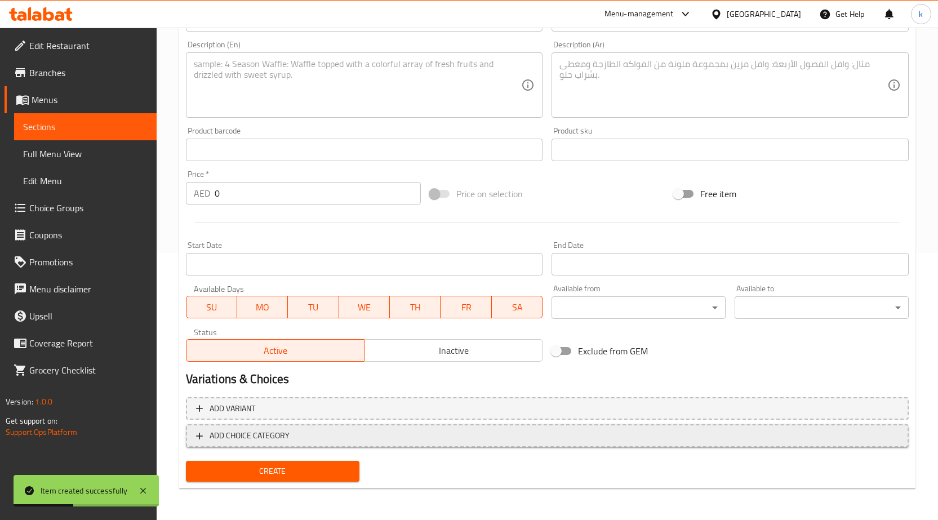
click at [791, 445] on button "ADD CHOICE CATEGORY" at bounding box center [547, 435] width 723 height 23
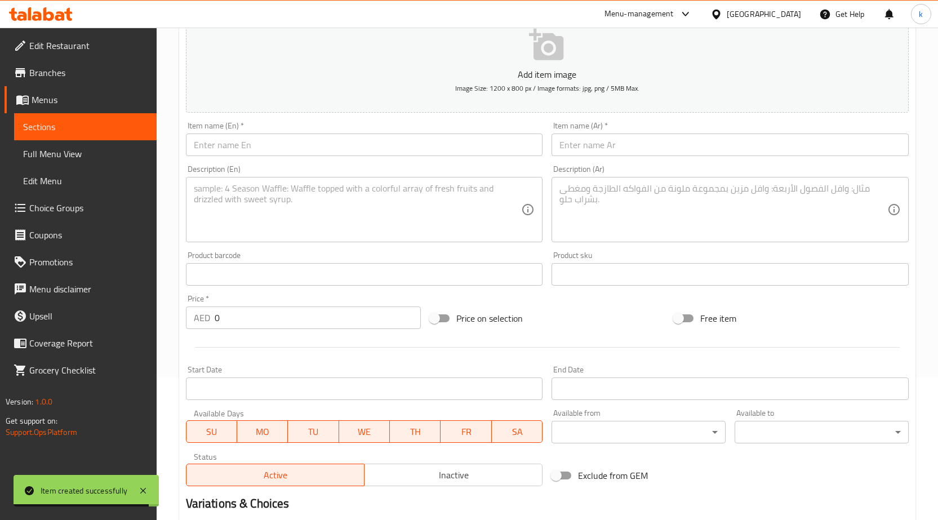
scroll to position [0, 0]
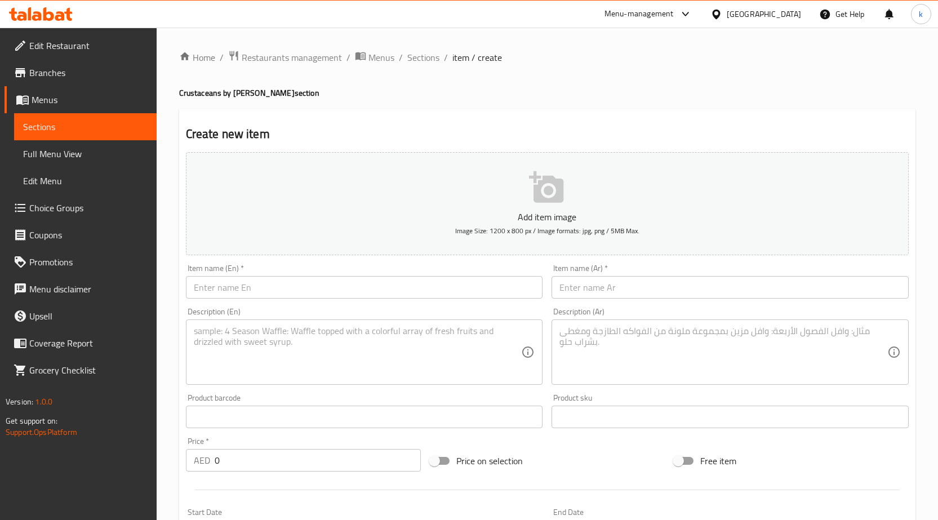
click at [76, 137] on link "Sections" at bounding box center [85, 126] width 142 height 27
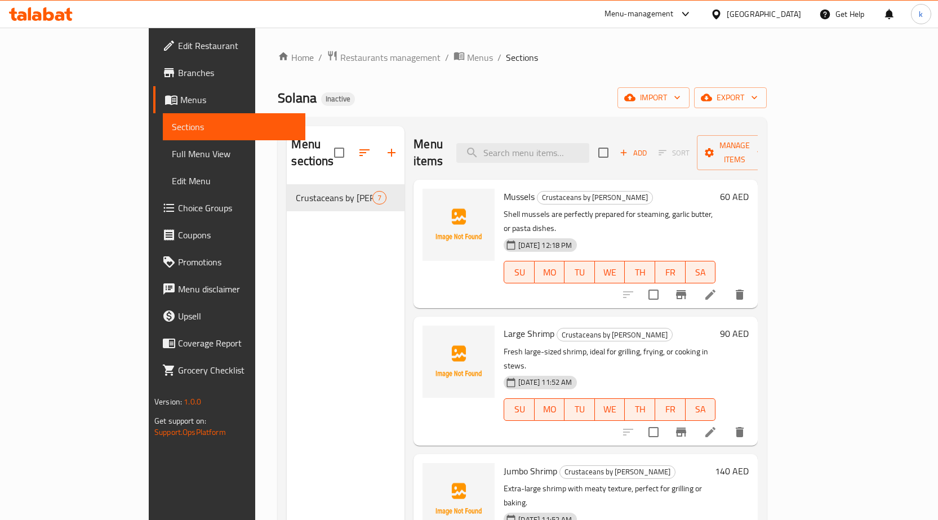
click at [644, 207] on p "Shell mussels are perfectly prepared for steaming, garlic butter, or pasta dish…" at bounding box center [609, 221] width 212 height 28
click at [646, 207] on p "Shell mussels are perfectly prepared for steaming, garlic butter, or pasta dish…" at bounding box center [609, 221] width 212 height 28
click at [717, 288] on icon at bounding box center [710, 295] width 14 height 14
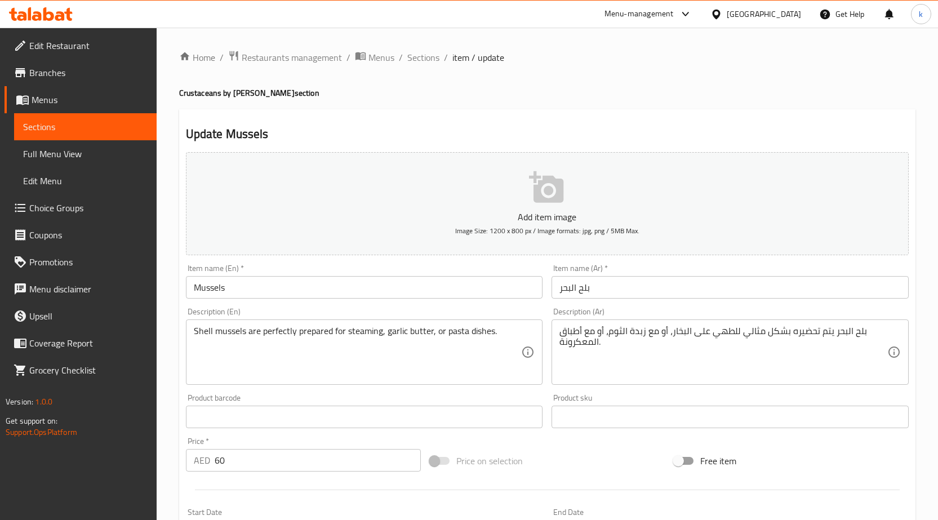
click at [58, 126] on span "Sections" at bounding box center [85, 127] width 124 height 14
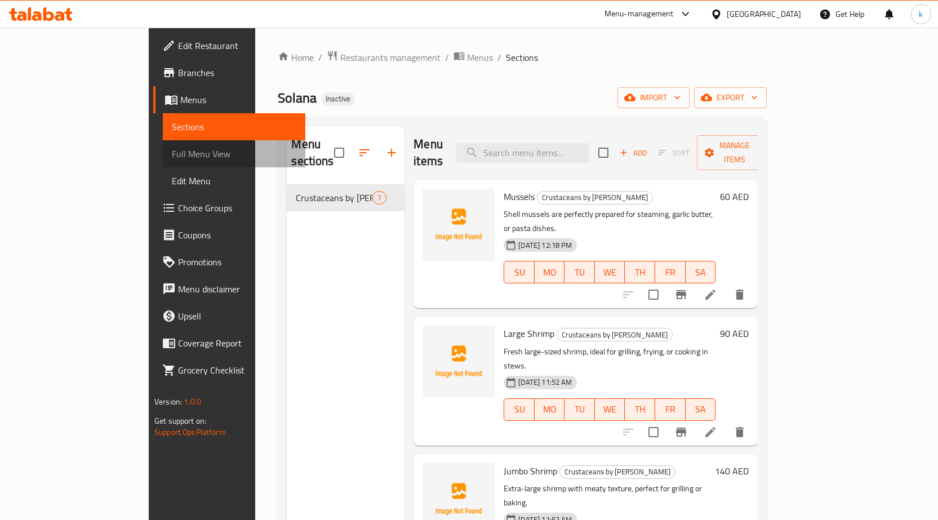
click at [172, 149] on span "Full Menu View" at bounding box center [234, 154] width 124 height 14
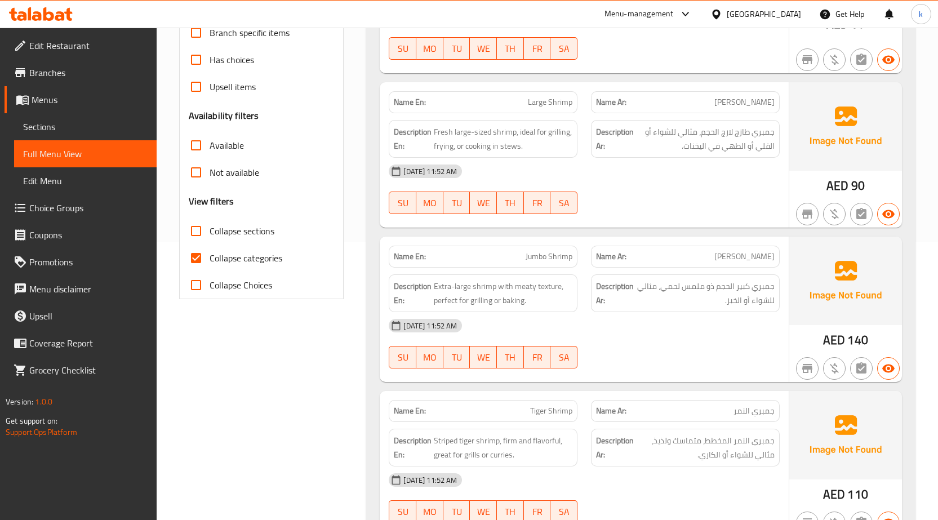
scroll to position [282, 0]
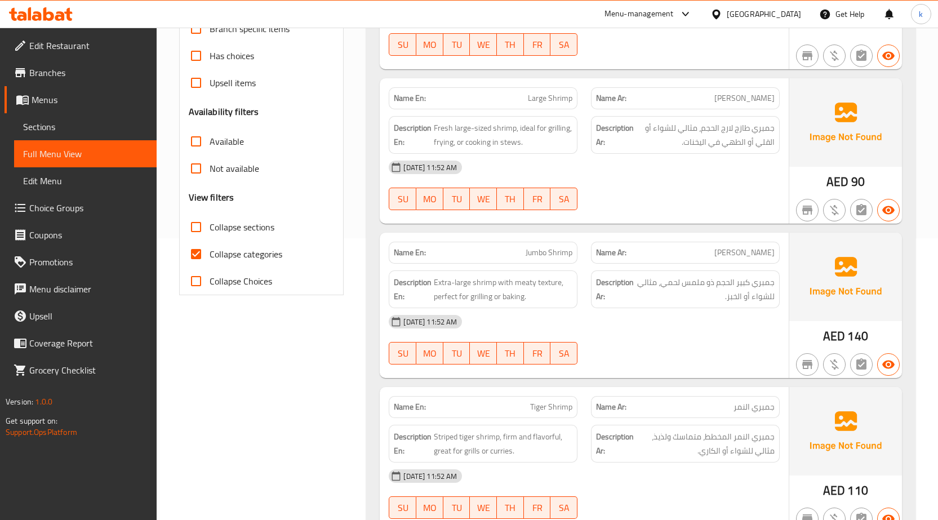
click at [204, 255] on input "Collapse categories" at bounding box center [195, 253] width 27 height 27
checkbox input "false"
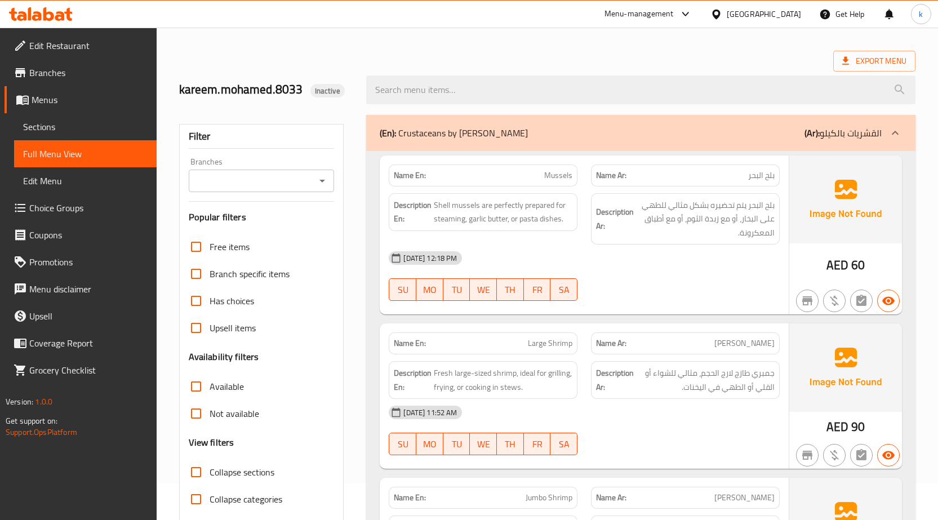
scroll to position [0, 0]
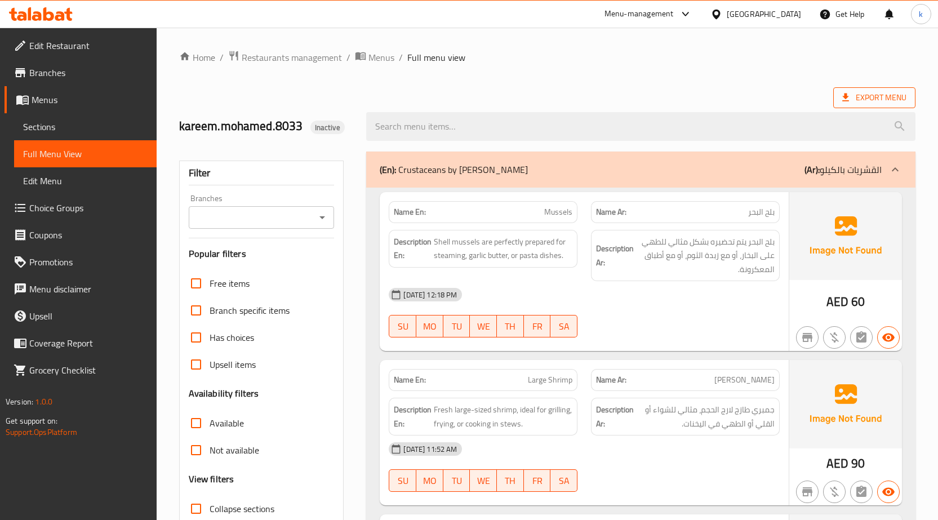
click at [863, 92] on span "Export Menu" at bounding box center [874, 98] width 64 height 14
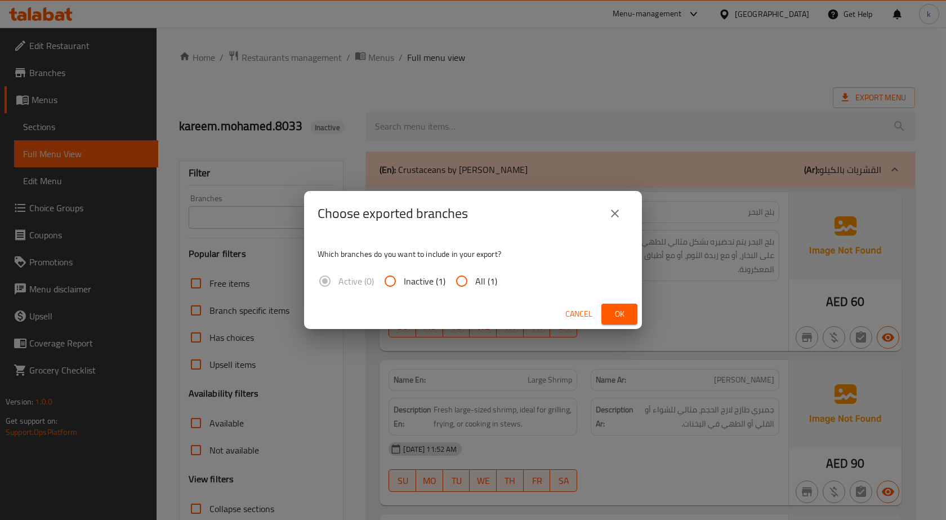
click at [453, 280] on input "All (1)" at bounding box center [461, 280] width 27 height 27
radio input "true"
click at [614, 308] on span "Ok" at bounding box center [619, 314] width 18 height 14
